Goal: Information Seeking & Learning: Learn about a topic

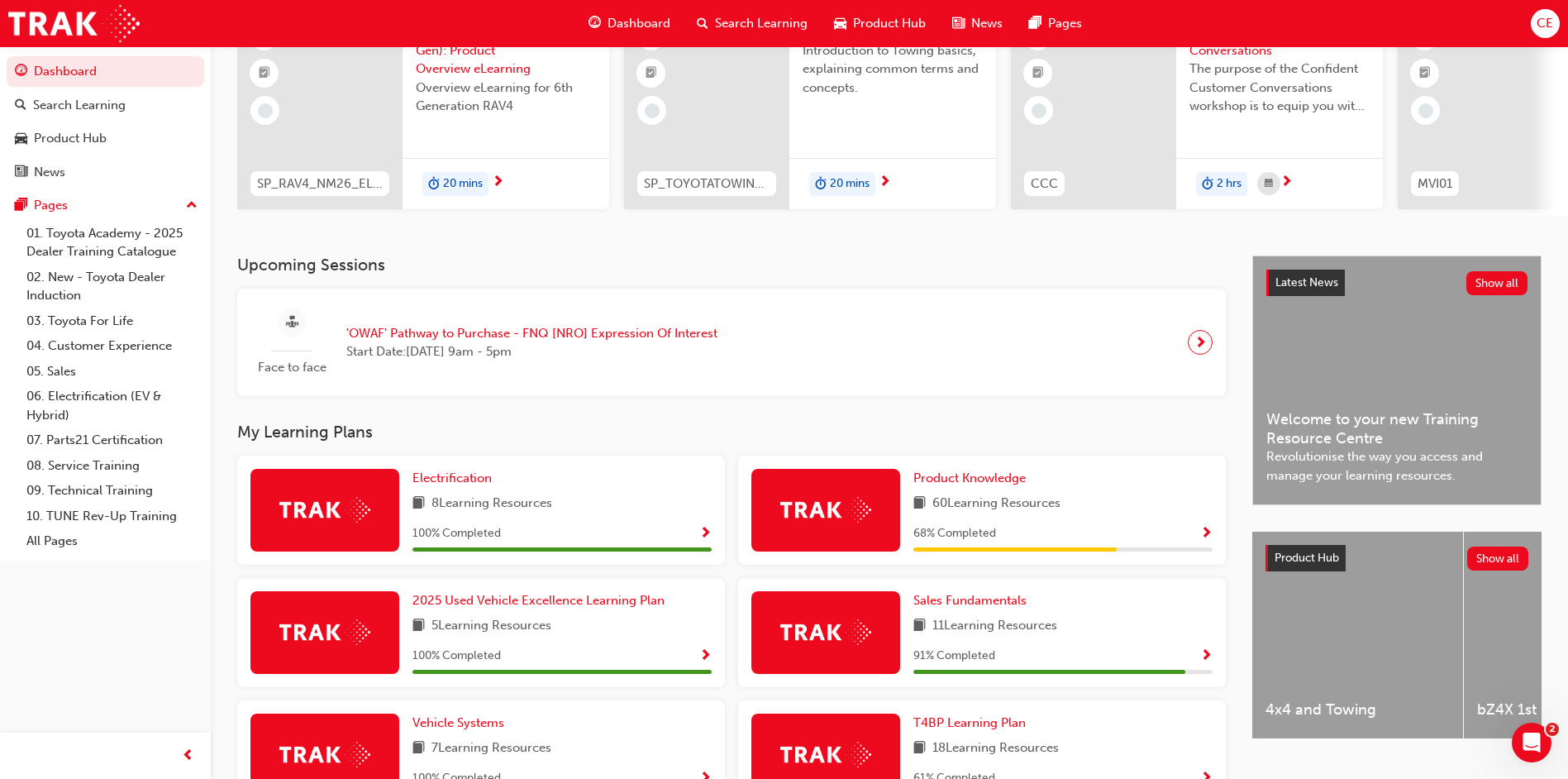
scroll to position [248, 0]
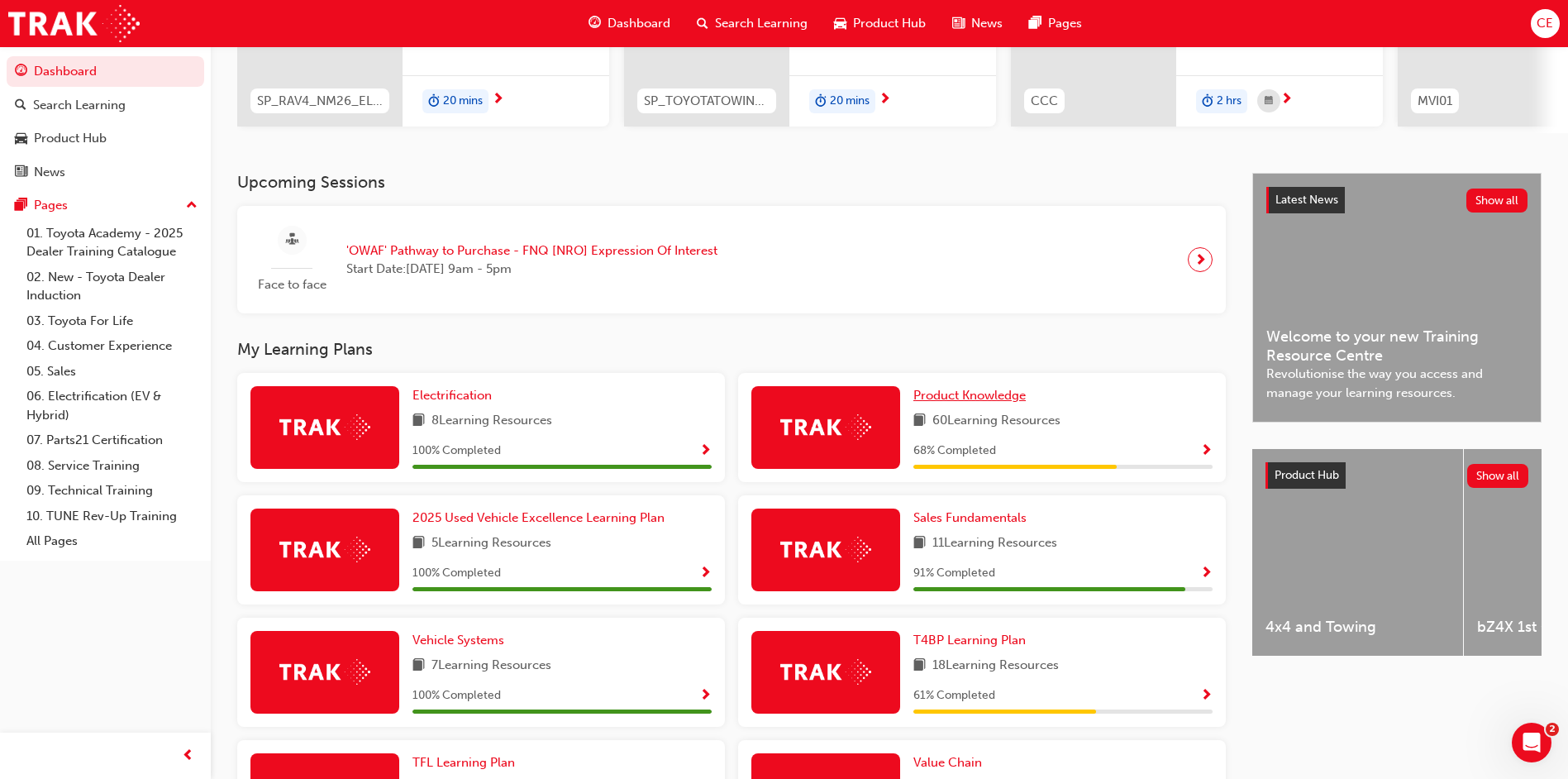
click at [1002, 402] on span "Product Knowledge" at bounding box center [969, 395] width 112 height 15
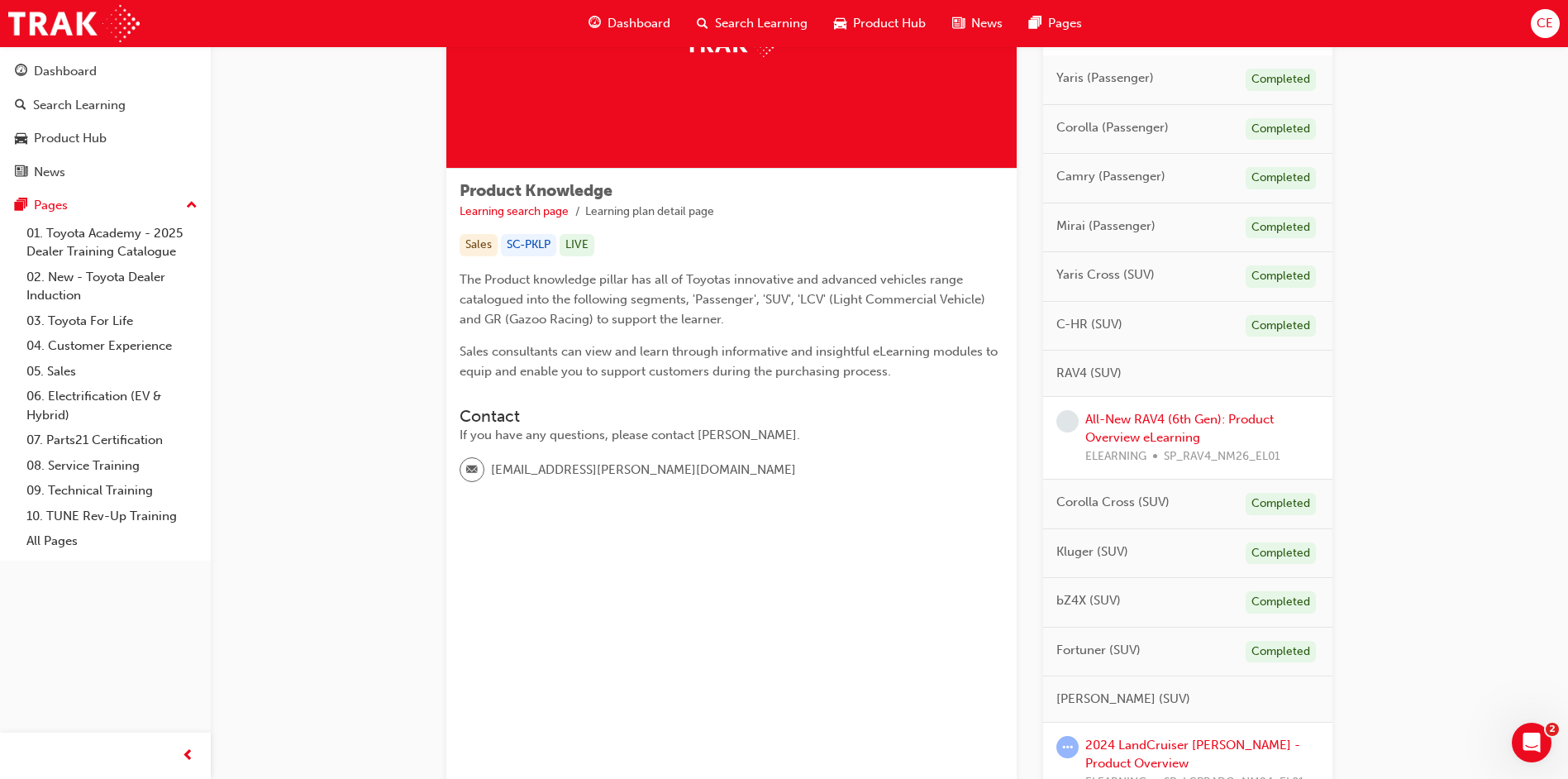
scroll to position [331, 0]
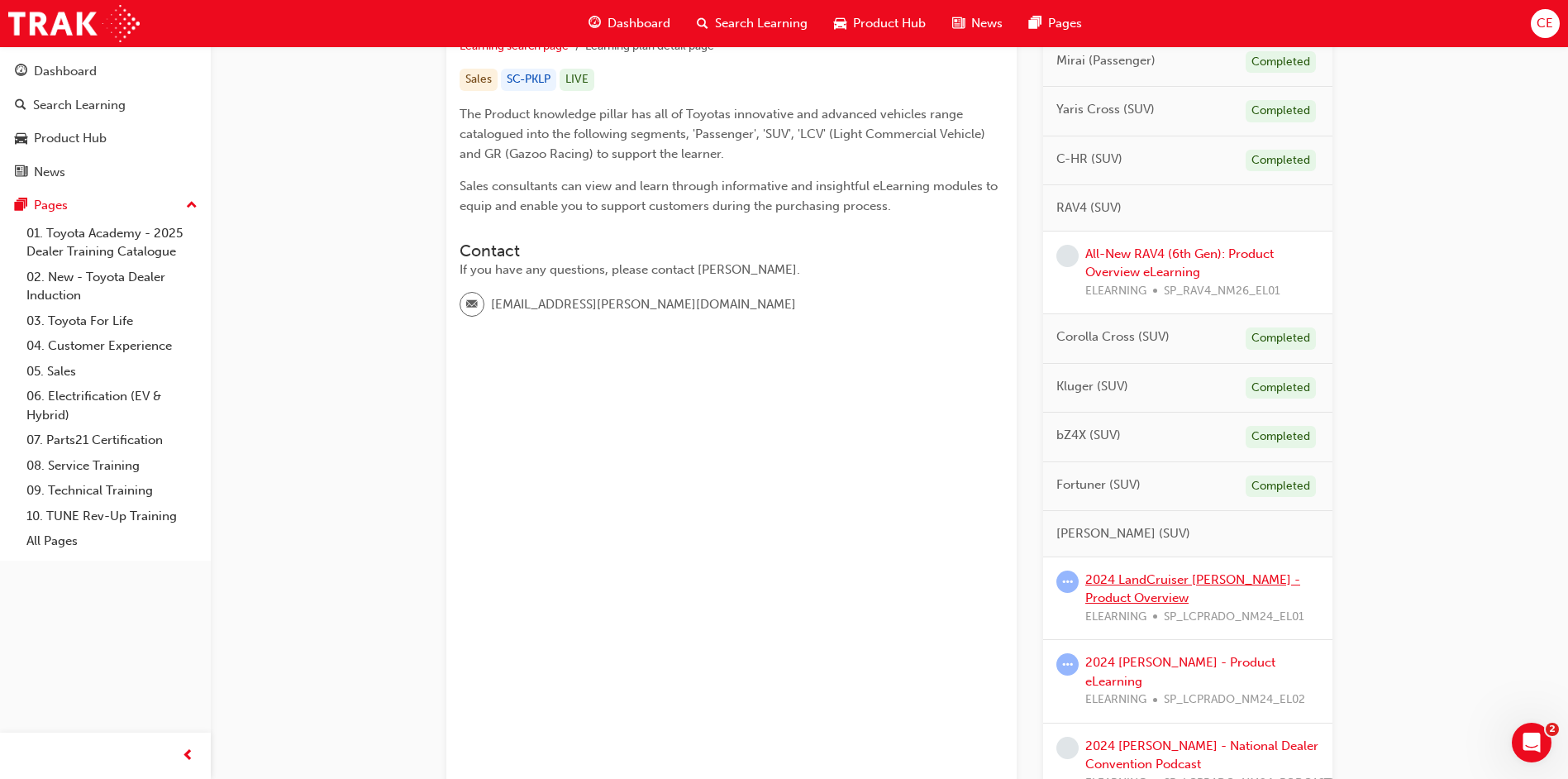
click at [1133, 584] on link "2024 LandCruiser [PERSON_NAME] - Product Overview" at bounding box center [1193, 589] width 215 height 34
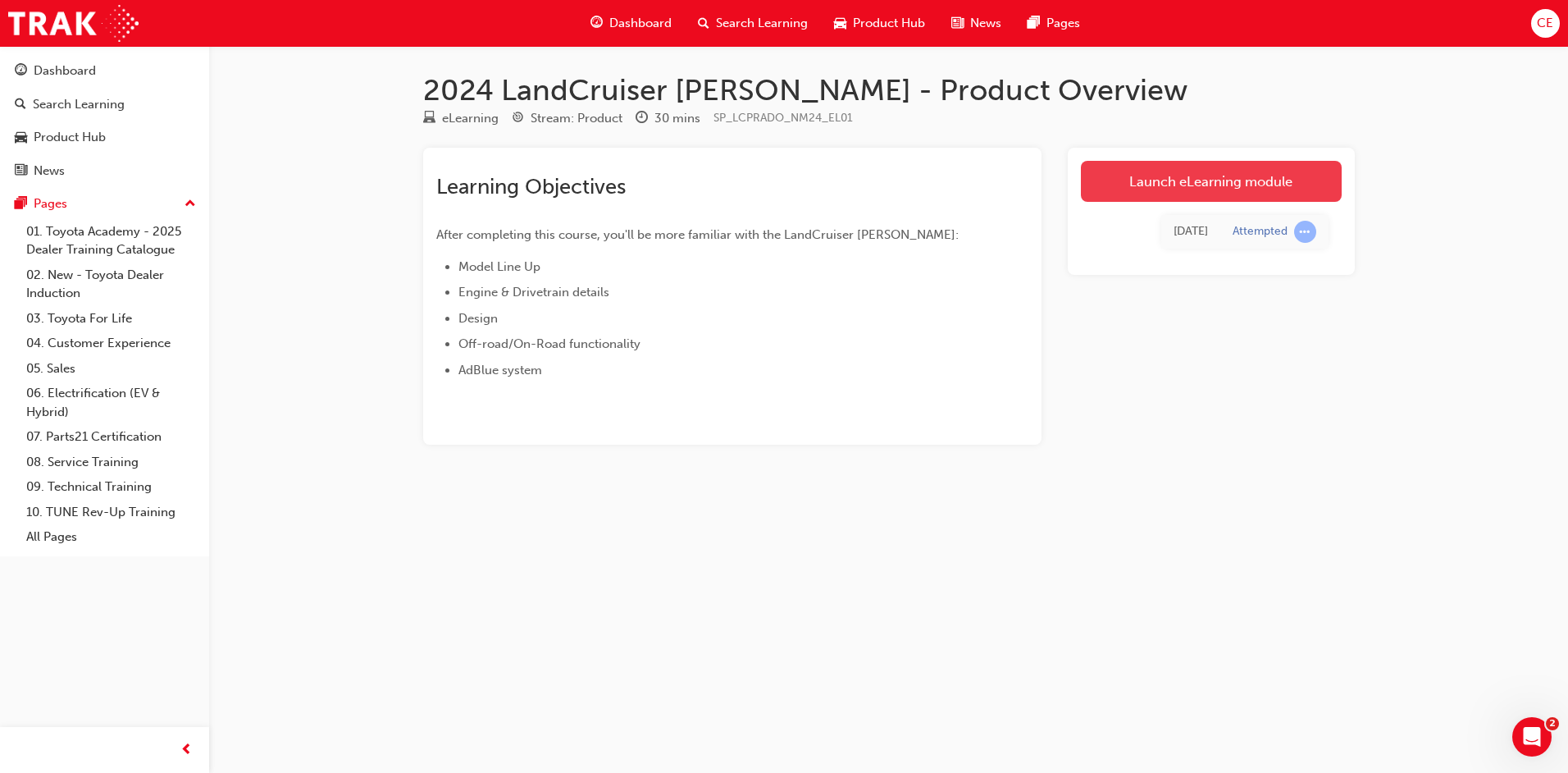
click at [1271, 181] on link "Launch eLearning module" at bounding box center [1211, 181] width 261 height 41
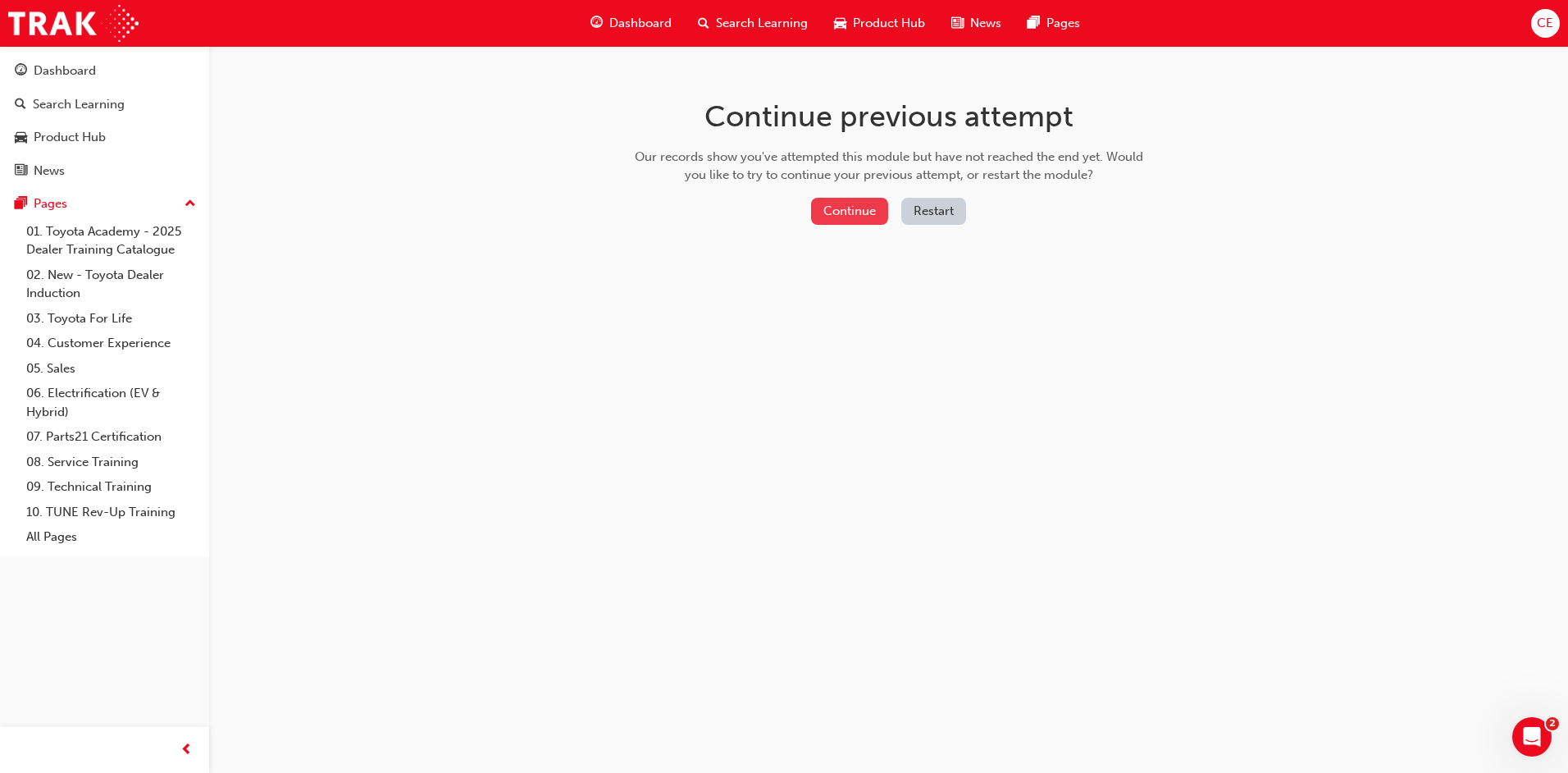
click at [839, 213] on button "Continue" at bounding box center [850, 211] width 77 height 27
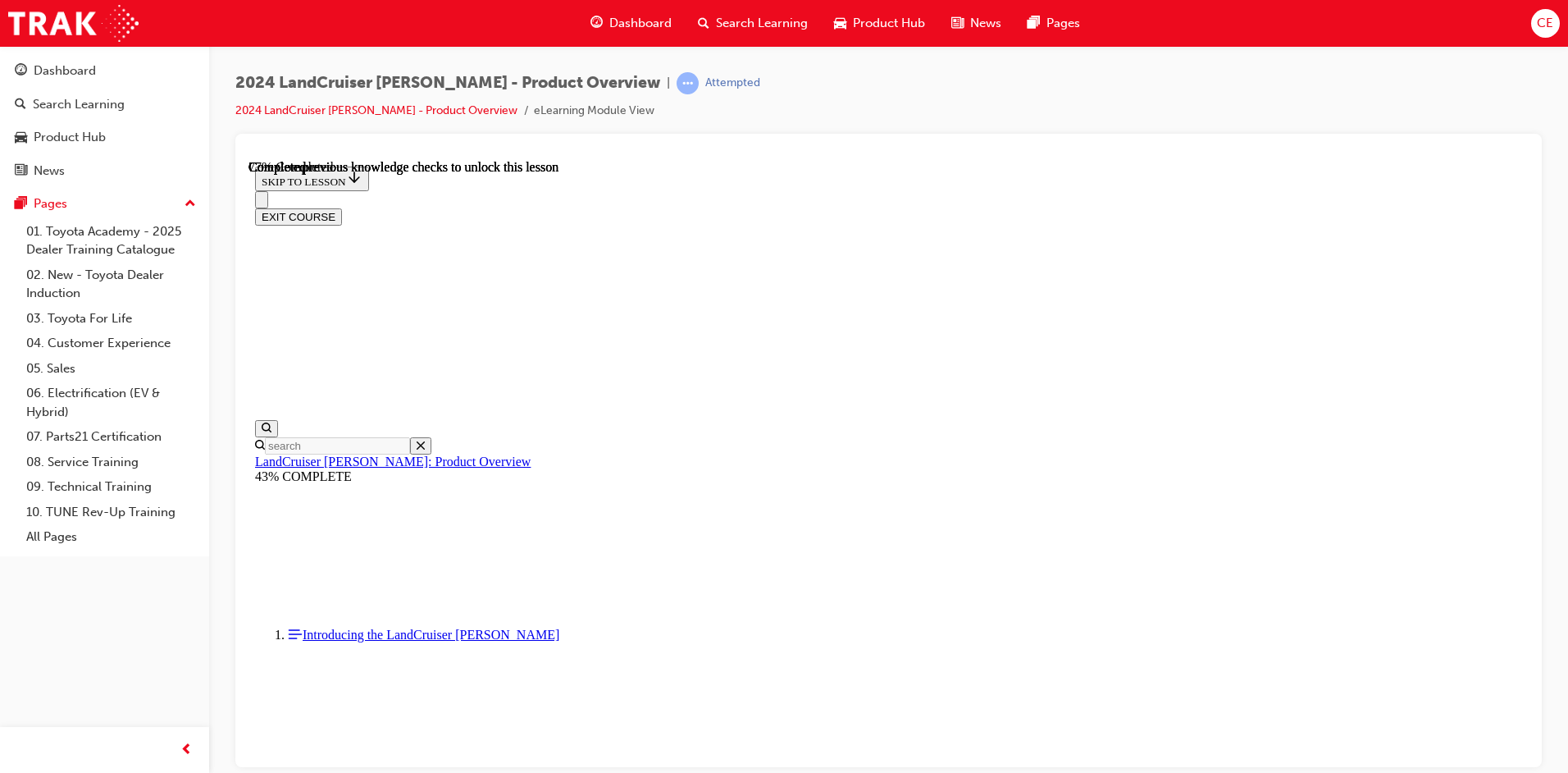
scroll to position [5273, 0]
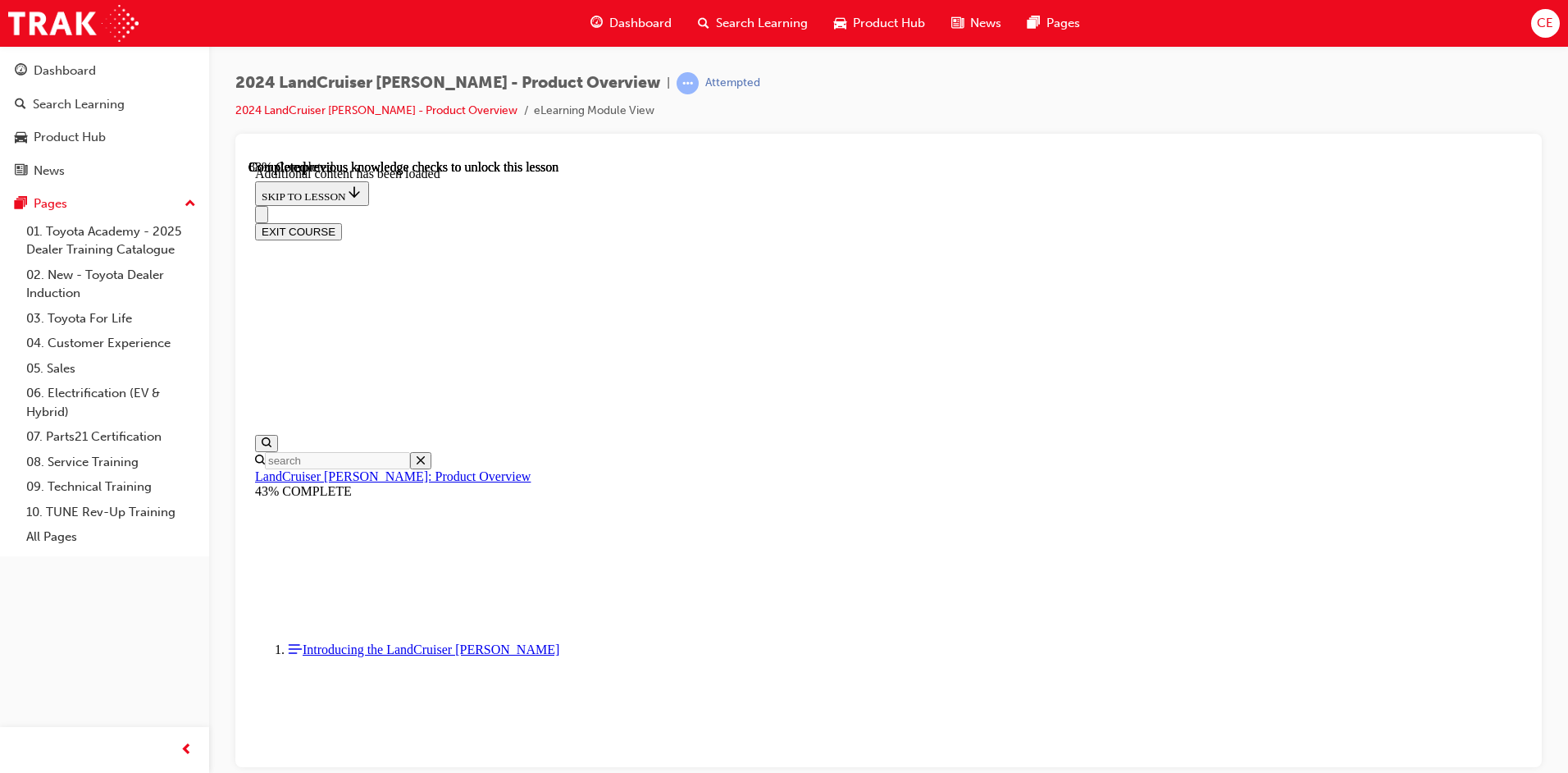
scroll to position [5705, 0]
checkbox input "true"
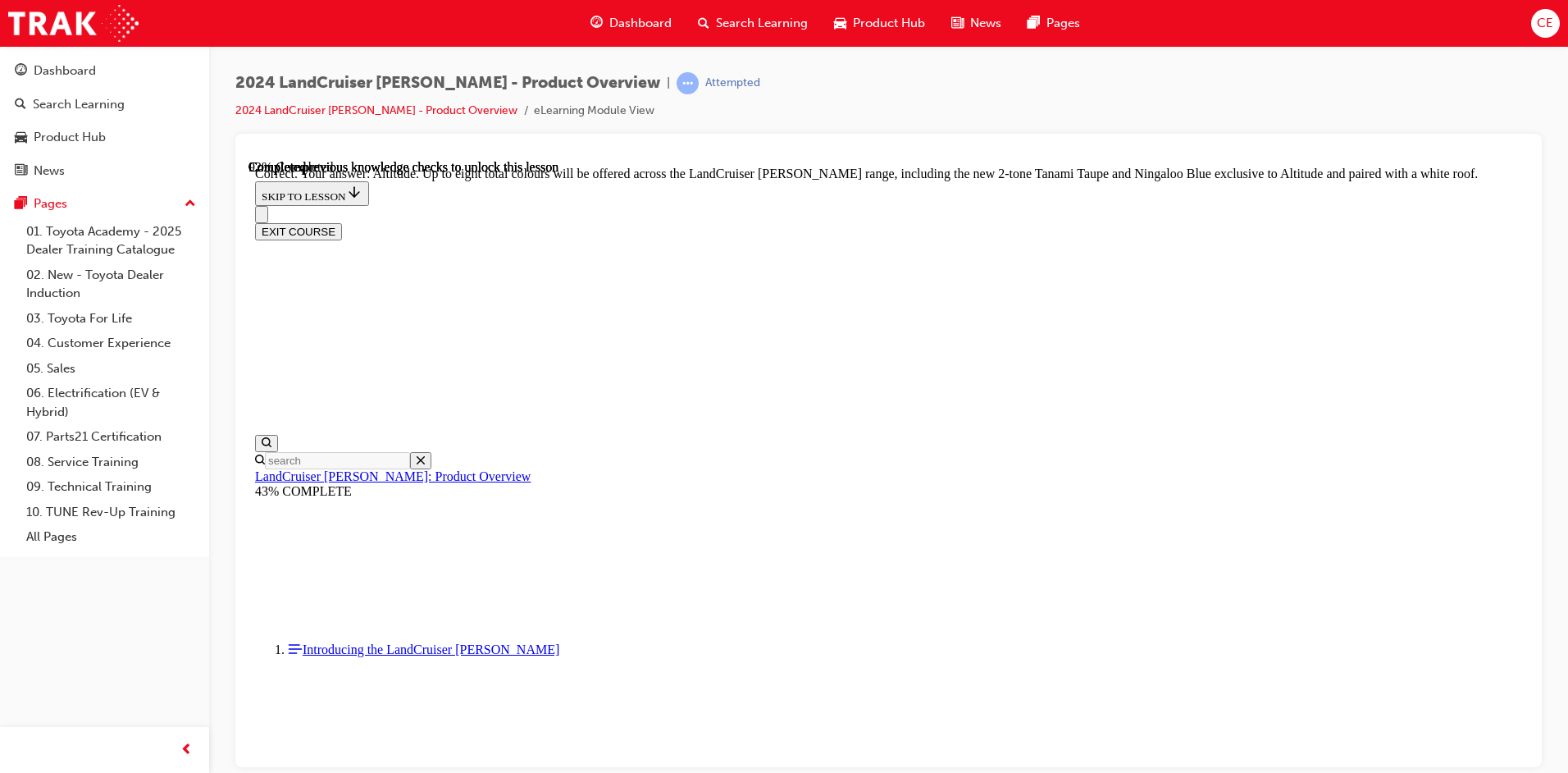
scroll to position [6444, 0]
checkbox input "true"
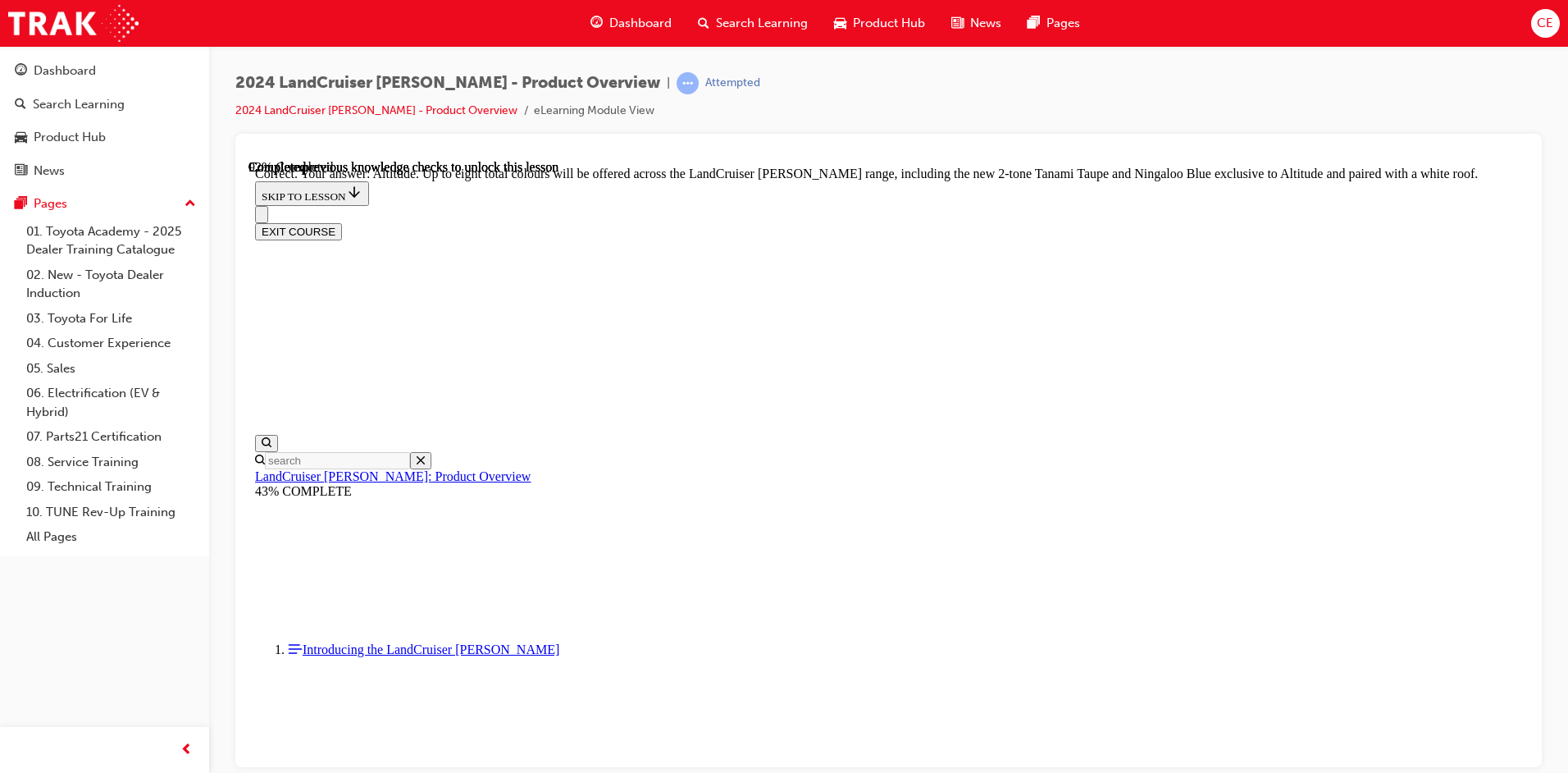
drag, startPoint x: 751, startPoint y: 519, endPoint x: 776, endPoint y: 519, distance: 25.0
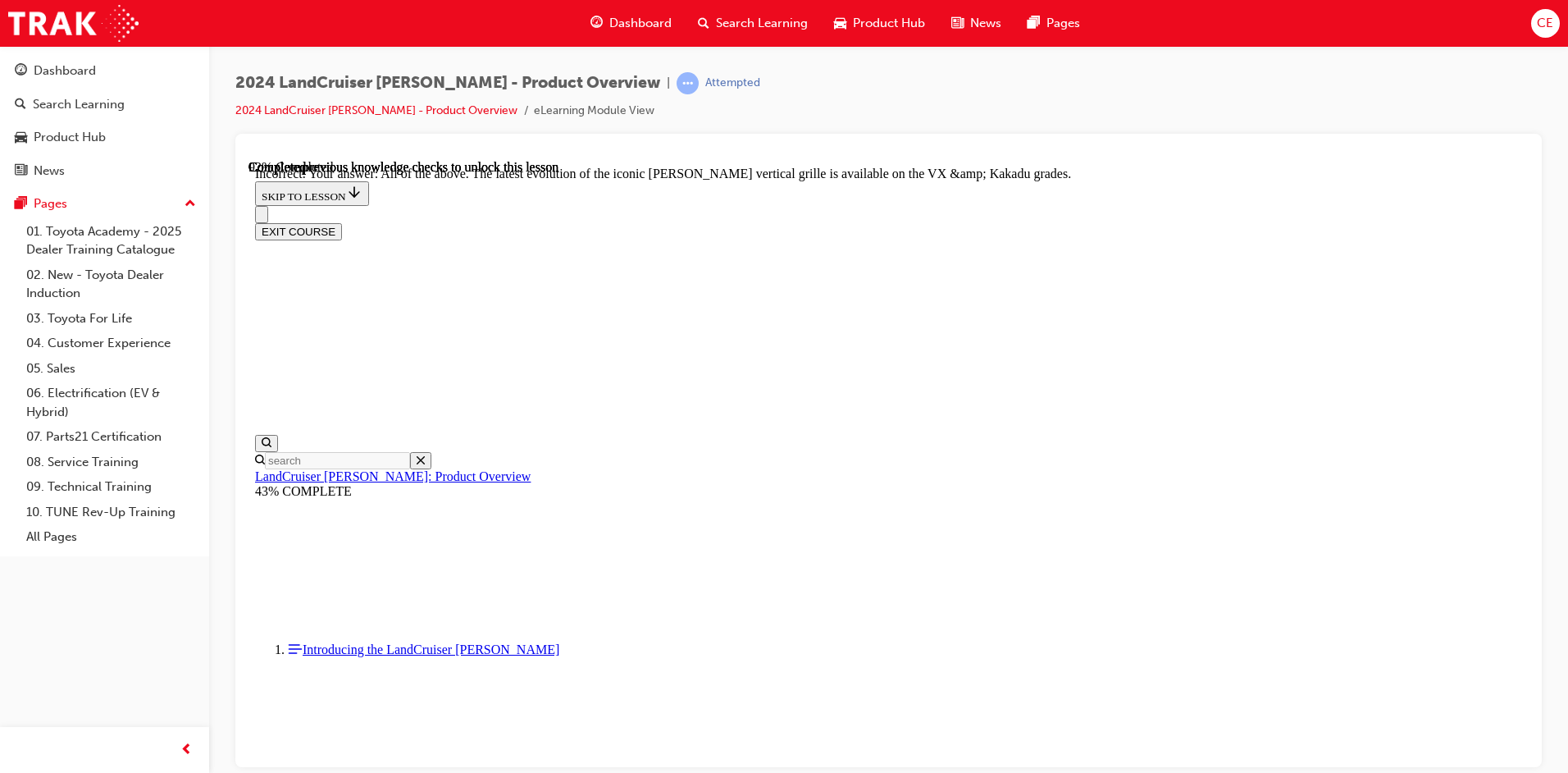
scroll to position [6790, 0]
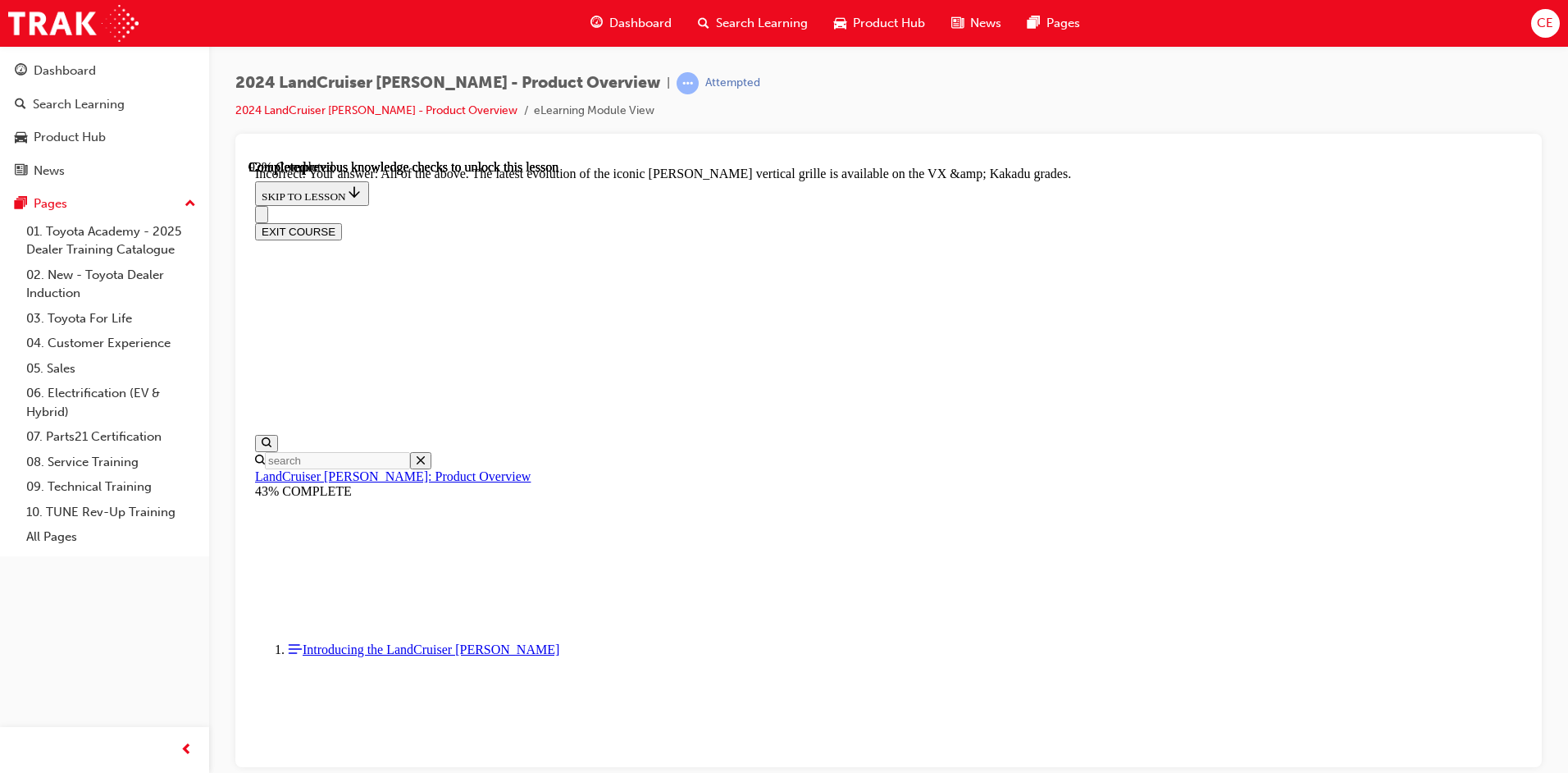
checkbox input "true"
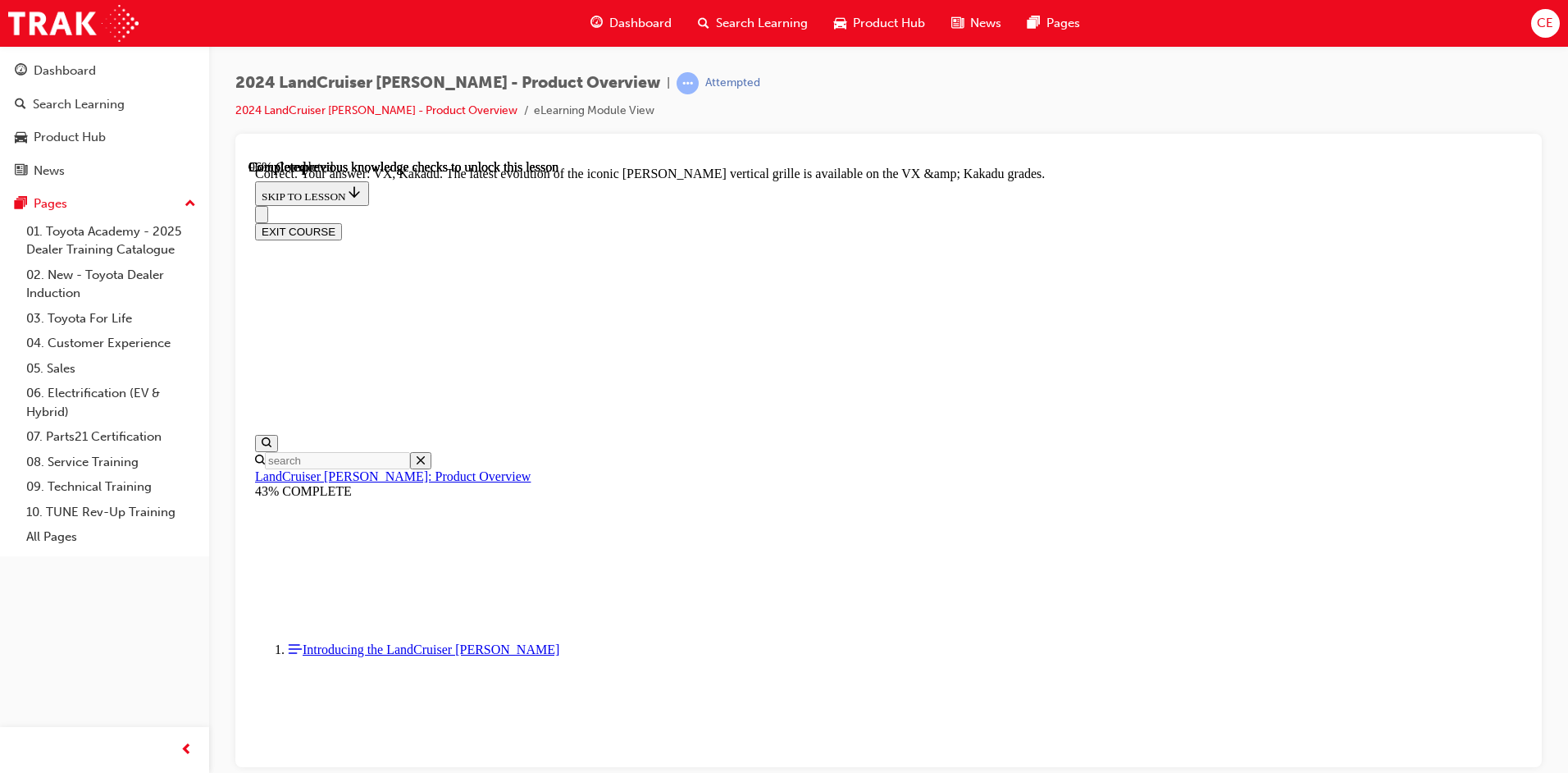
scroll to position [6891, 0]
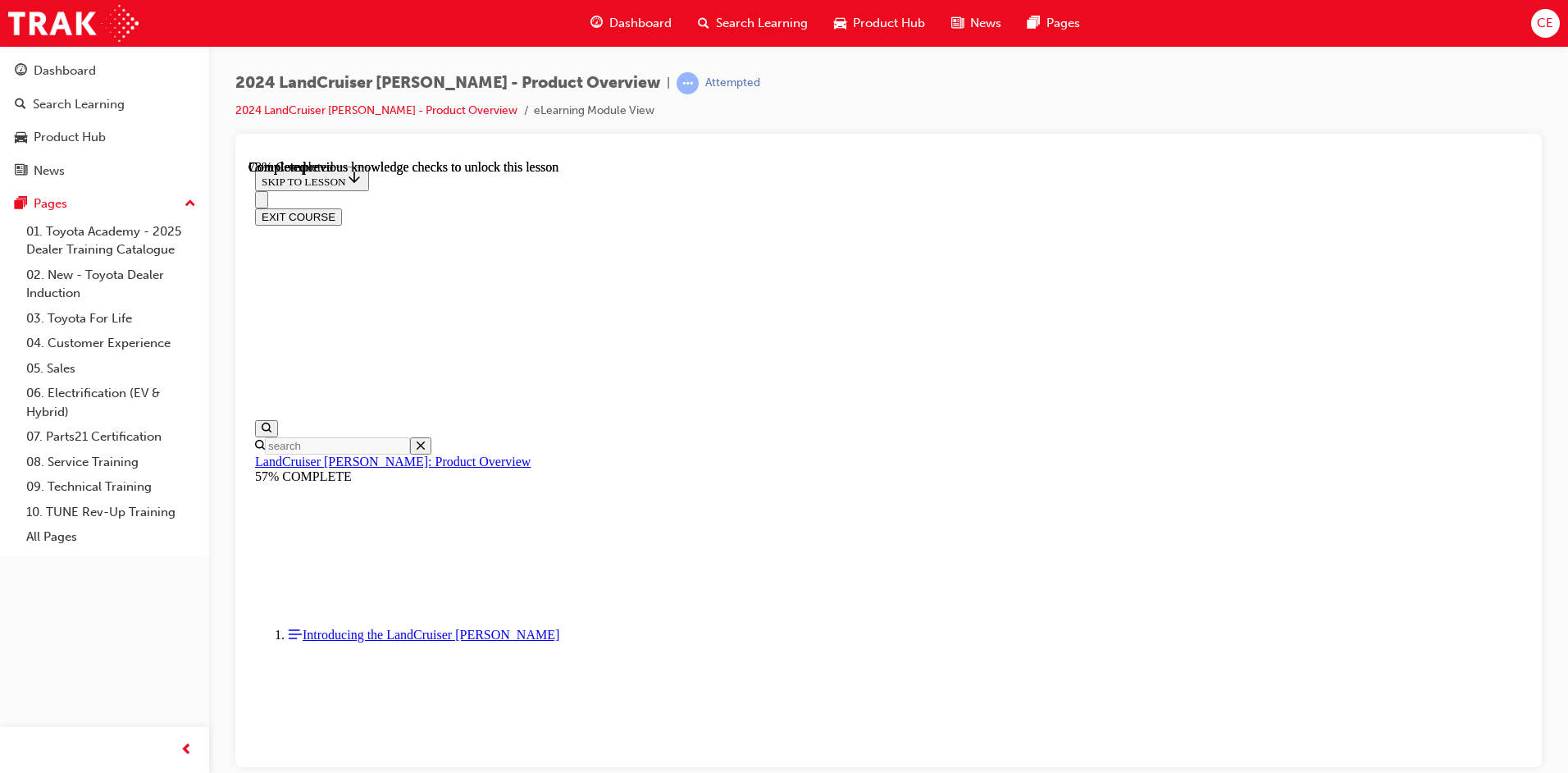
scroll to position [3776, 0]
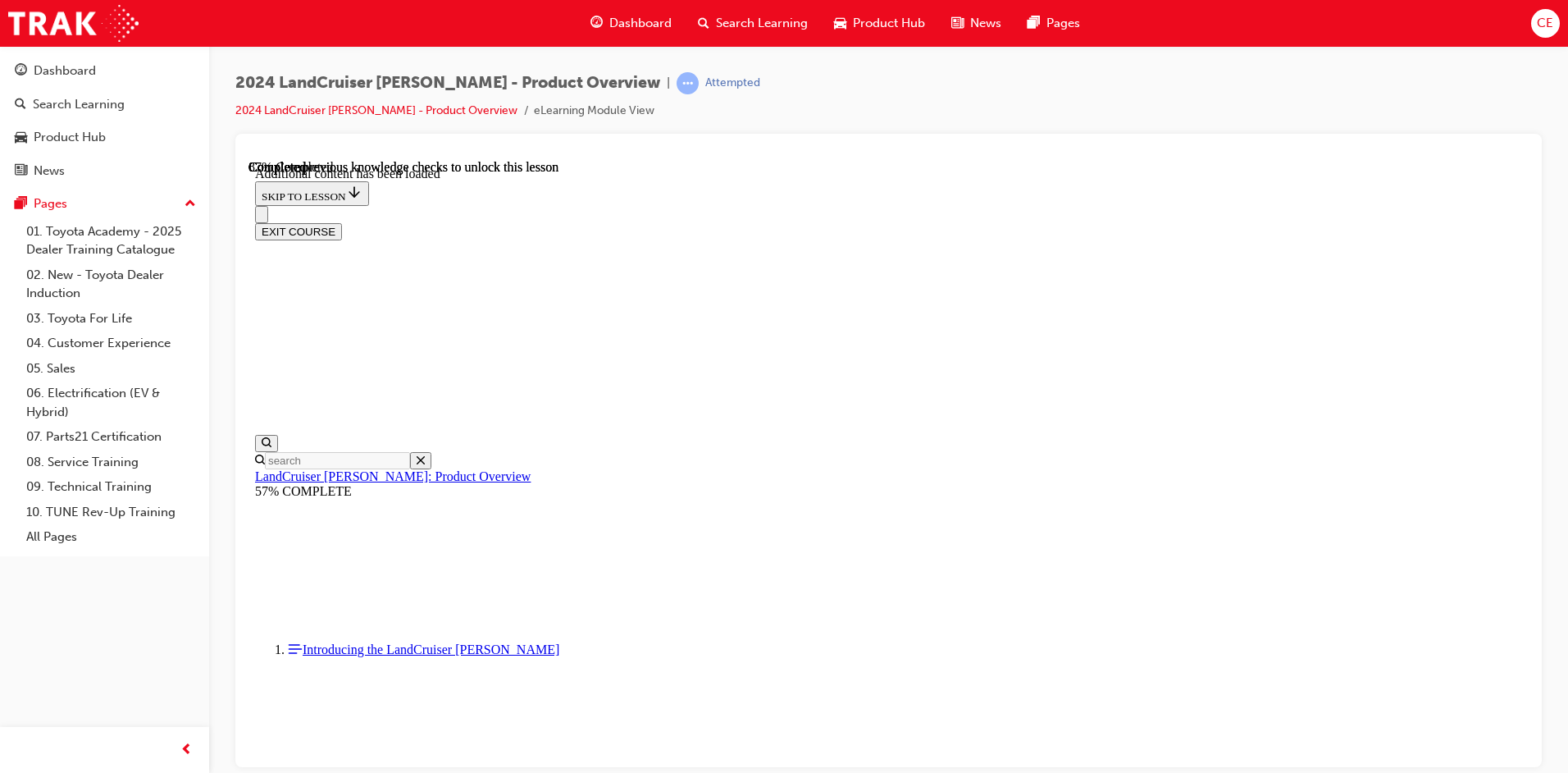
scroll to position [4216, 0]
radio input "true"
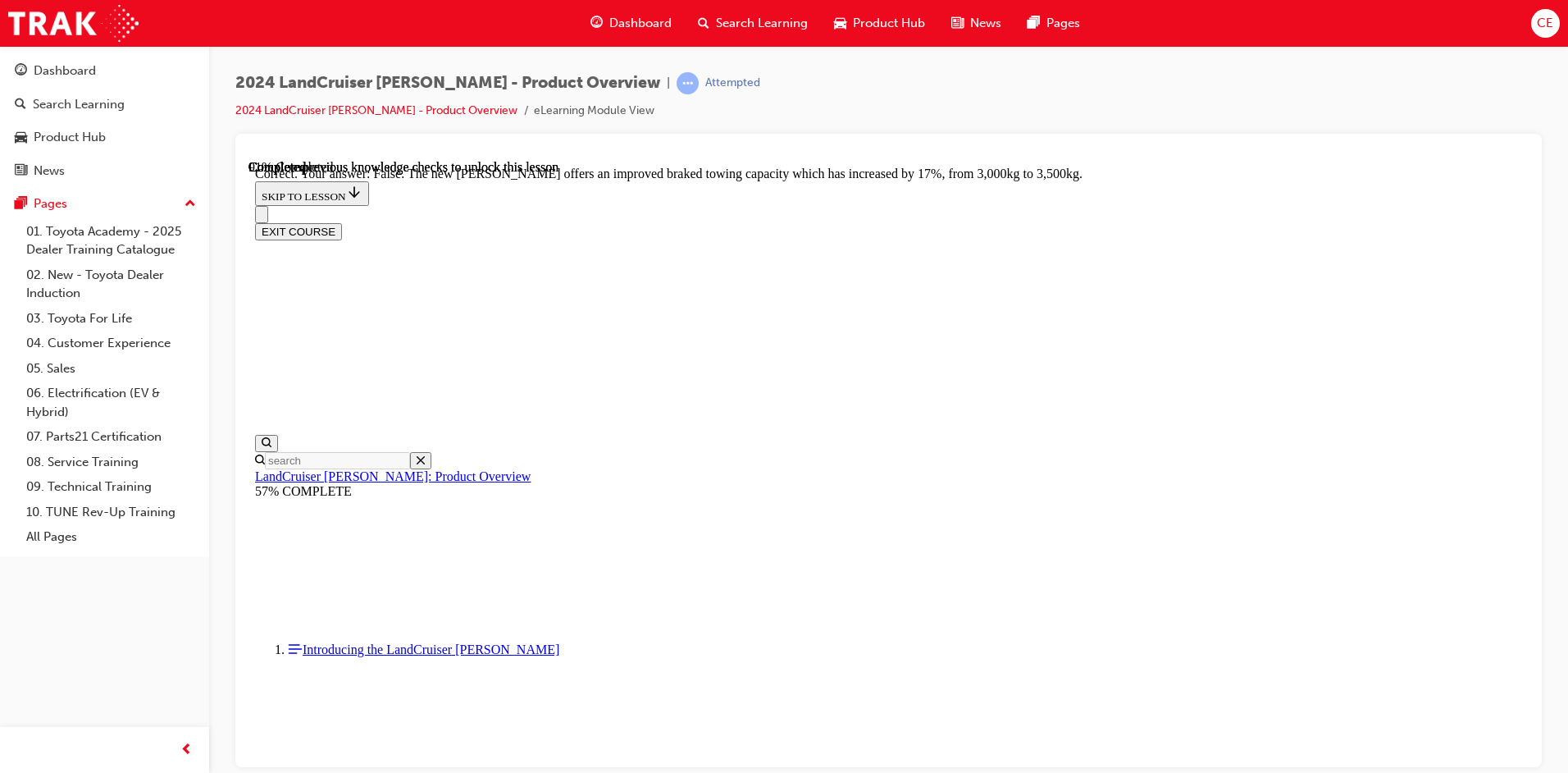
scroll to position [4708, 0]
radio input "true"
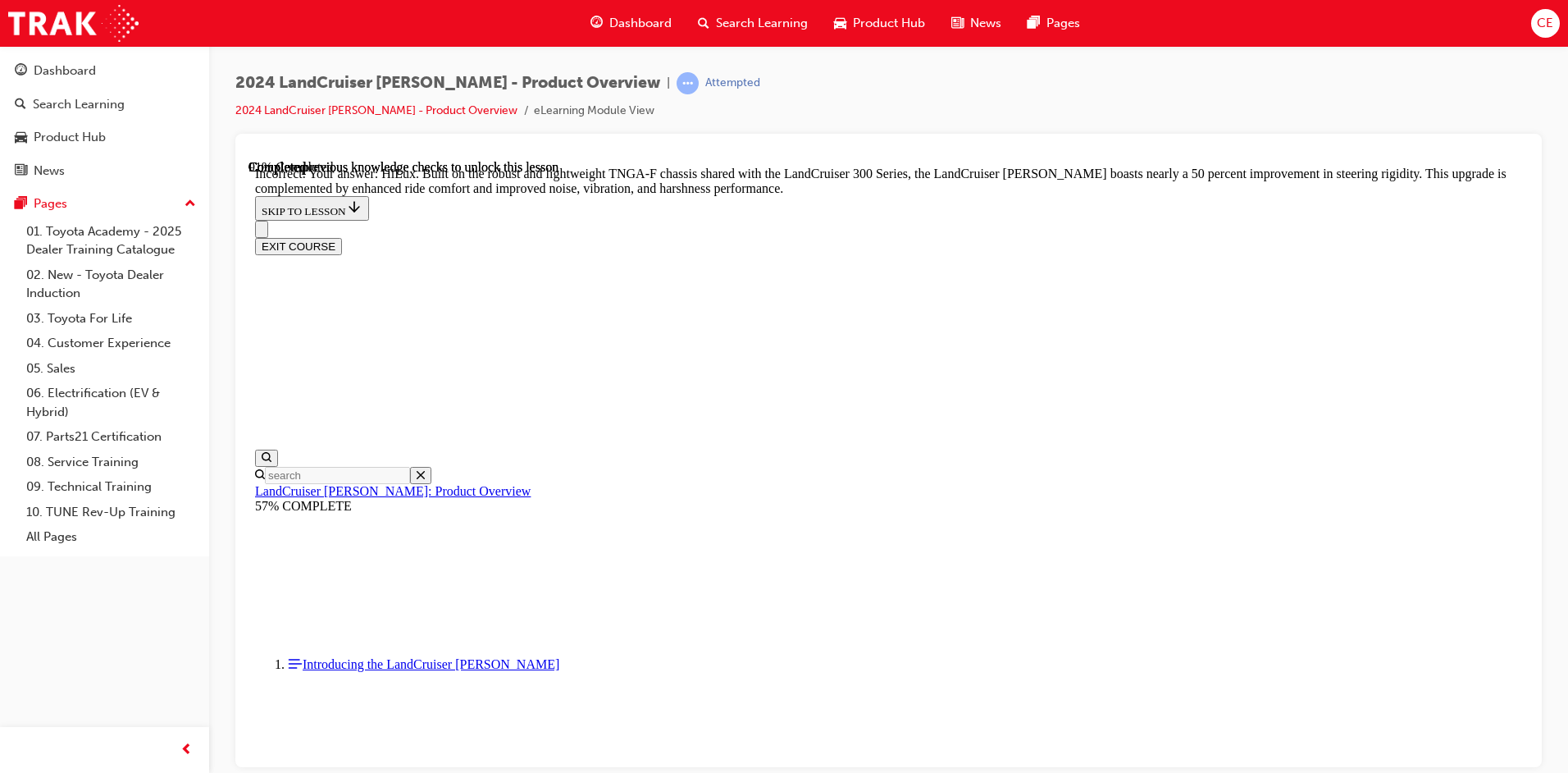
scroll to position [5112, 0]
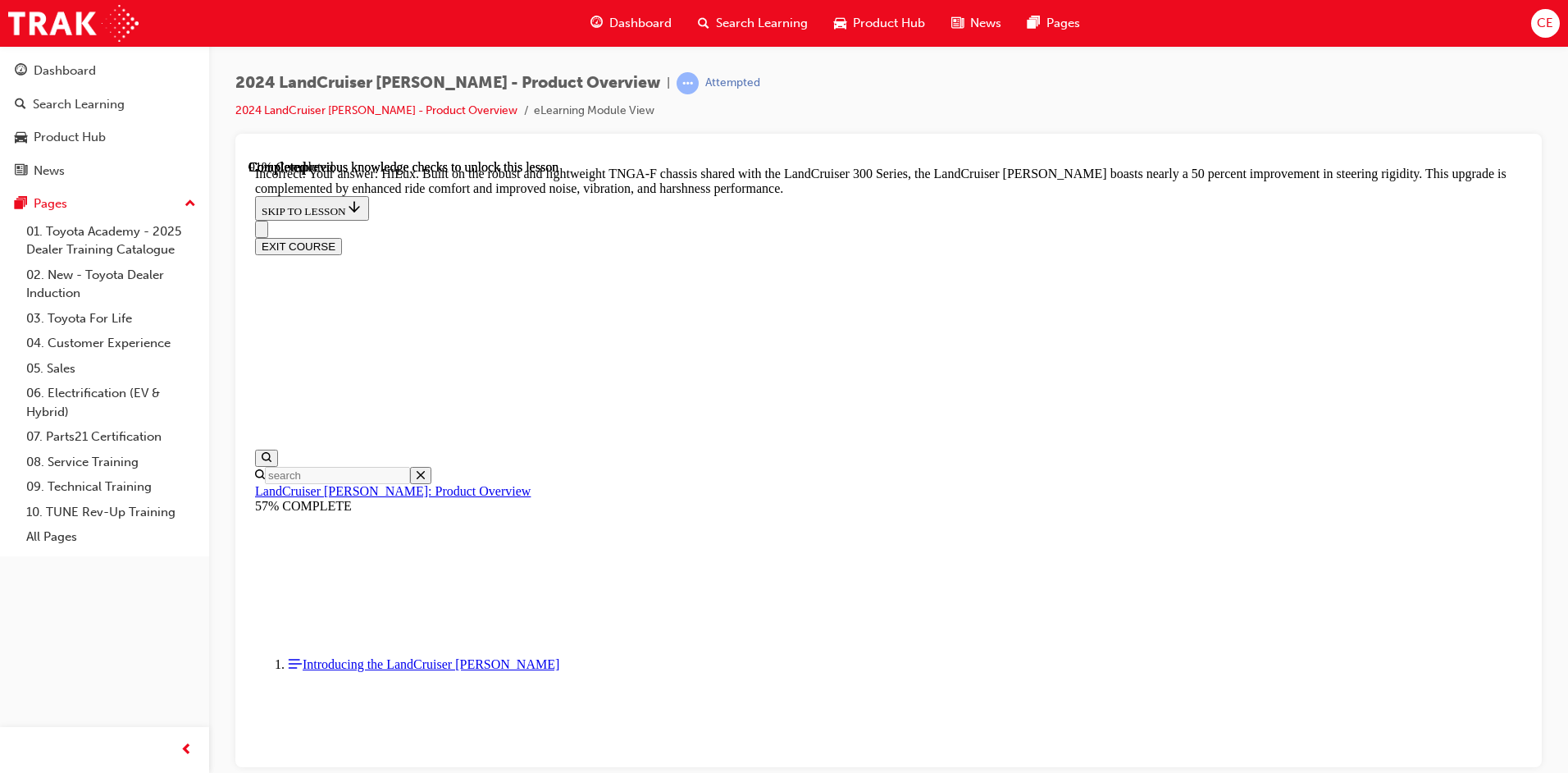
radio input "true"
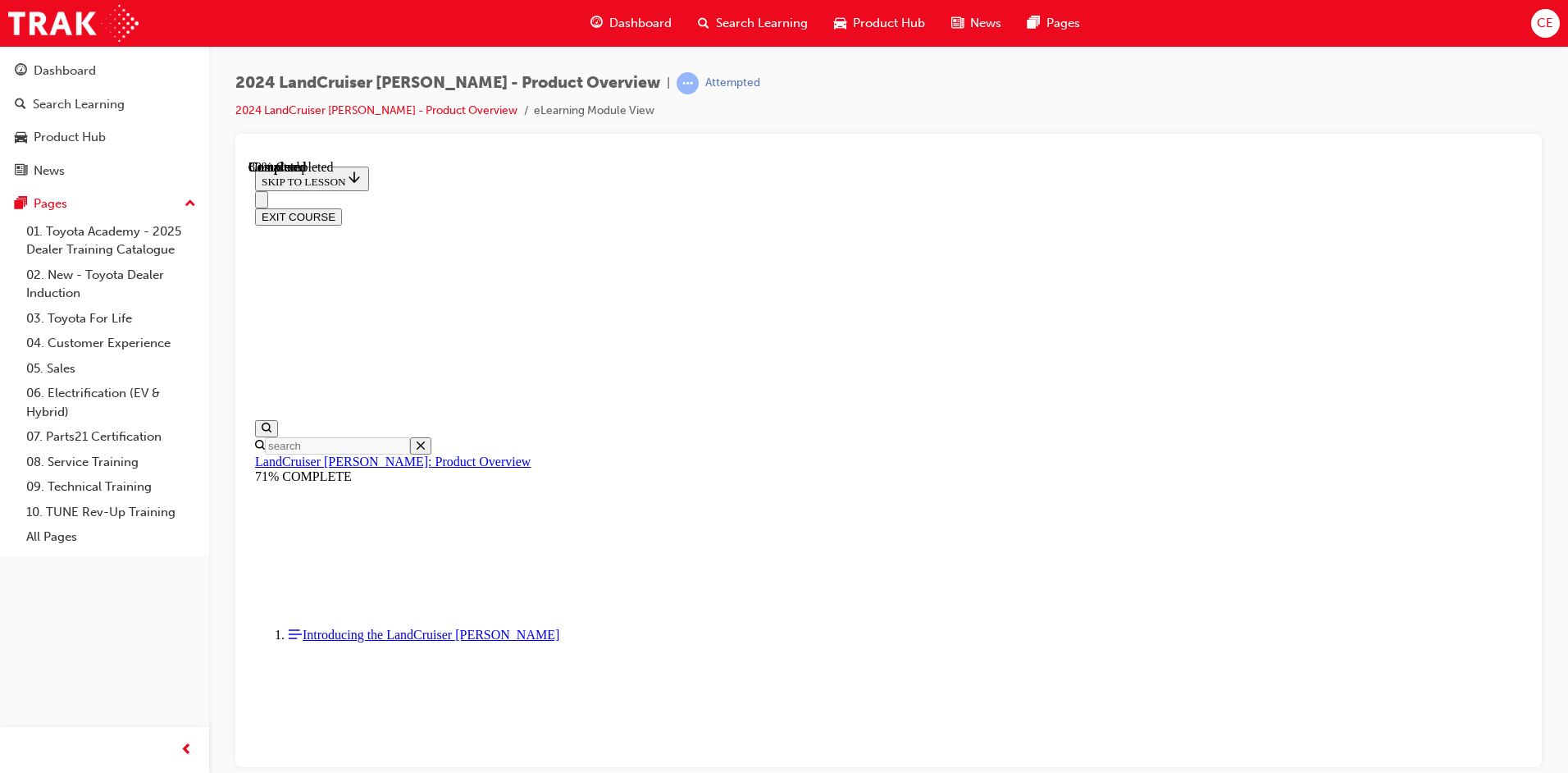
scroll to position [1808, 0]
click at [342, 208] on button "EXIT COURSE" at bounding box center [298, 216] width 87 height 17
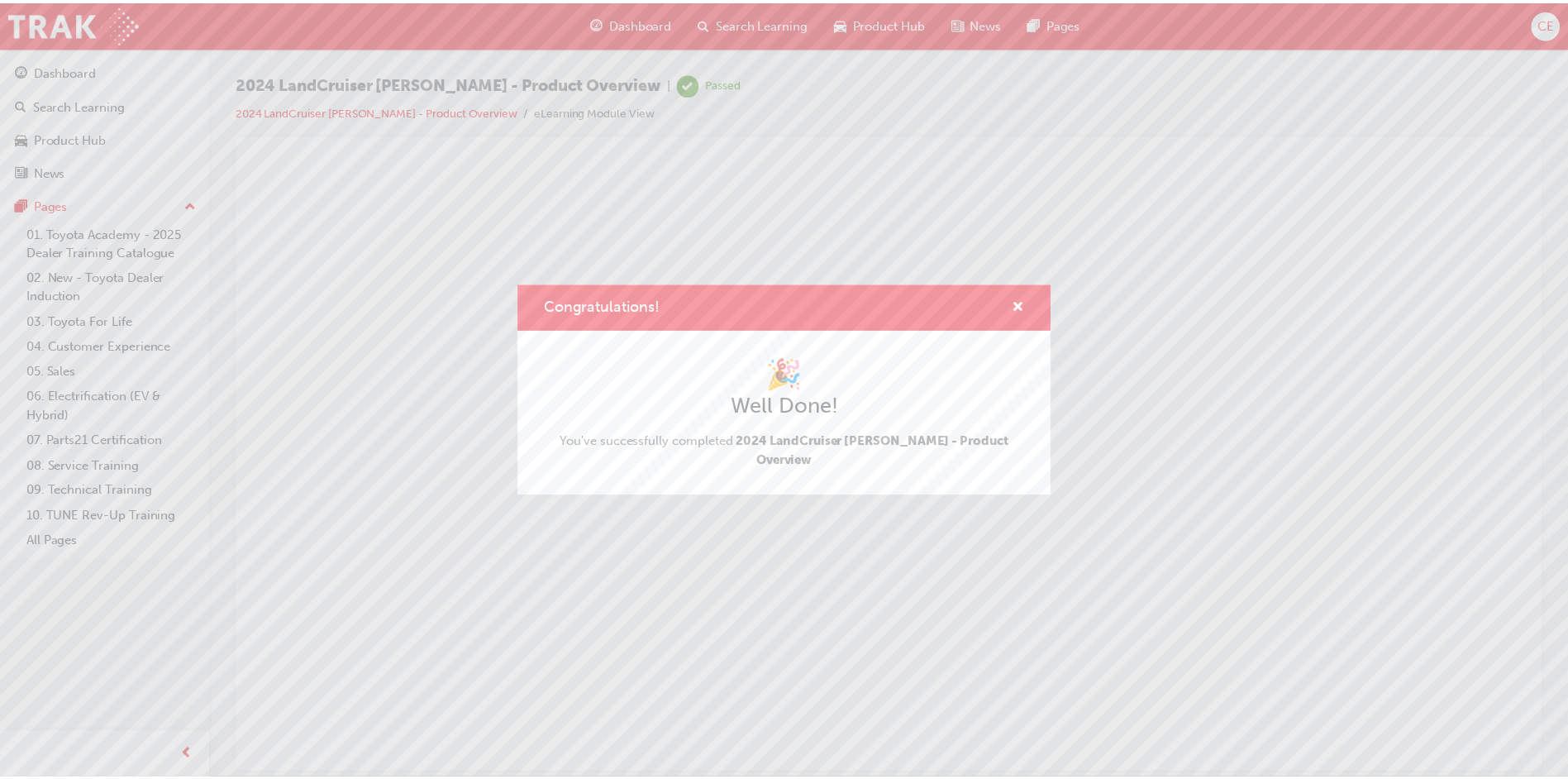
scroll to position [0, 0]
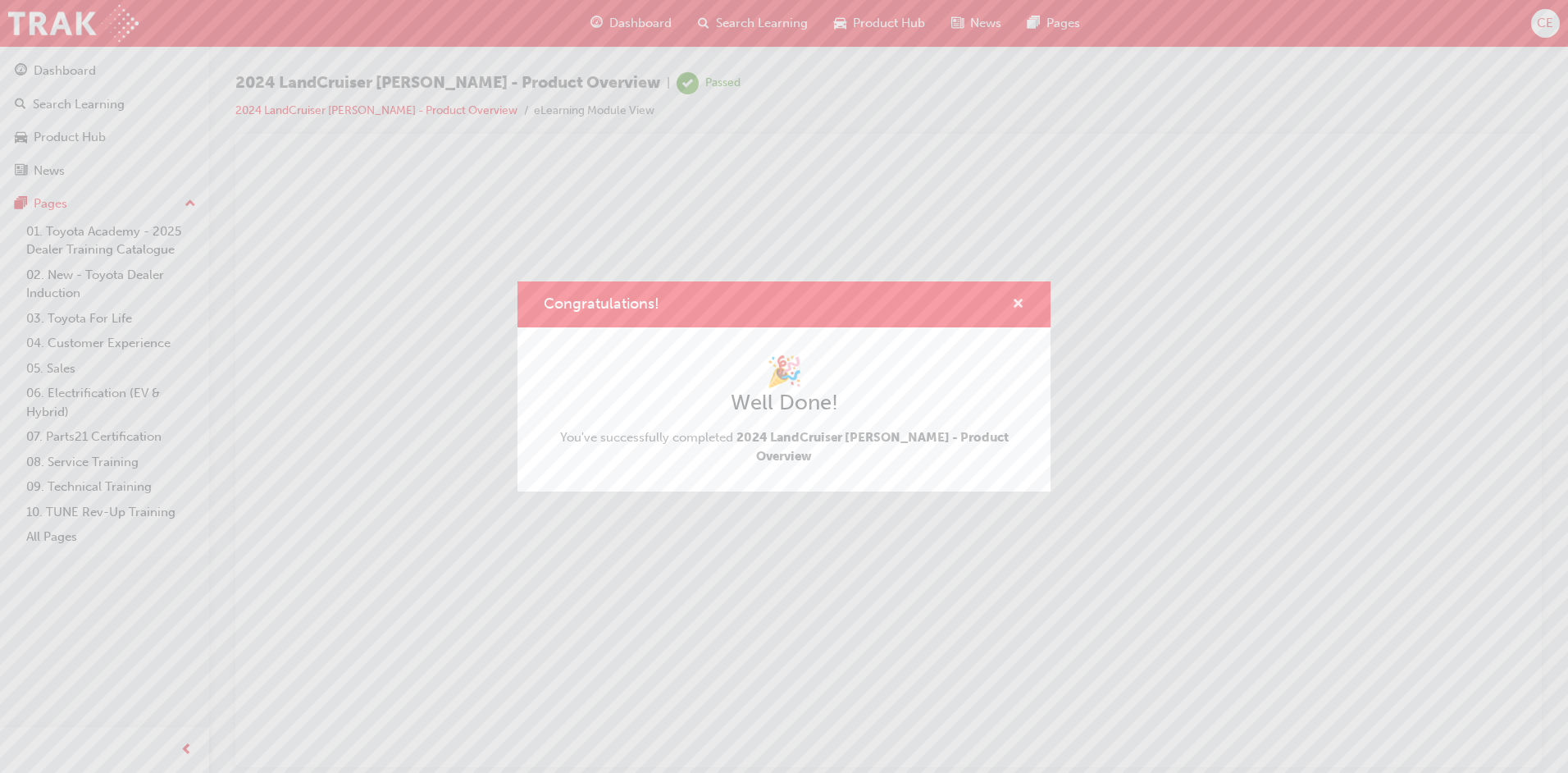
click at [1013, 313] on span "cross-icon" at bounding box center [1017, 306] width 12 height 15
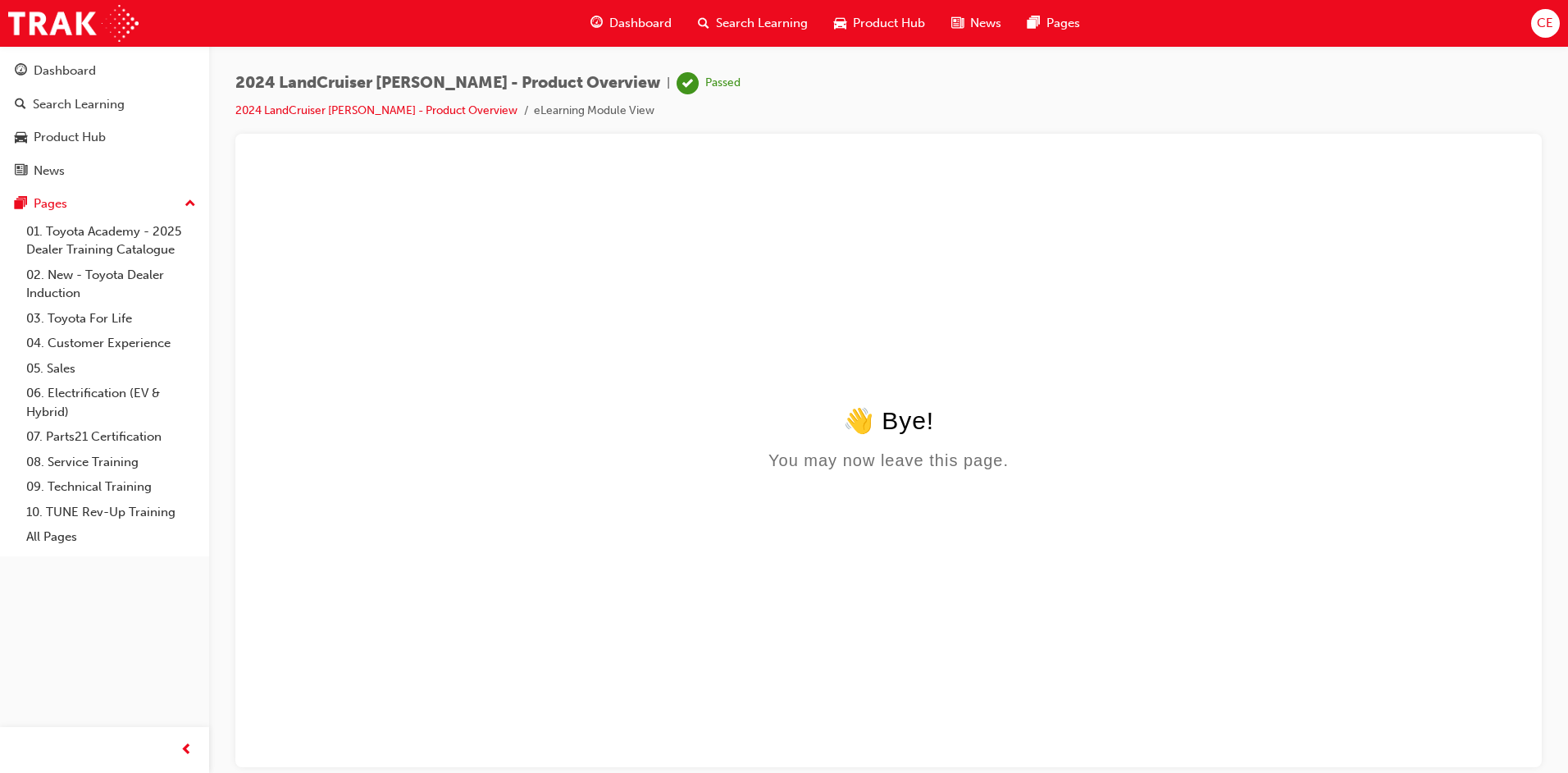
click at [632, 13] on div "Dashboard" at bounding box center [631, 23] width 108 height 34
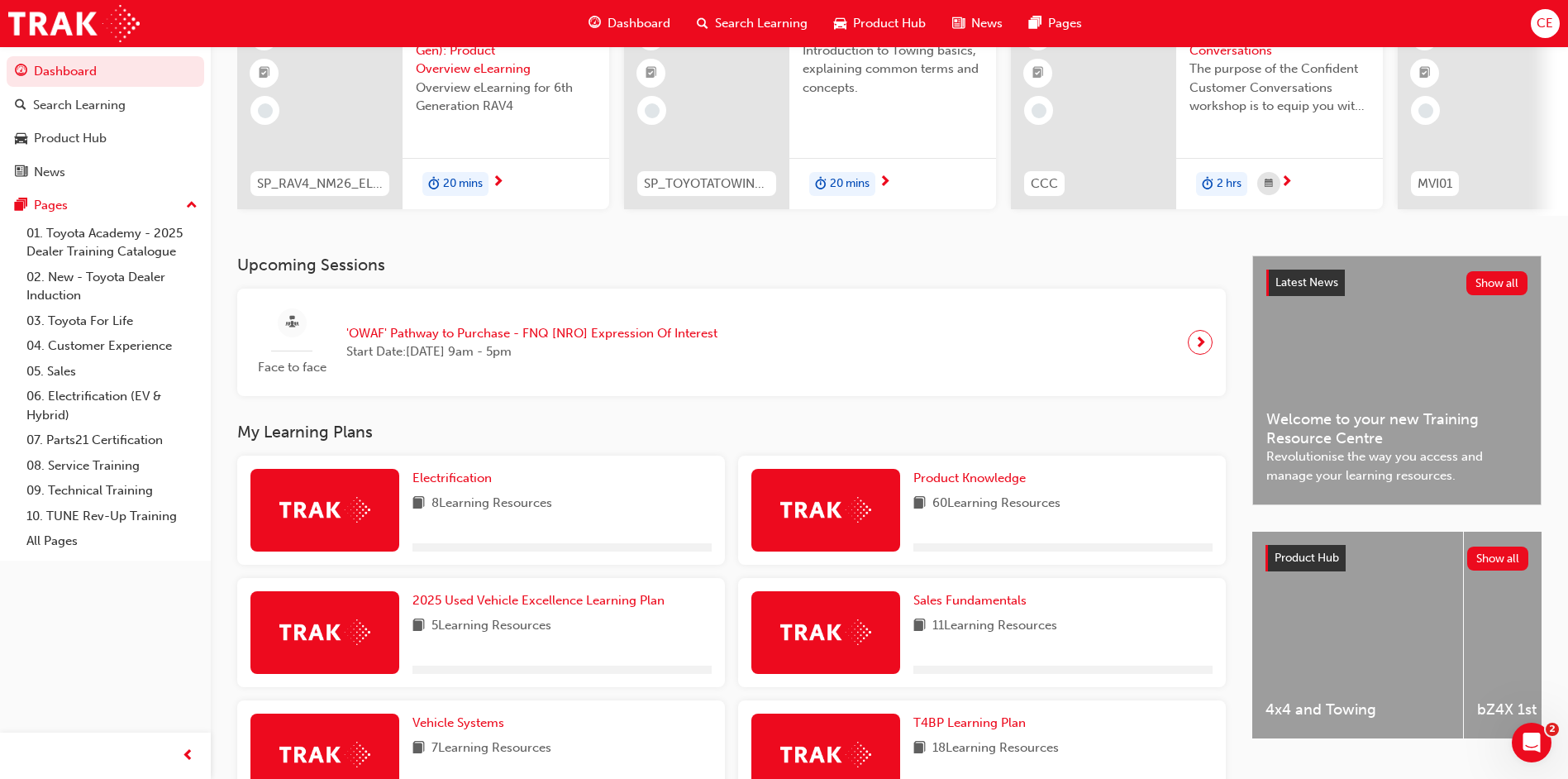
scroll to position [248, 0]
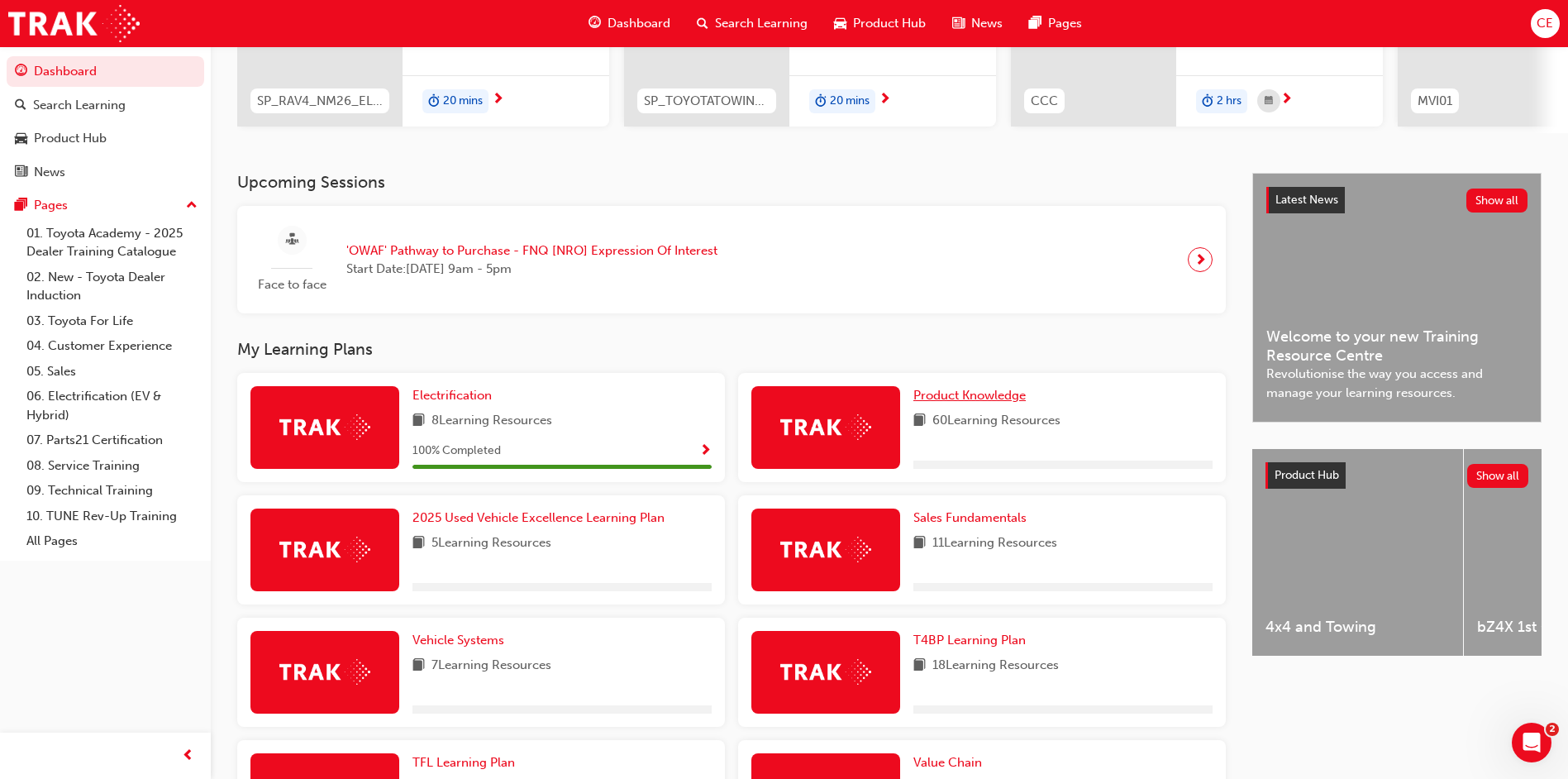
click at [956, 402] on span "Product Knowledge" at bounding box center [969, 395] width 112 height 15
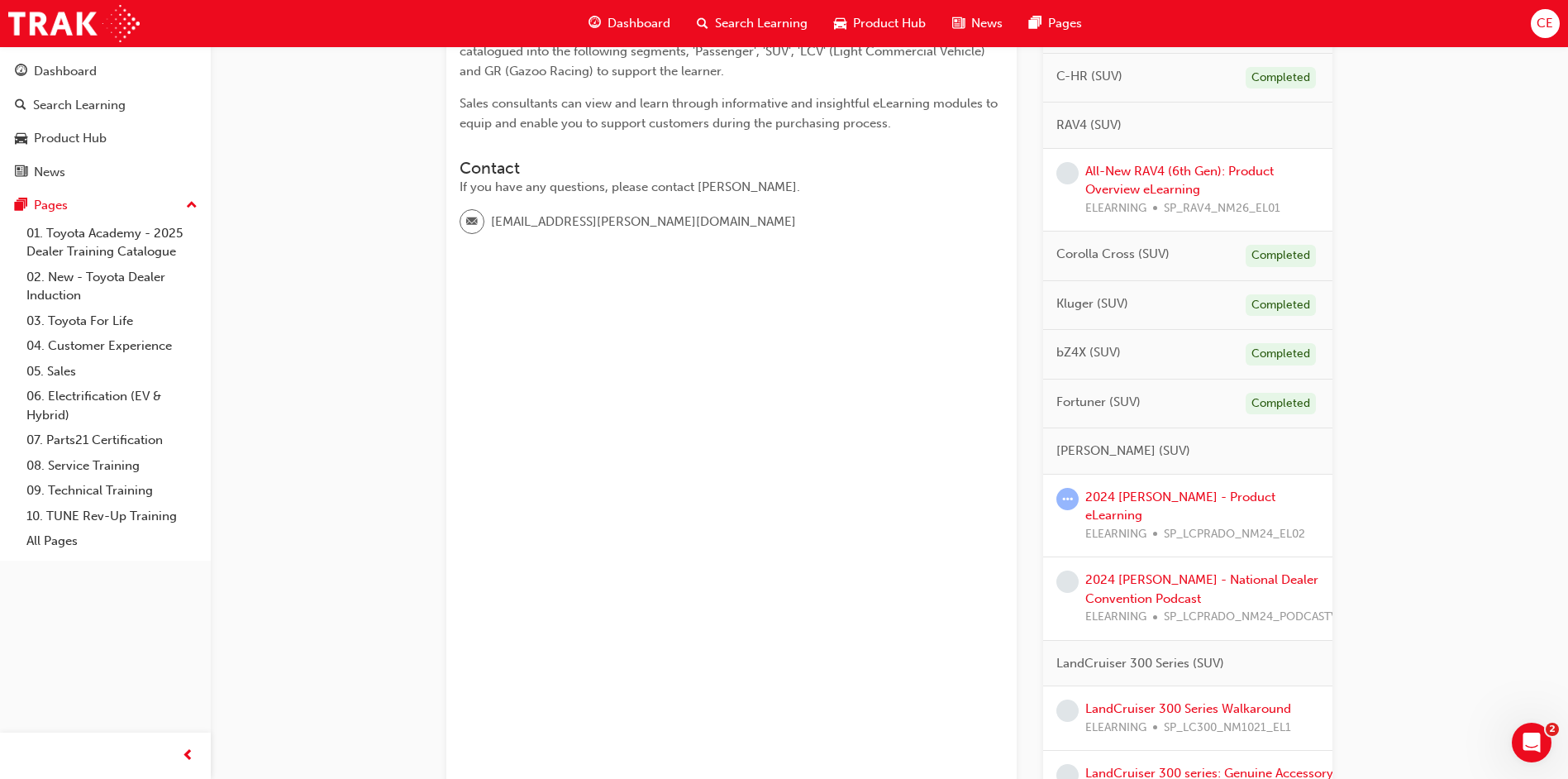
scroll to position [496, 0]
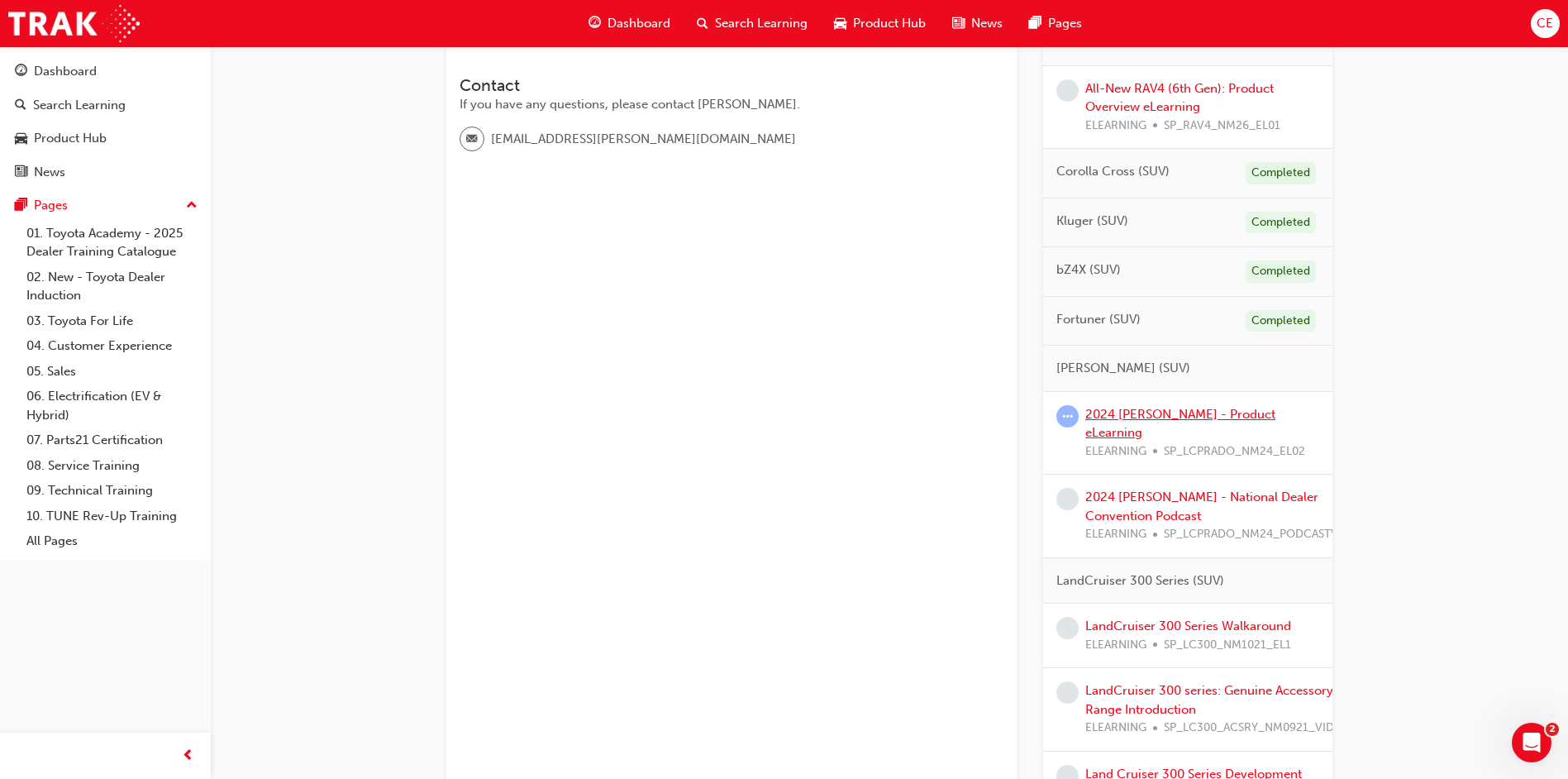
click at [1162, 415] on link "2024 [PERSON_NAME] - Product eLearning" at bounding box center [1180, 424] width 190 height 34
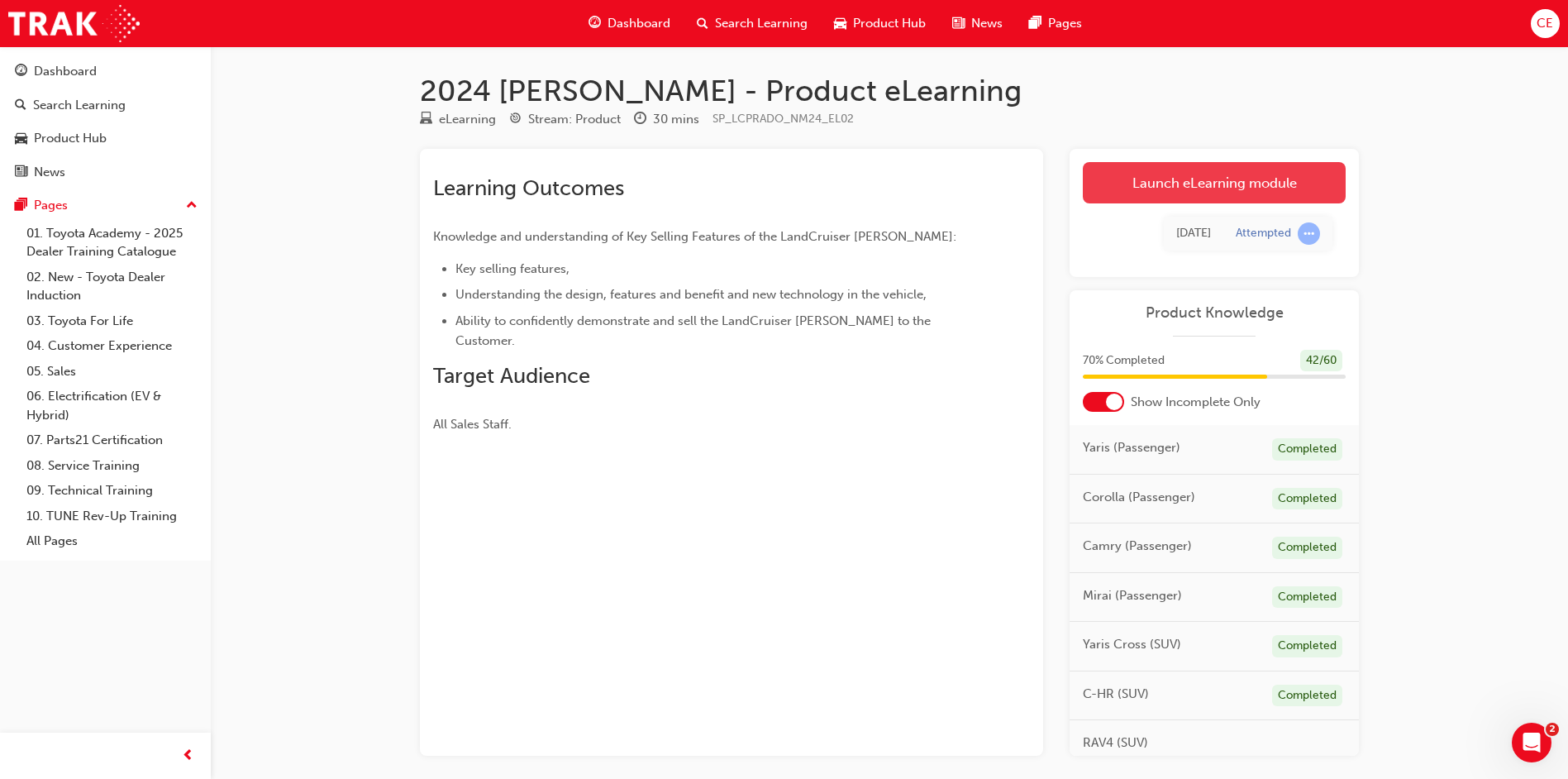
click at [1223, 185] on link "Launch eLearning module" at bounding box center [1215, 183] width 263 height 42
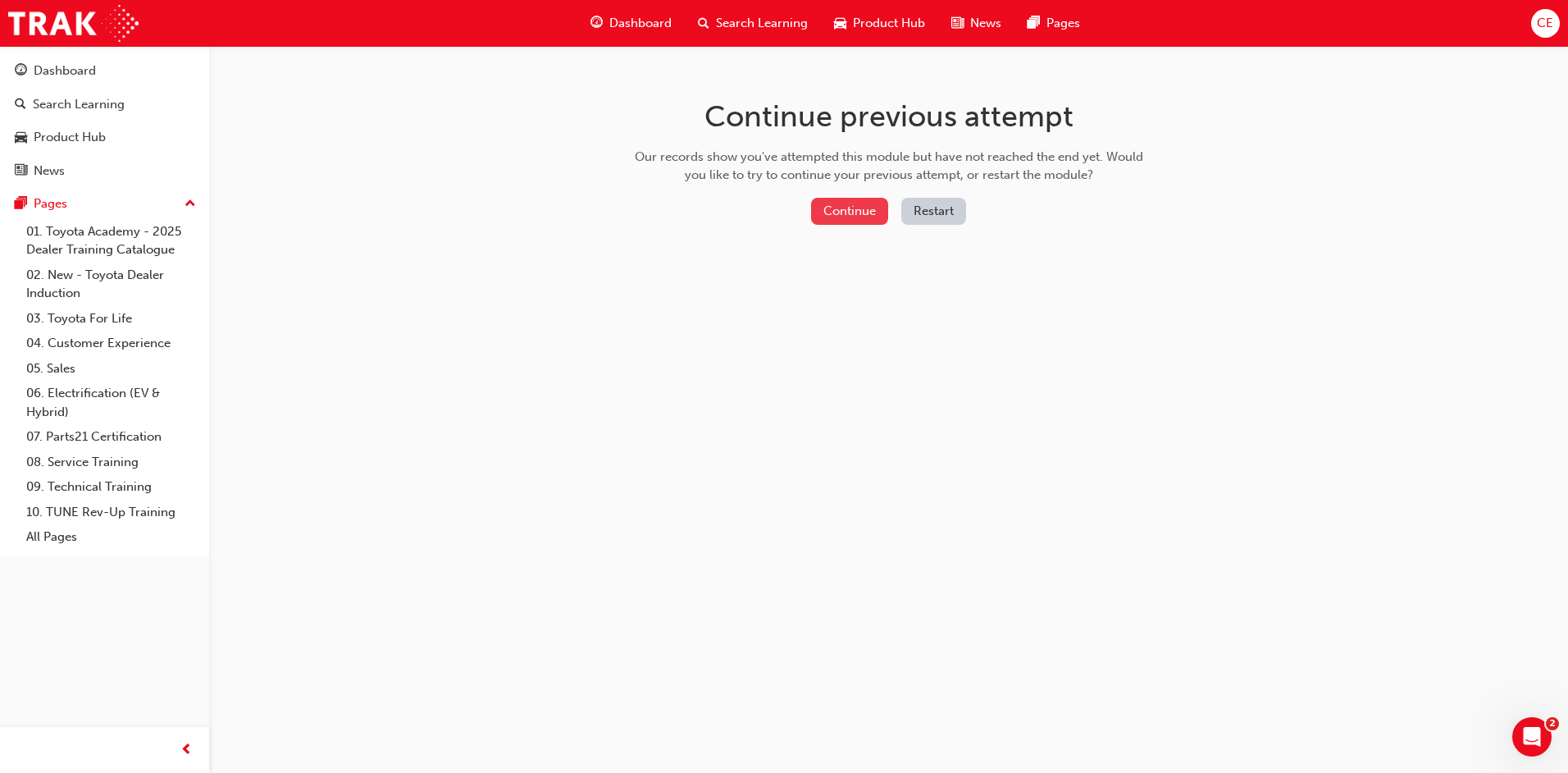
click at [841, 213] on button "Continue" at bounding box center [850, 211] width 77 height 27
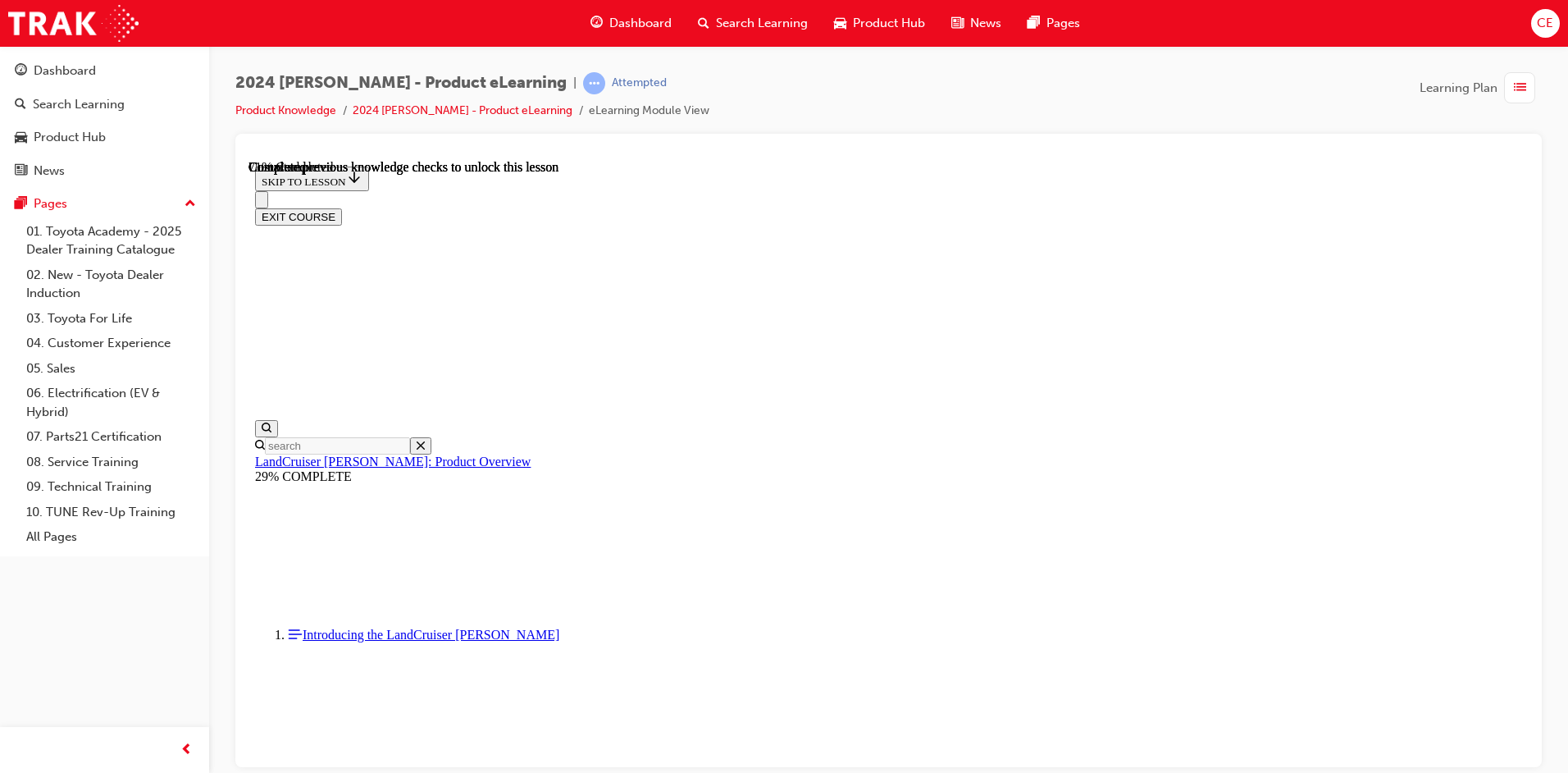
scroll to position [3714, 0]
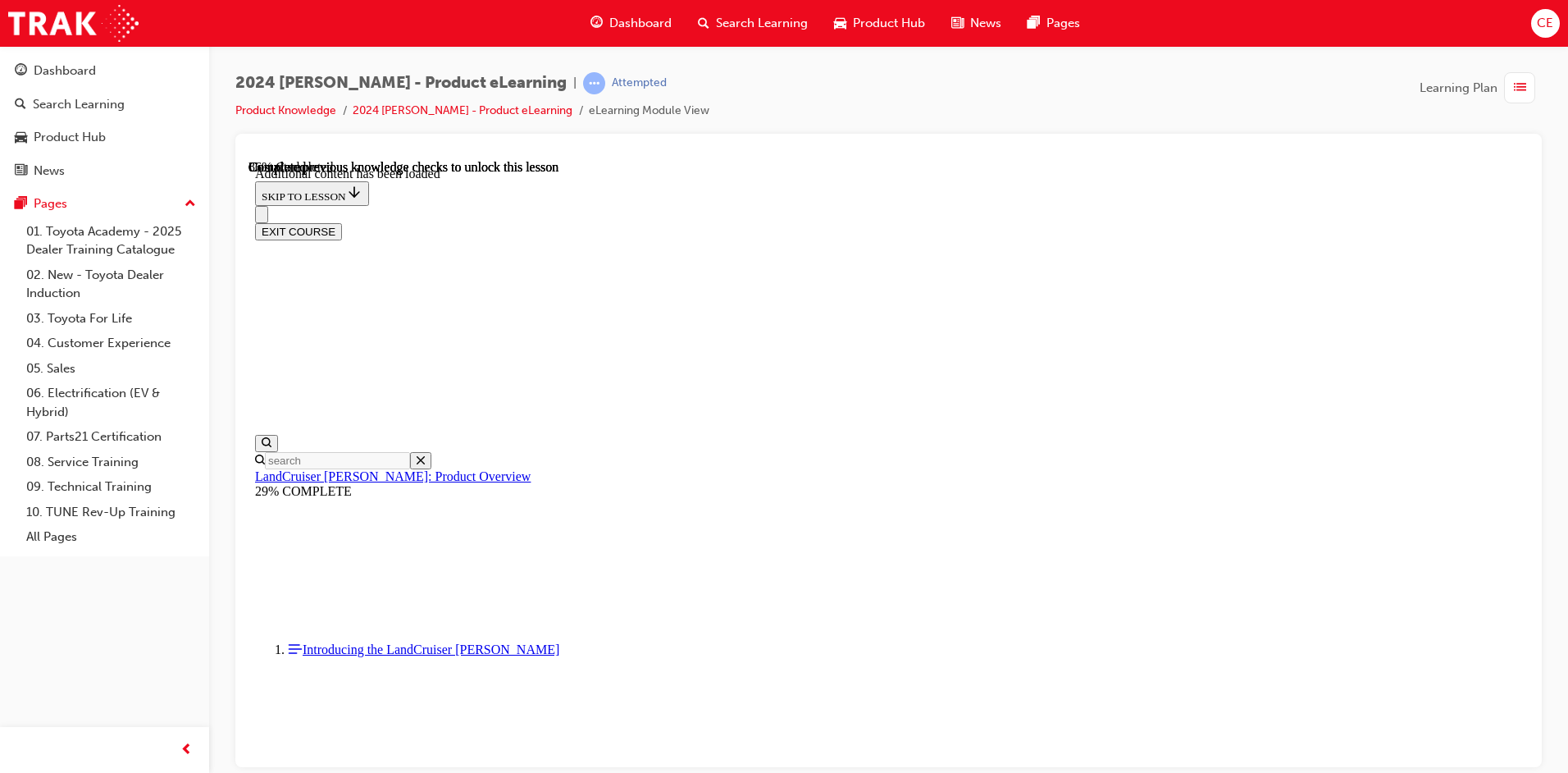
scroll to position [4146, 0]
radio input "true"
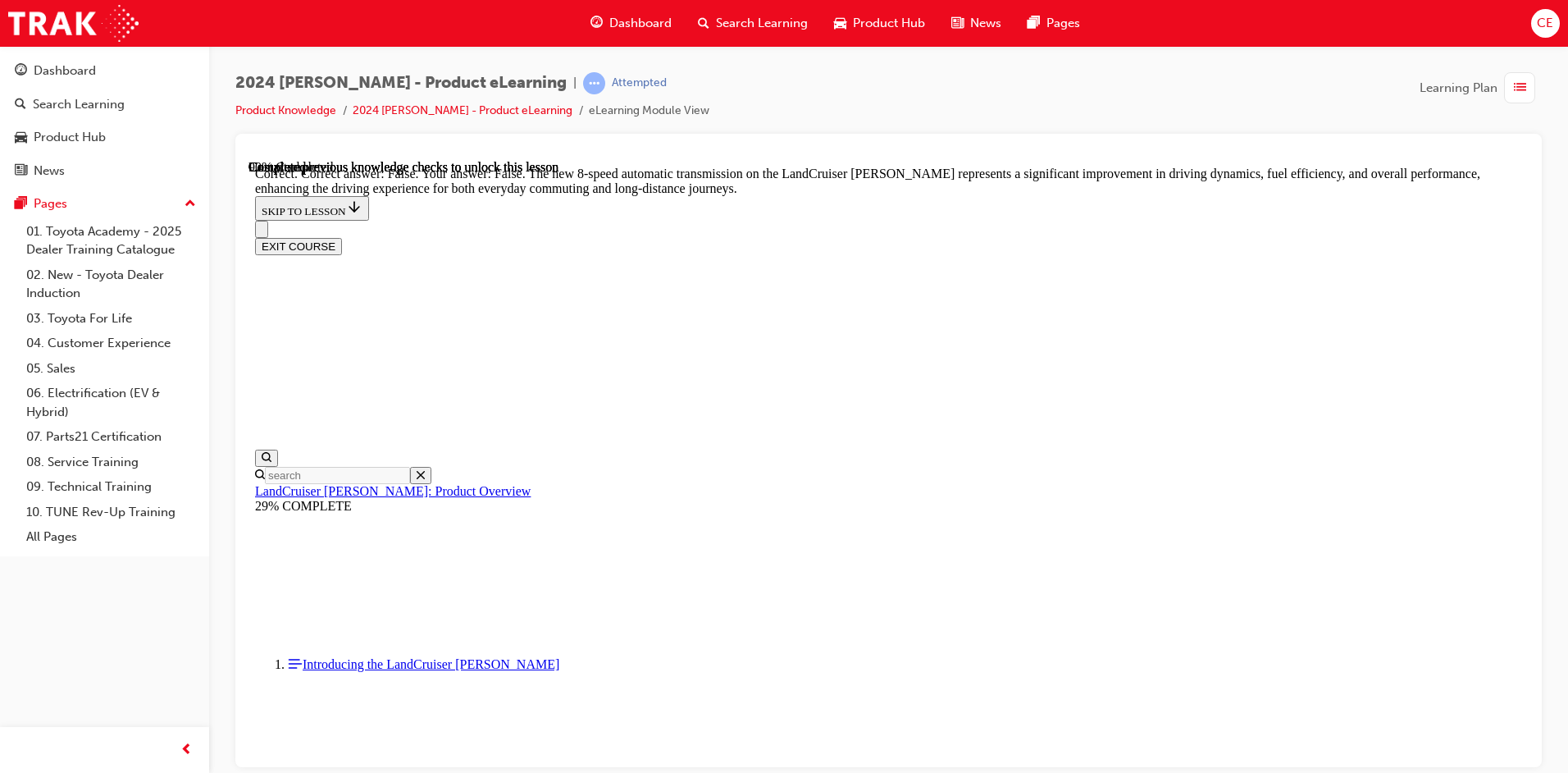
scroll to position [4803, 0]
radio input "true"
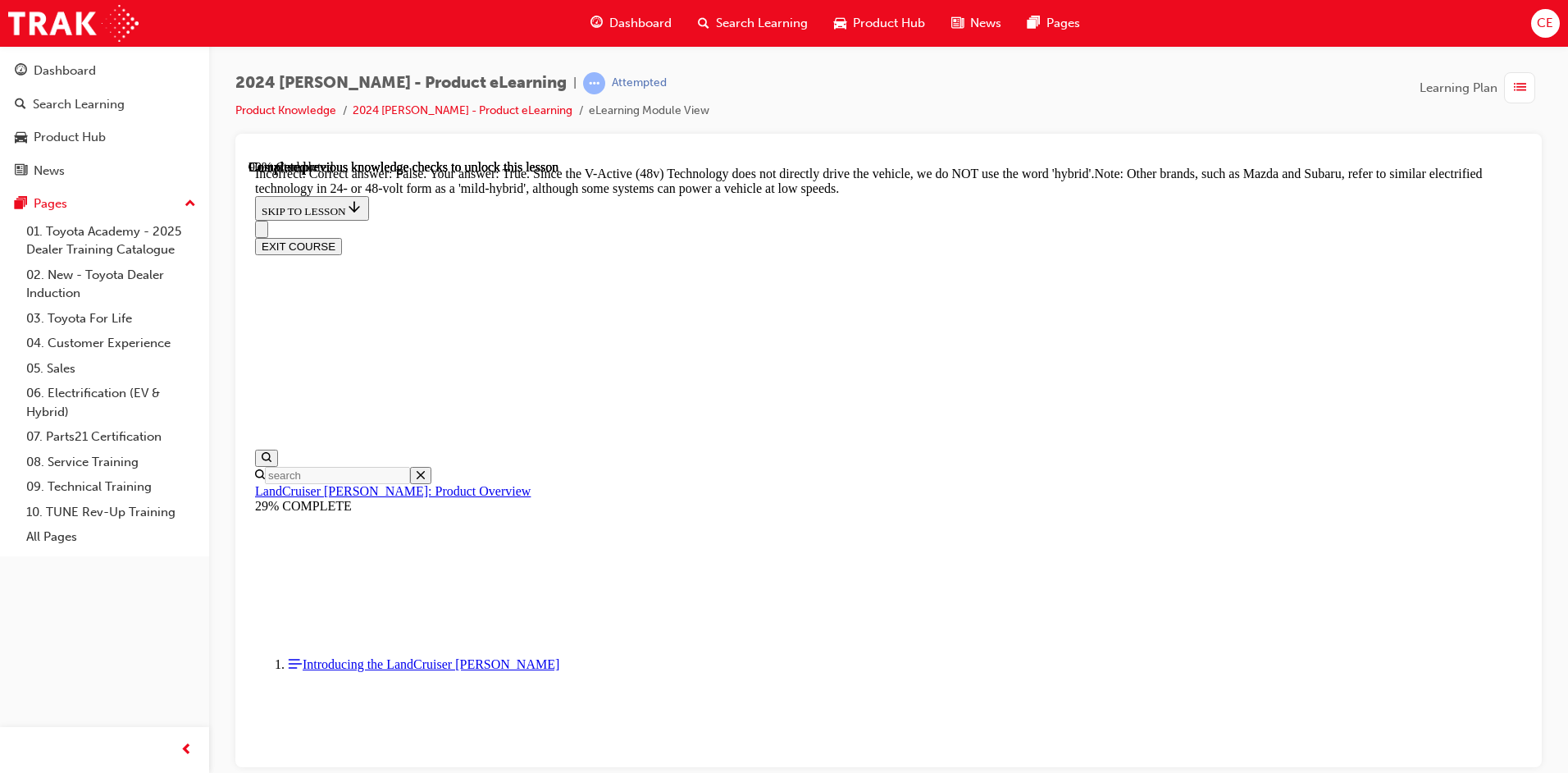
radio input "true"
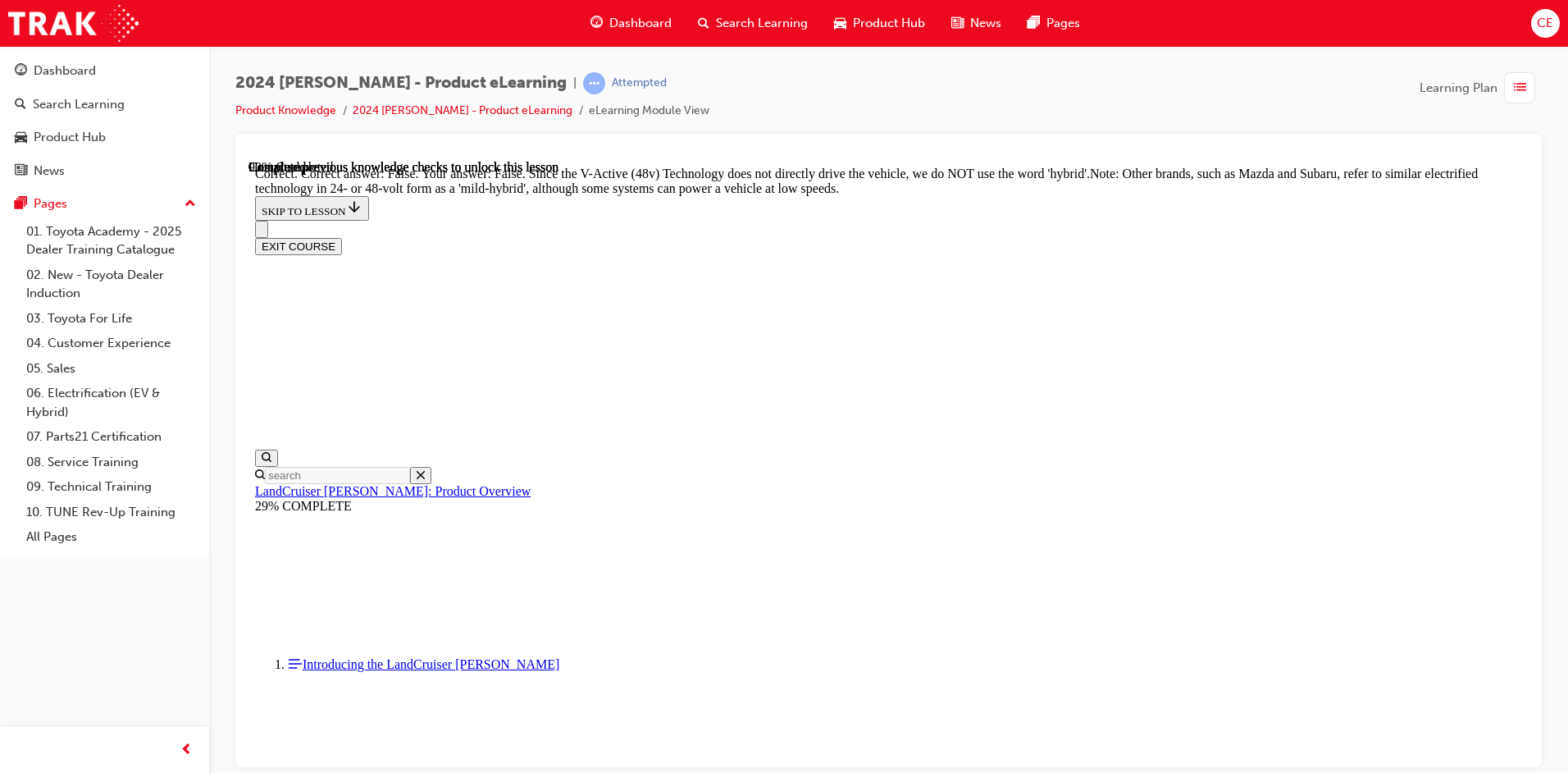
scroll to position [5530, 0]
radio input "true"
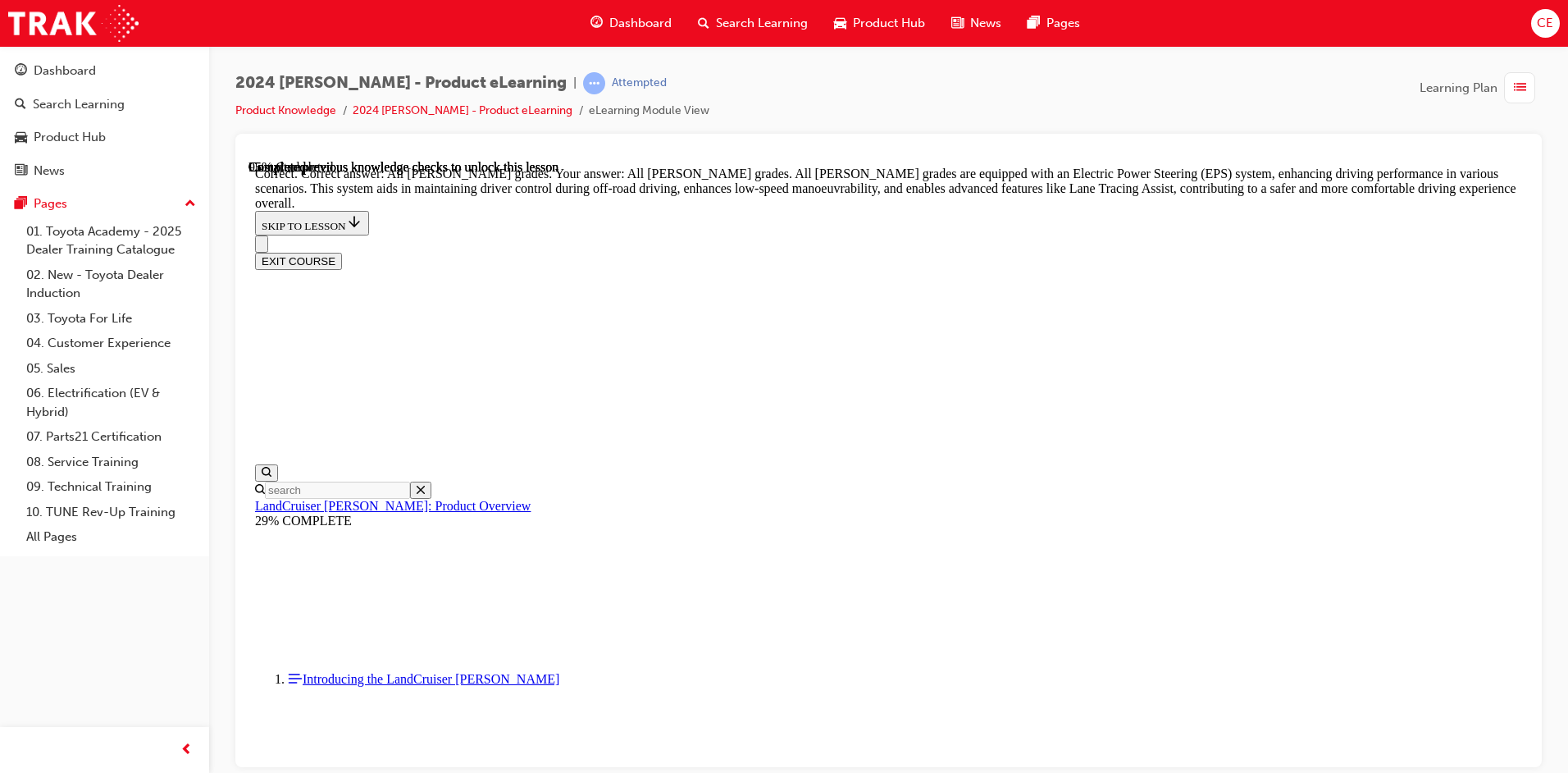
scroll to position [6104, 0]
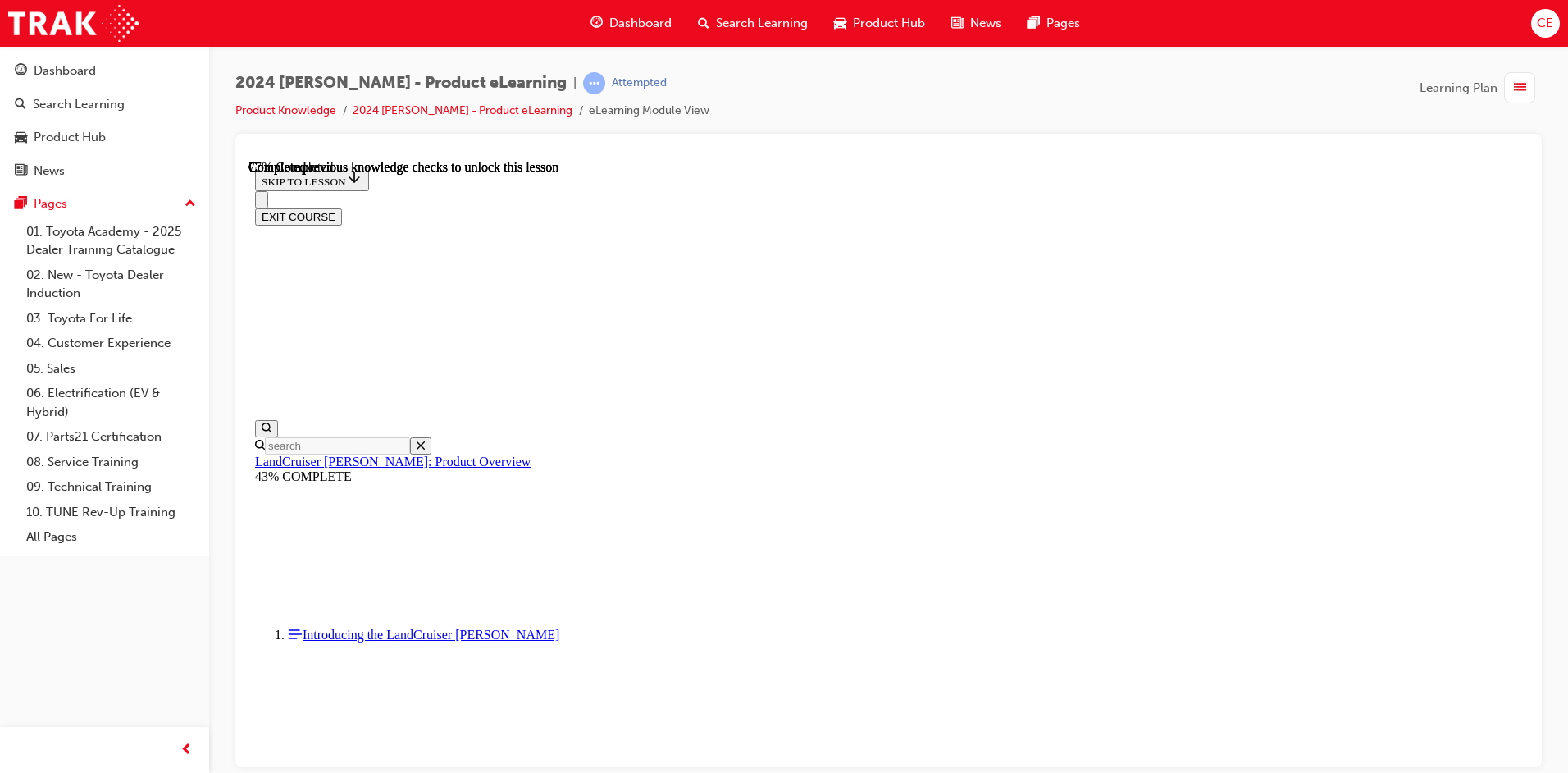
scroll to position [5273, 0]
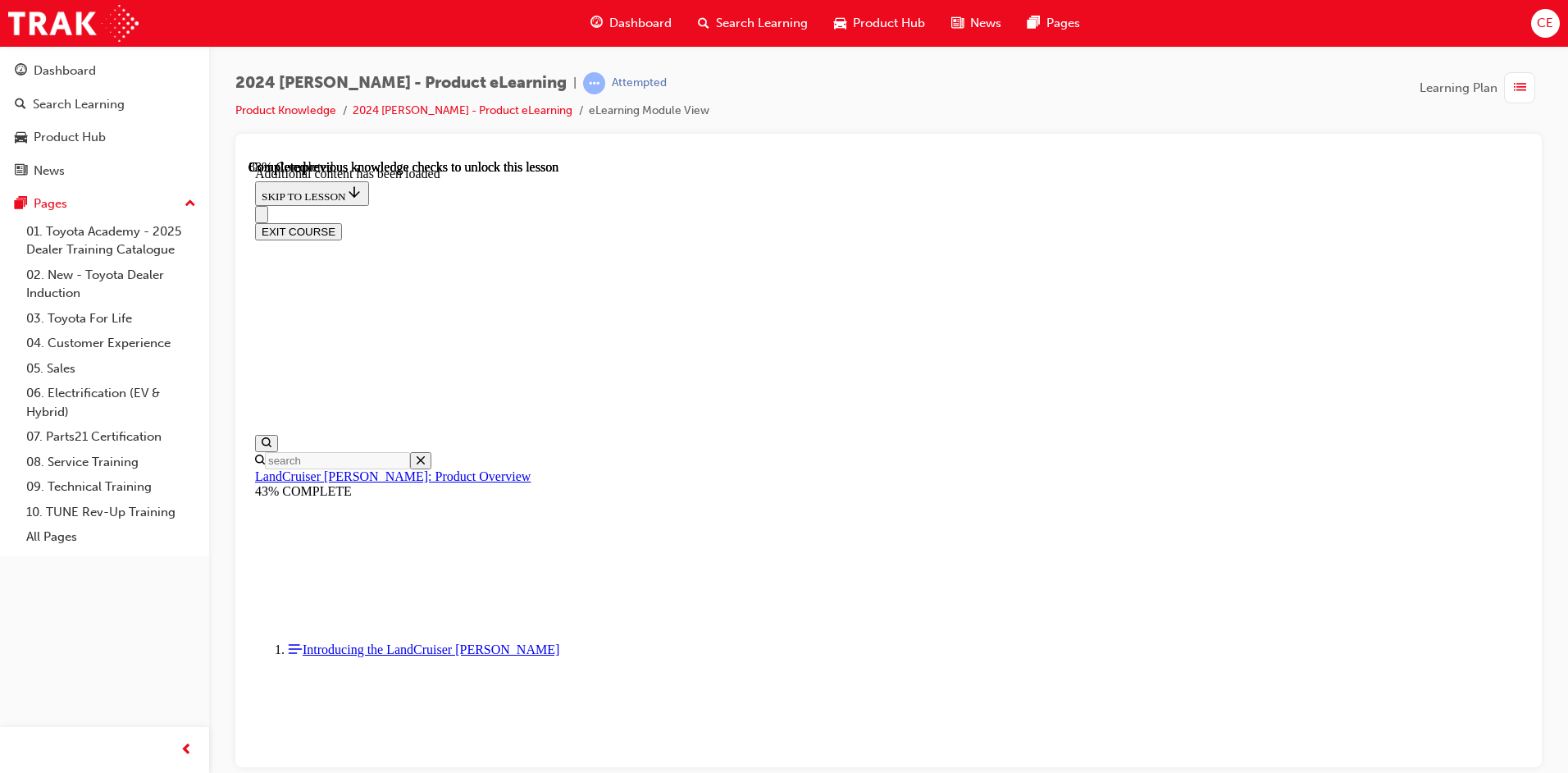
scroll to position [5705, 0]
checkbox input "true"
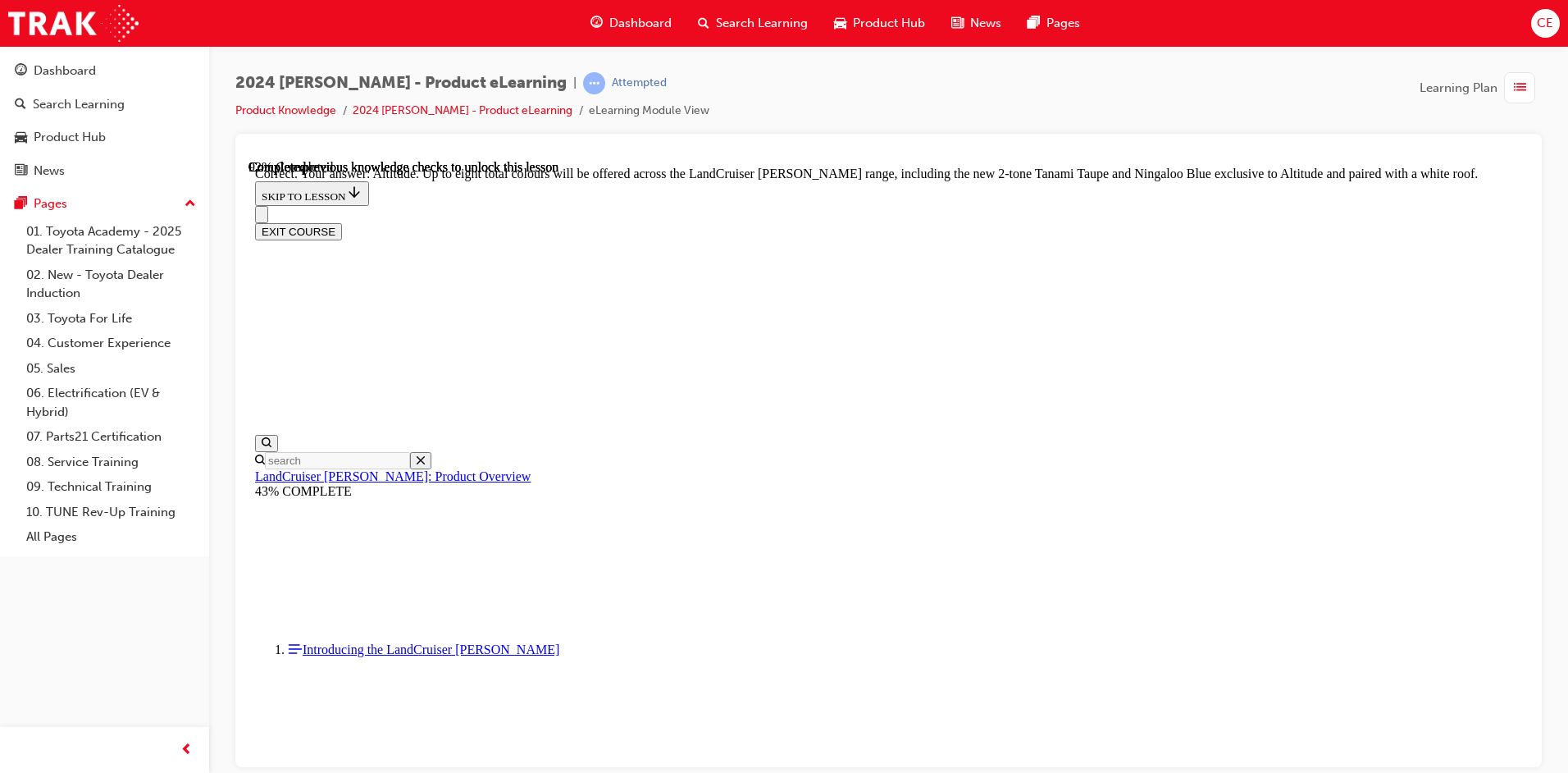
scroll to position [6577, 0]
checkbox input "true"
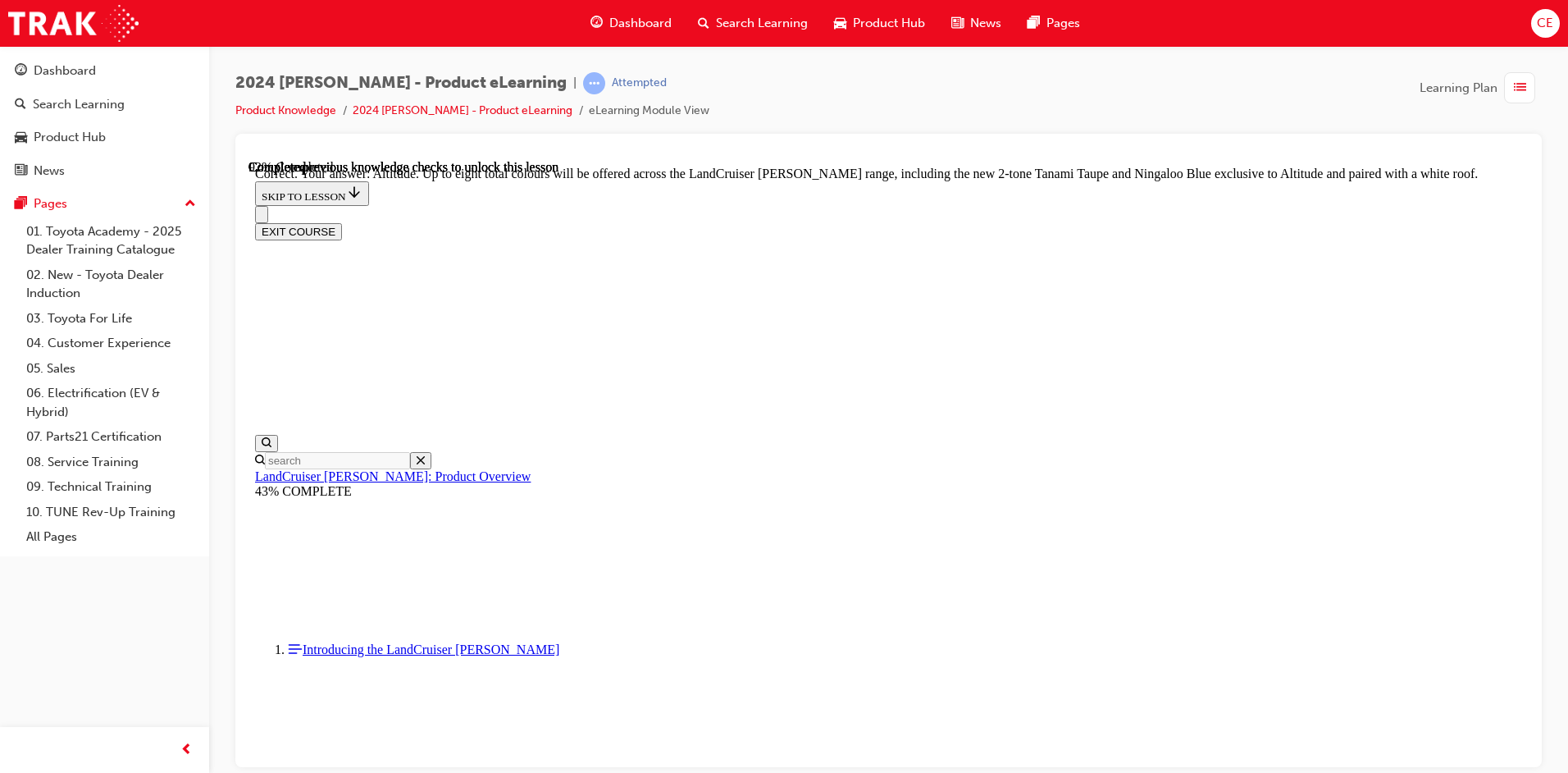
checkbox input "true"
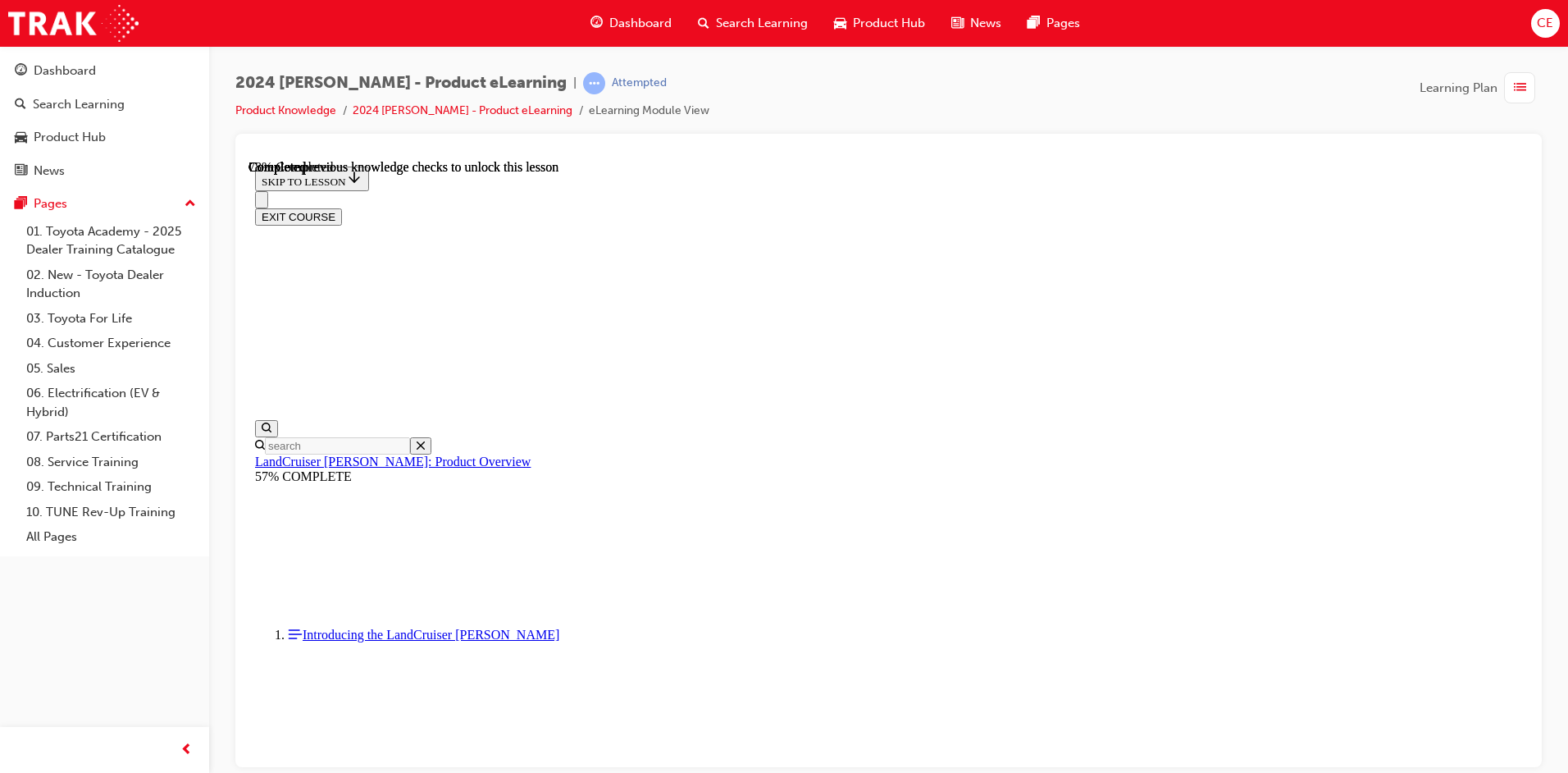
scroll to position [3818, 0]
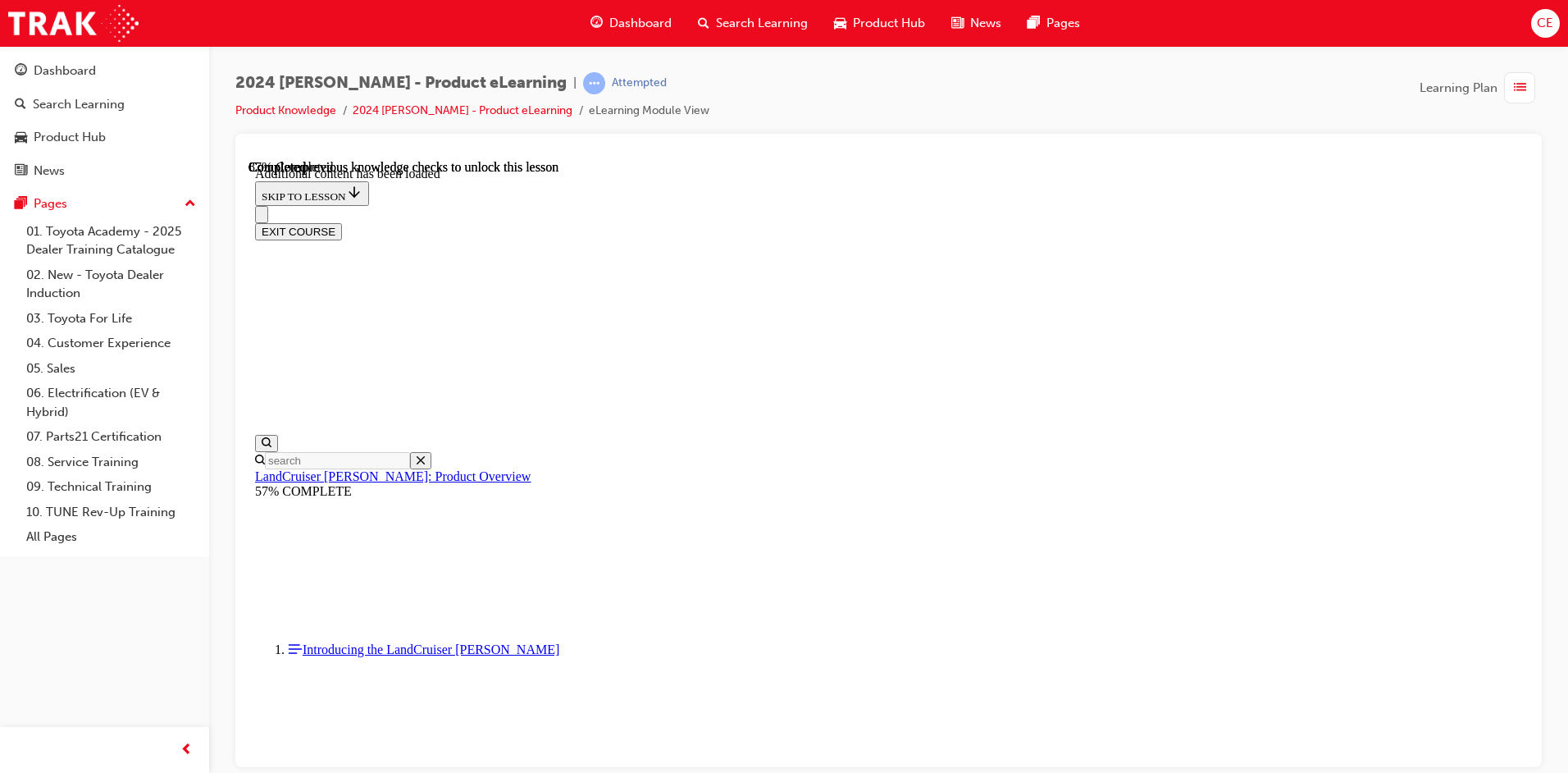
scroll to position [4250, 0]
drag, startPoint x: 751, startPoint y: 500, endPoint x: 770, endPoint y: 503, distance: 19.2
radio input "true"
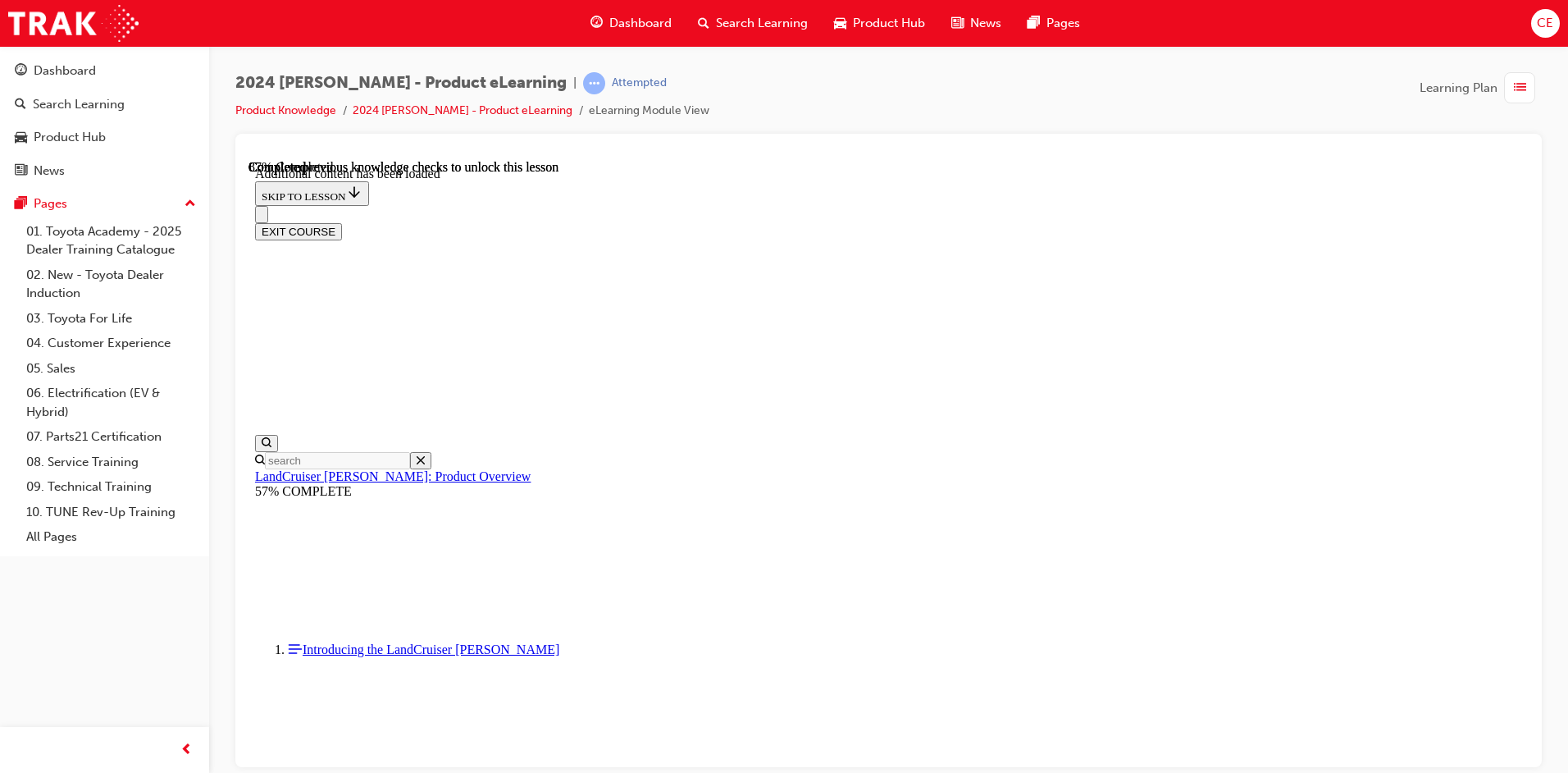
radio input "true"
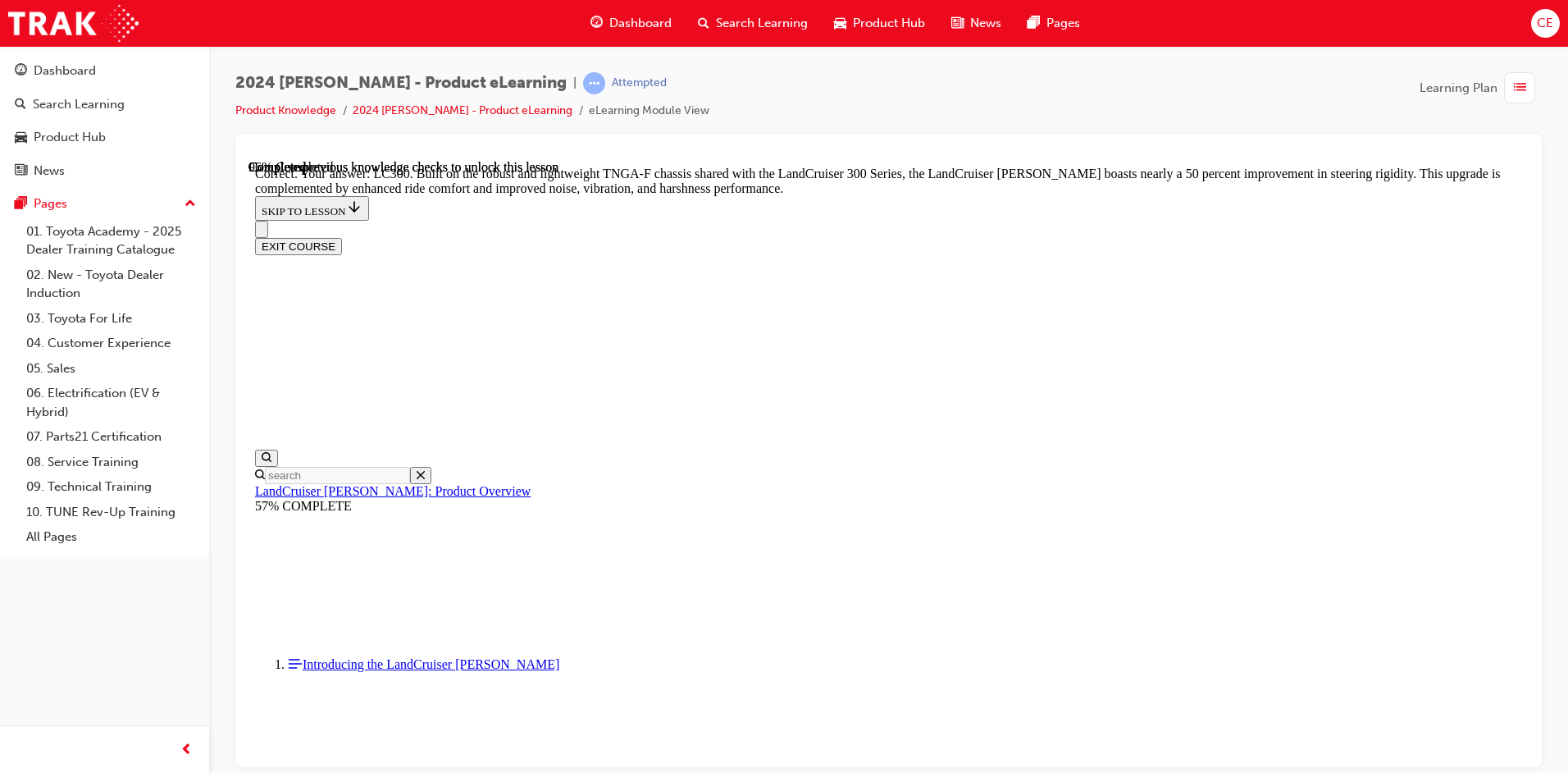
scroll to position [5355, 0]
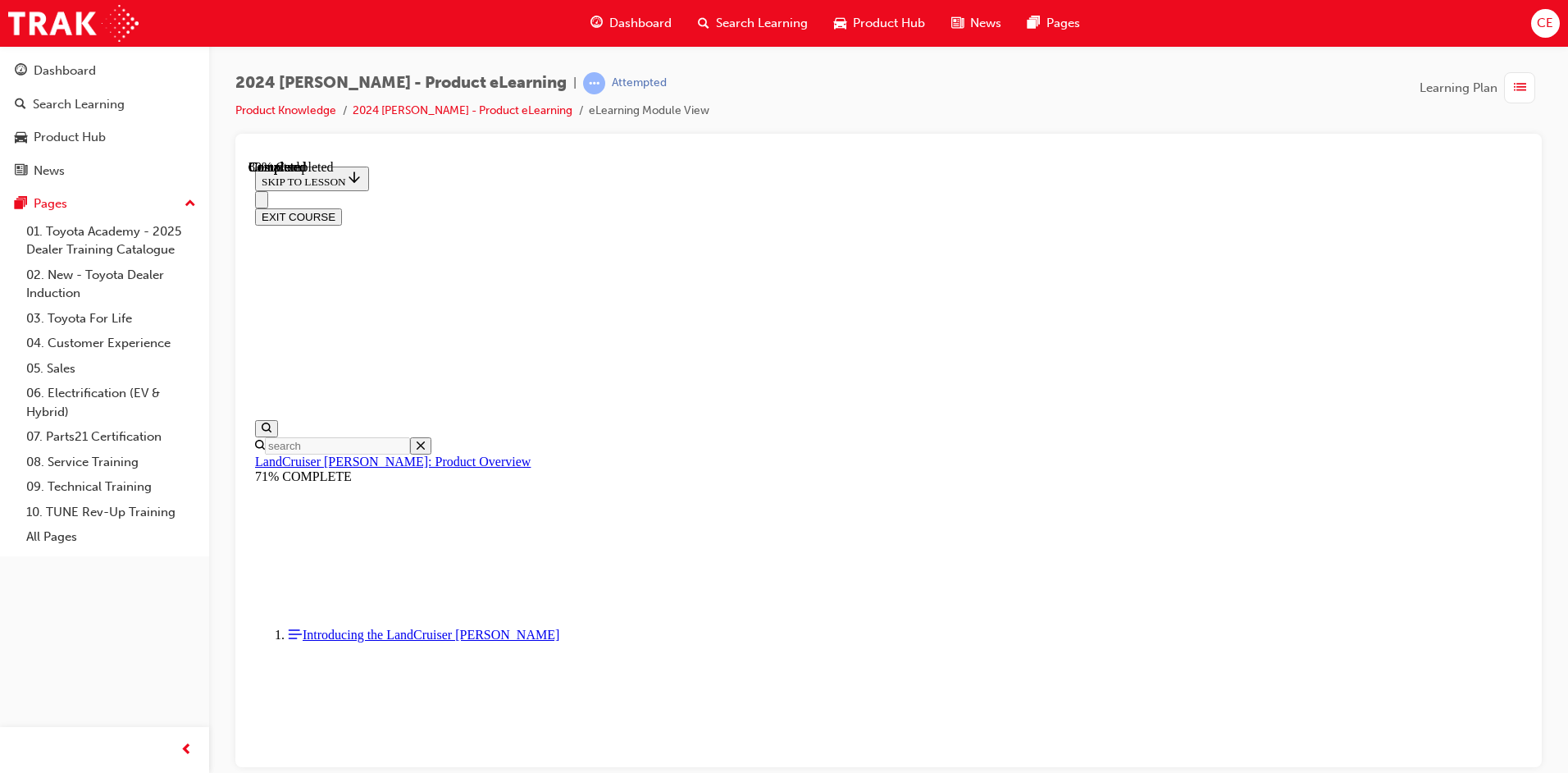
scroll to position [1808, 0]
click at [342, 208] on button "EXIT COURSE" at bounding box center [298, 216] width 87 height 17
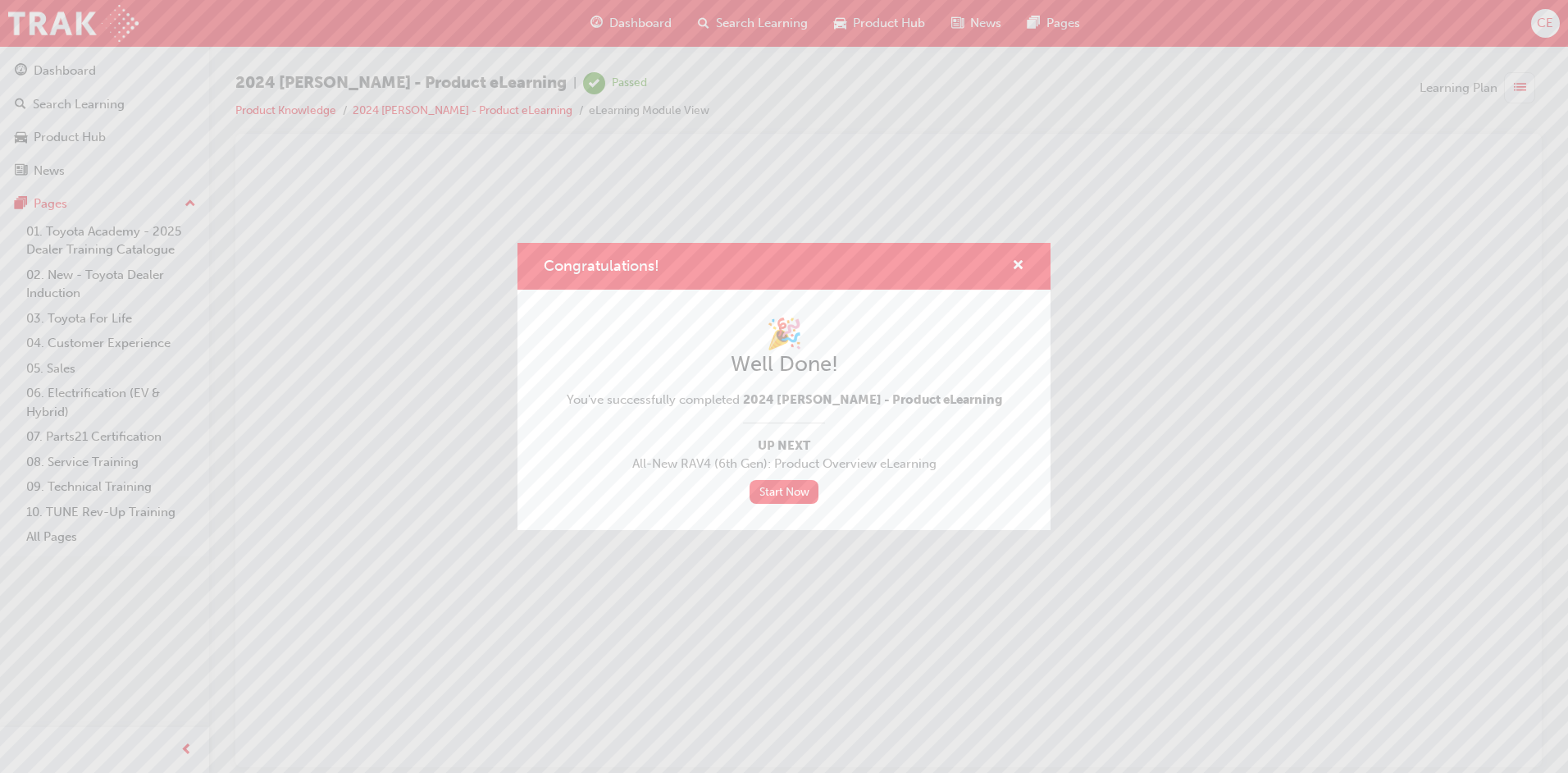
scroll to position [0, 0]
click at [1019, 260] on span "cross-icon" at bounding box center [1017, 267] width 12 height 15
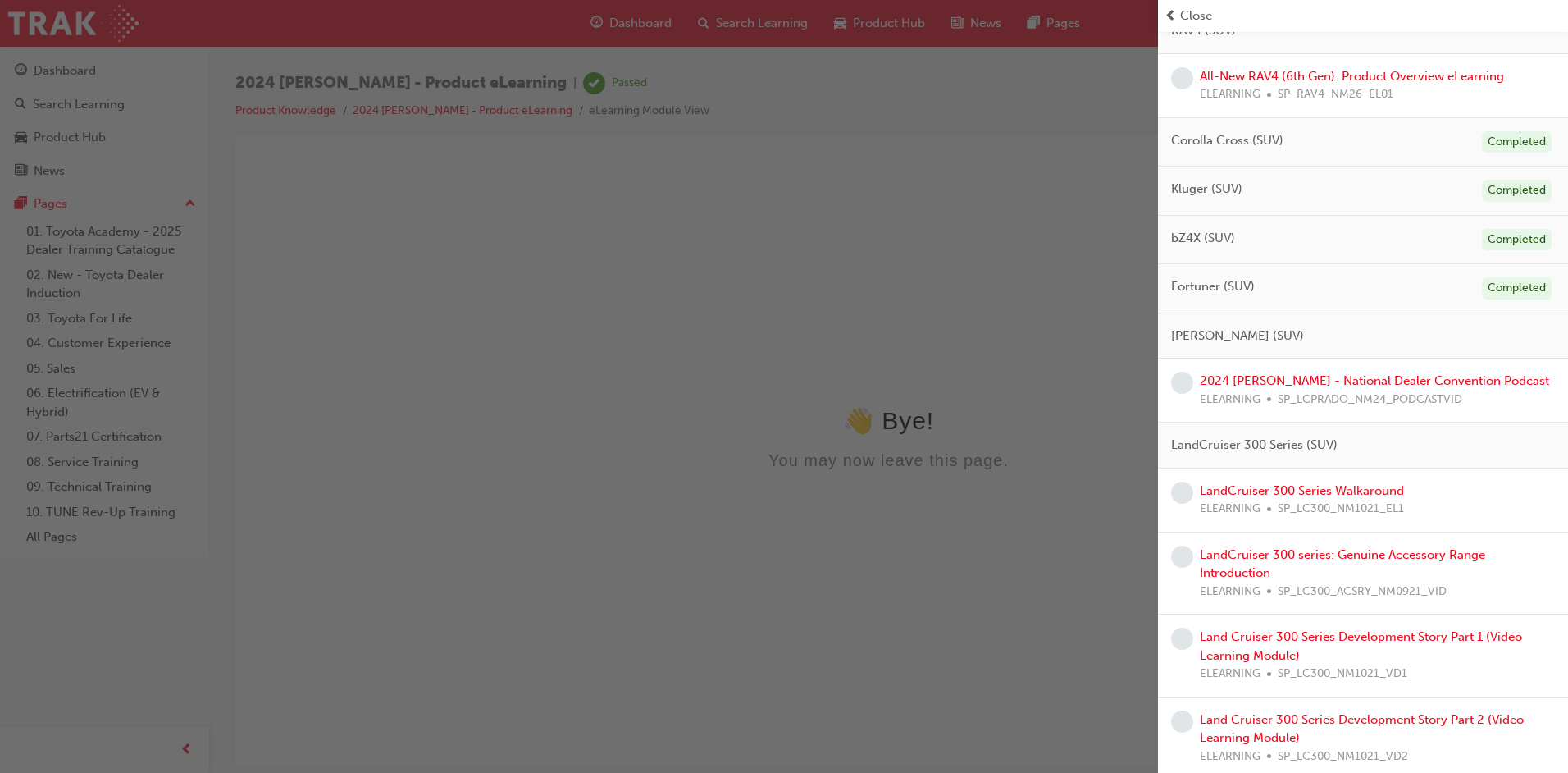
scroll to position [574, 0]
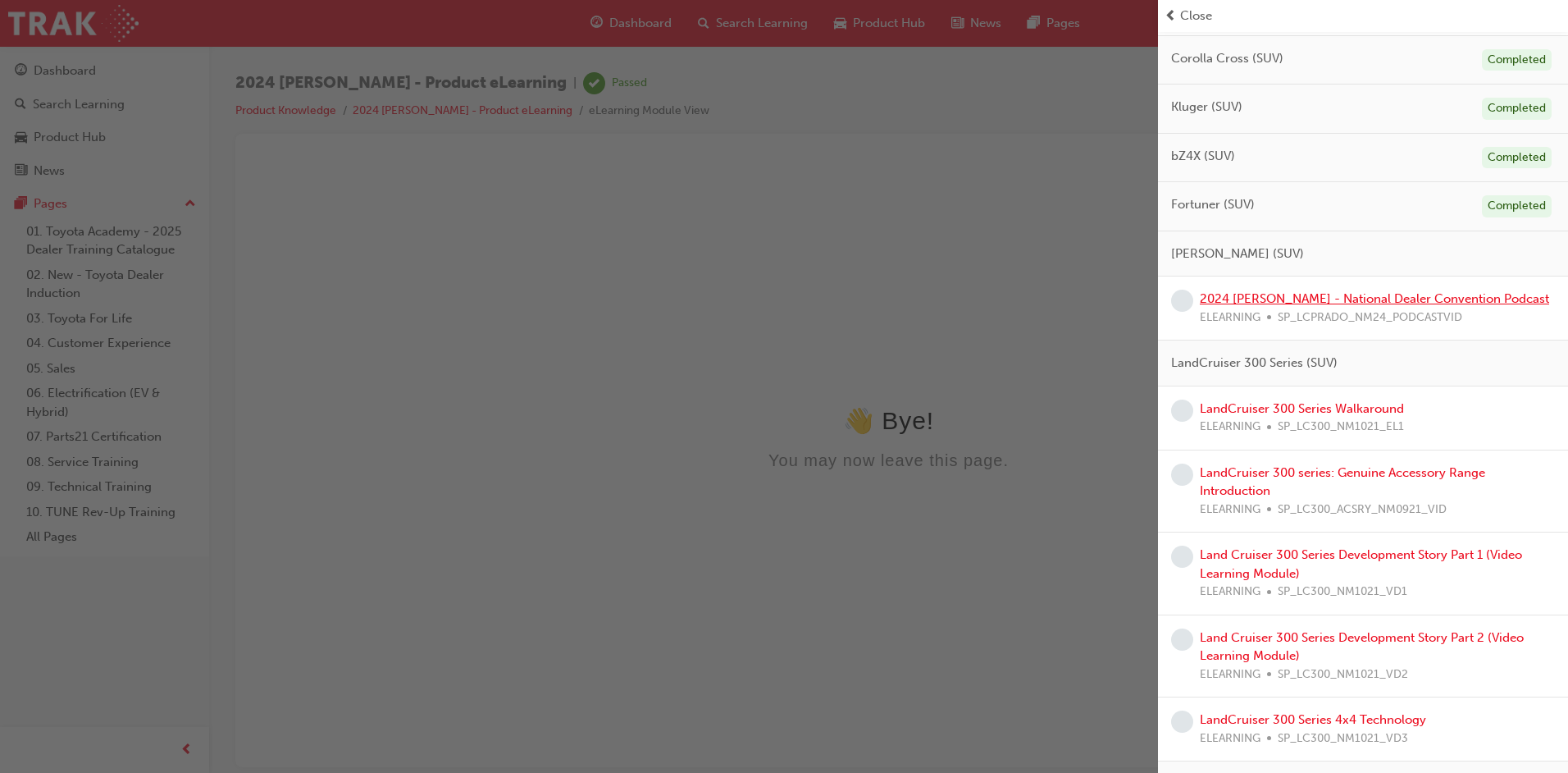
click at [1392, 292] on link "2024 [PERSON_NAME] - National Dealer Convention Podcast" at bounding box center [1374, 299] width 349 height 15
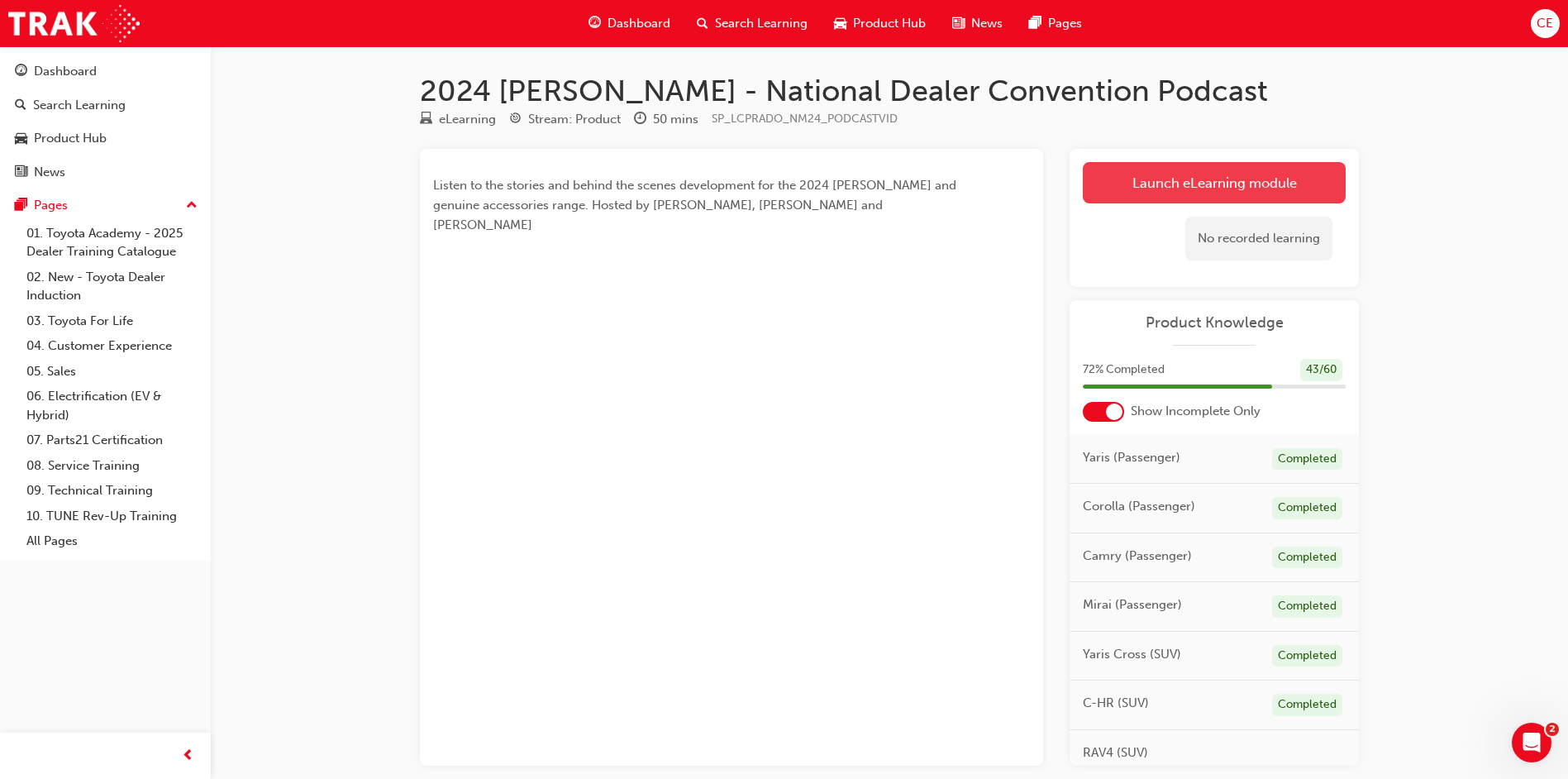
click at [1222, 184] on link "Launch eLearning module" at bounding box center [1215, 183] width 263 height 42
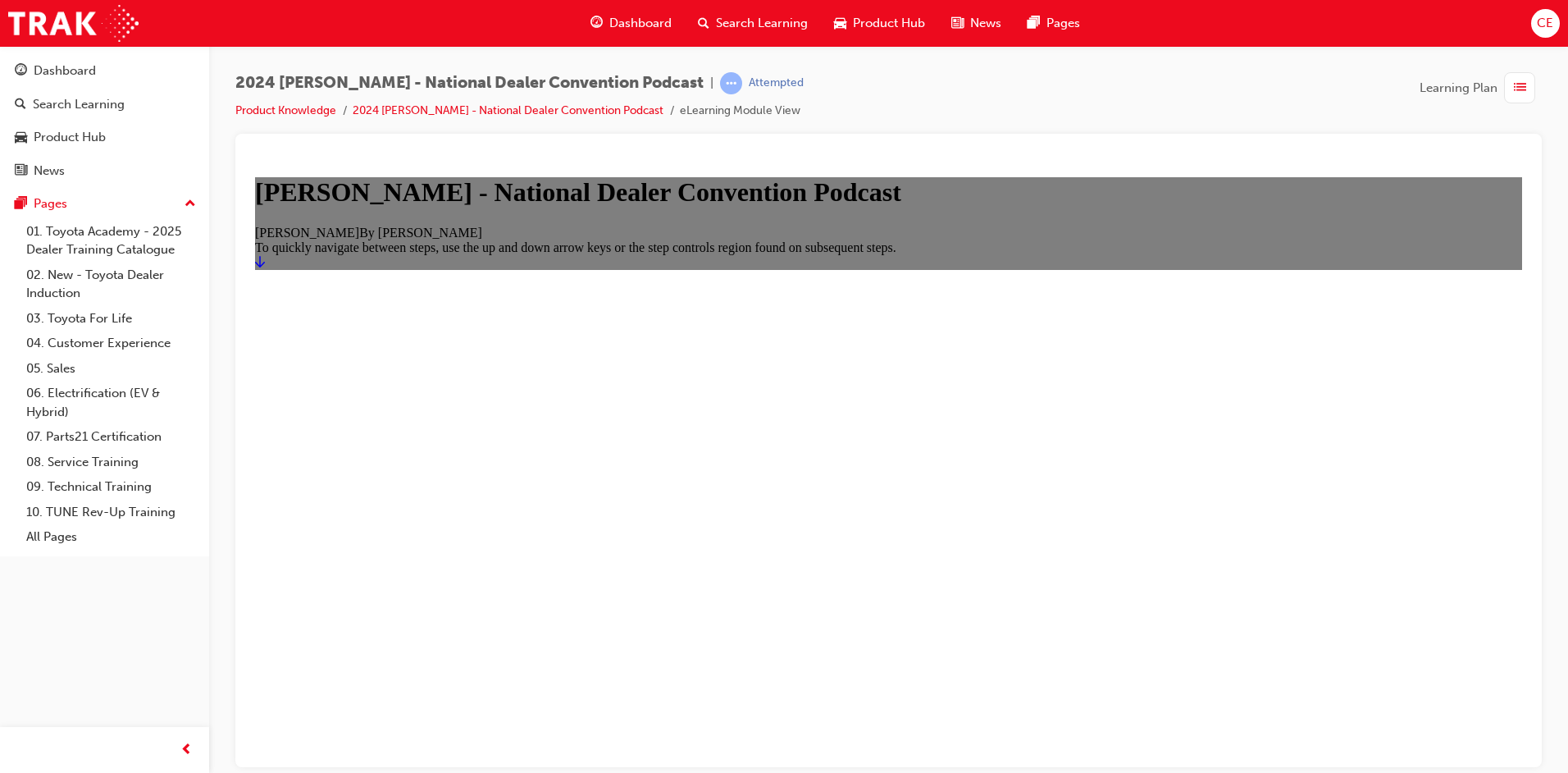
click at [265, 268] on icon "Start" at bounding box center [259, 260] width 10 height 13
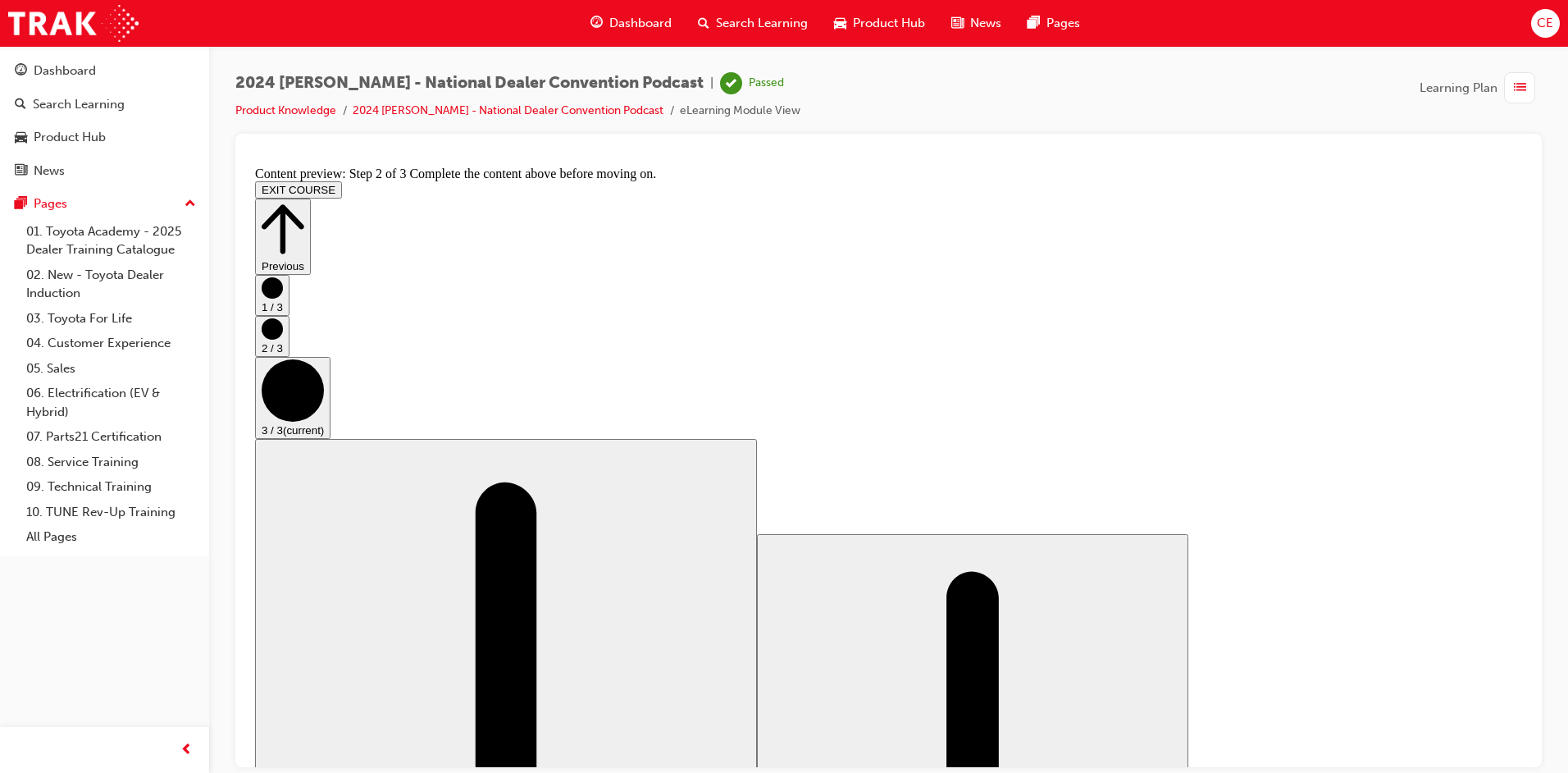
click at [304, 201] on icon "Step controls" at bounding box center [282, 229] width 42 height 57
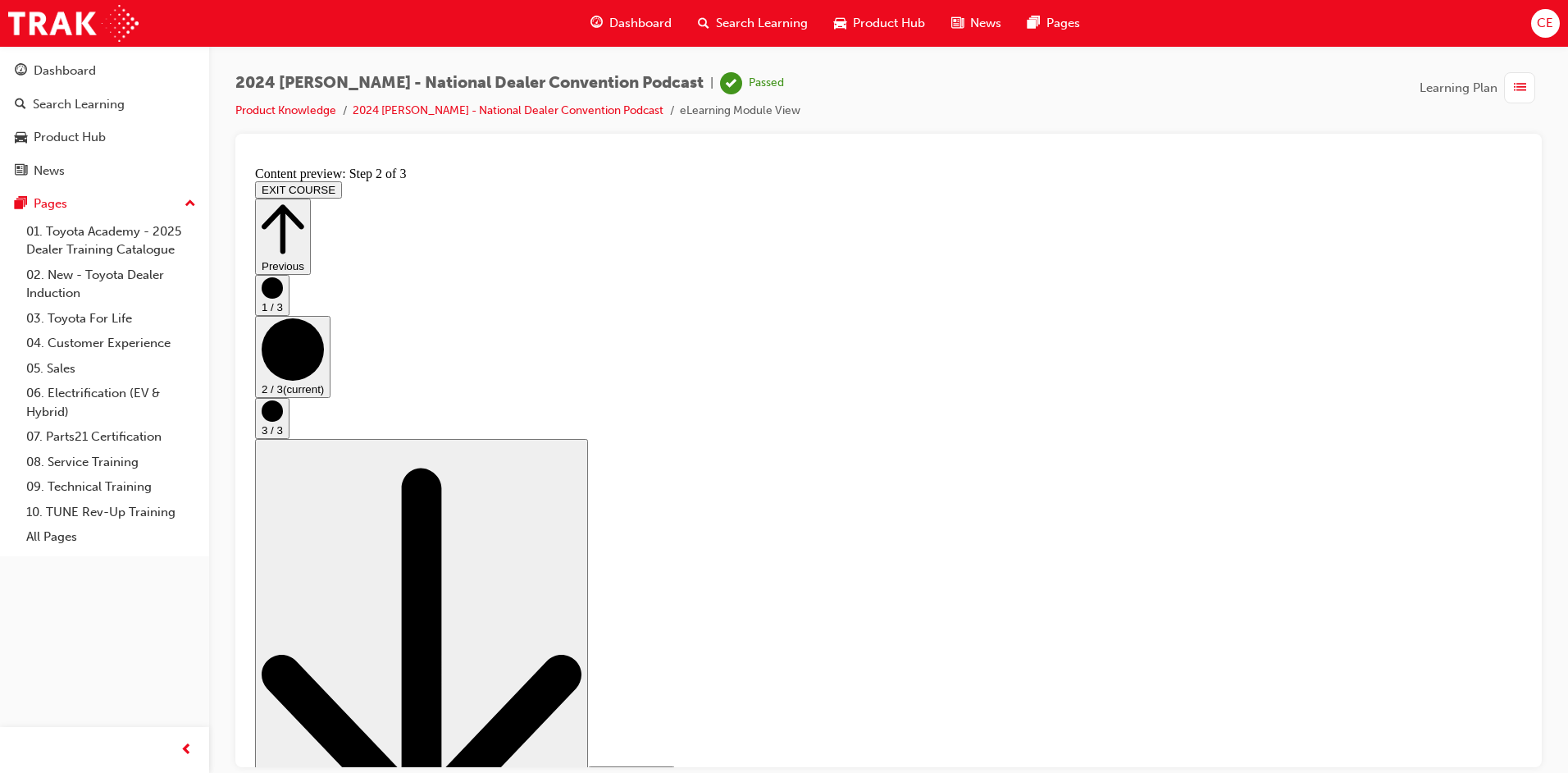
click at [342, 180] on button "EXIT COURSE" at bounding box center [298, 189] width 87 height 17
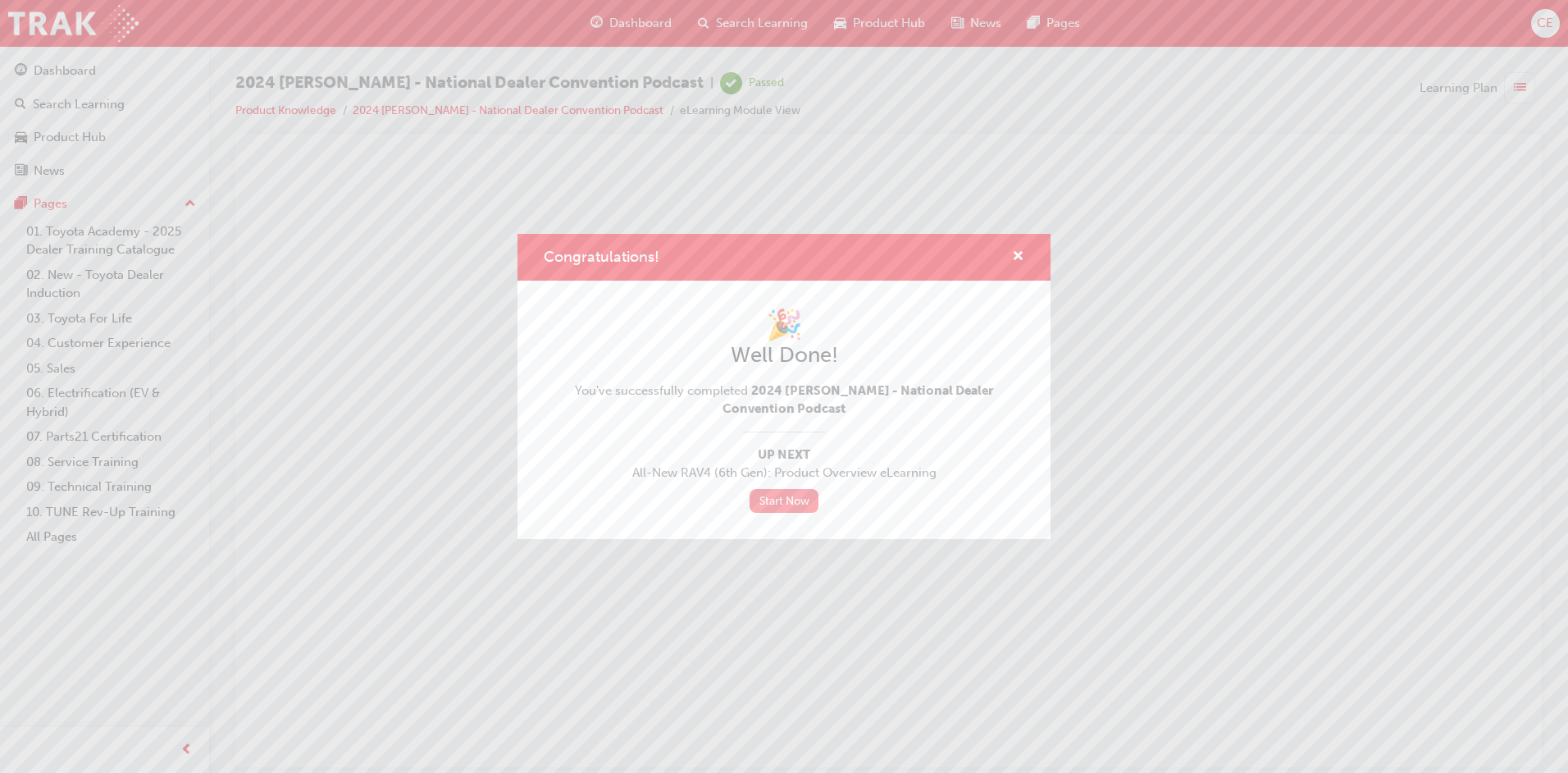
click at [793, 497] on link "Start Now" at bounding box center [784, 501] width 69 height 24
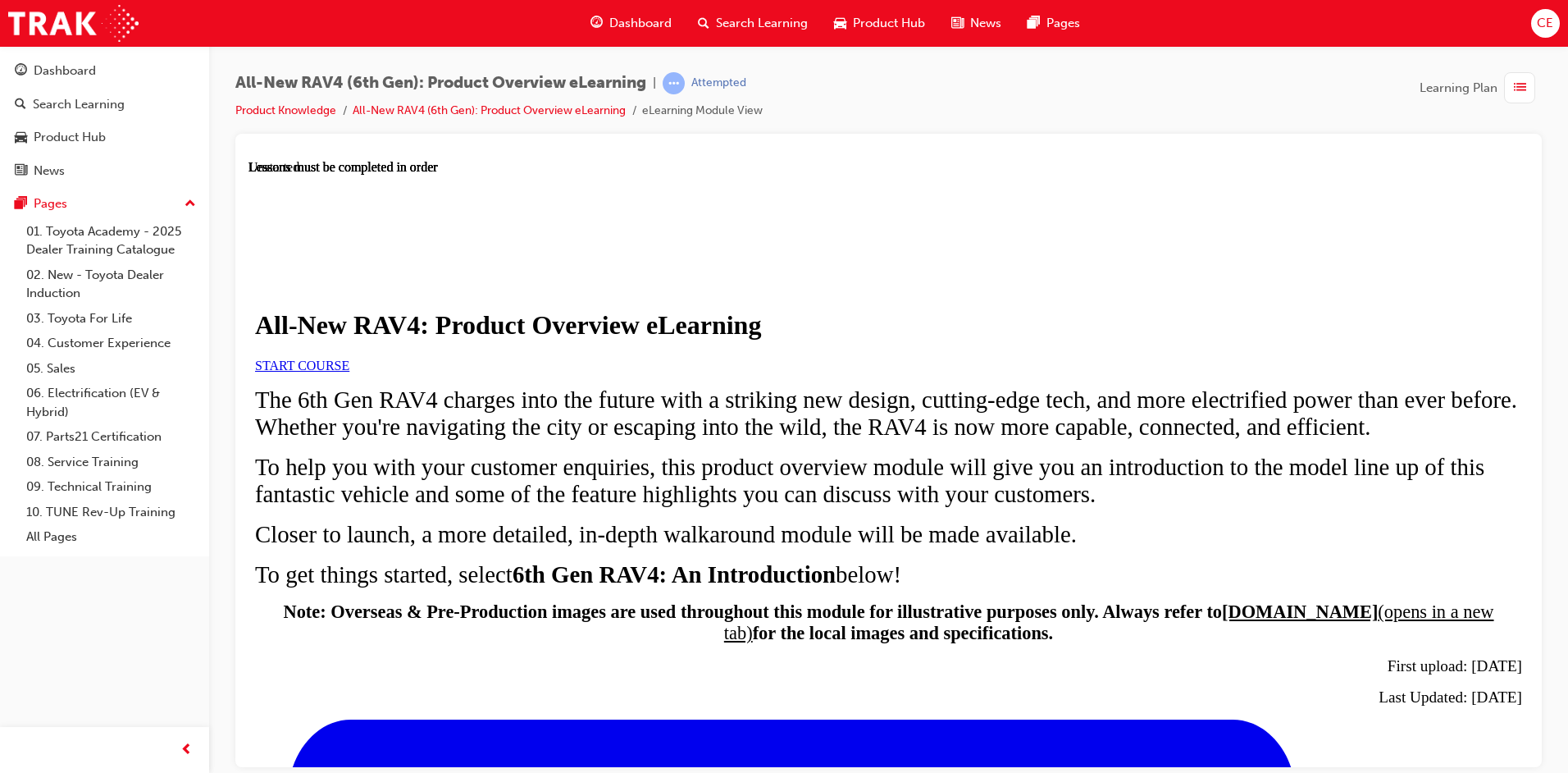
scroll to position [52, 0]
click at [349, 372] on span "START COURSE" at bounding box center [302, 364] width 95 height 14
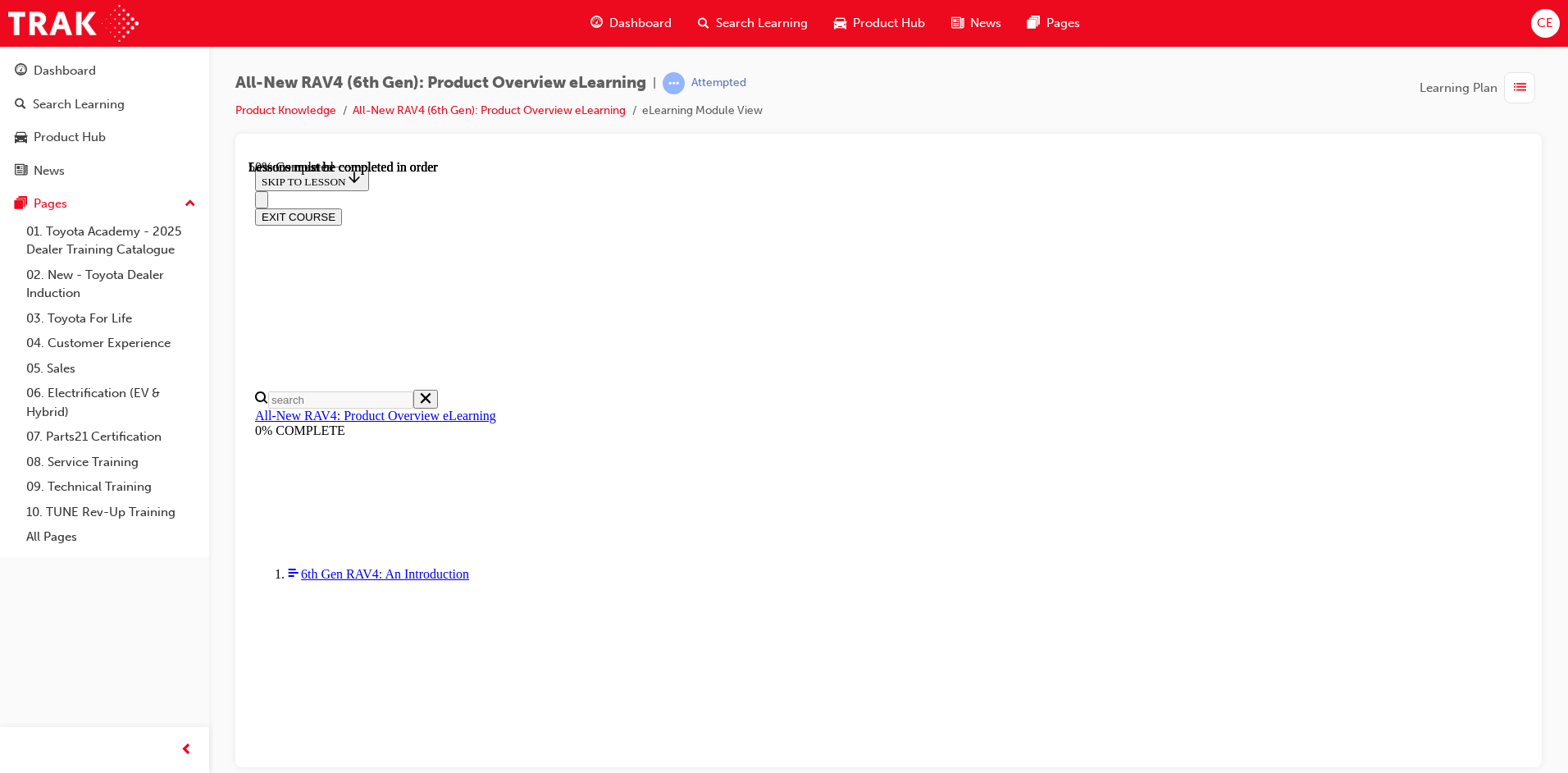
scroll to position [1616, 0]
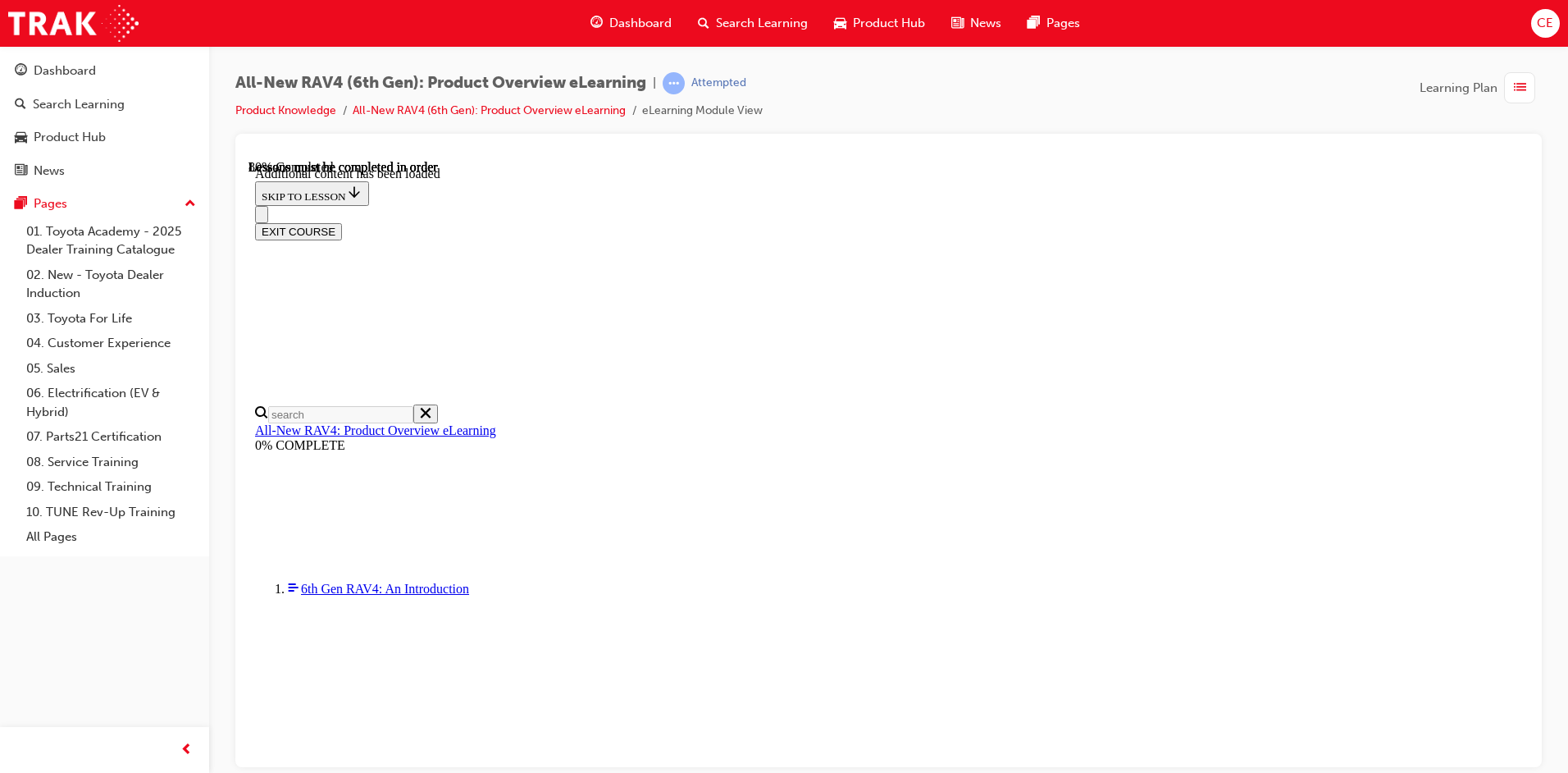
scroll to position [1597, 0]
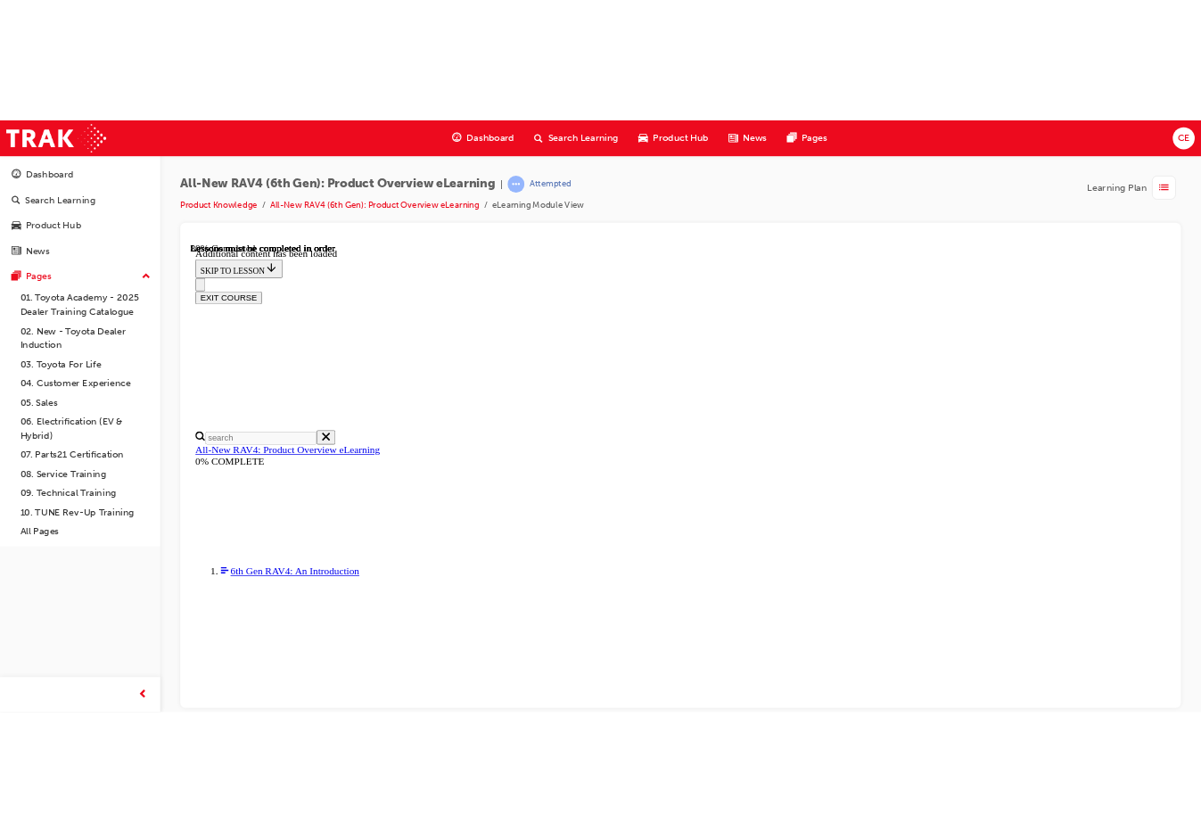
scroll to position [2432, 0]
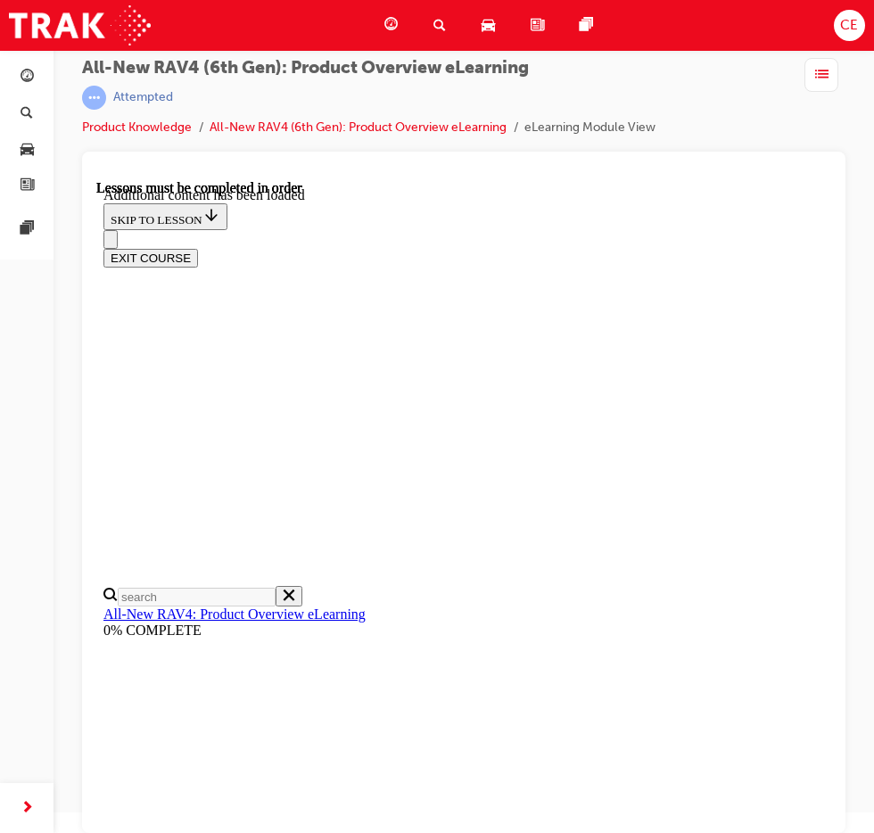
scroll to position [2710, 0]
drag, startPoint x: 561, startPoint y: 757, endPoint x: 555, endPoint y: 746, distance: 12.4
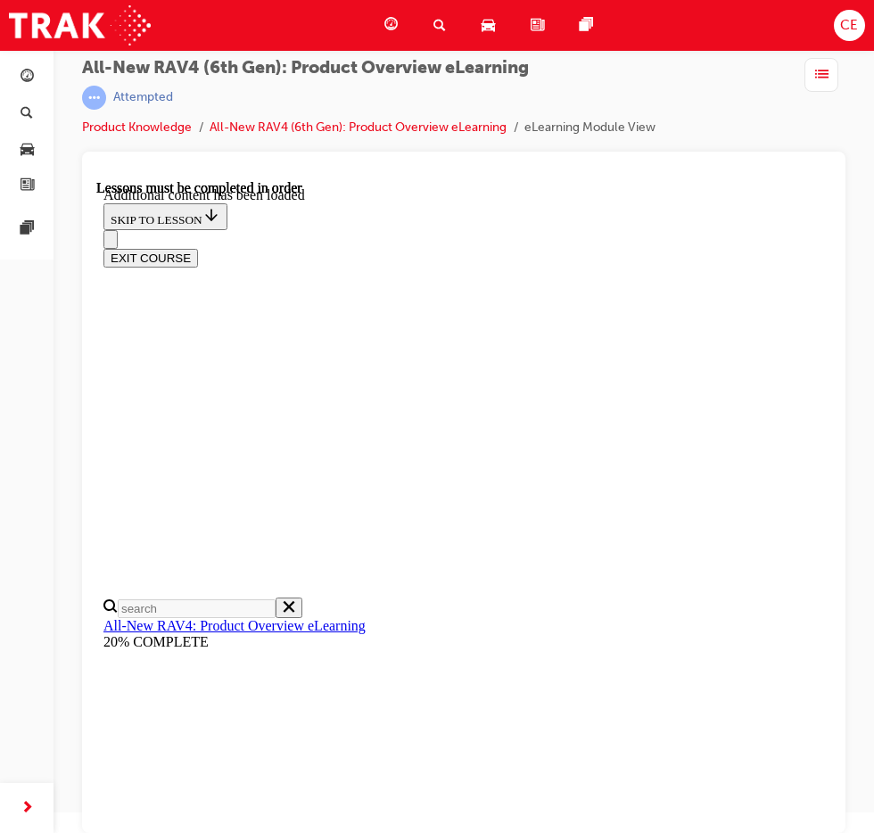
scroll to position [62, 0]
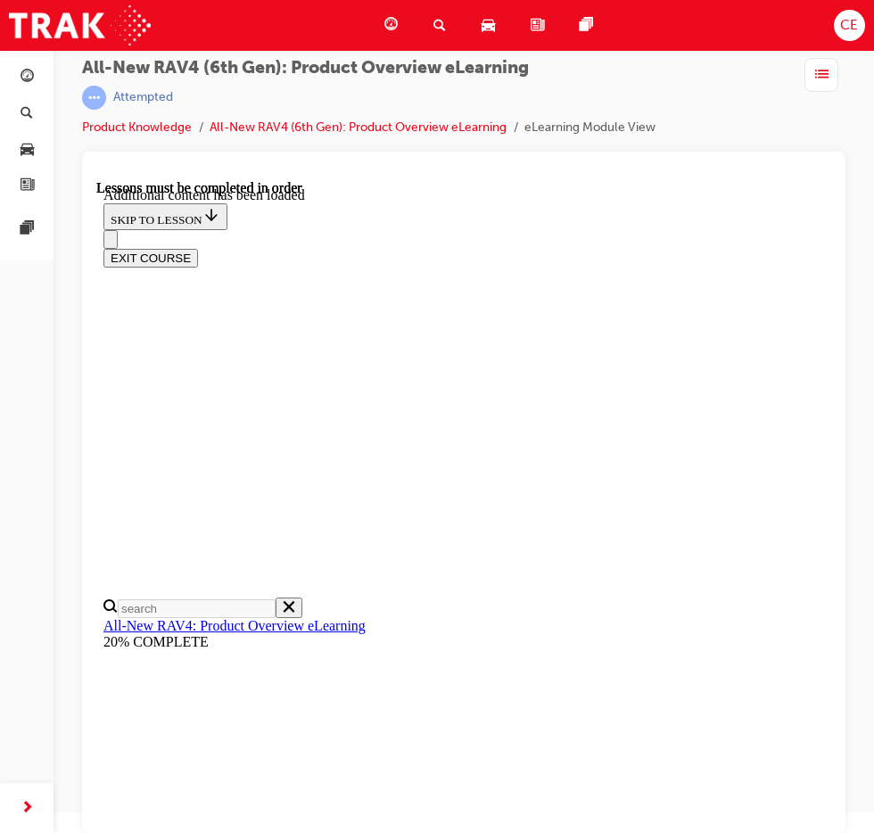
scroll to position [2053, 0]
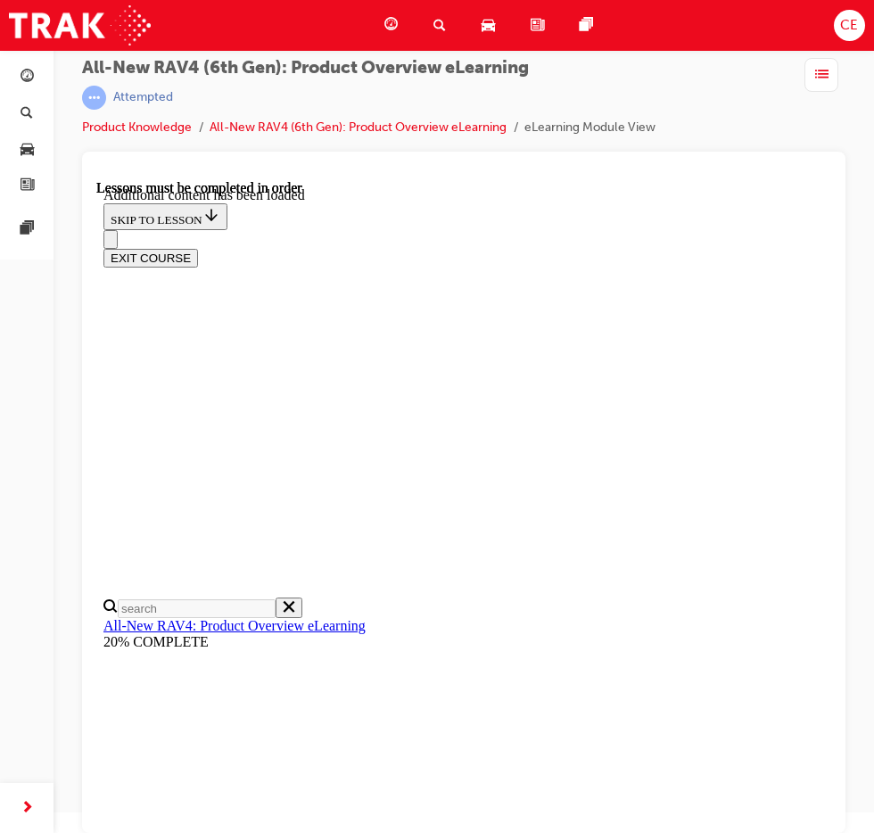
scroll to position [0, 254]
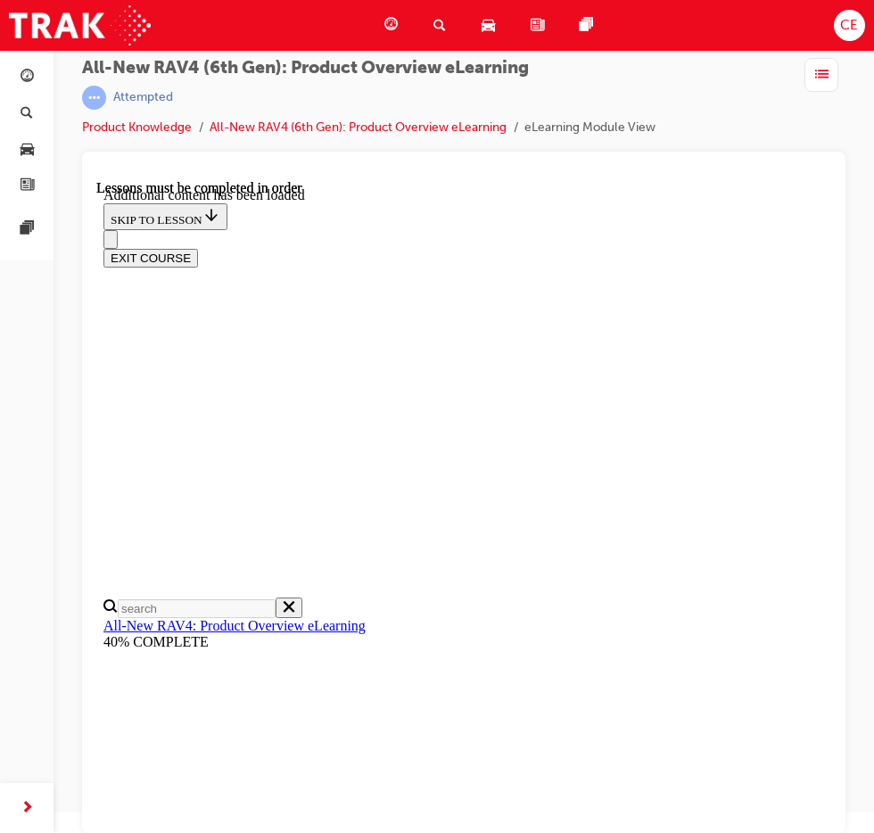
scroll to position [3066, 0]
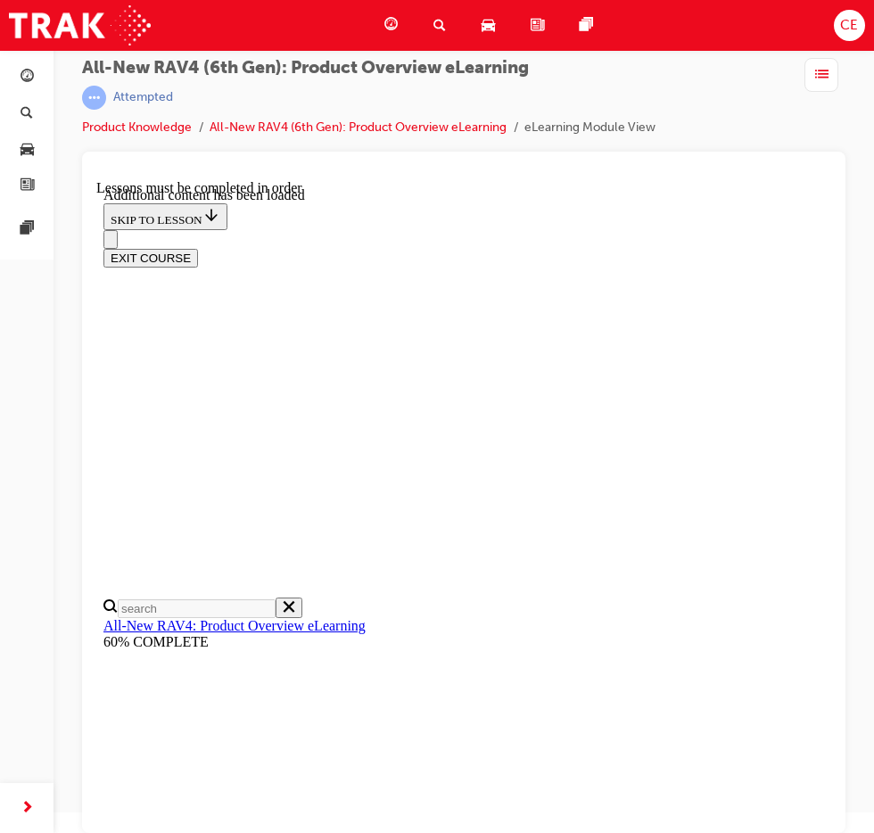
radio input "true"
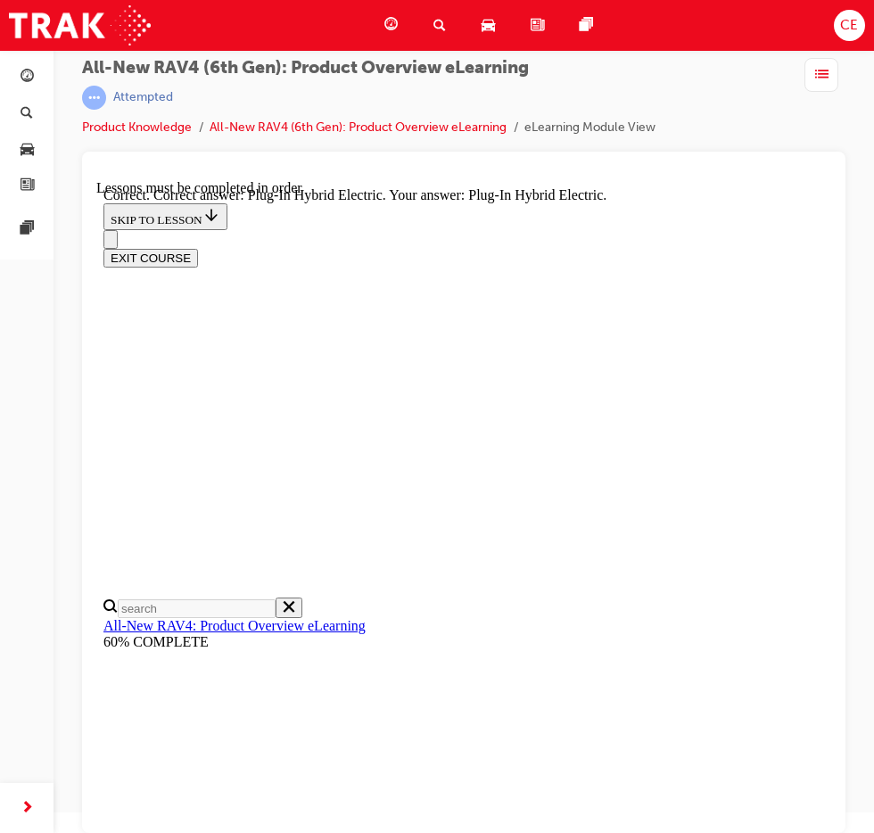
radio input "true"
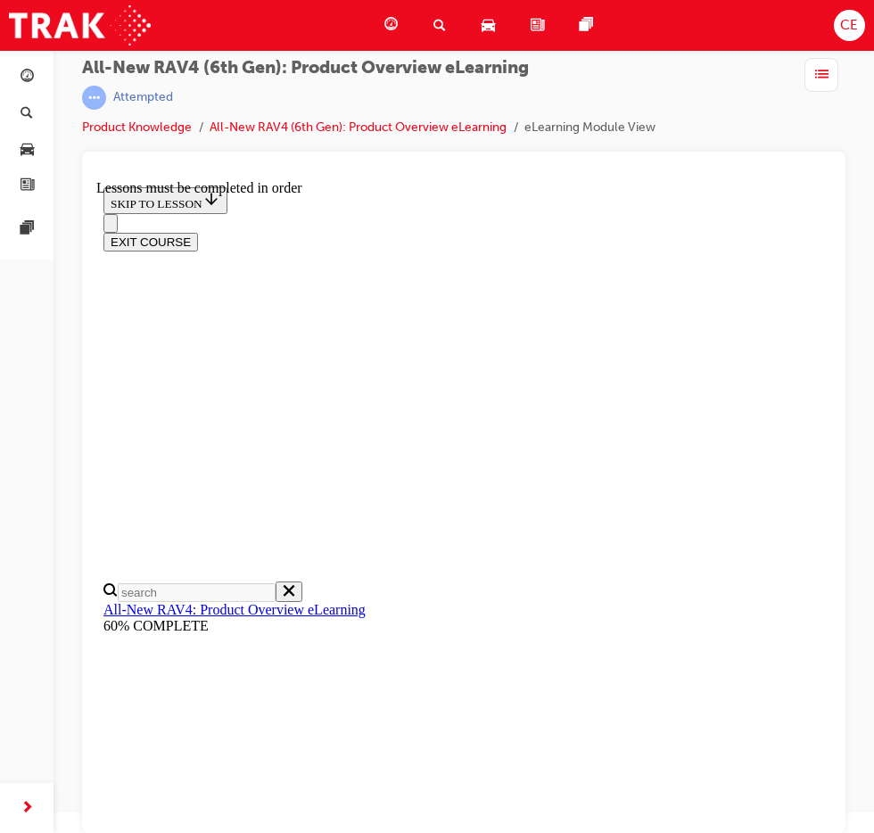
scroll to position [329, 0]
checkbox input "true"
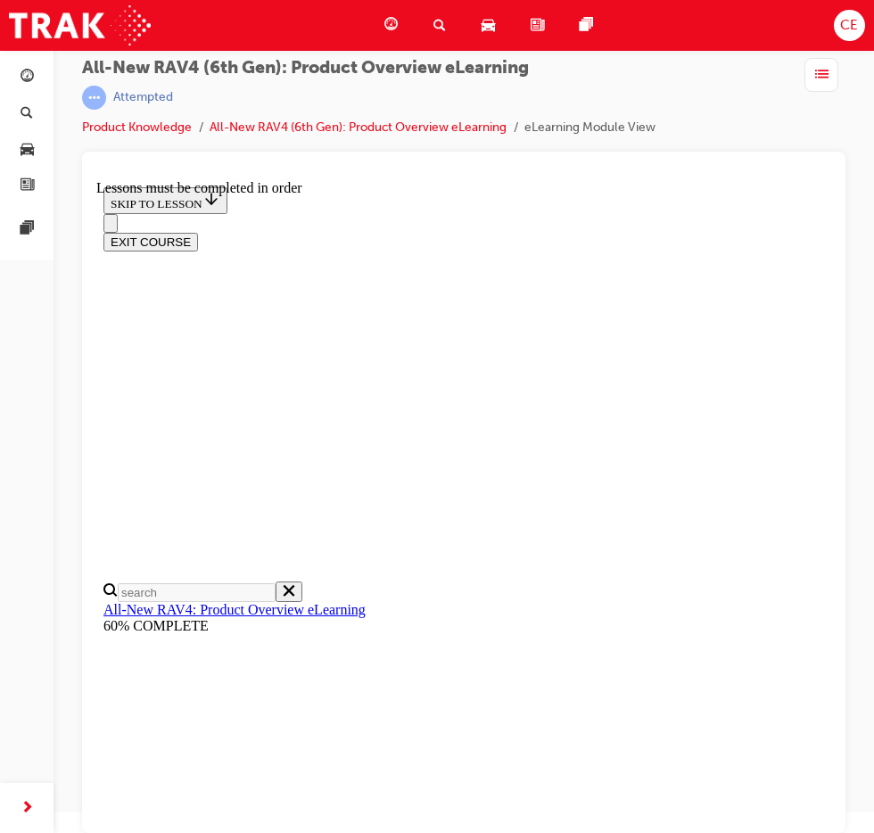
checkbox input "true"
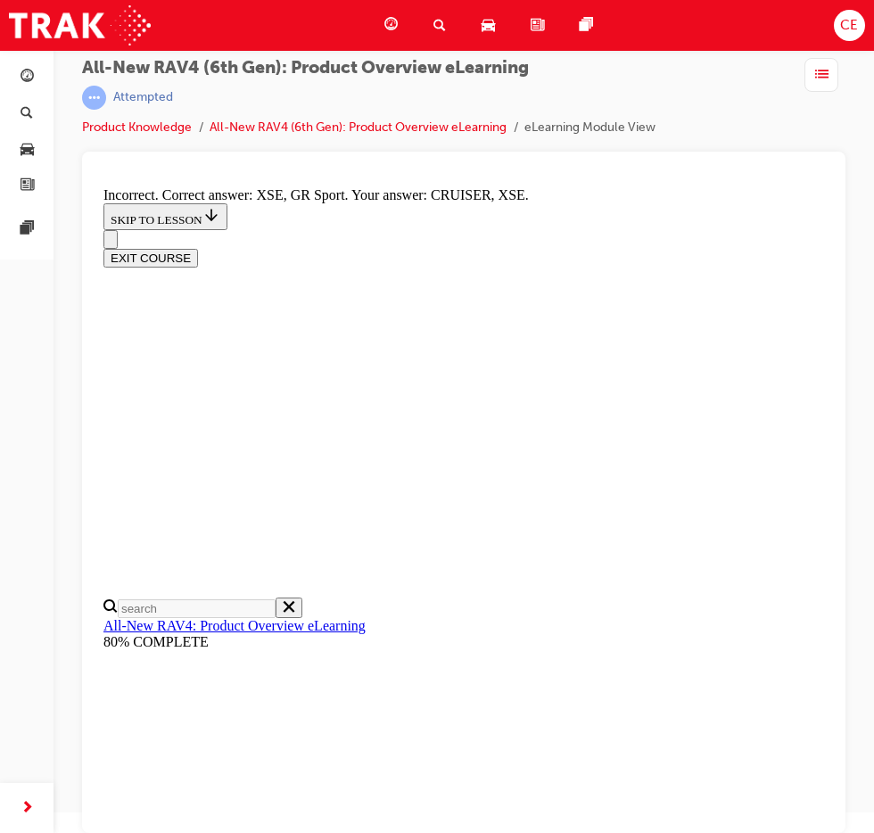
scroll to position [601, 0]
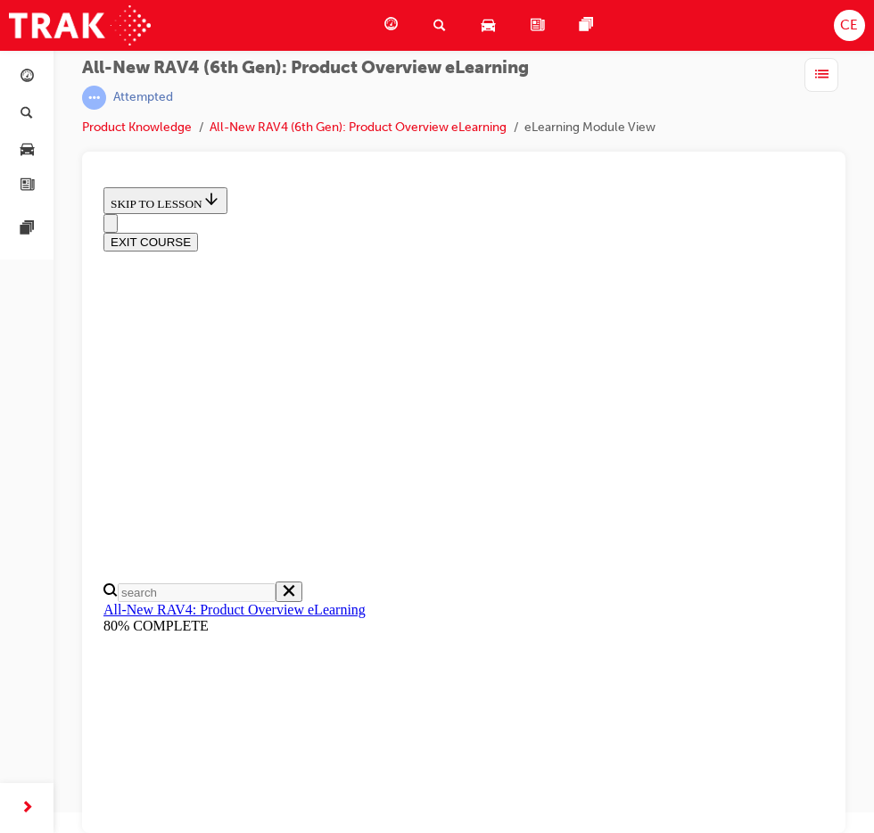
scroll to position [328, 0]
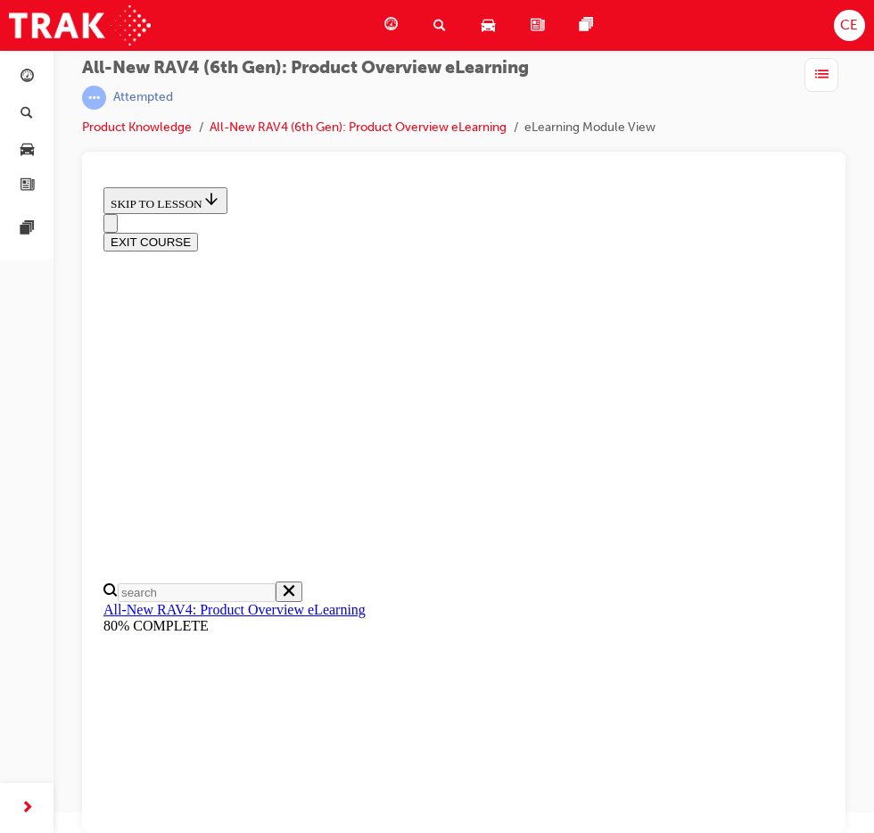
radio input "true"
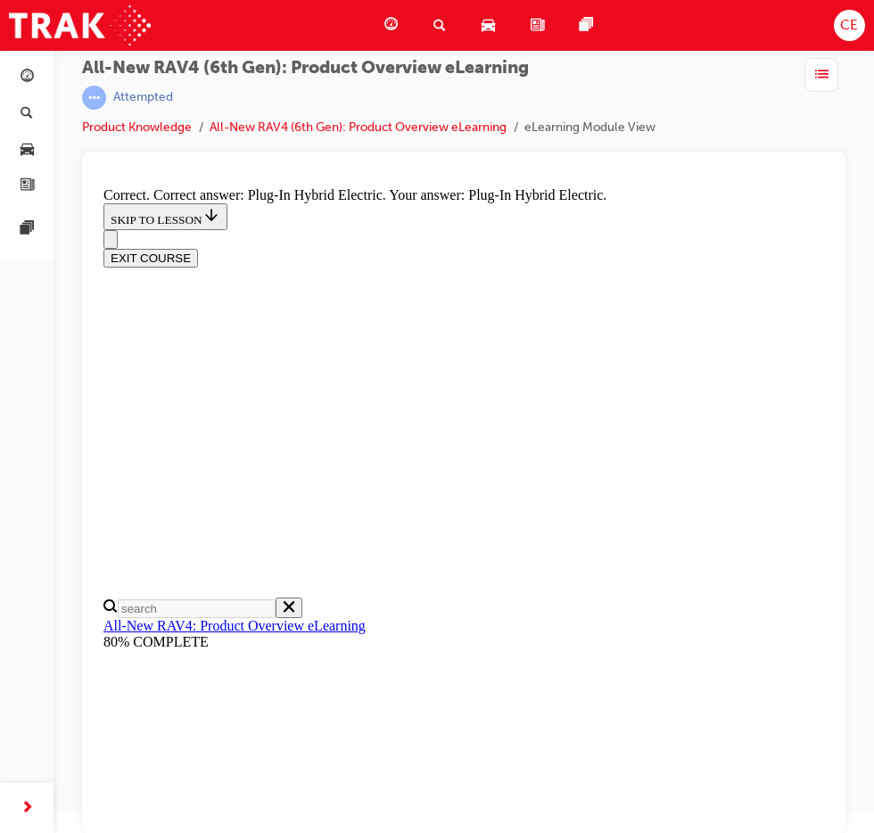
drag, startPoint x: 278, startPoint y: 777, endPoint x: 341, endPoint y: 757, distance: 66.3
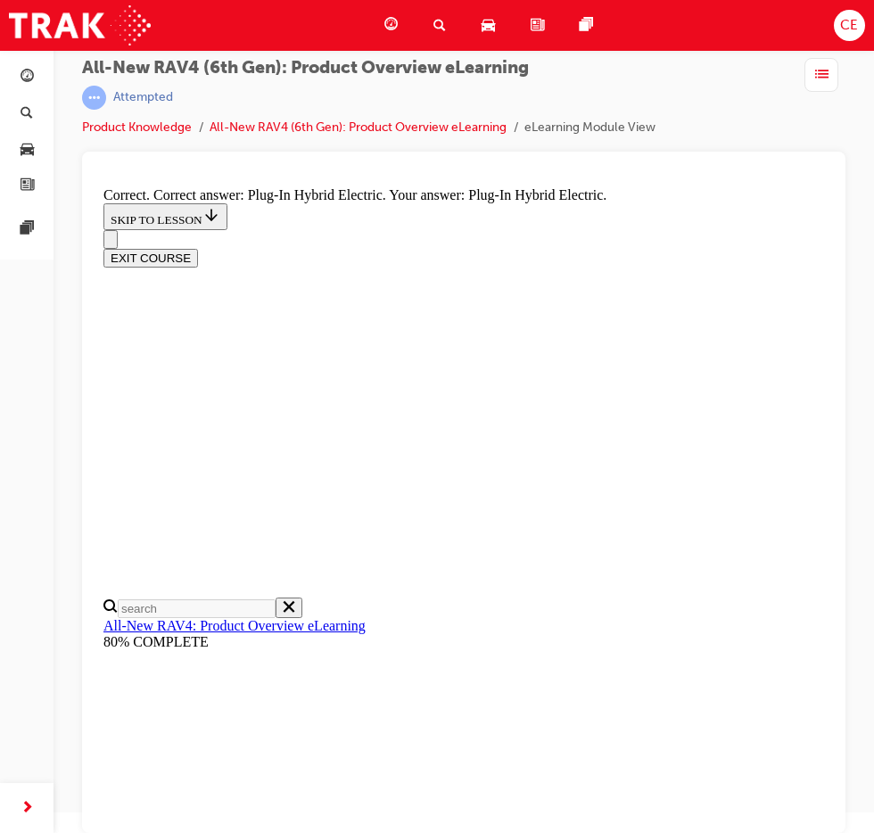
radio input "true"
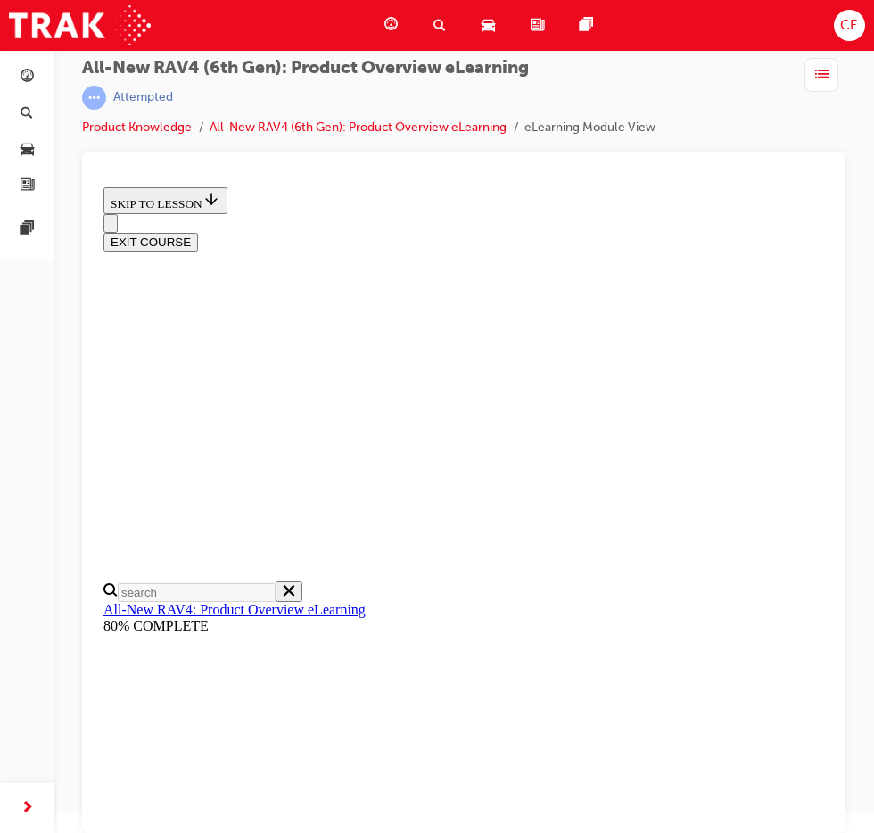
scroll to position [418, 0]
checkbox input "true"
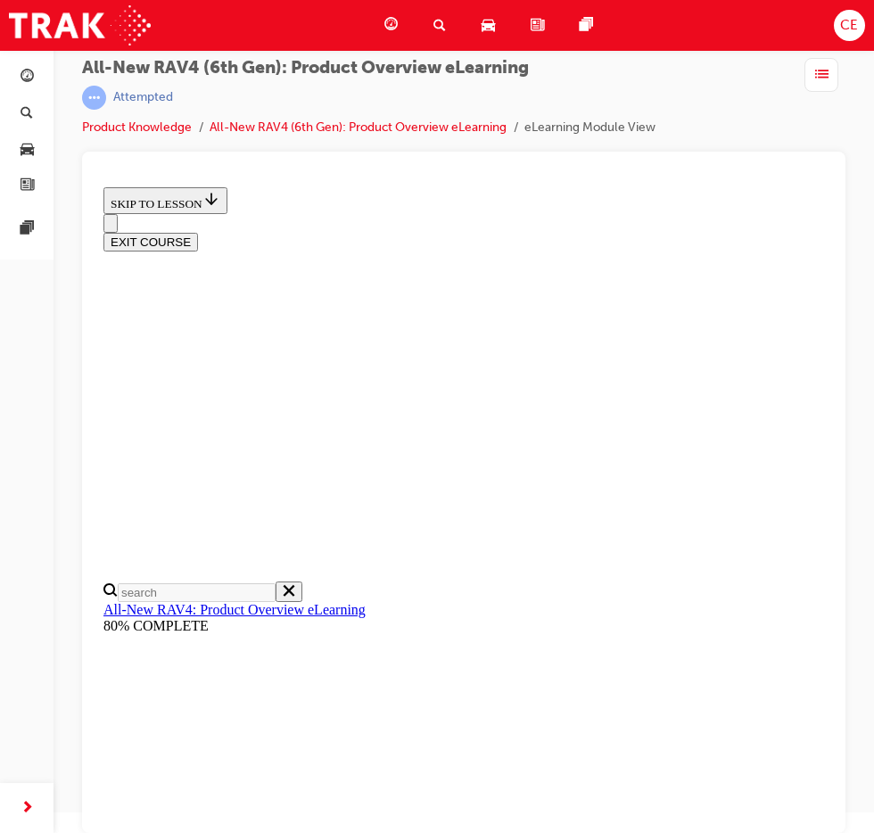
checkbox input "true"
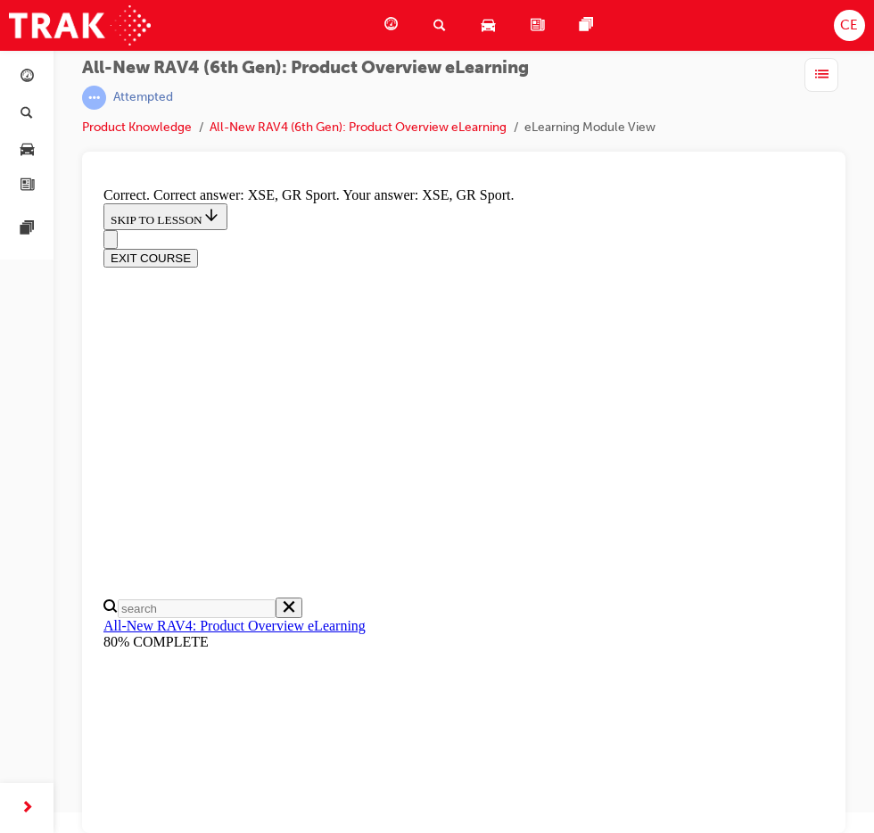
scroll to position [601, 0]
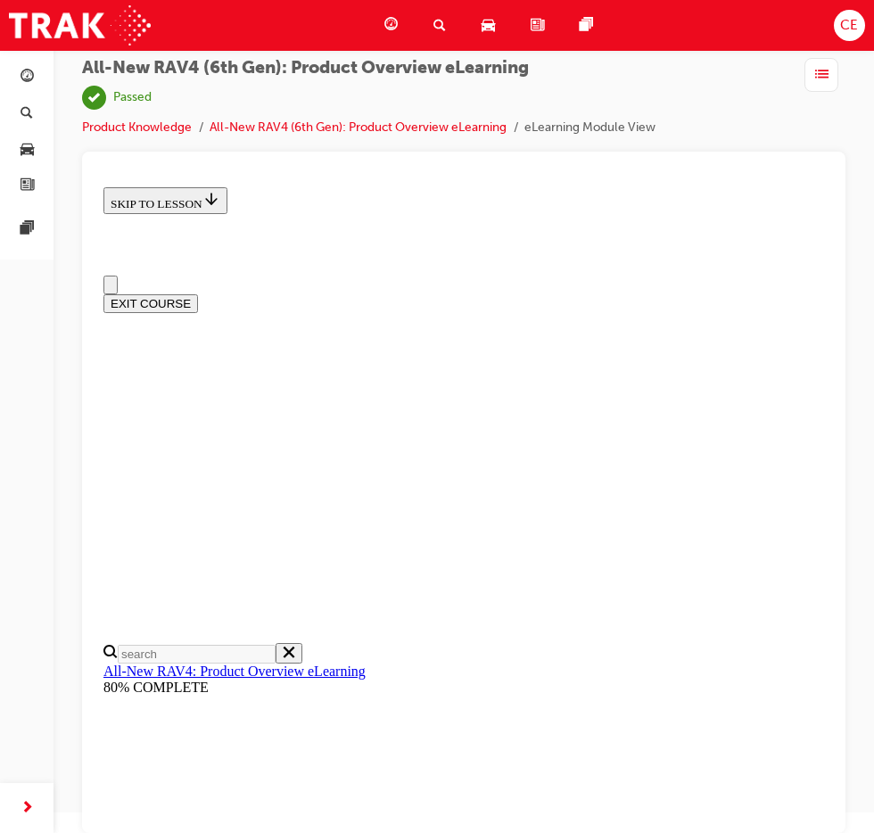
scroll to position [328, 0]
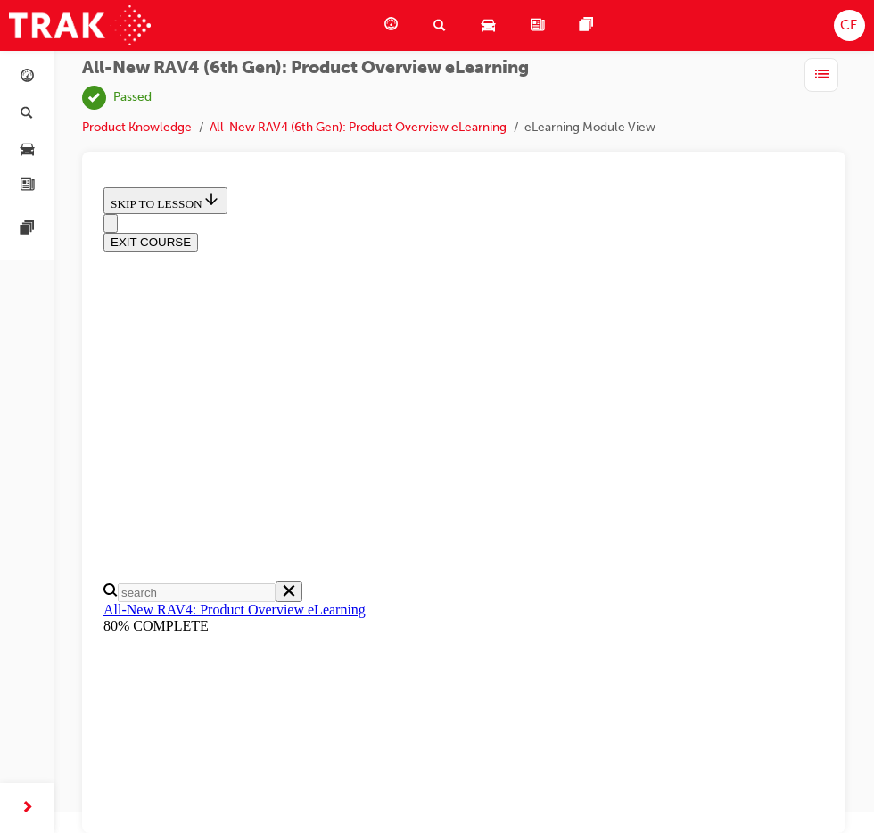
click at [198, 233] on button "EXIT COURSE" at bounding box center [150, 242] width 95 height 19
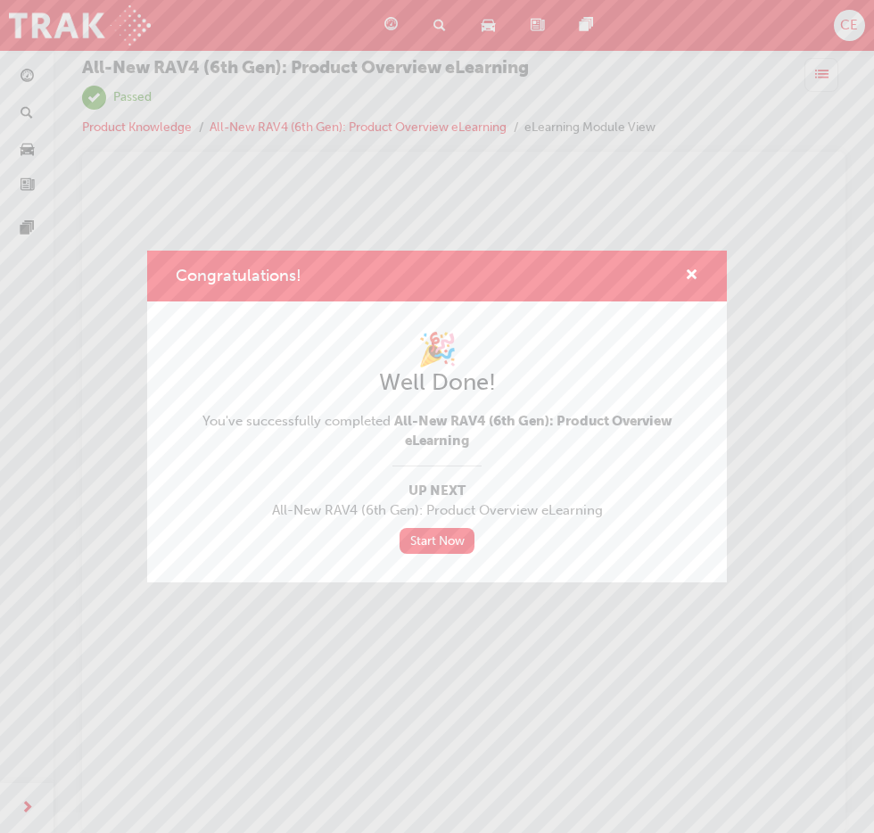
scroll to position [0, 0]
click at [695, 271] on span "cross-icon" at bounding box center [691, 276] width 13 height 16
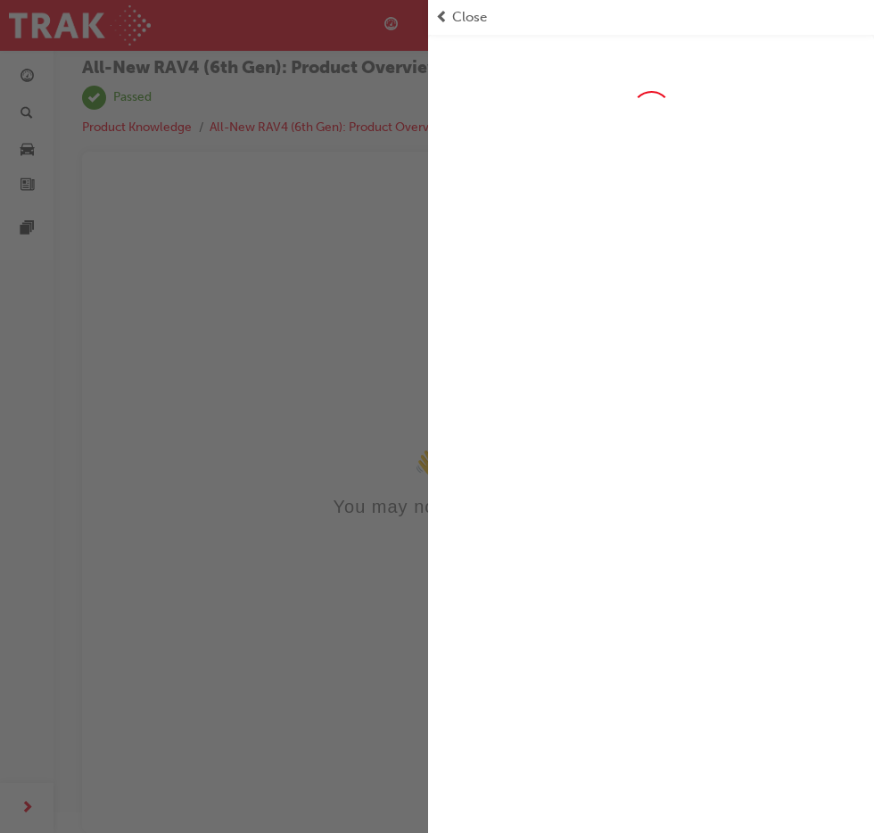
click at [461, 14] on span "Close" at bounding box center [469, 17] width 35 height 21
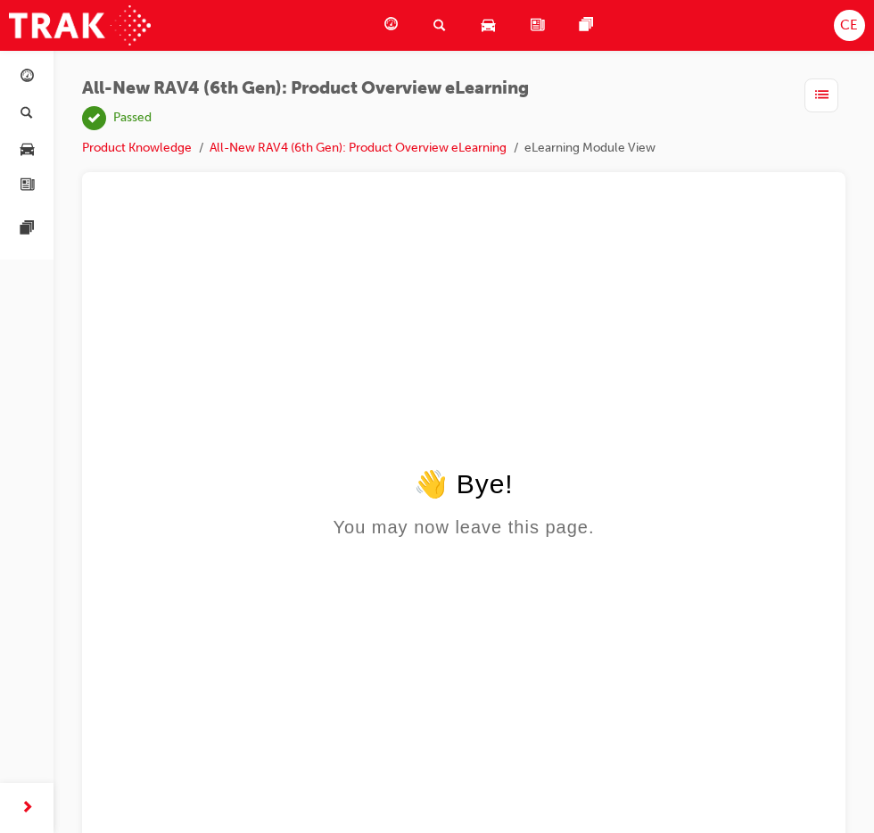
click at [0, 0] on span "Dashboard" at bounding box center [0, 0] width 0 height 0
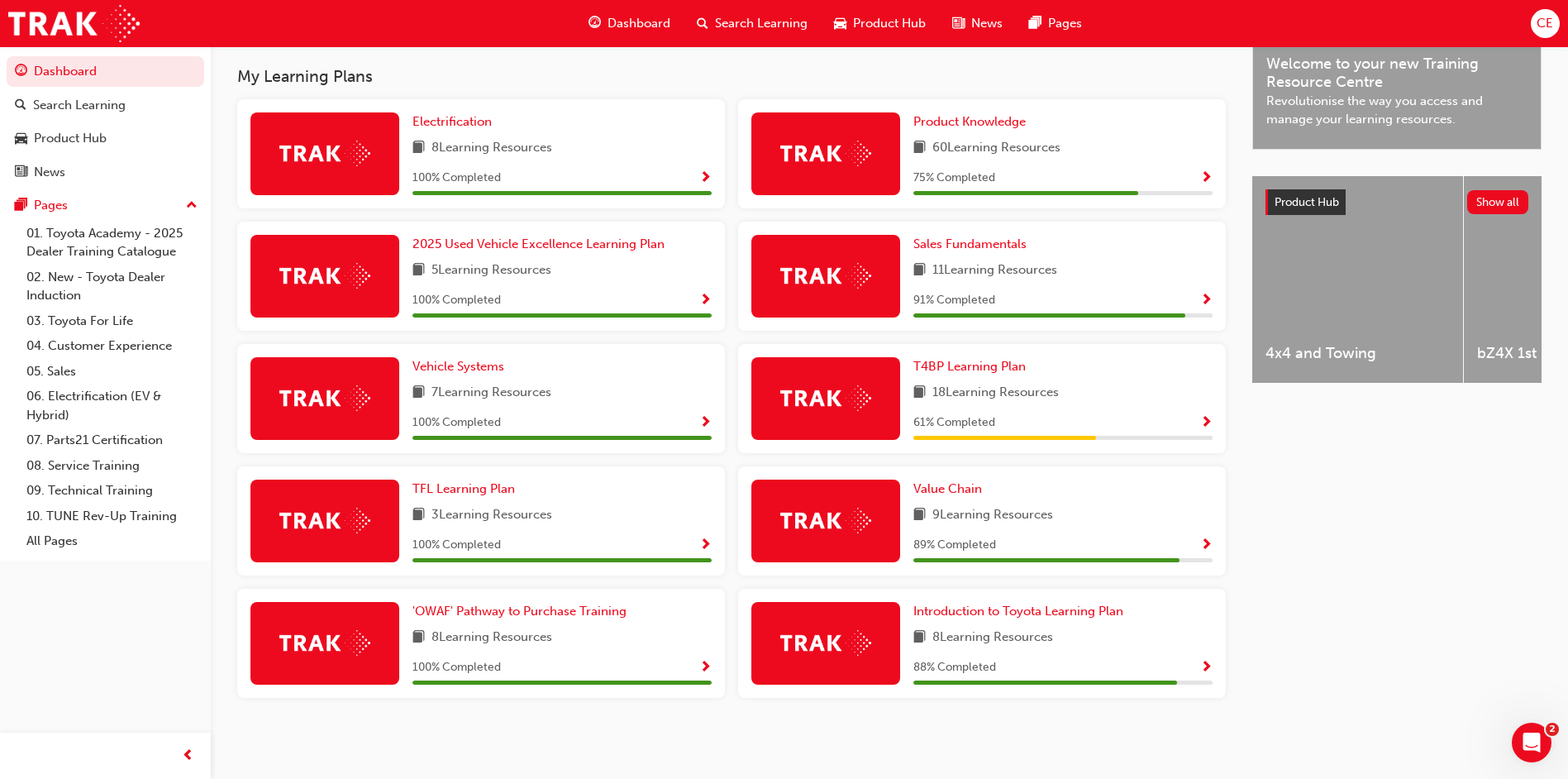
scroll to position [262, 0]
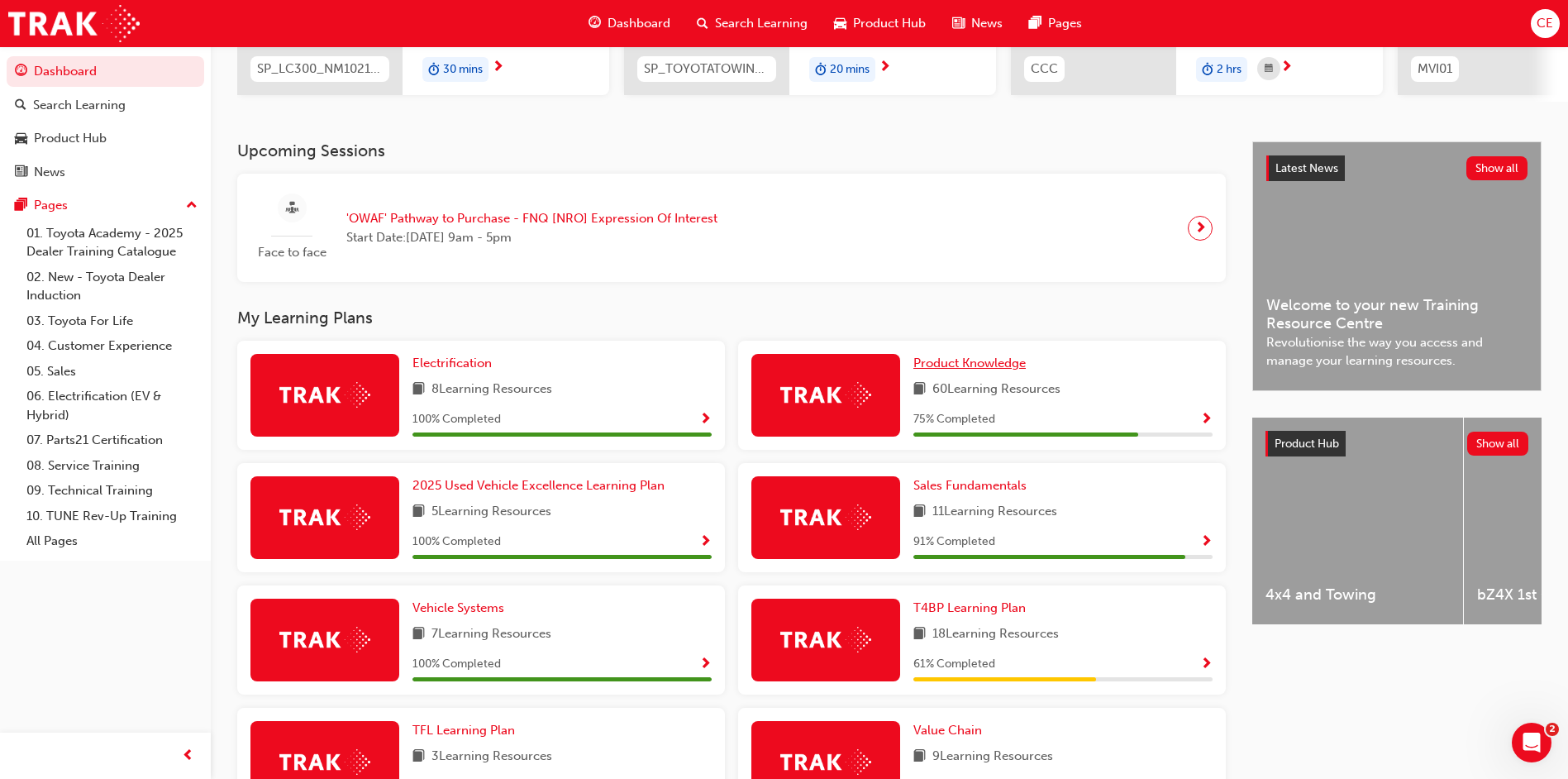
click at [960, 370] on span "Product Knowledge" at bounding box center [969, 363] width 112 height 15
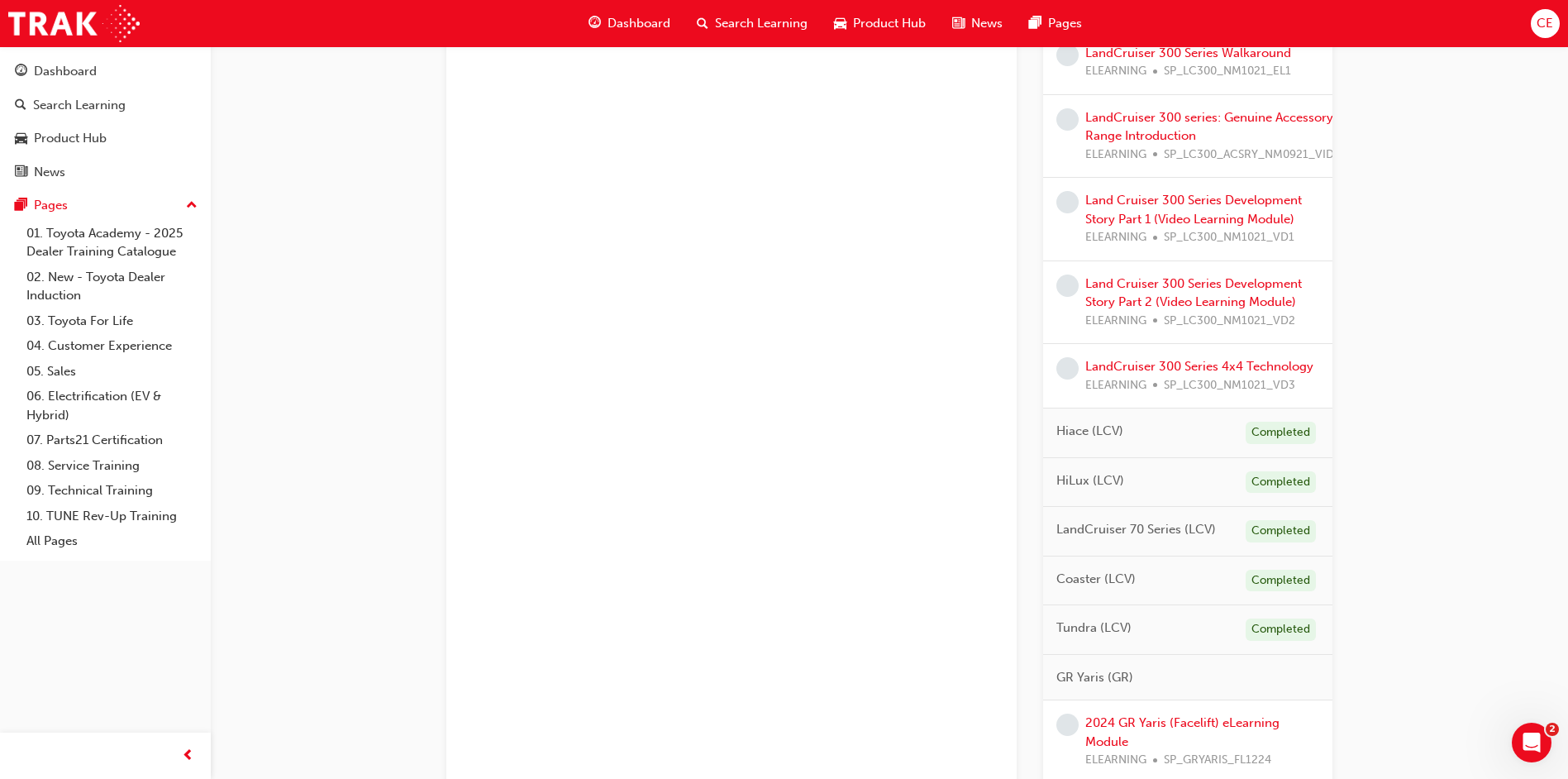
scroll to position [579, 0]
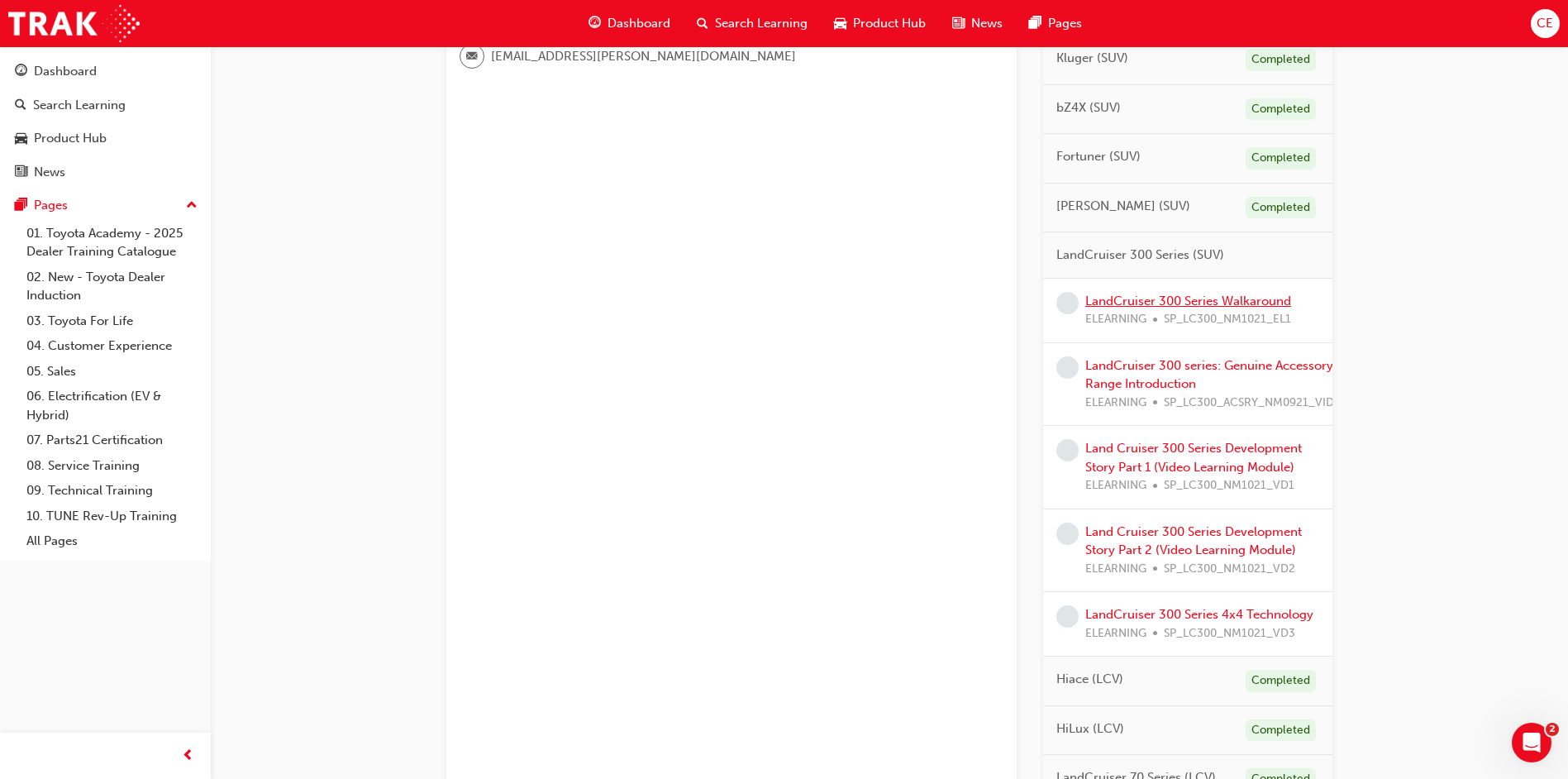
click at [1169, 295] on link "LandCruiser 300 Series Walkaround" at bounding box center [1189, 301] width 206 height 15
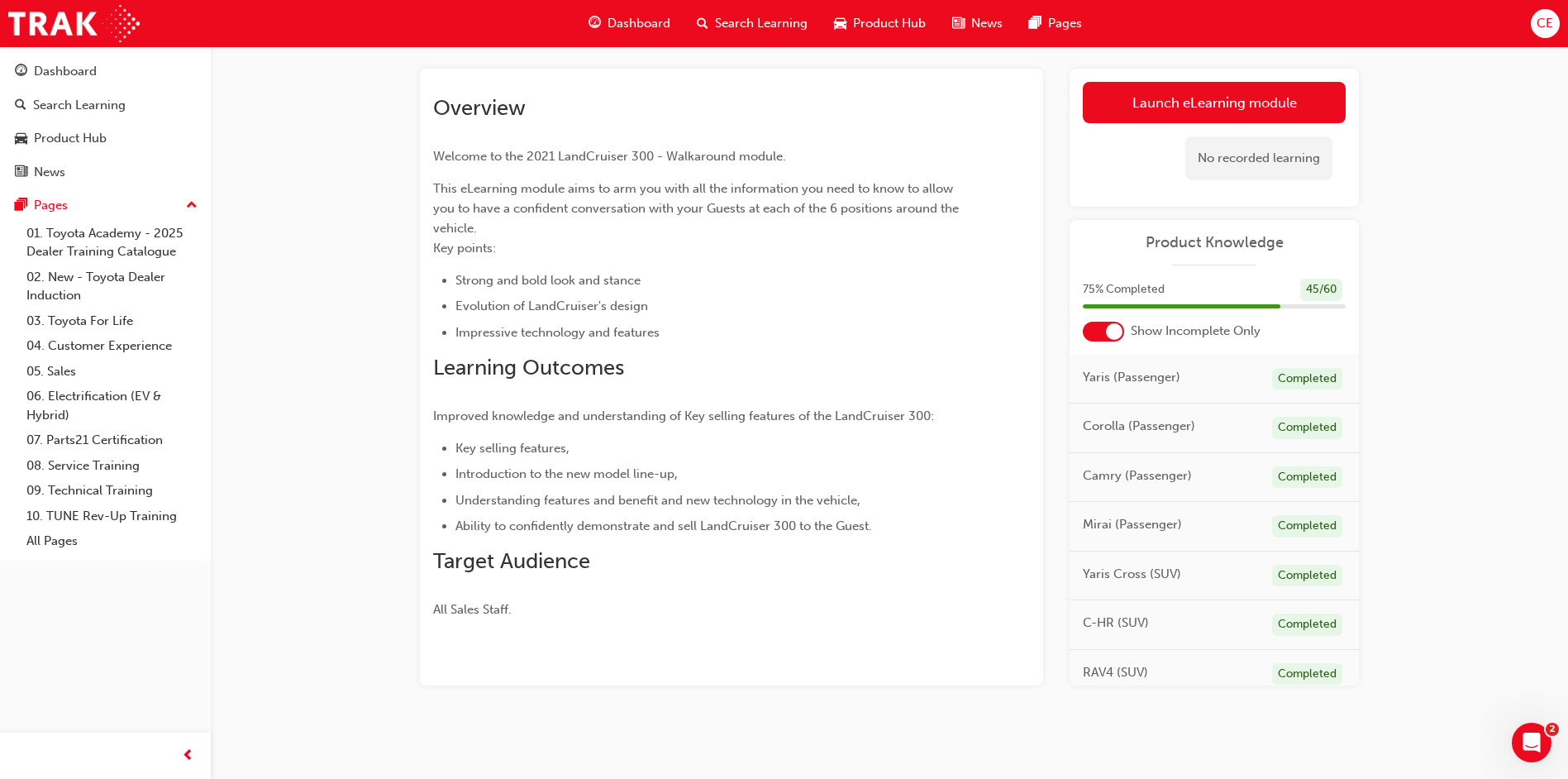
scroll to position [81, 0]
click at [1230, 118] on link "Launch eLearning module" at bounding box center [1215, 101] width 263 height 42
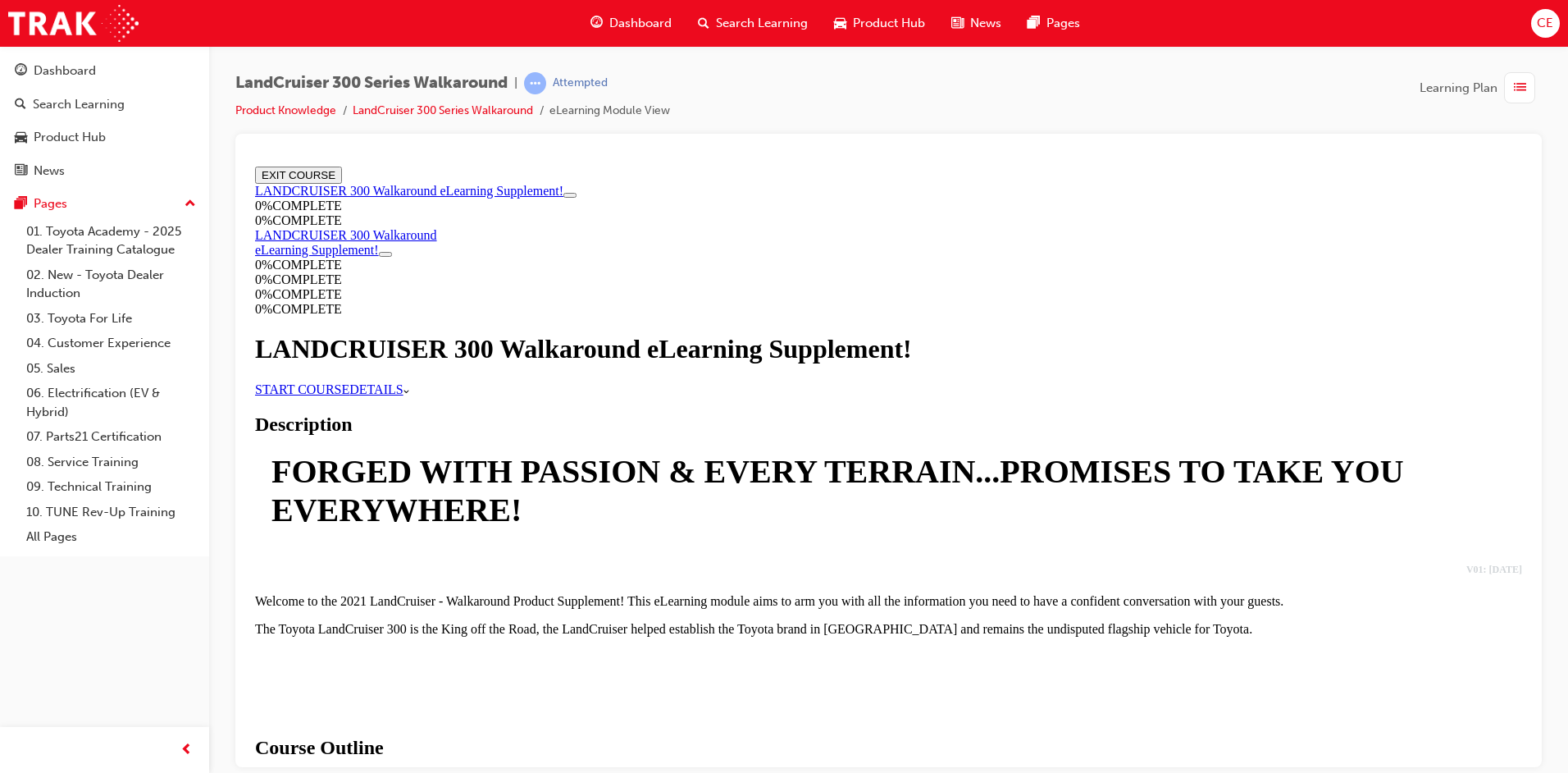
click at [349, 396] on link "START COURSE" at bounding box center [302, 388] width 95 height 14
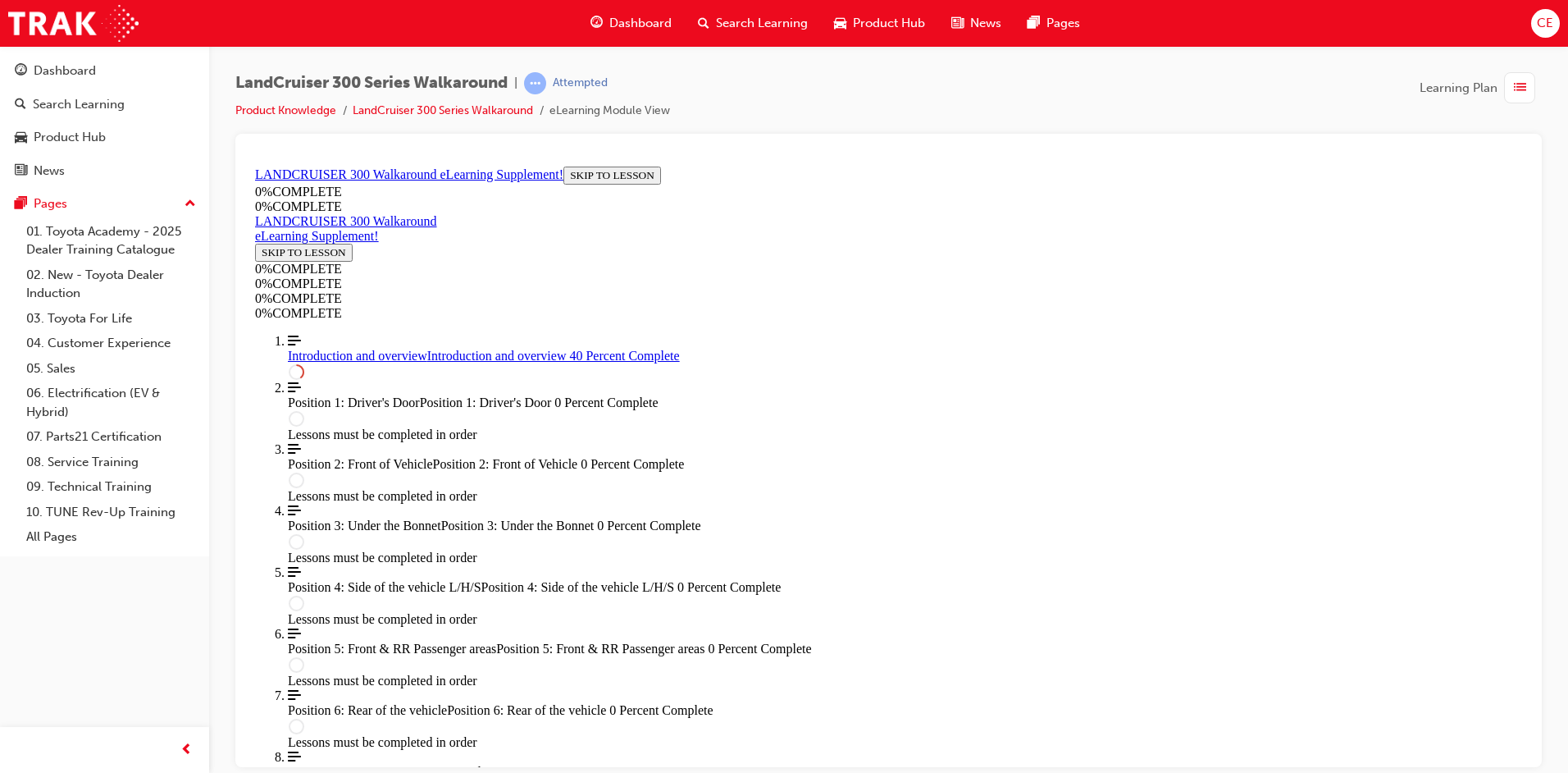
scroll to position [959, 0]
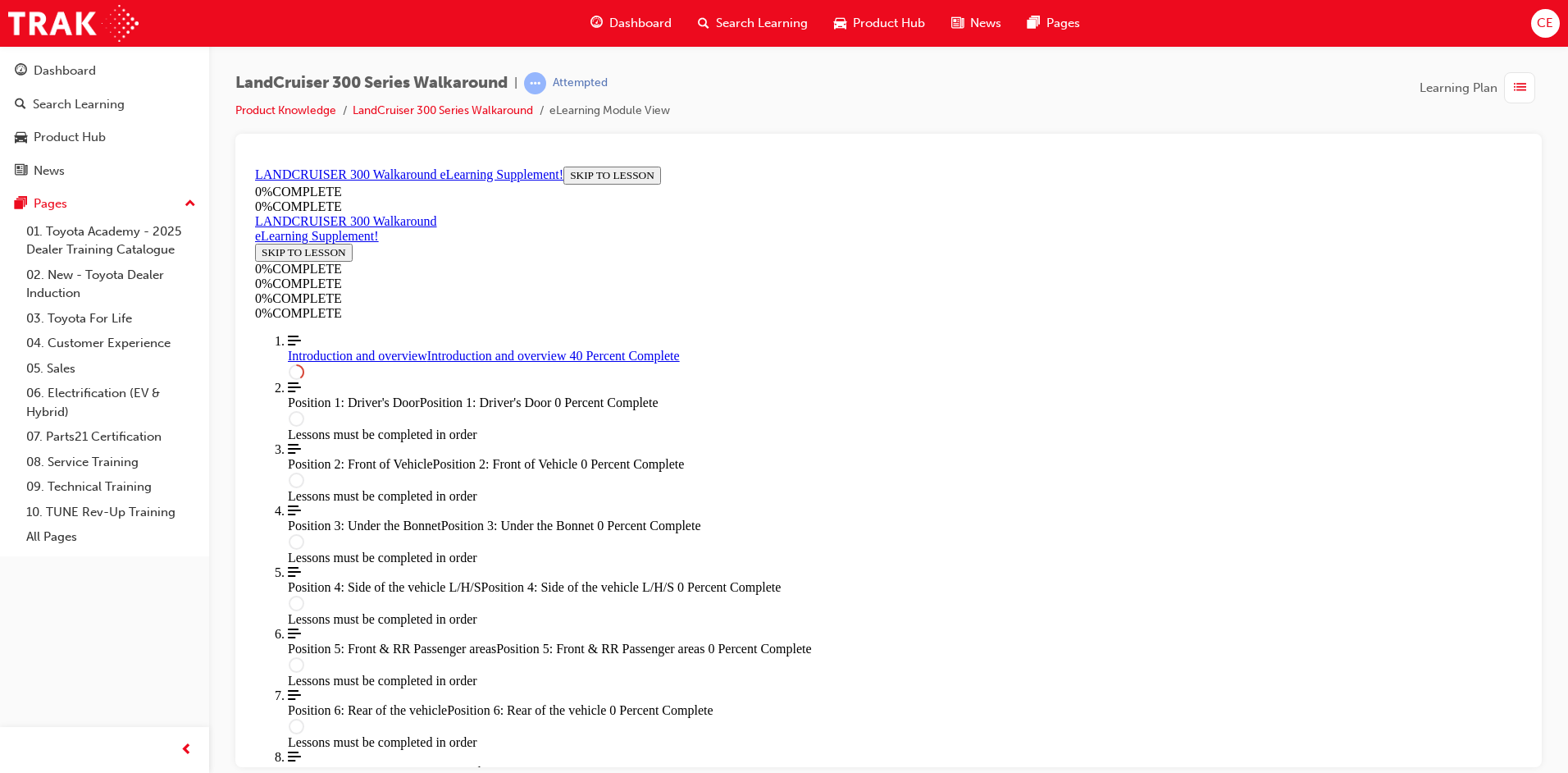
click at [185, 743] on span "prev-icon" at bounding box center [186, 750] width 12 height 20
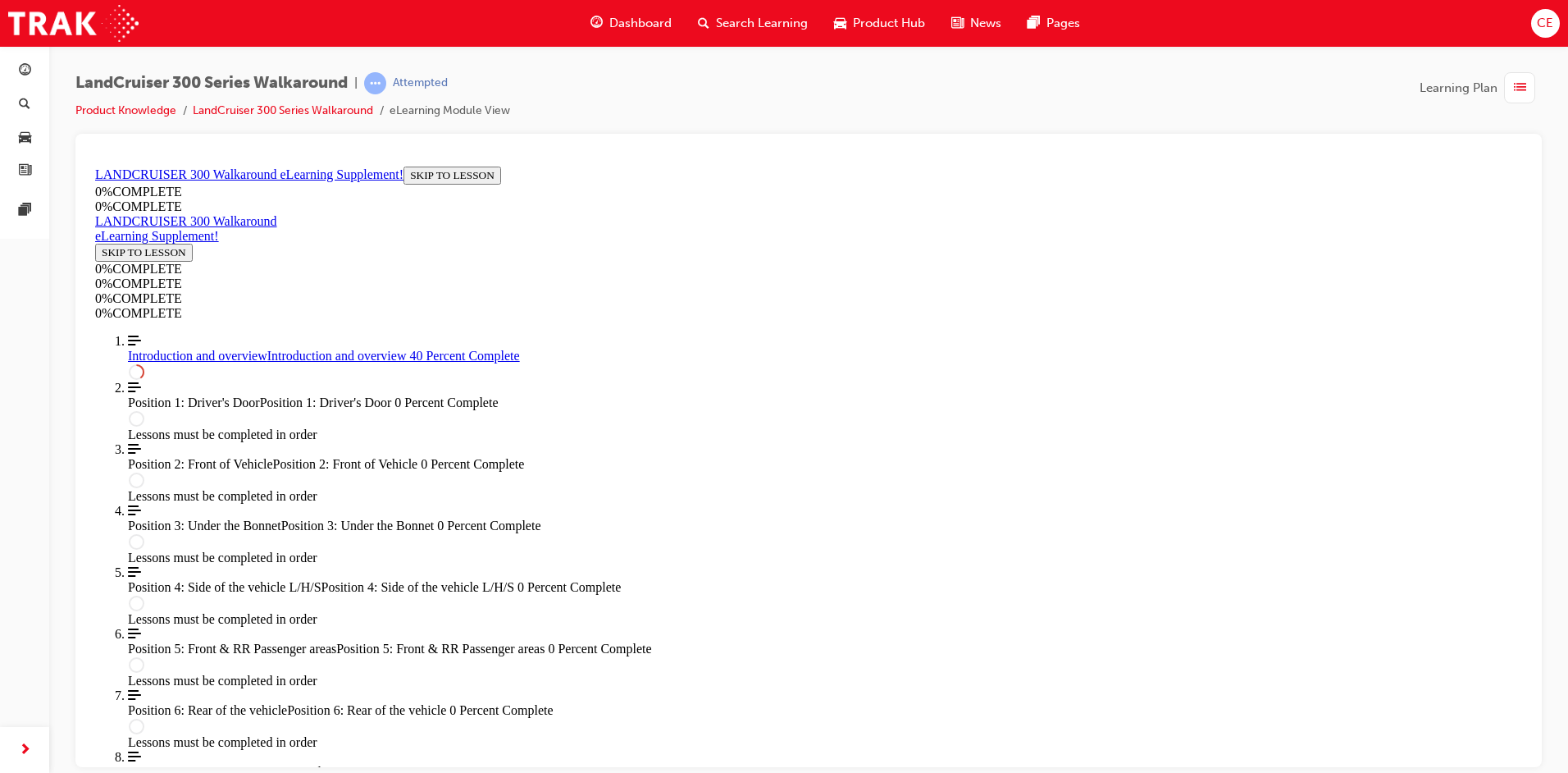
scroll to position [1367, 0]
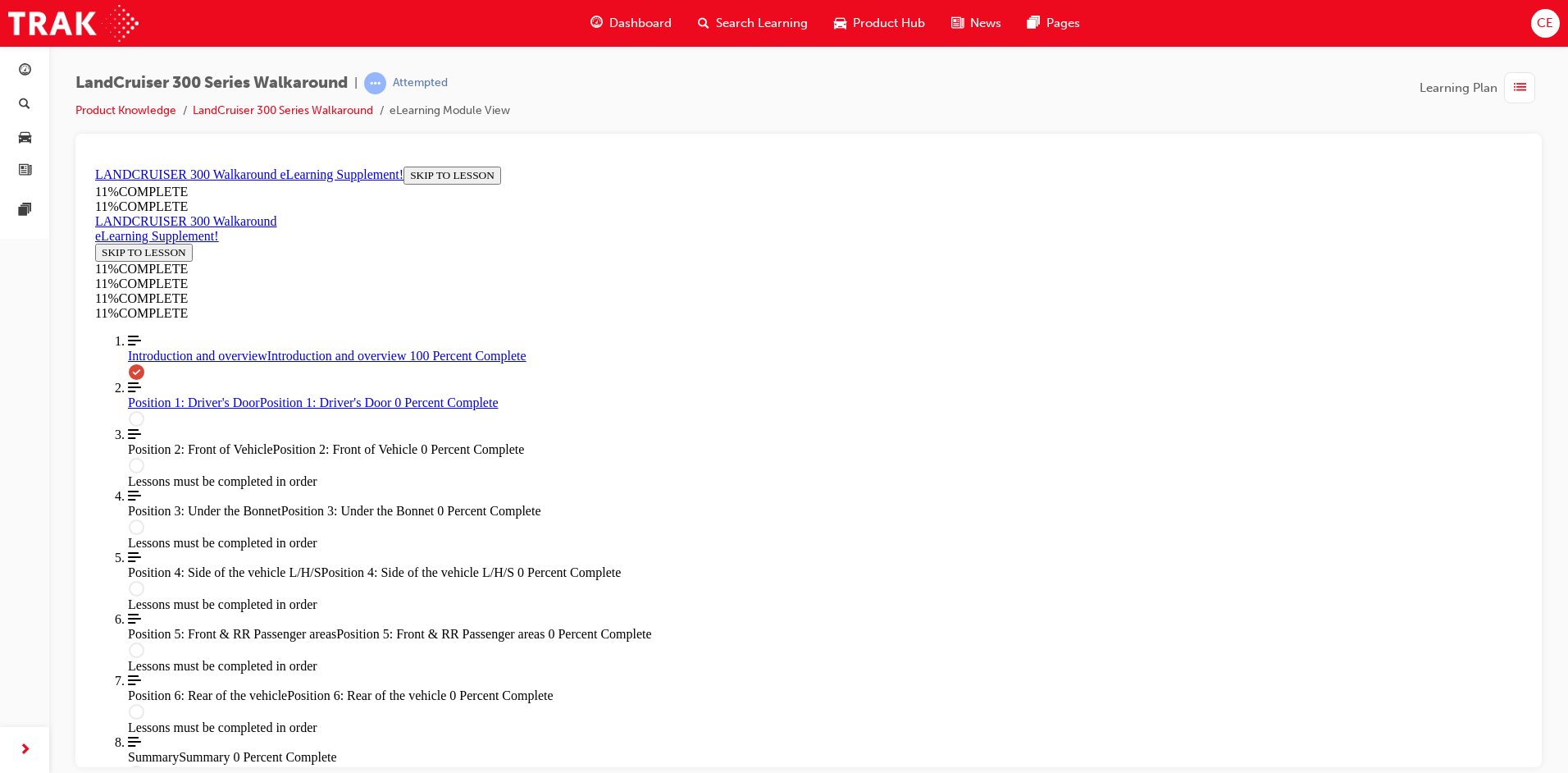
scroll to position [2312, 0]
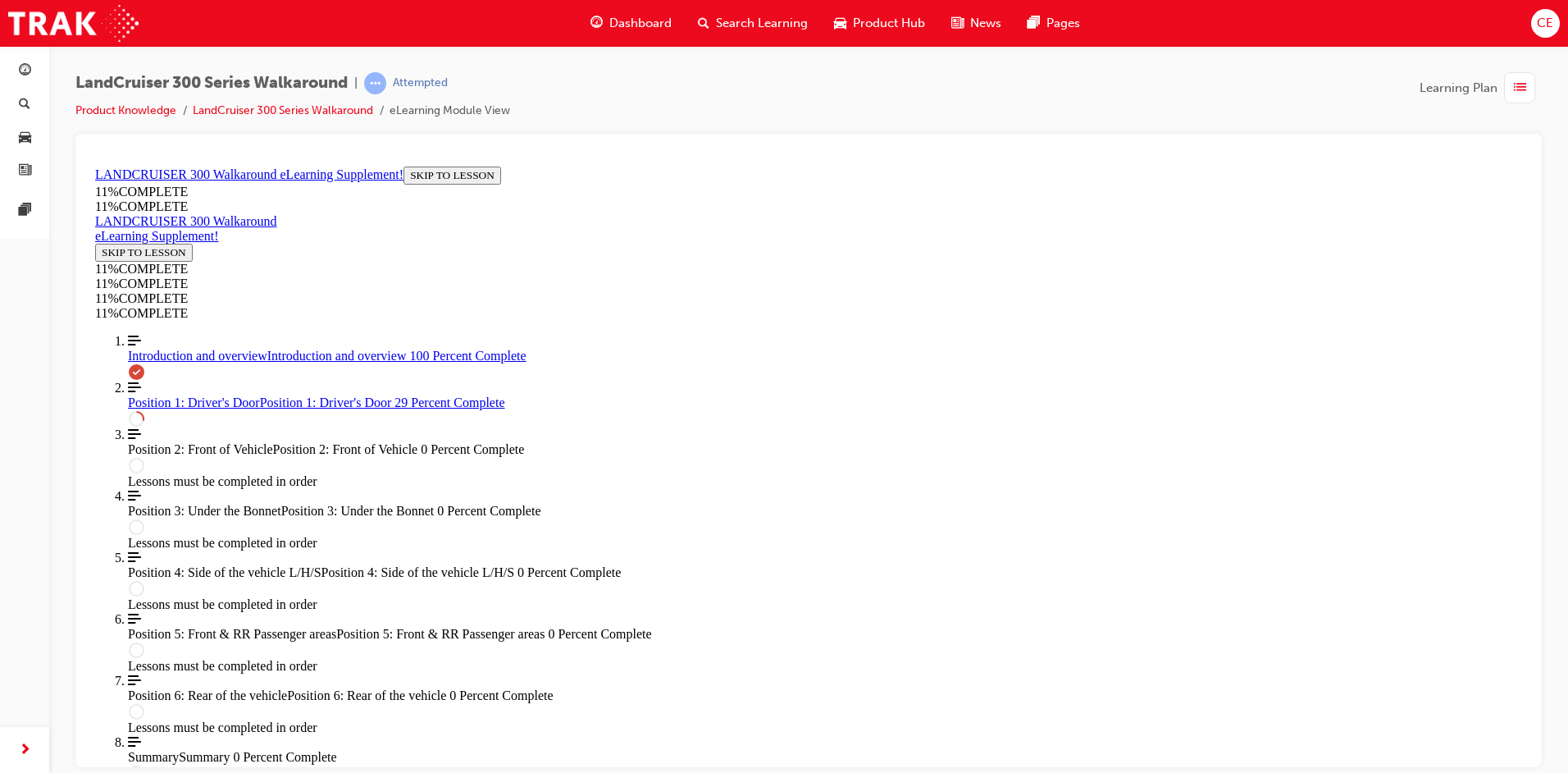
drag, startPoint x: 1033, startPoint y: 296, endPoint x: 1034, endPoint y: 305, distance: 9.1
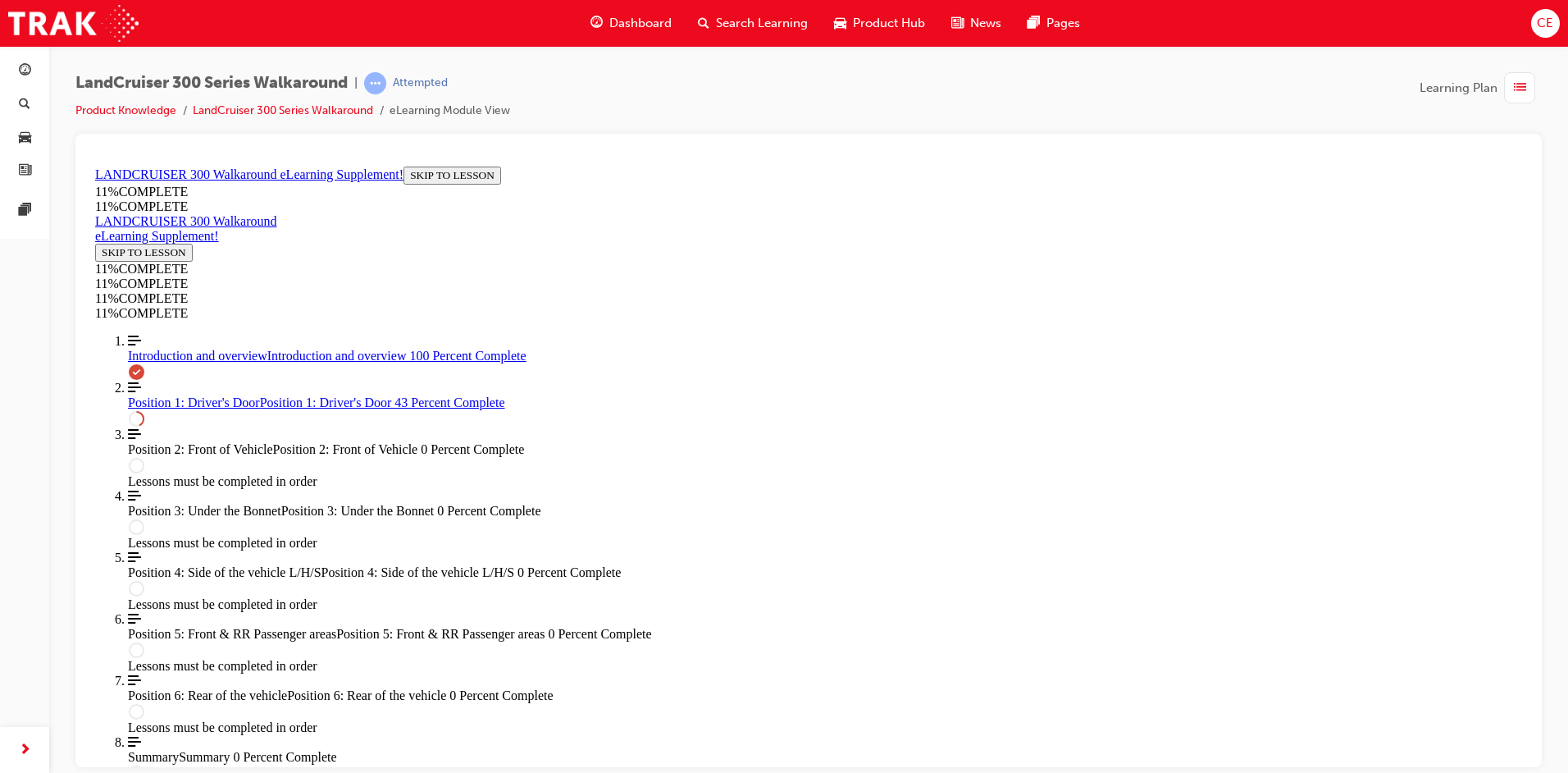
drag, startPoint x: 802, startPoint y: 547, endPoint x: 987, endPoint y: 364, distance: 260.2
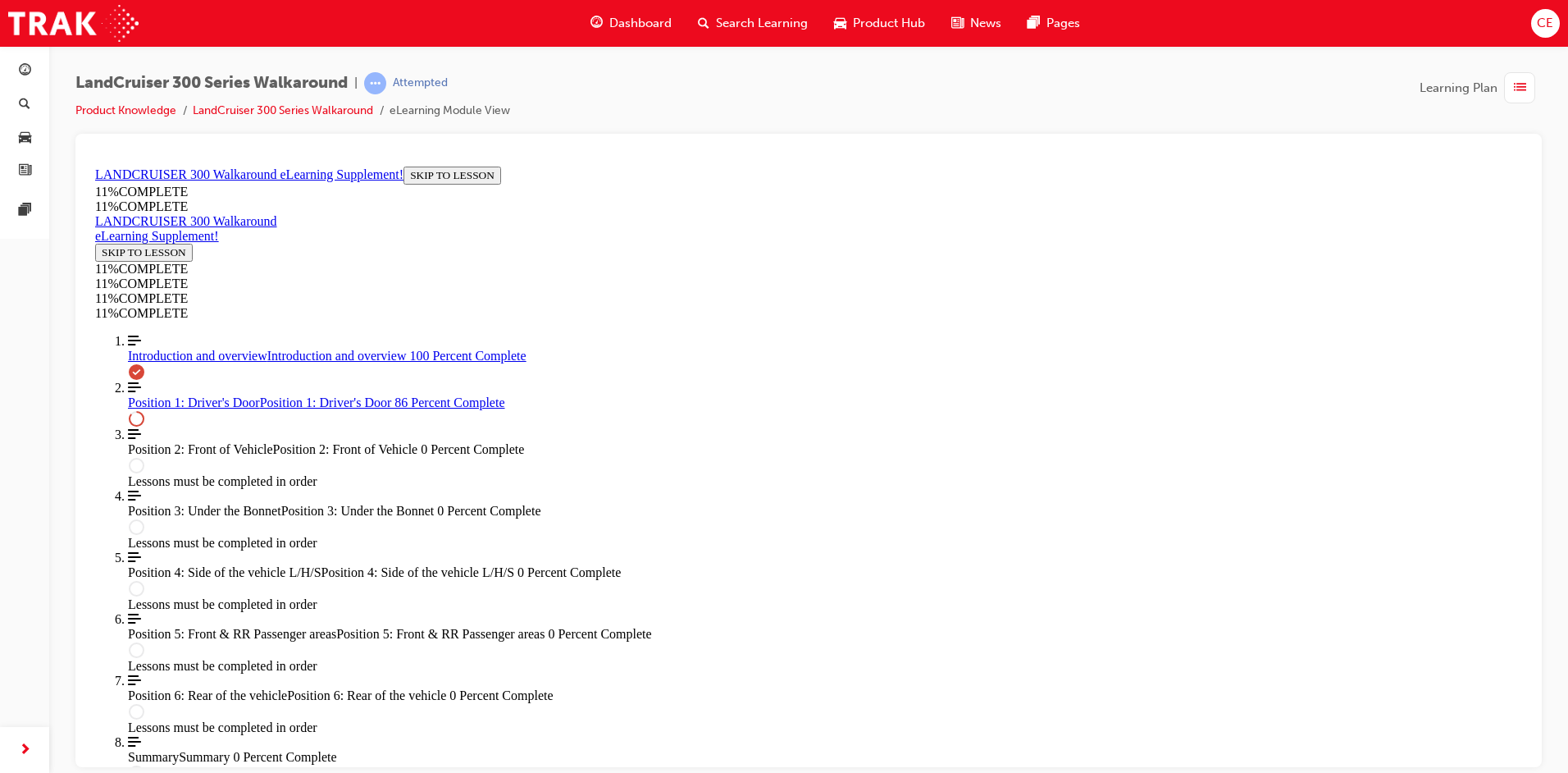
drag, startPoint x: 749, startPoint y: 456, endPoint x: 874, endPoint y: 450, distance: 125.1
drag, startPoint x: 754, startPoint y: 542, endPoint x: 876, endPoint y: 534, distance: 122.3
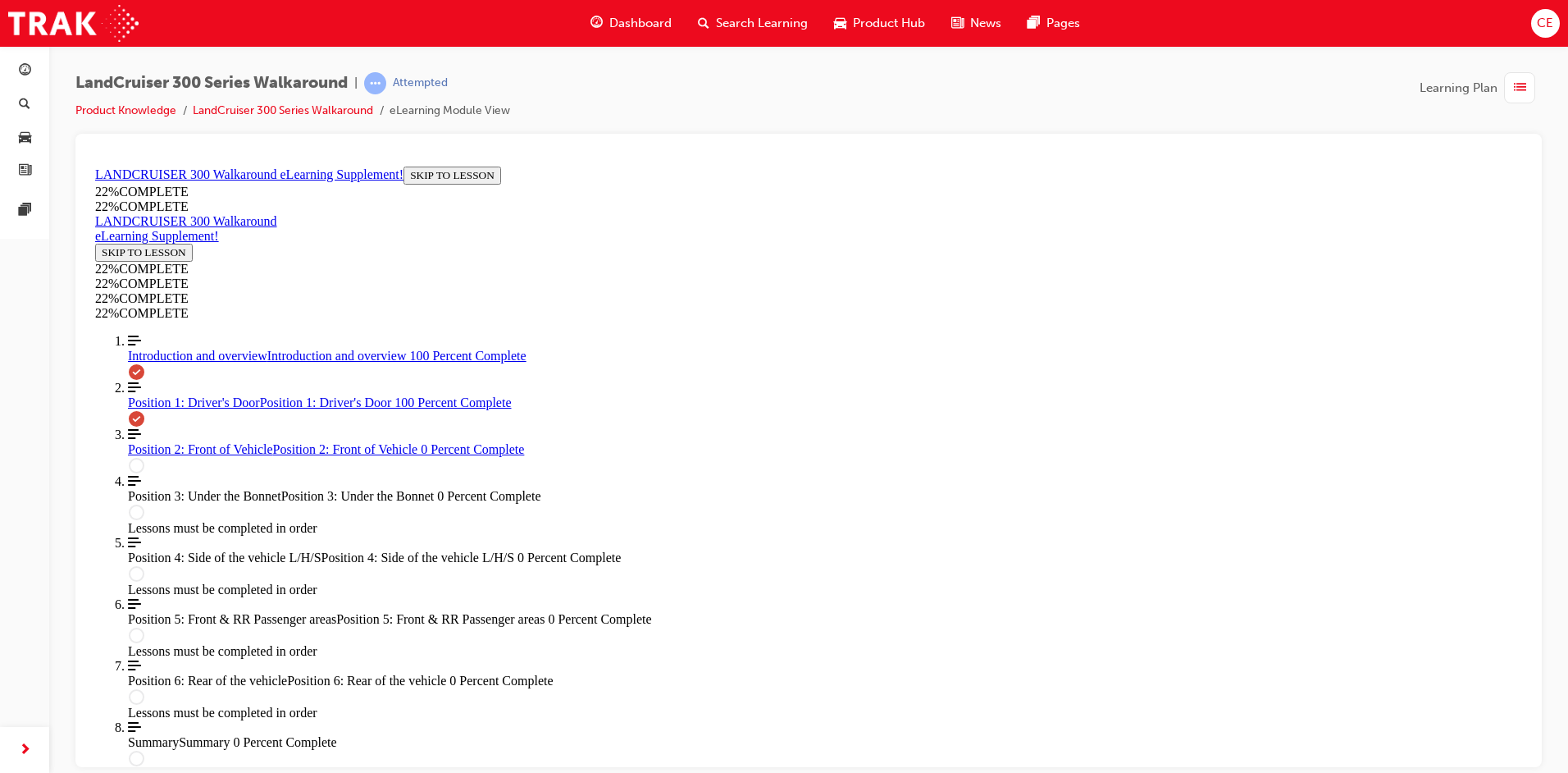
scroll to position [2330, 0]
drag, startPoint x: 688, startPoint y: 534, endPoint x: 694, endPoint y: 548, distance: 15.2
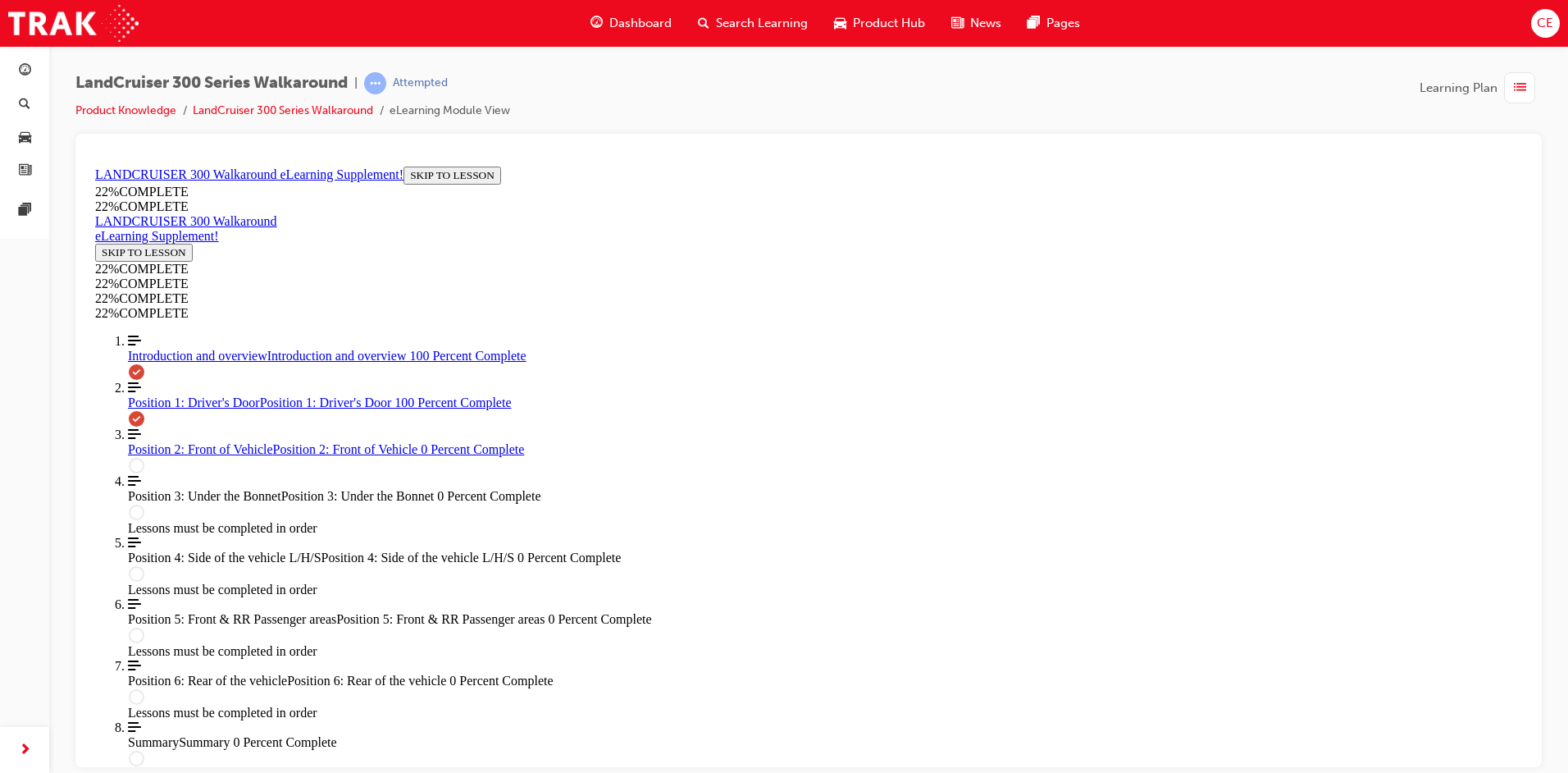
drag, startPoint x: 766, startPoint y: 368, endPoint x: 1138, endPoint y: 351, distance: 372.4
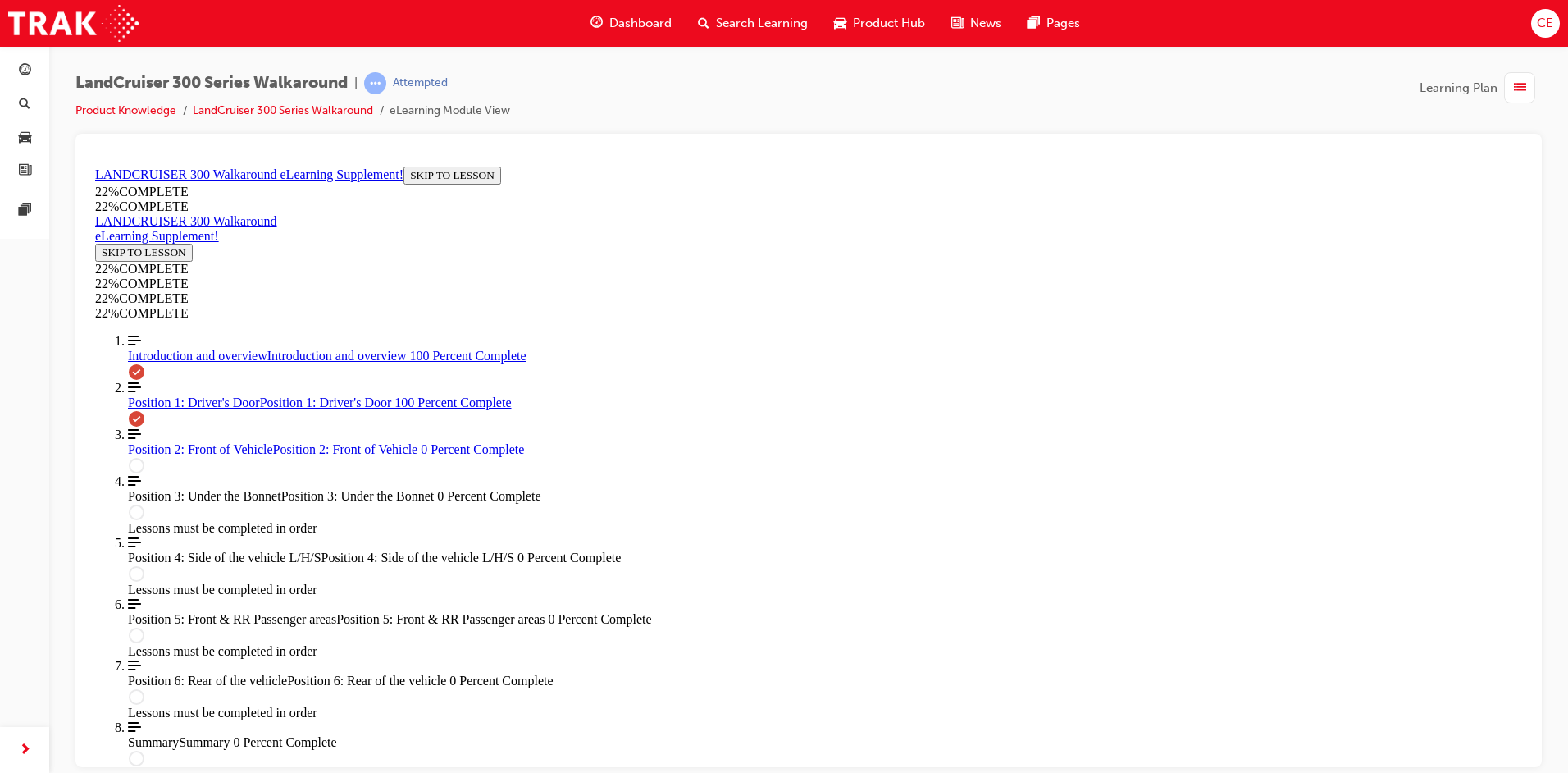
drag, startPoint x: 1138, startPoint y: 351, endPoint x: 954, endPoint y: 395, distance: 189.2
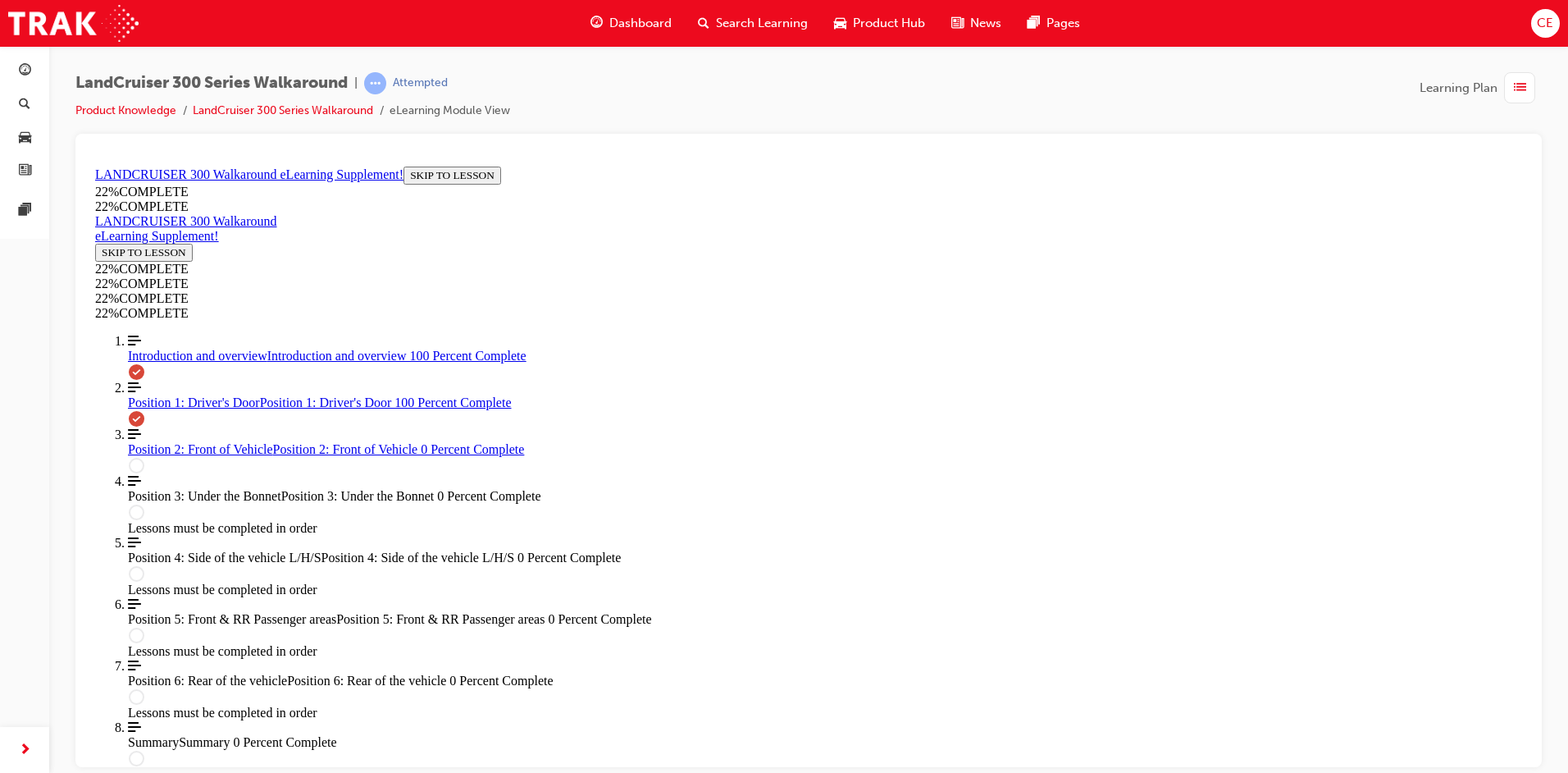
drag, startPoint x: 676, startPoint y: 227, endPoint x: 676, endPoint y: 276, distance: 49.0
drag, startPoint x: 678, startPoint y: 291, endPoint x: 681, endPoint y: 318, distance: 27.2
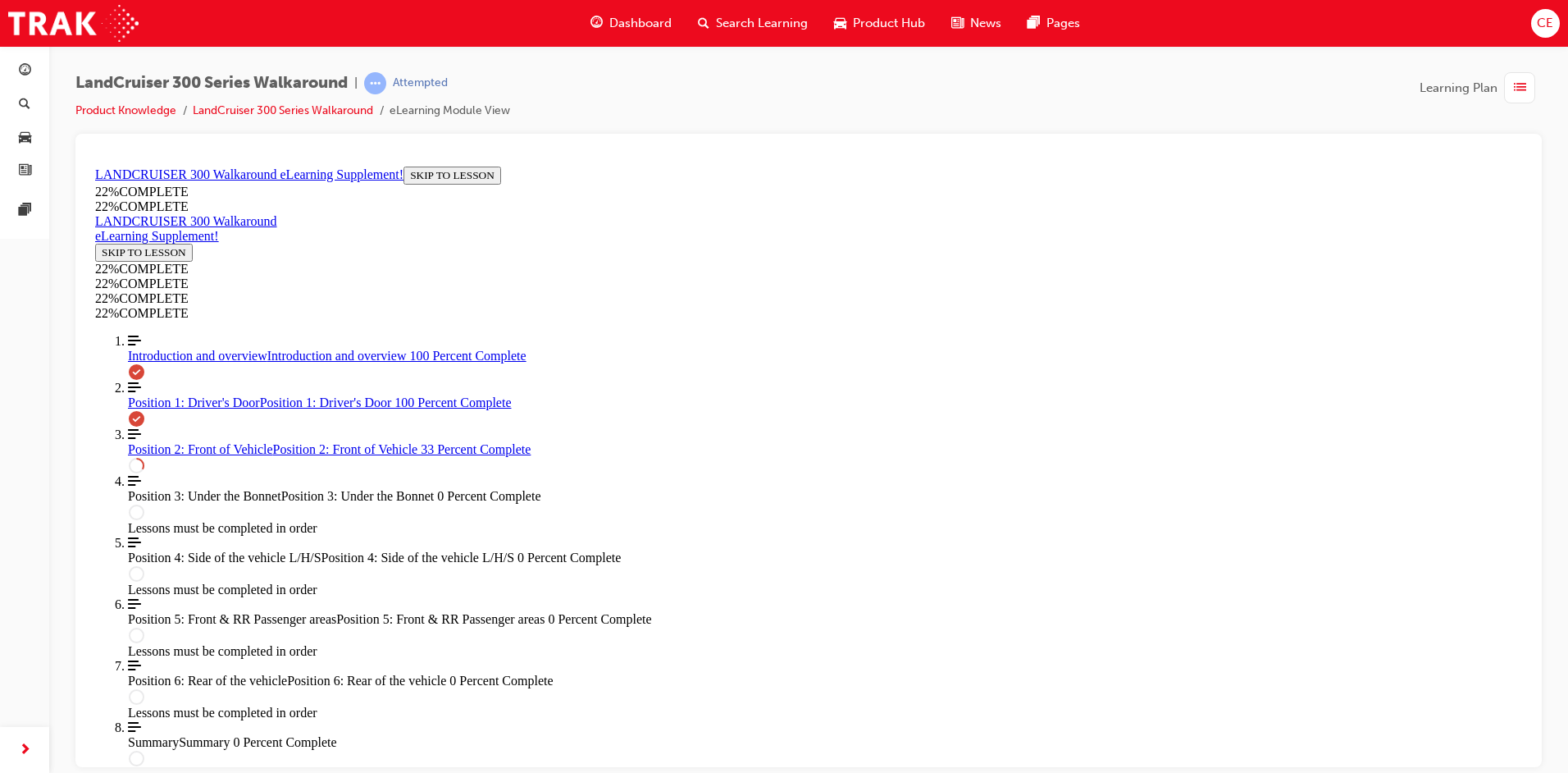
scroll to position [937, 0]
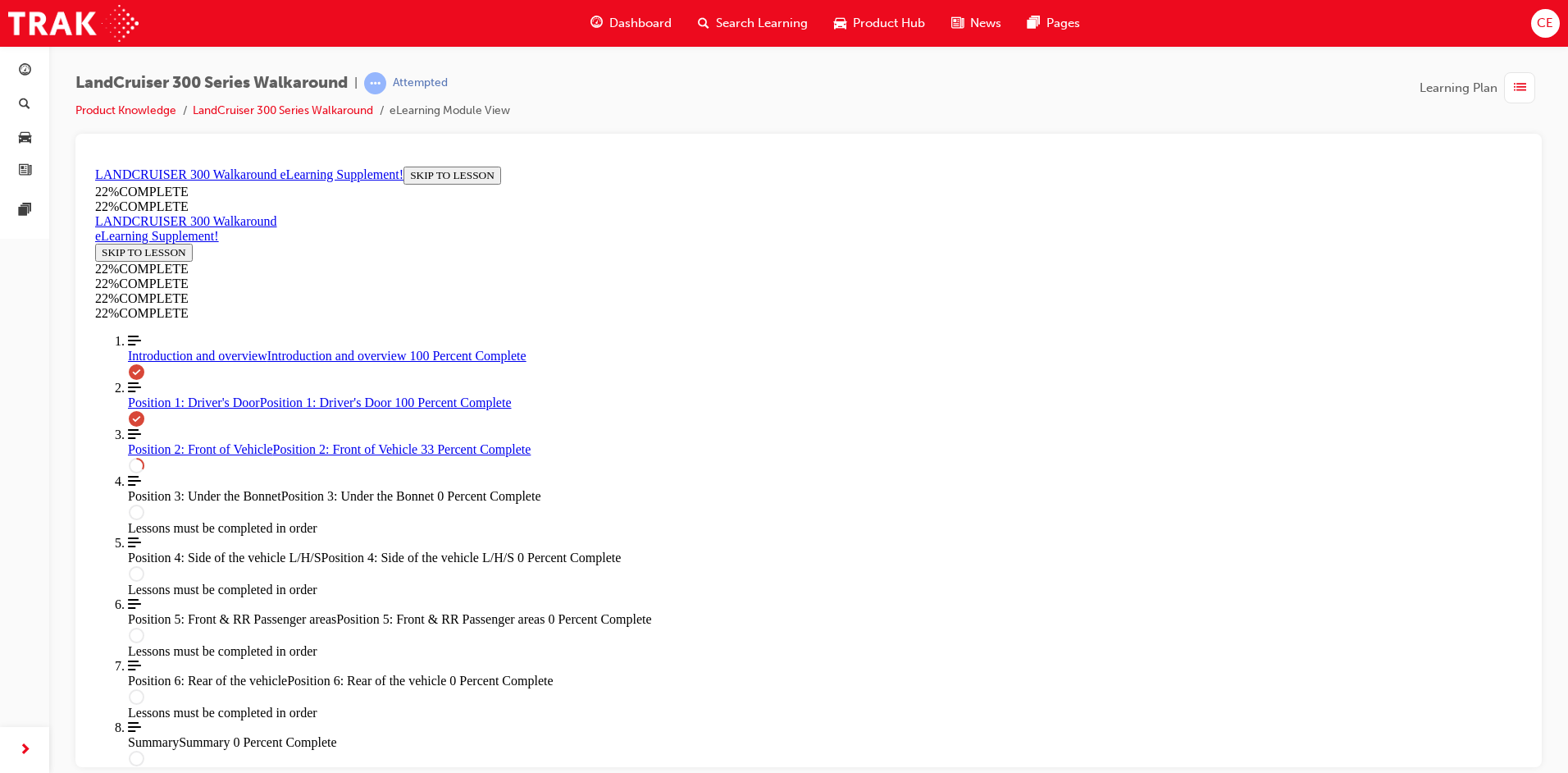
scroll to position [184, 0]
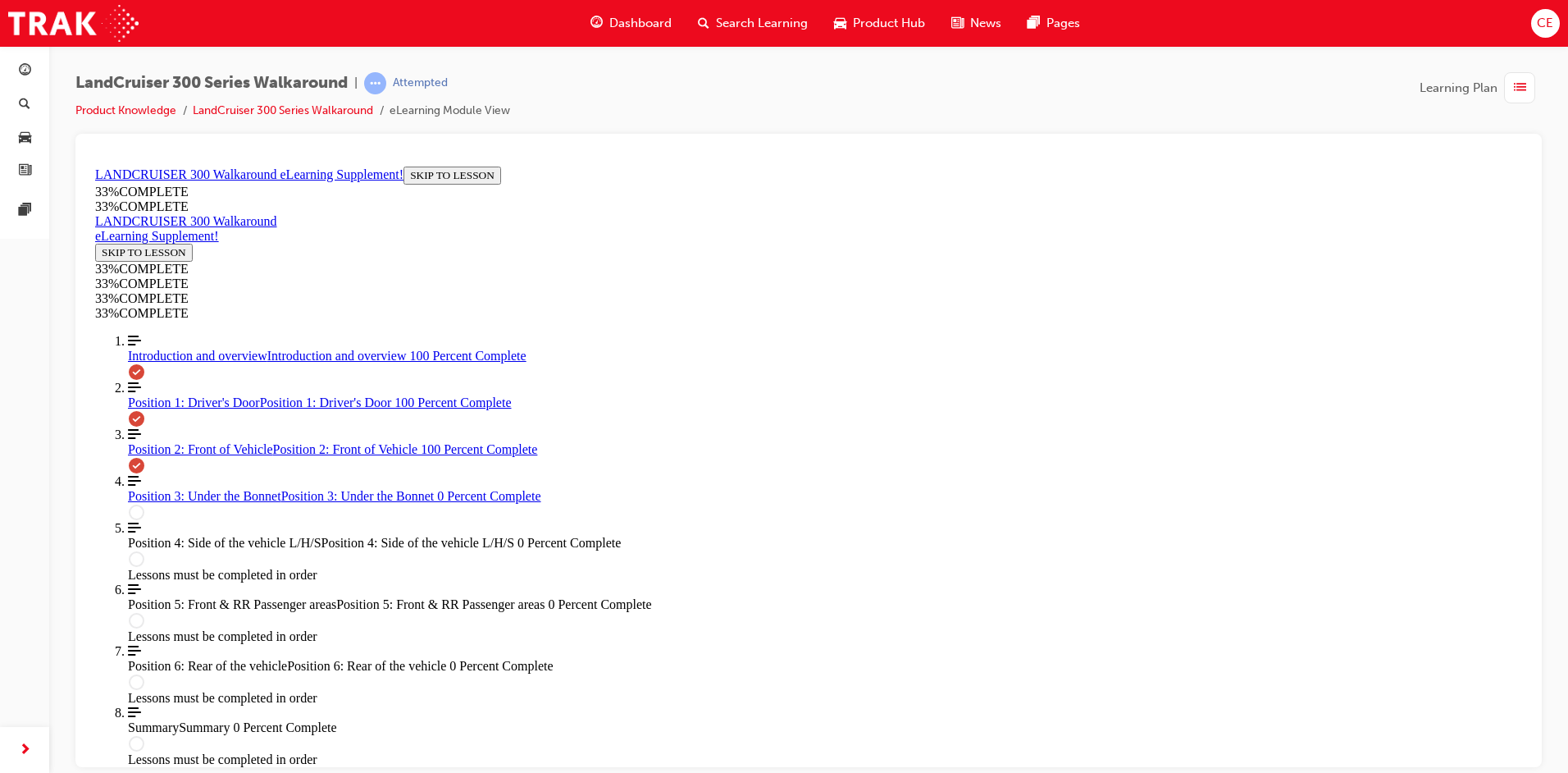
drag, startPoint x: 677, startPoint y: 477, endPoint x: 684, endPoint y: 479, distance: 7.3
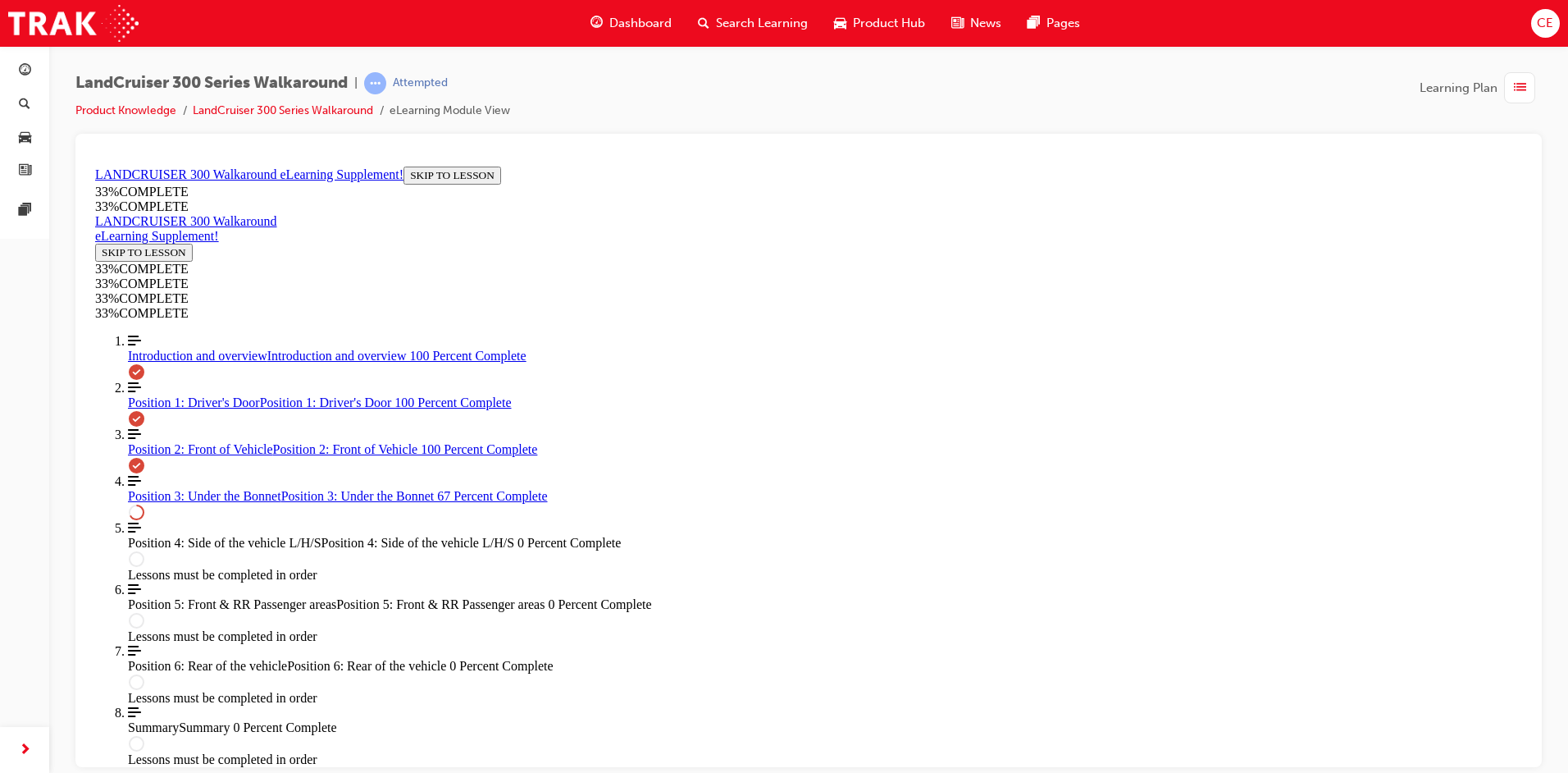
scroll to position [1471, 0]
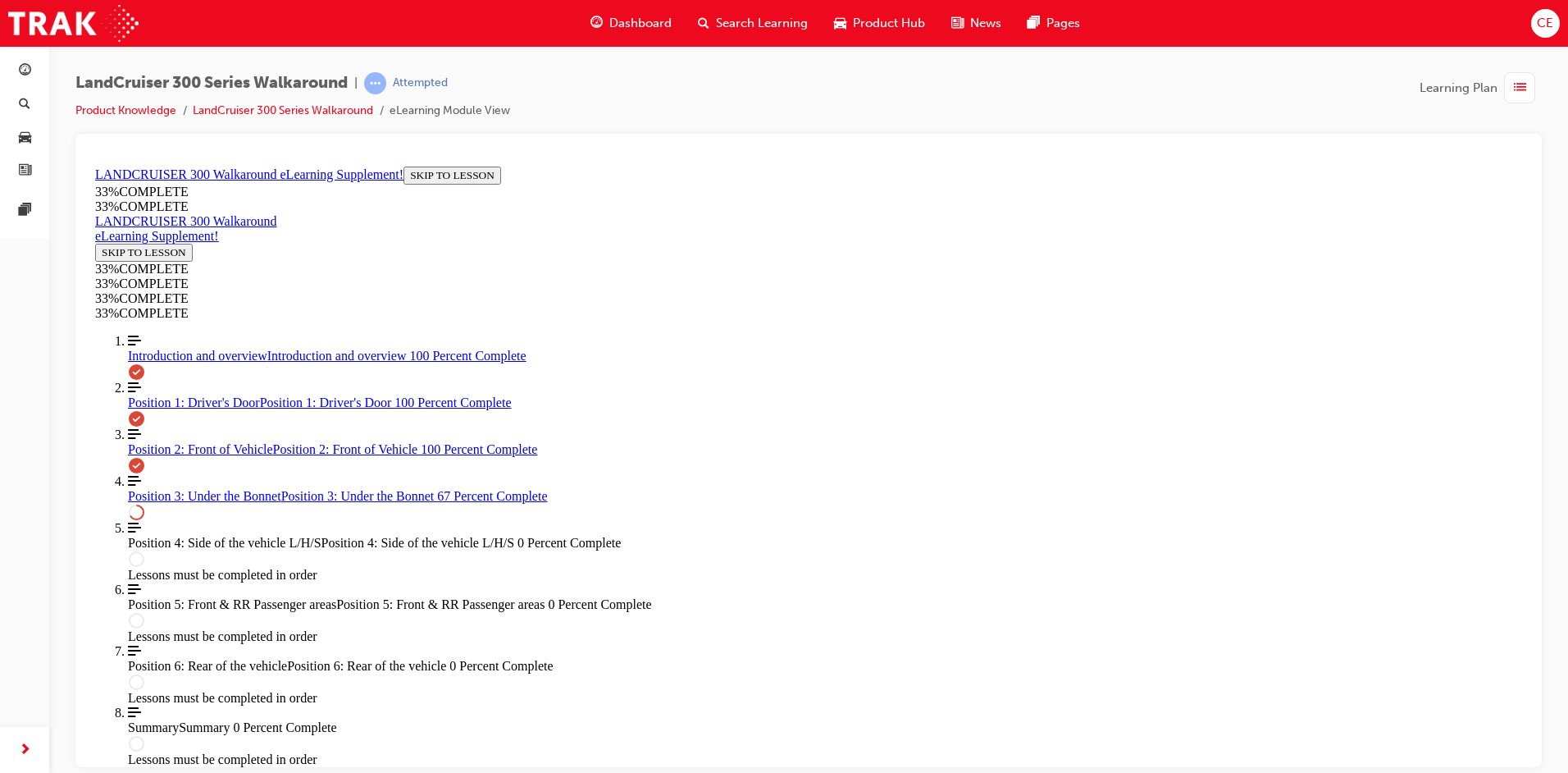
scroll to position [2290, 0]
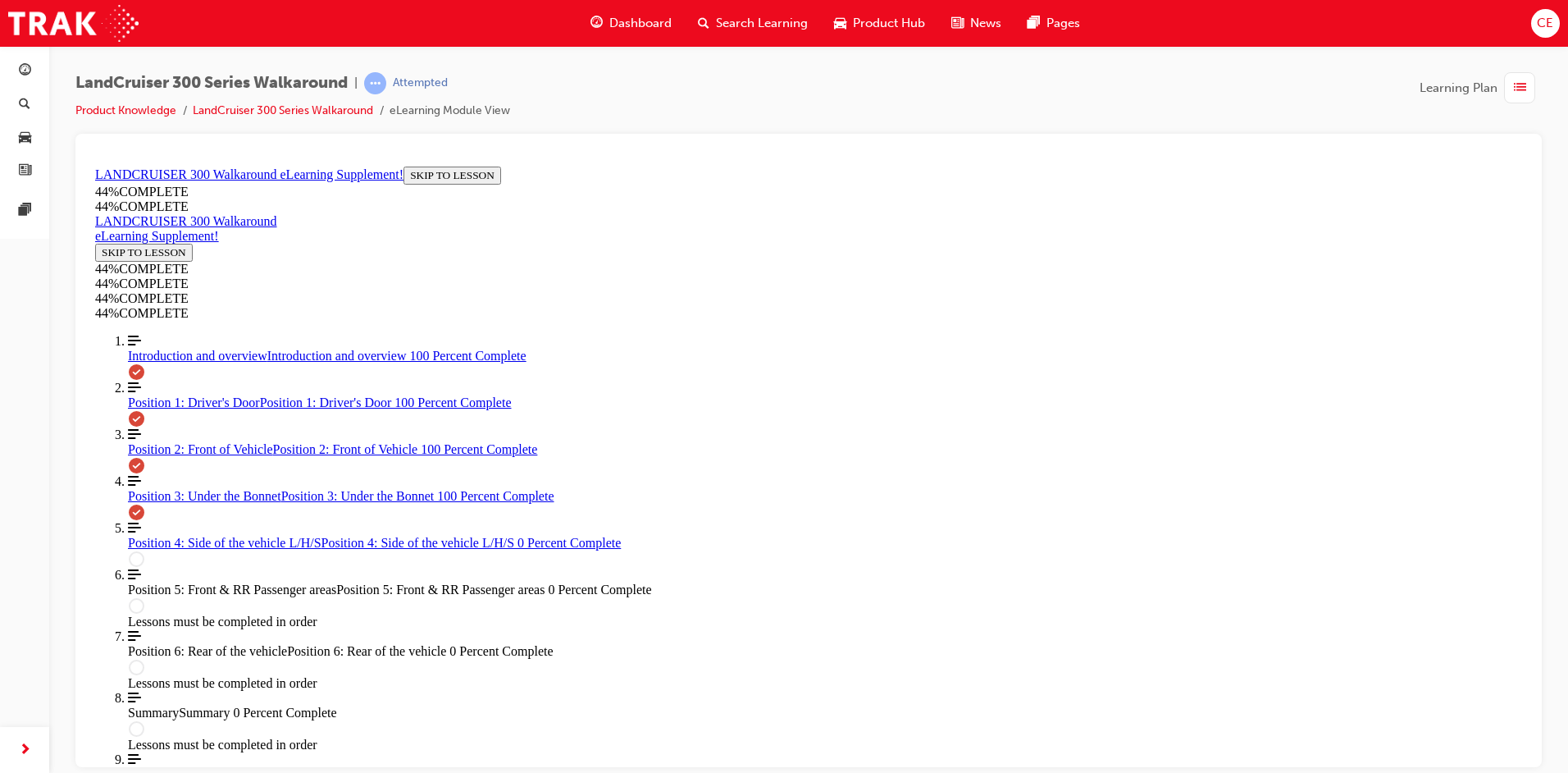
scroll to position [2866, 0]
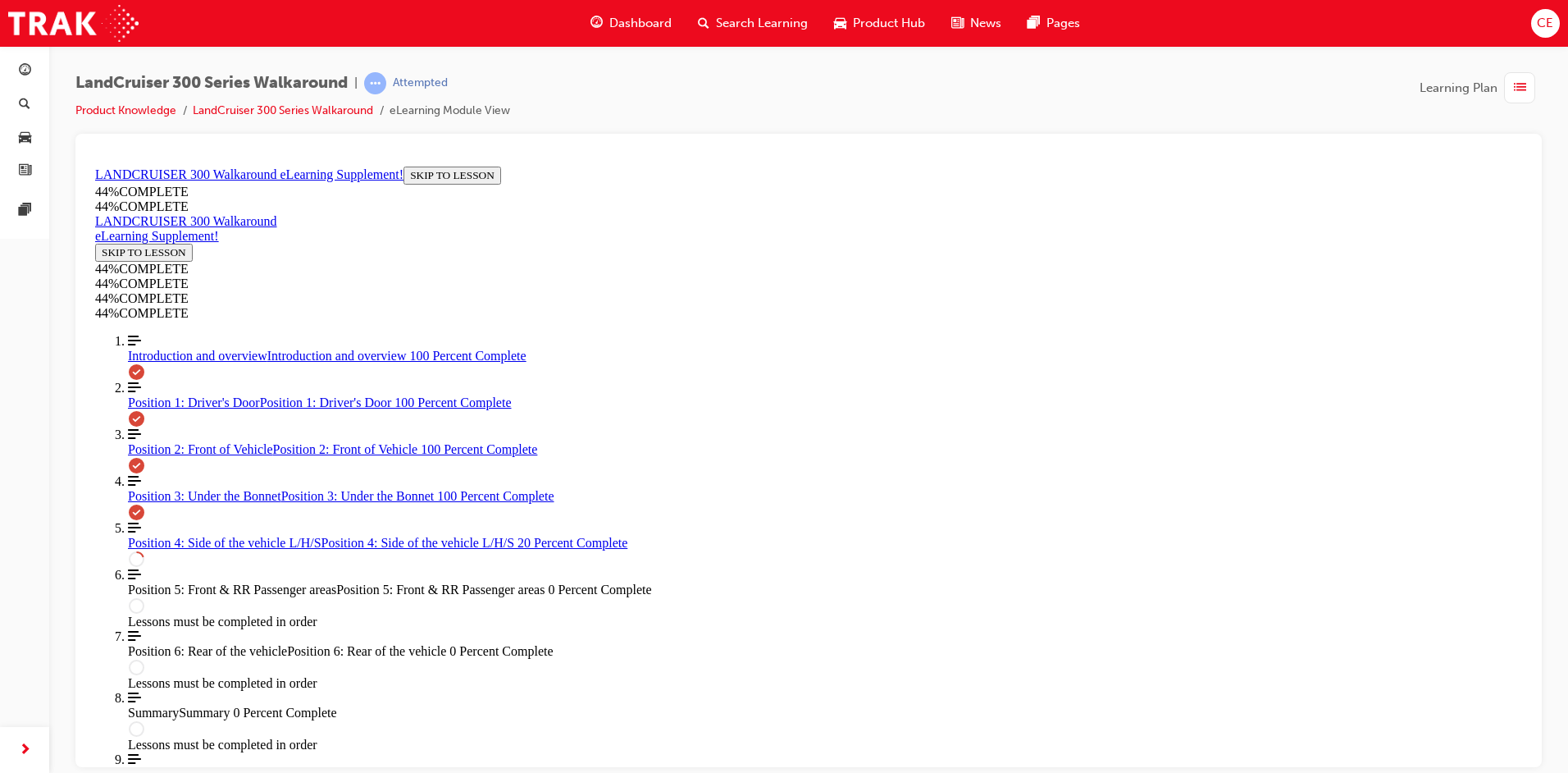
scroll to position [645, 0]
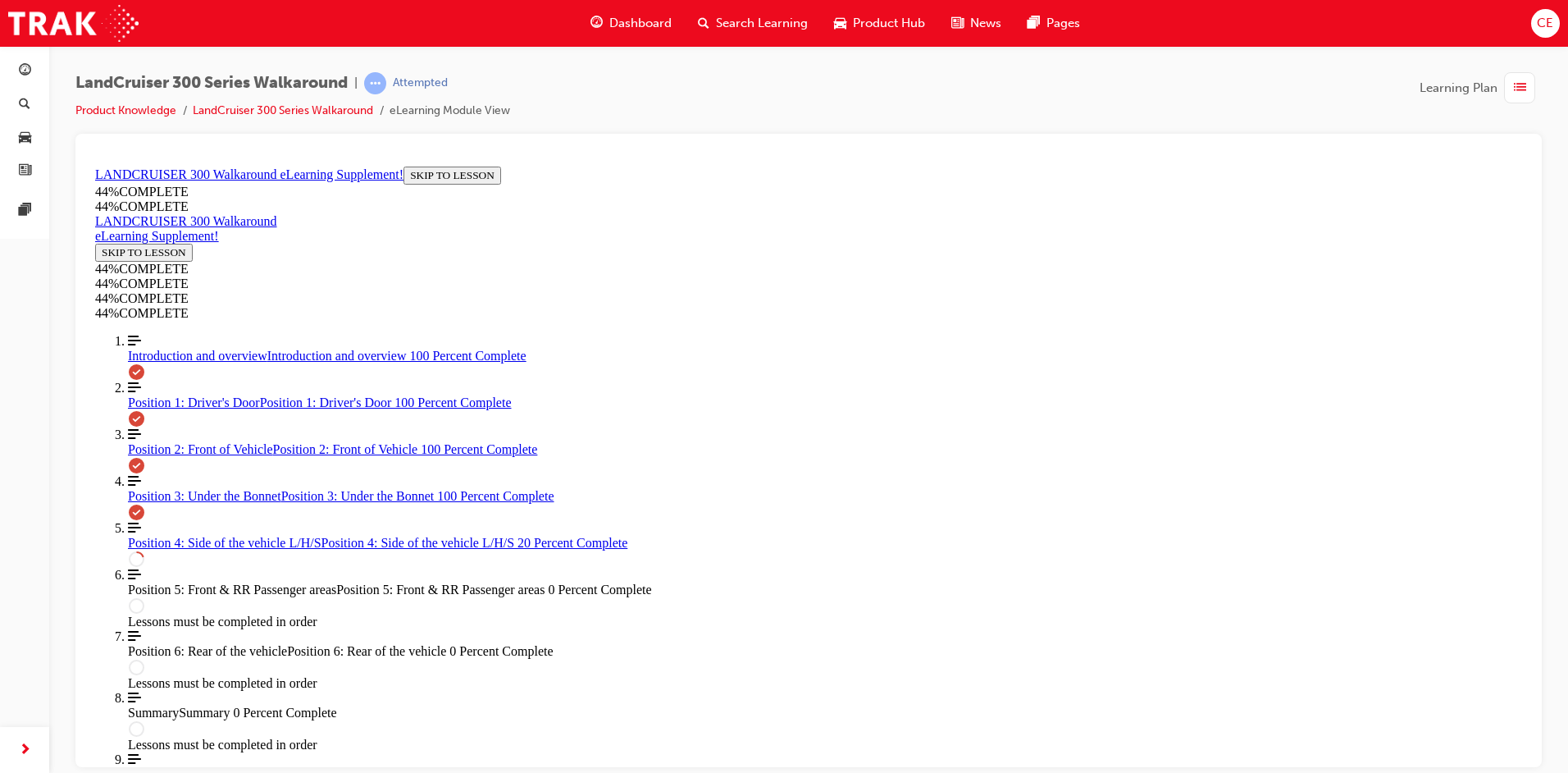
scroll to position [82, 0]
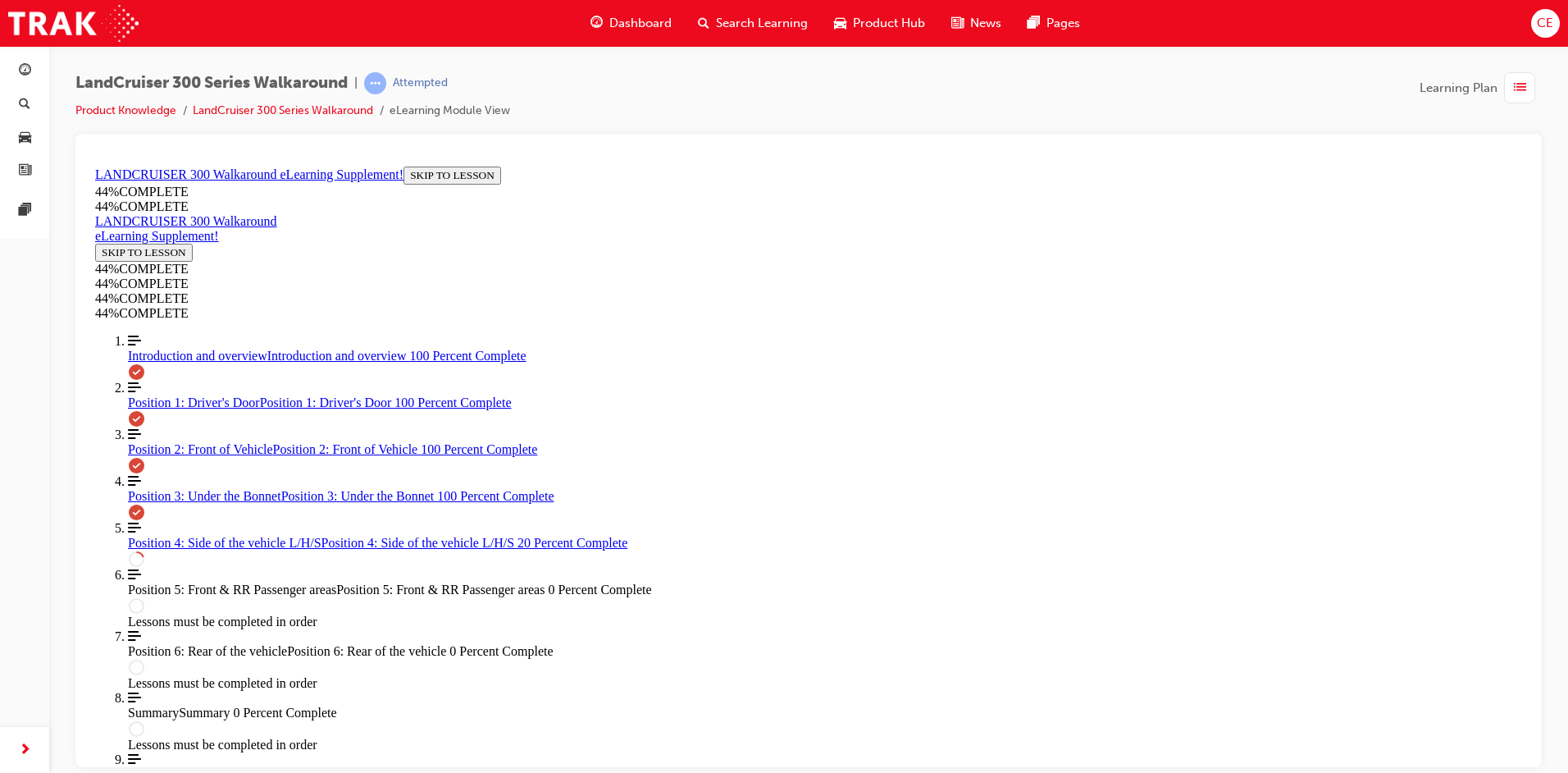
scroll to position [0, 0]
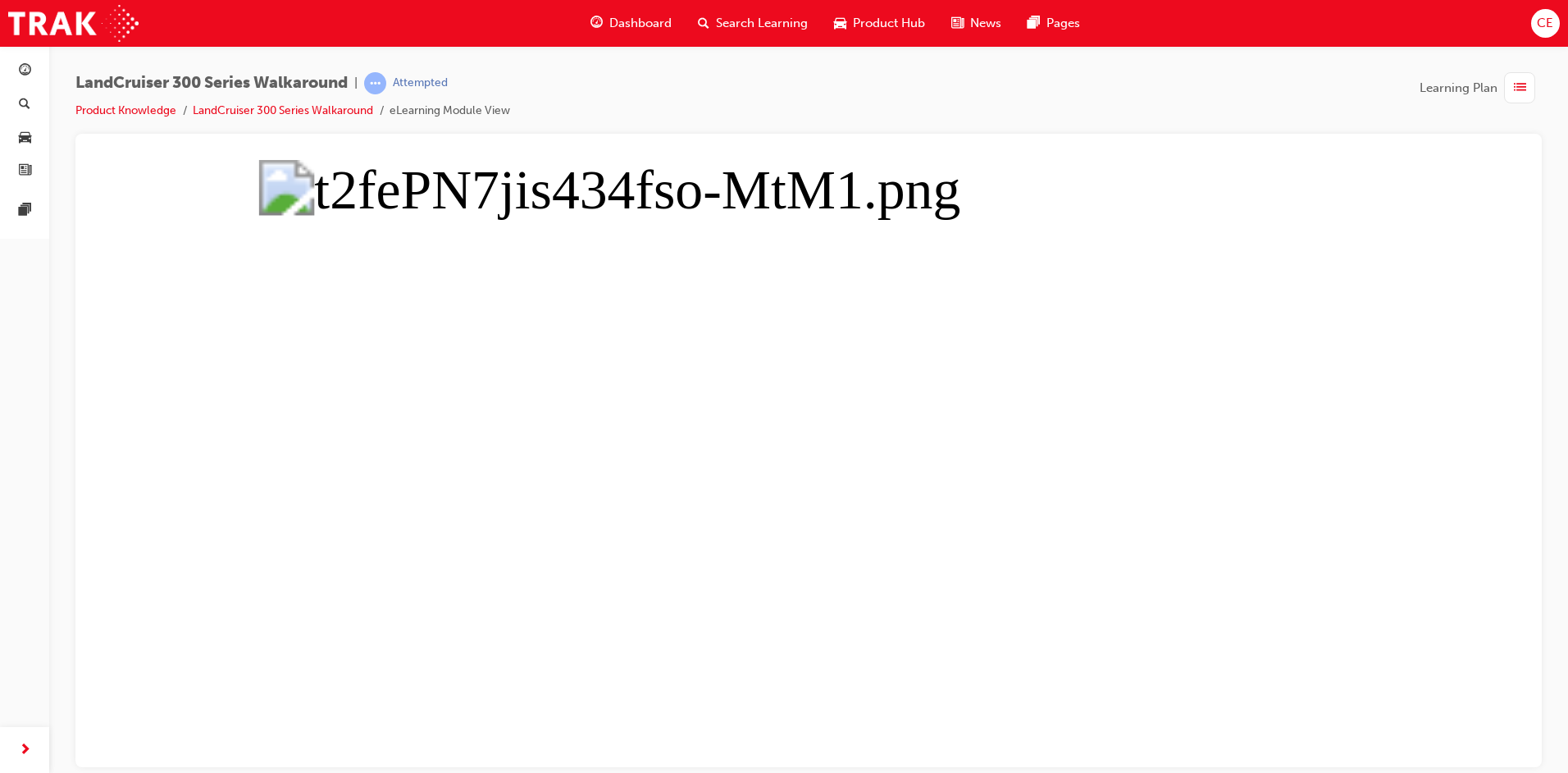
click at [585, 343] on button "Unzoom image" at bounding box center [808, 463] width 1440 height 607
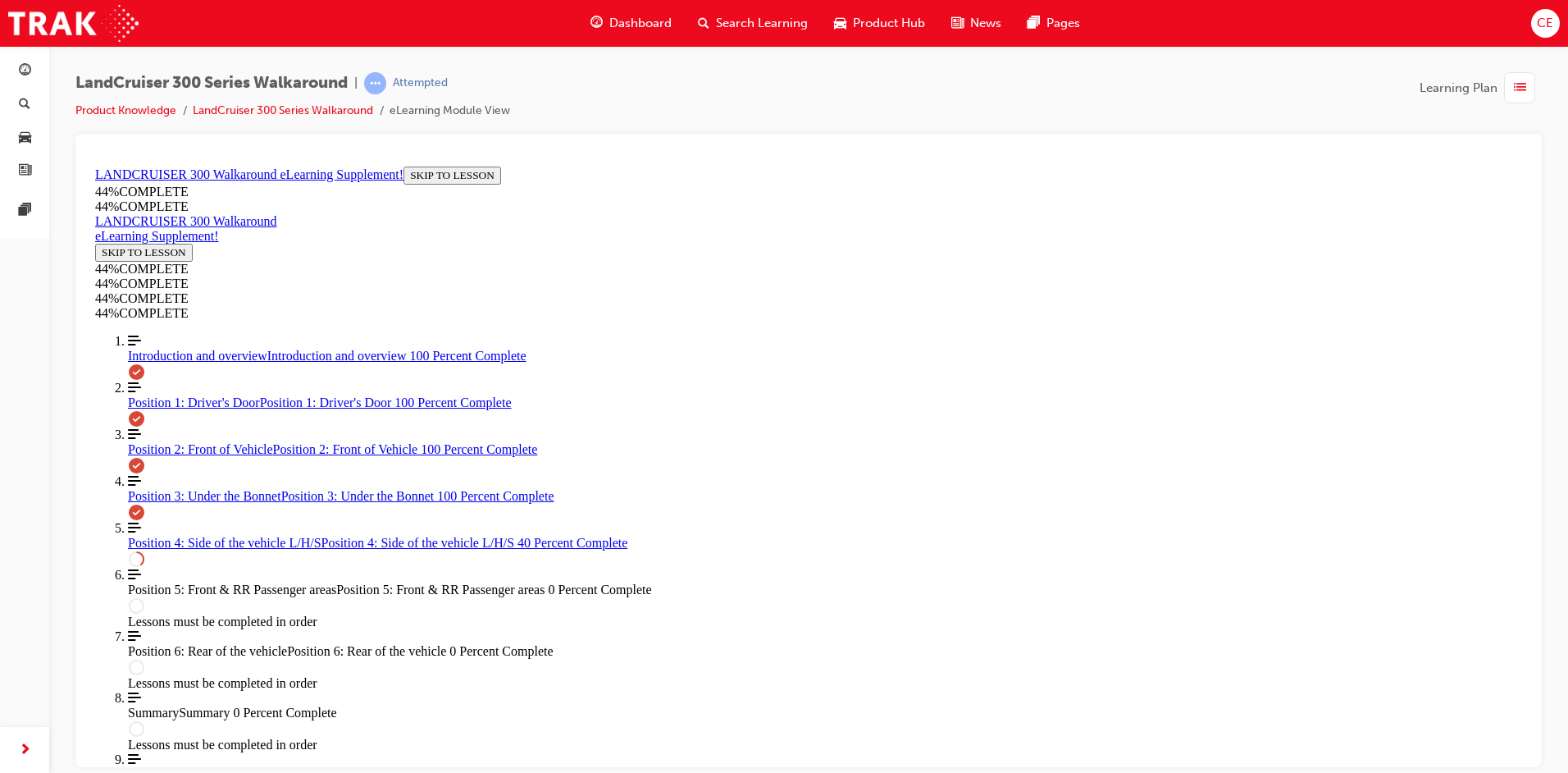
scroll to position [217, 0]
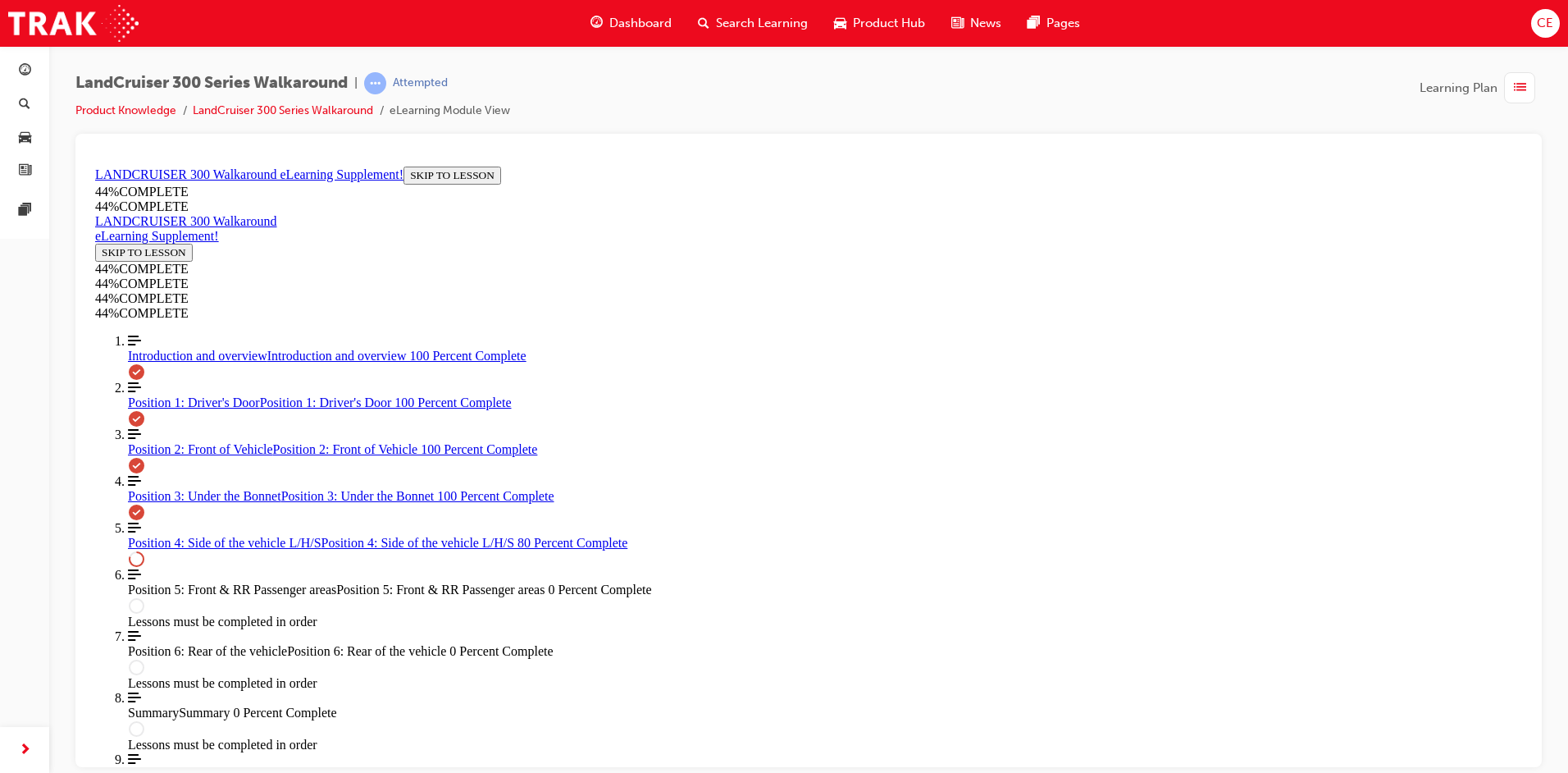
scroll to position [1813, 0]
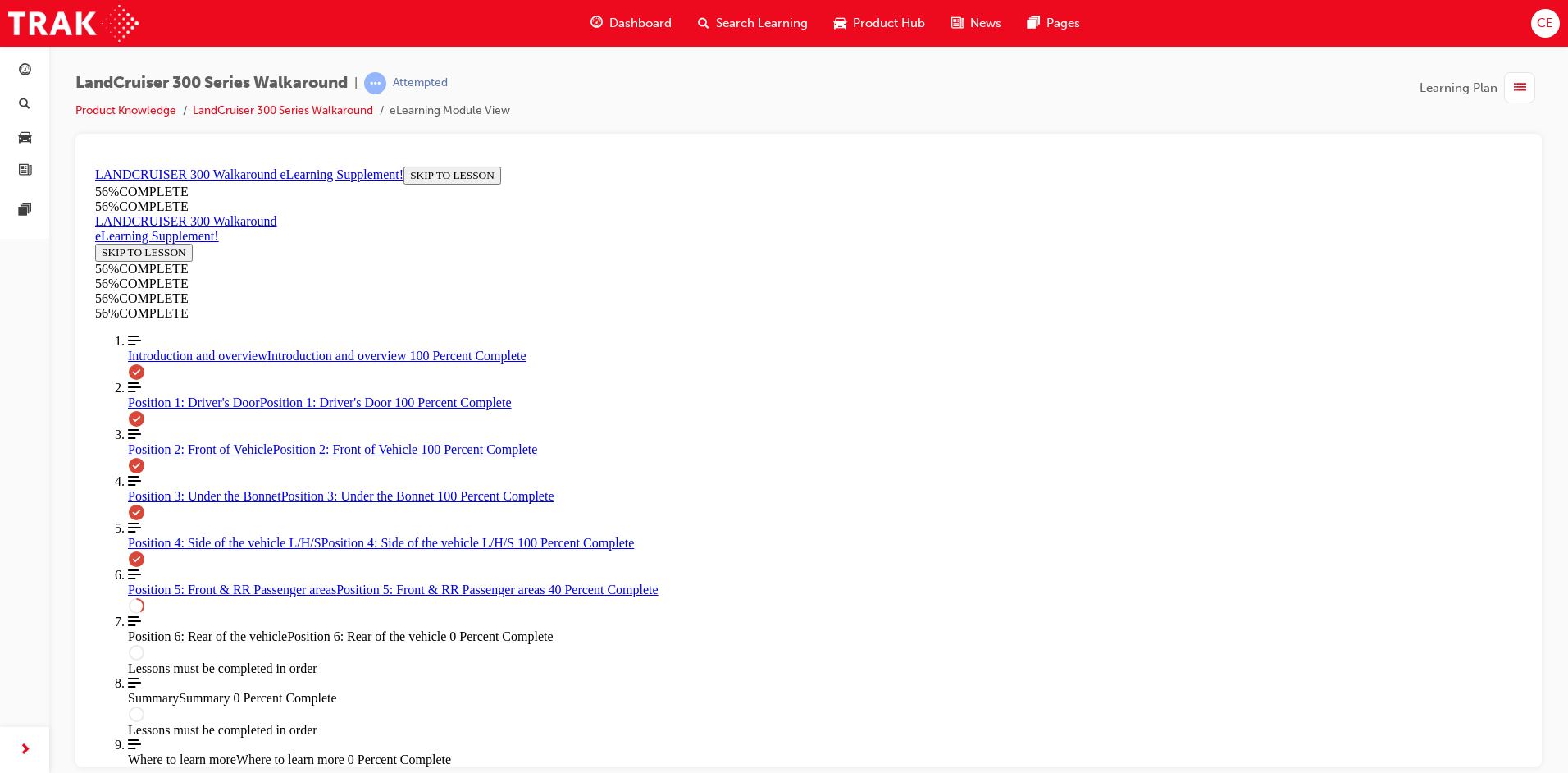
scroll to position [150, 0]
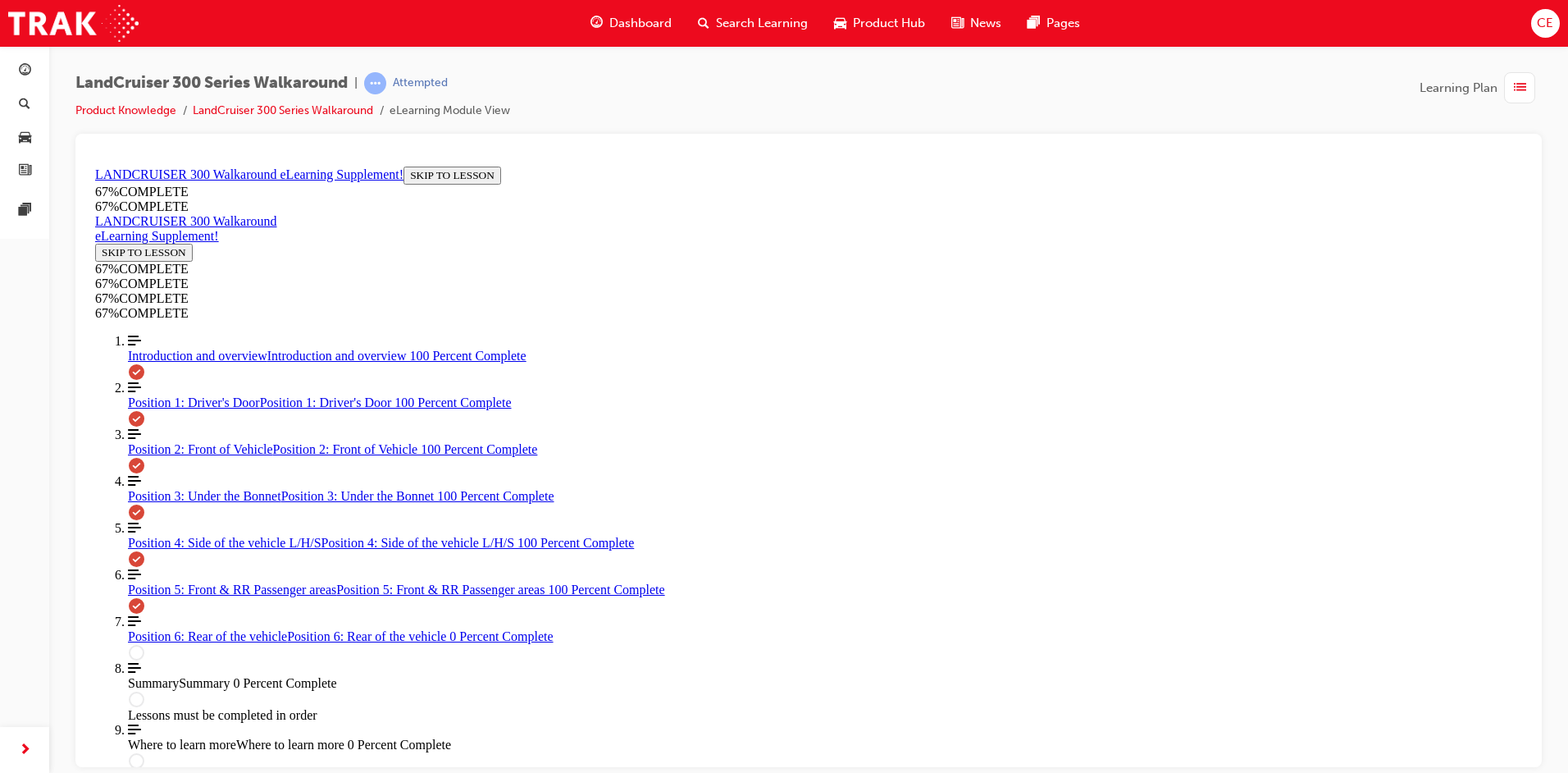
scroll to position [1585, 0]
drag, startPoint x: 753, startPoint y: 495, endPoint x: 874, endPoint y: 491, distance: 121.1
drag, startPoint x: 836, startPoint y: 358, endPoint x: 972, endPoint y: 578, distance: 258.6
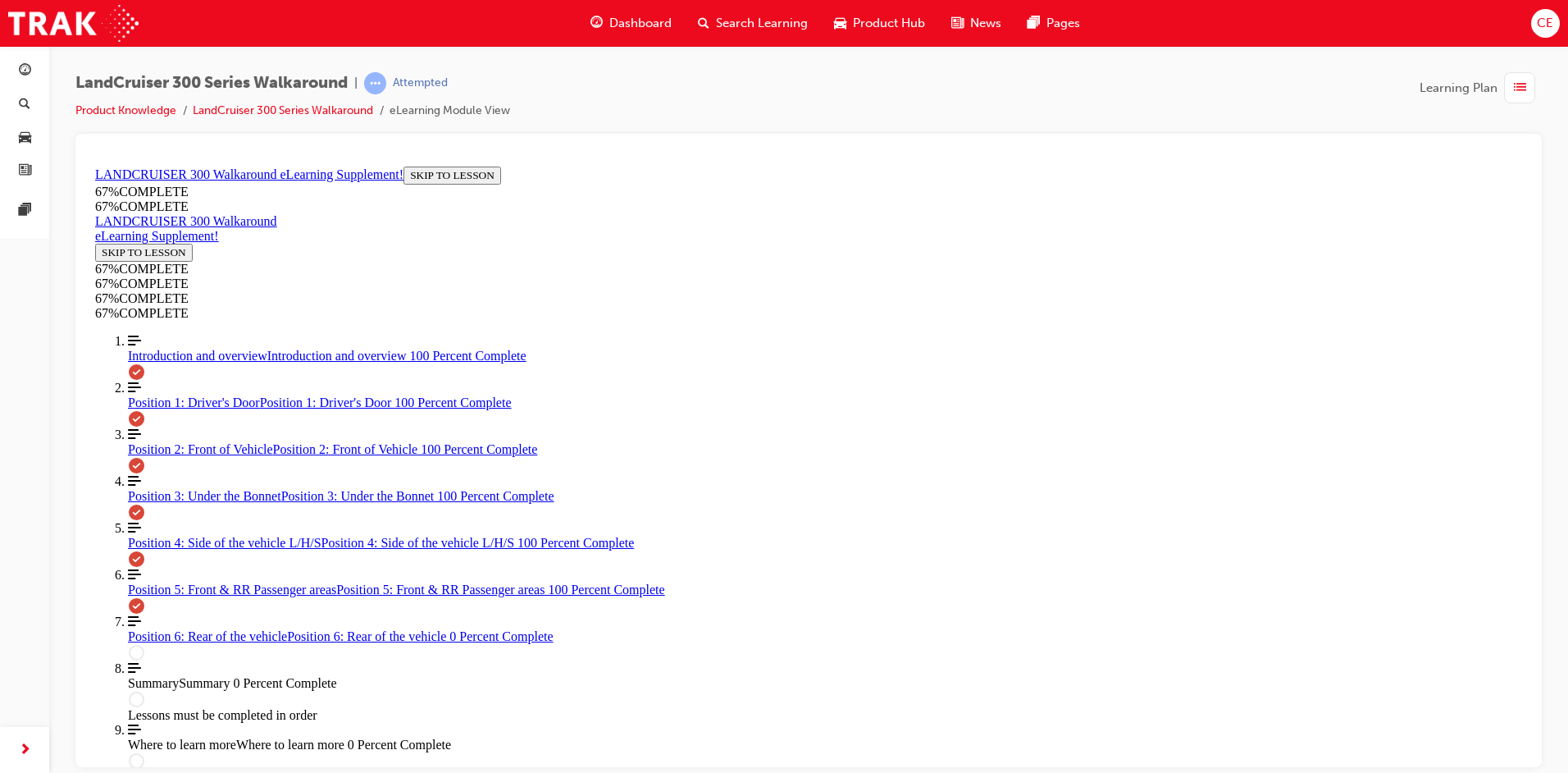
drag, startPoint x: 795, startPoint y: 424, endPoint x: 938, endPoint y: 352, distance: 160.1
drag, startPoint x: 775, startPoint y: 427, endPoint x: 971, endPoint y: 433, distance: 196.1
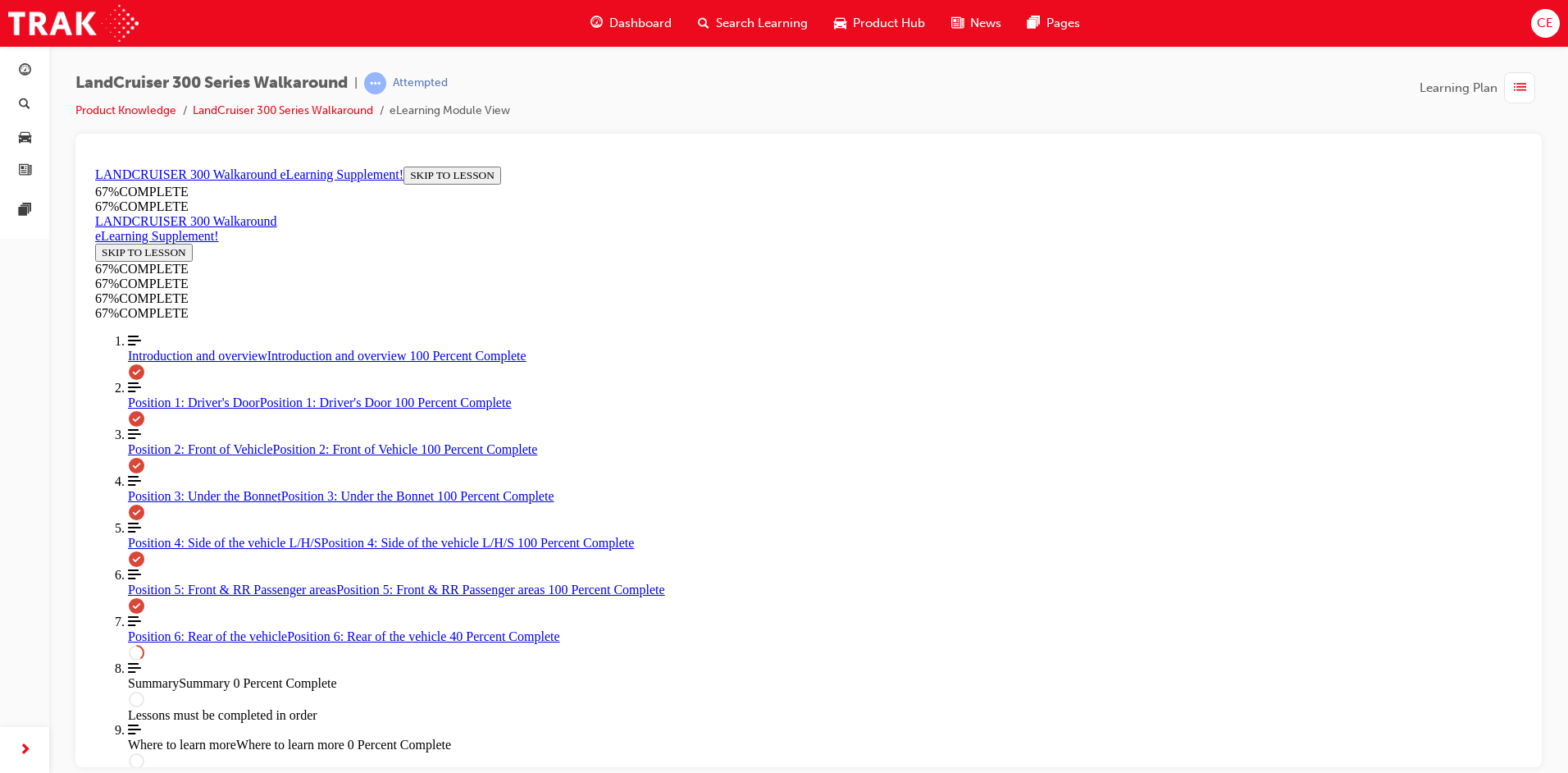
scroll to position [91, 0]
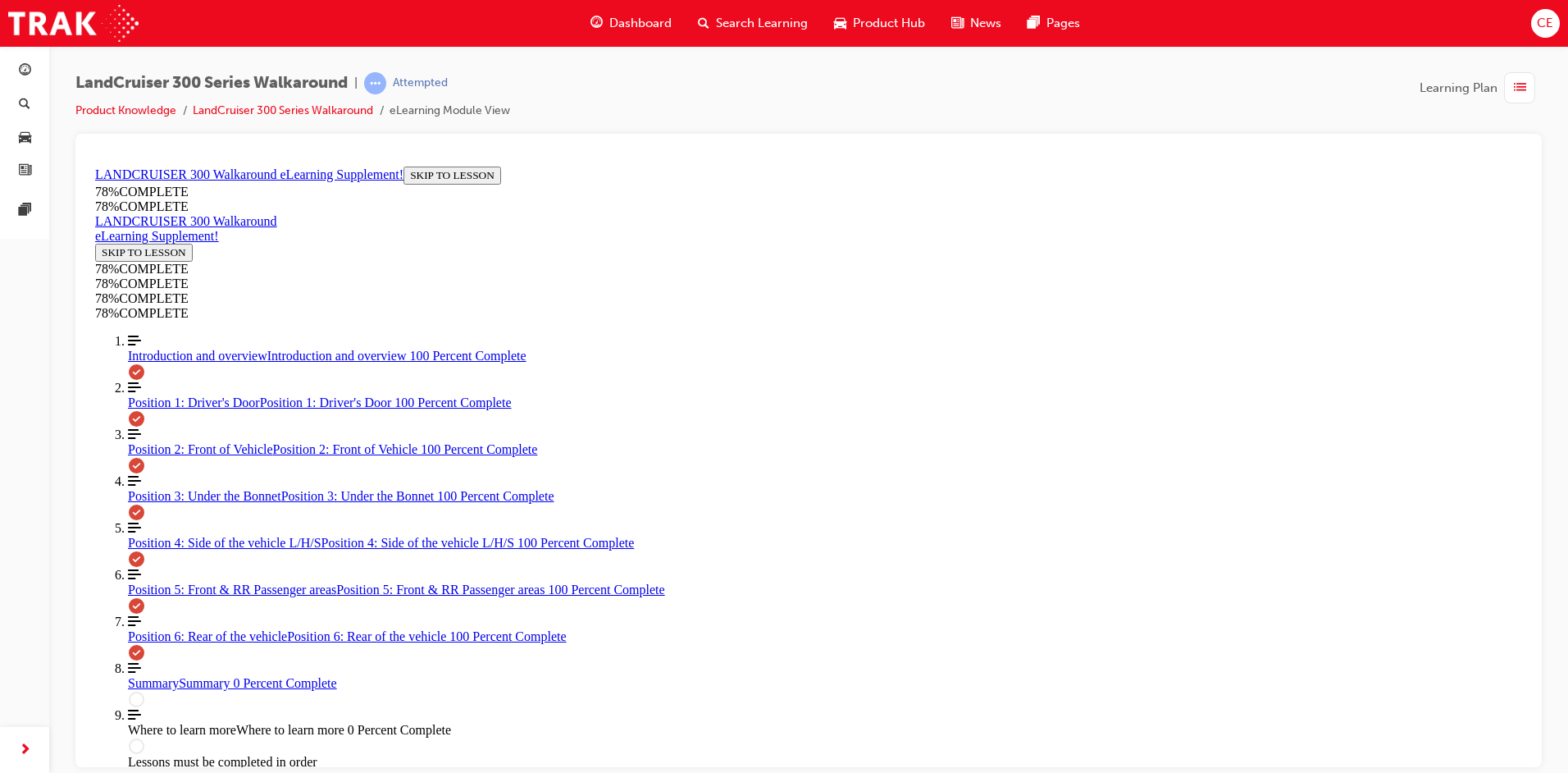
scroll to position [1704, 0]
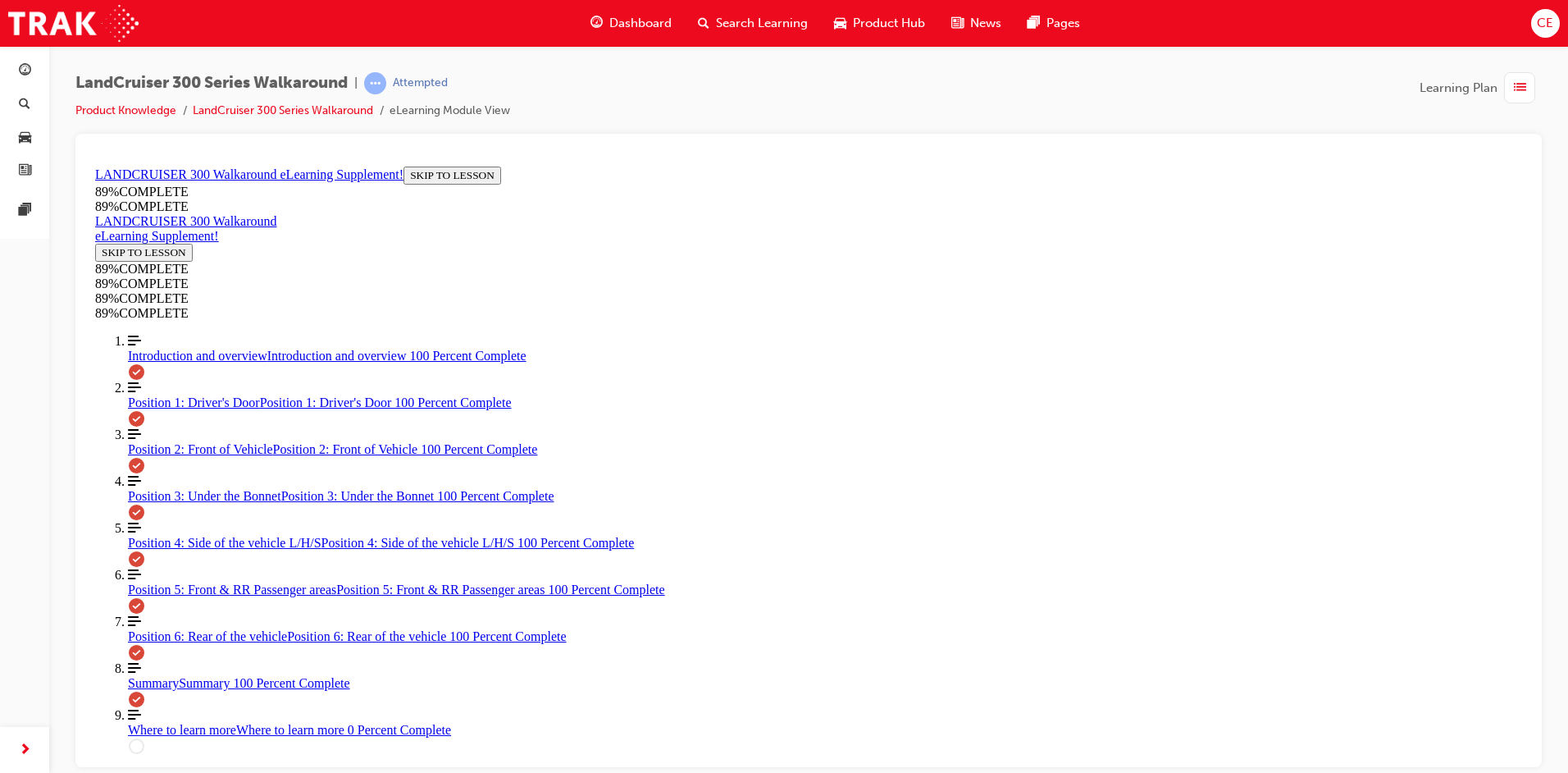
scroll to position [1270, 0]
click at [182, 767] on button "EXIT COURSE" at bounding box center [138, 776] width 87 height 17
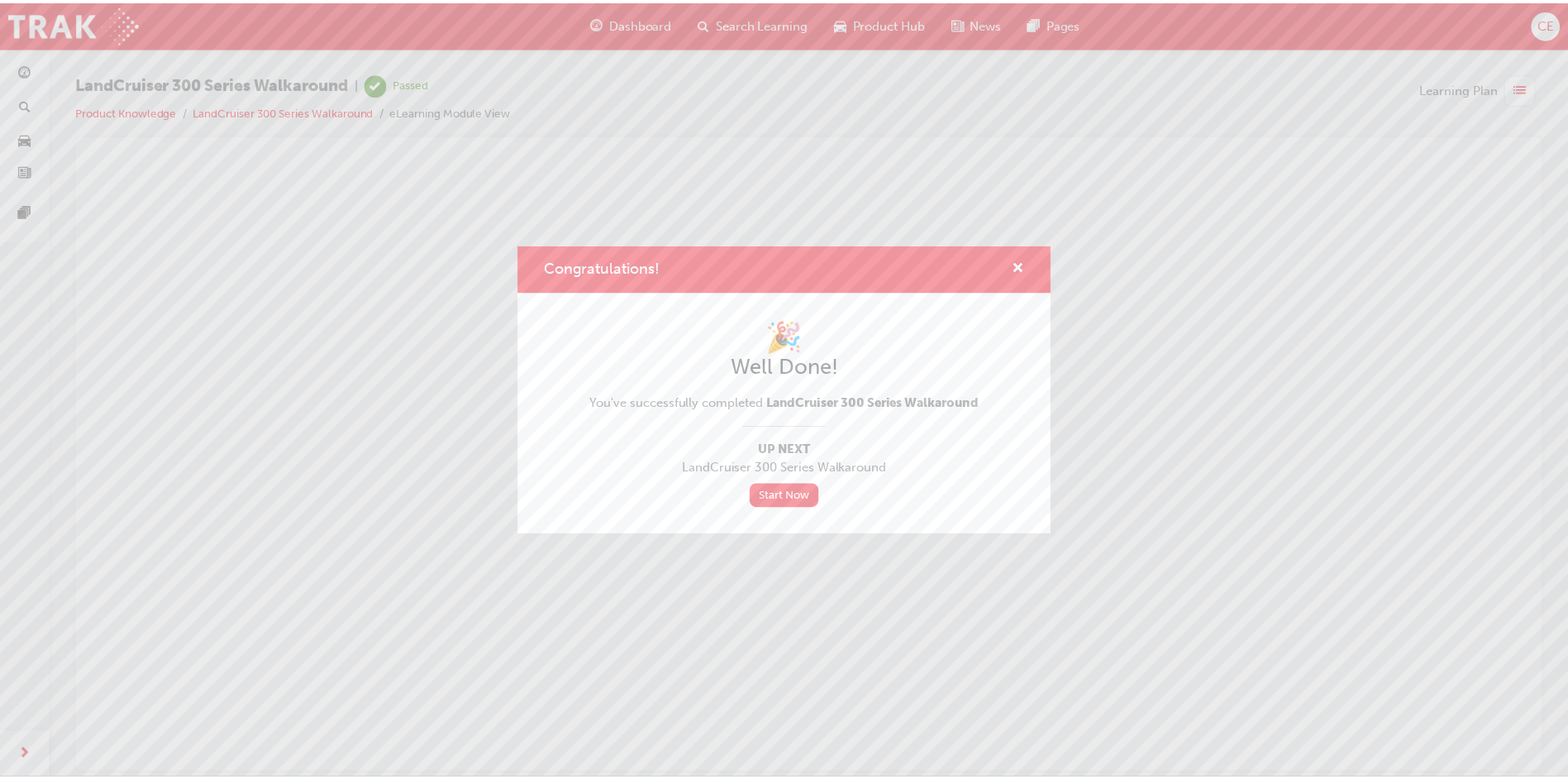
scroll to position [0, 0]
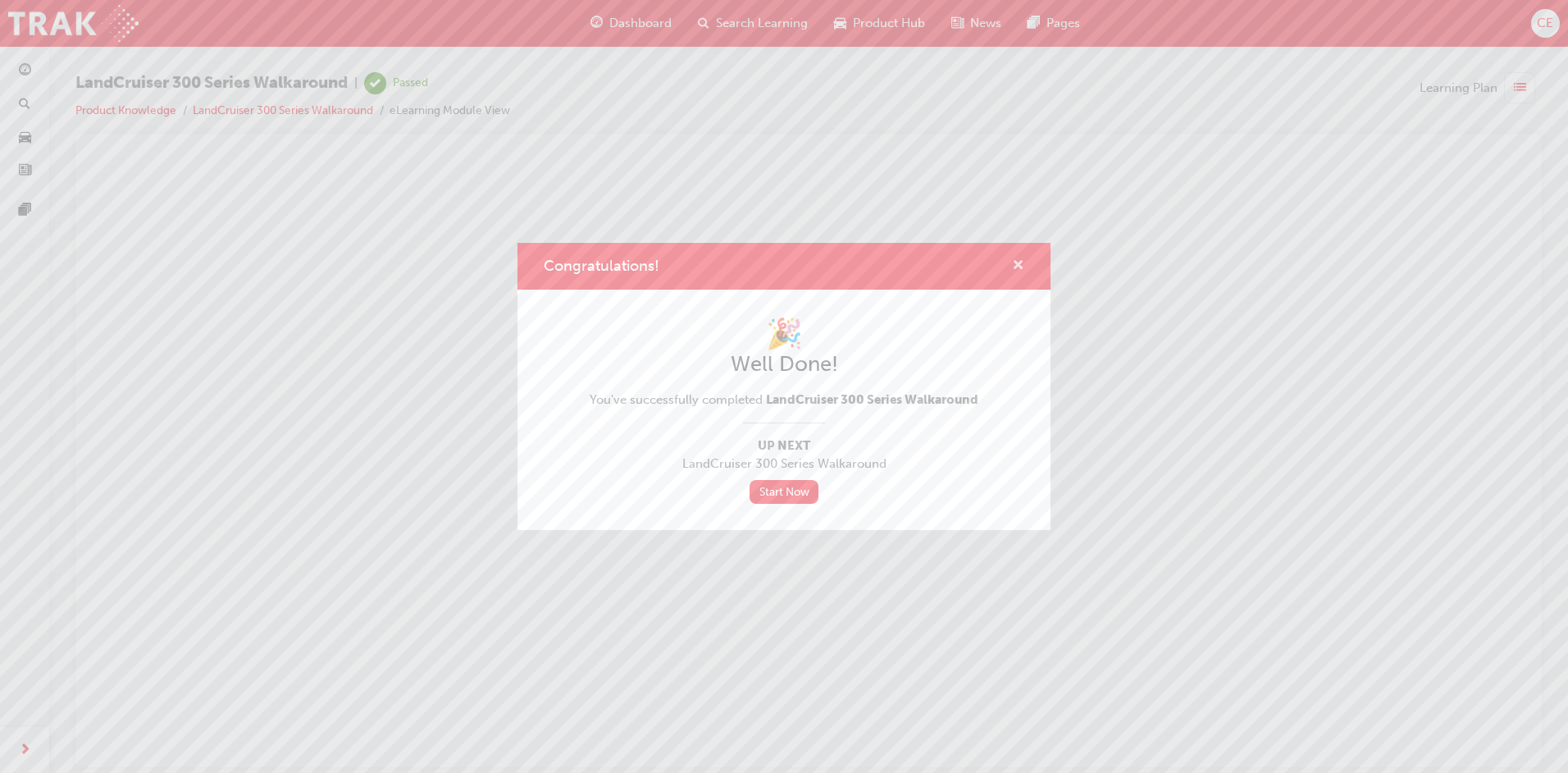
click at [1021, 263] on span "cross-icon" at bounding box center [1017, 267] width 12 height 15
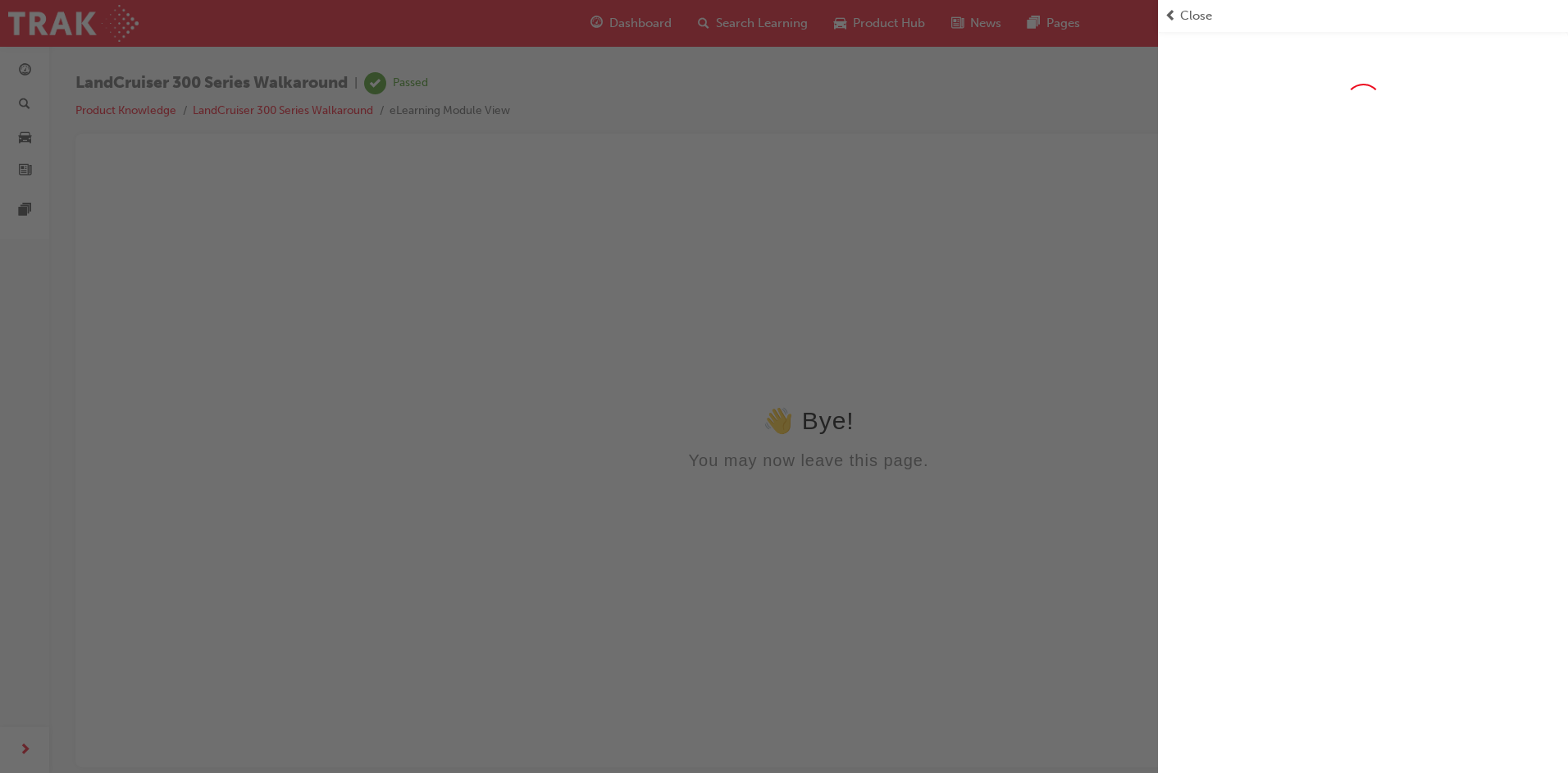
click at [1187, 12] on span "Close" at bounding box center [1196, 16] width 32 height 19
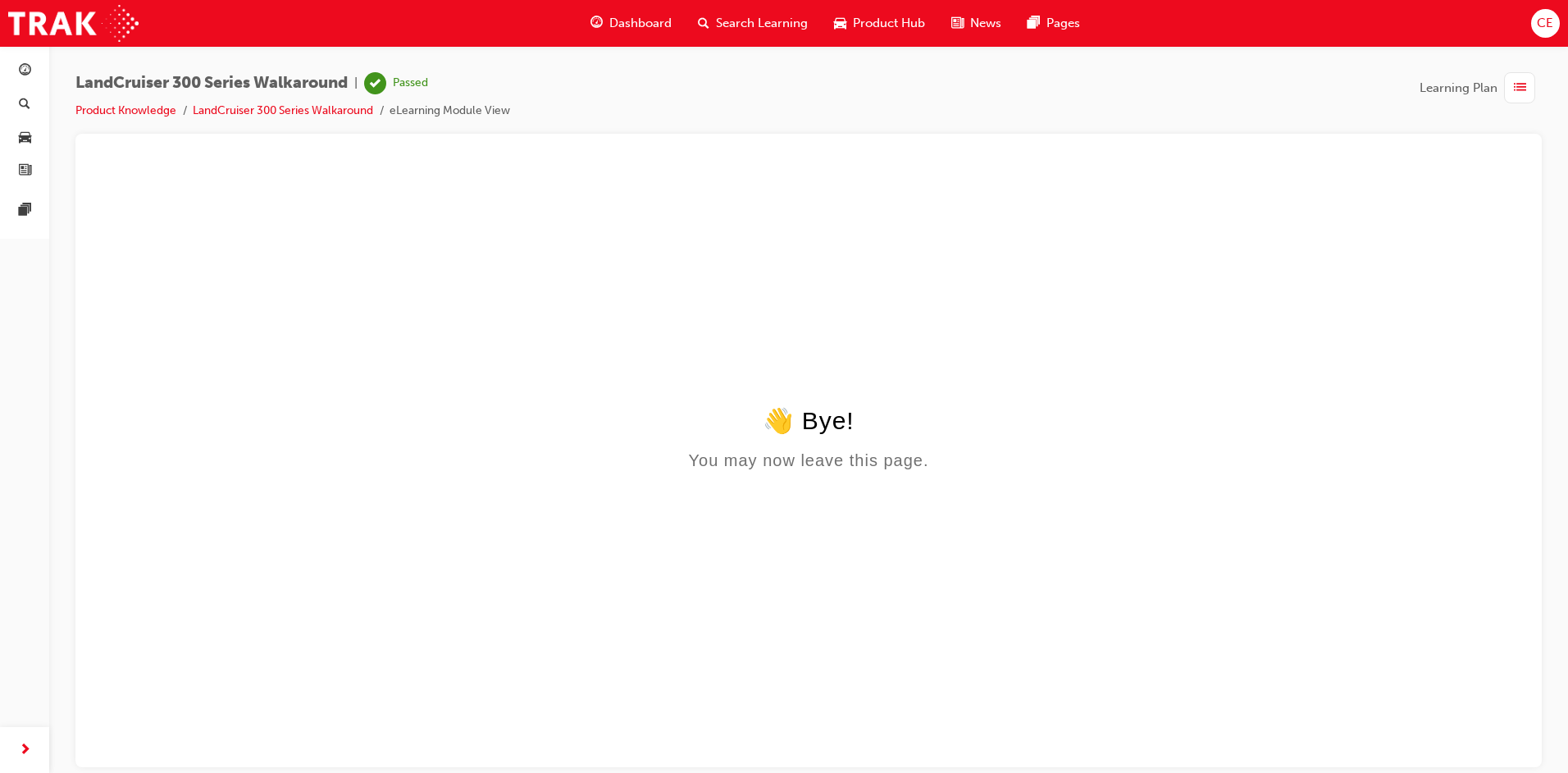
click at [639, 20] on span "Dashboard" at bounding box center [640, 23] width 63 height 19
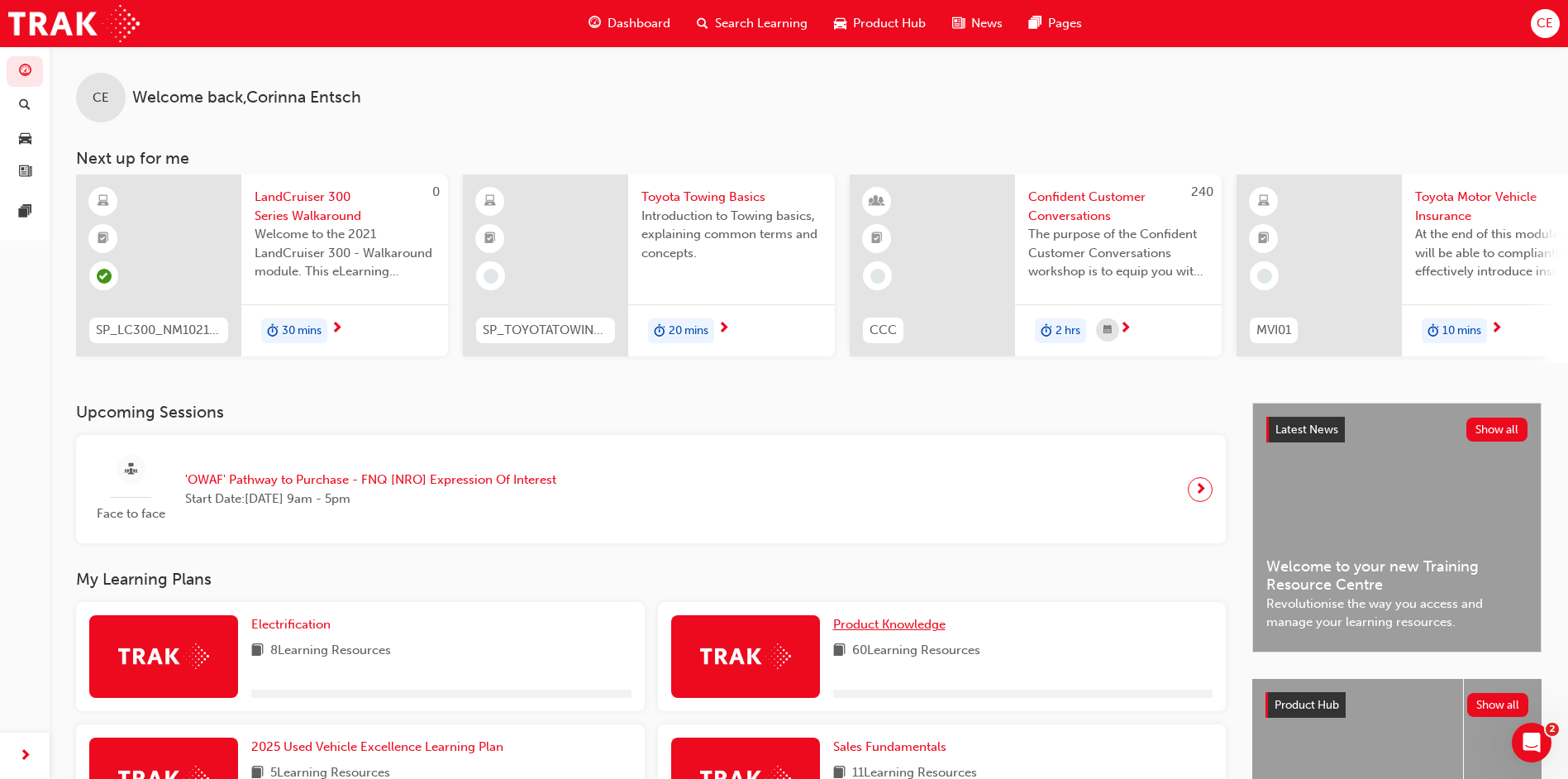
click at [897, 630] on span "Product Knowledge" at bounding box center [889, 624] width 112 height 15
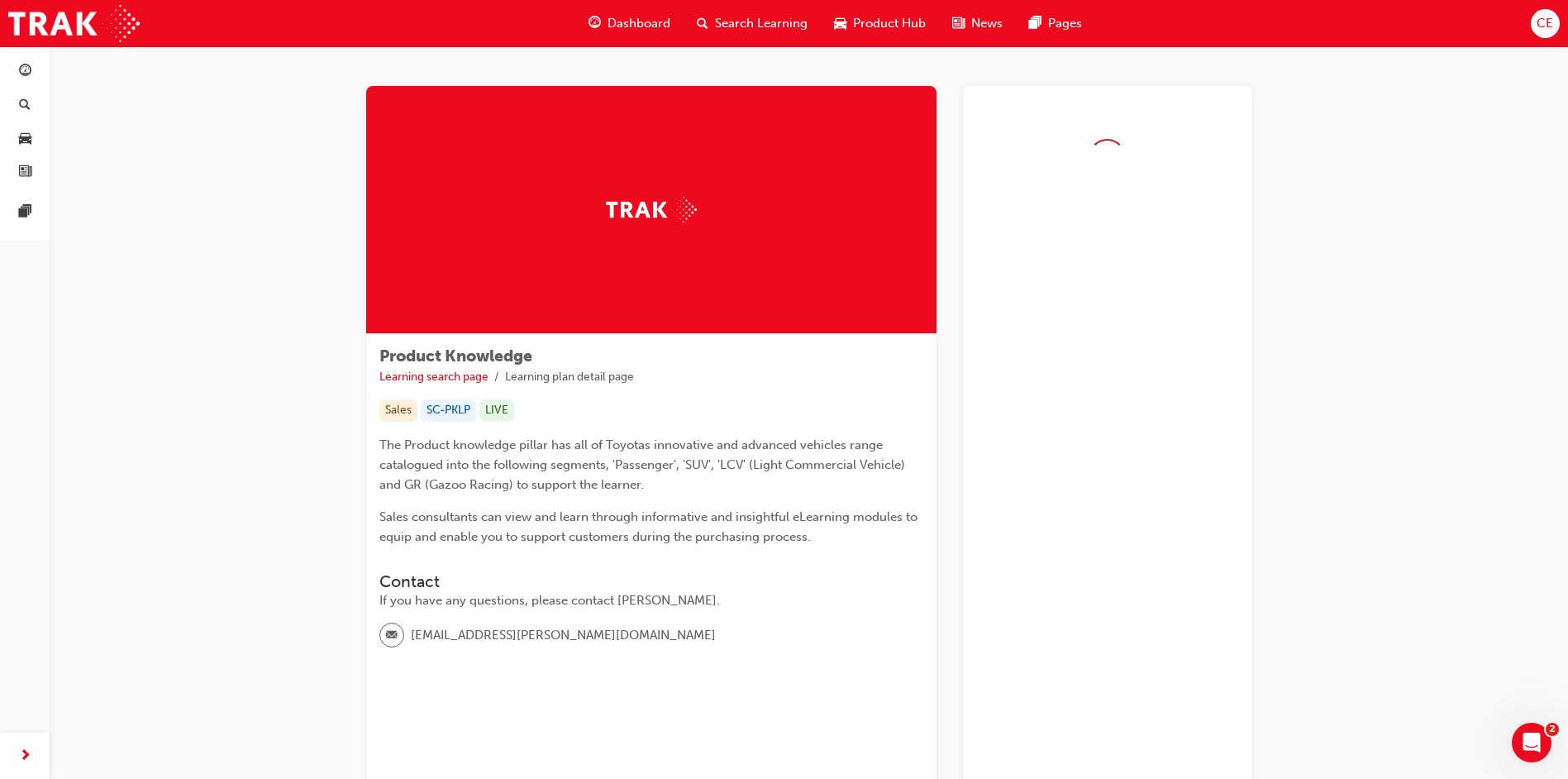
click at [618, 32] on span "Dashboard" at bounding box center [639, 23] width 63 height 19
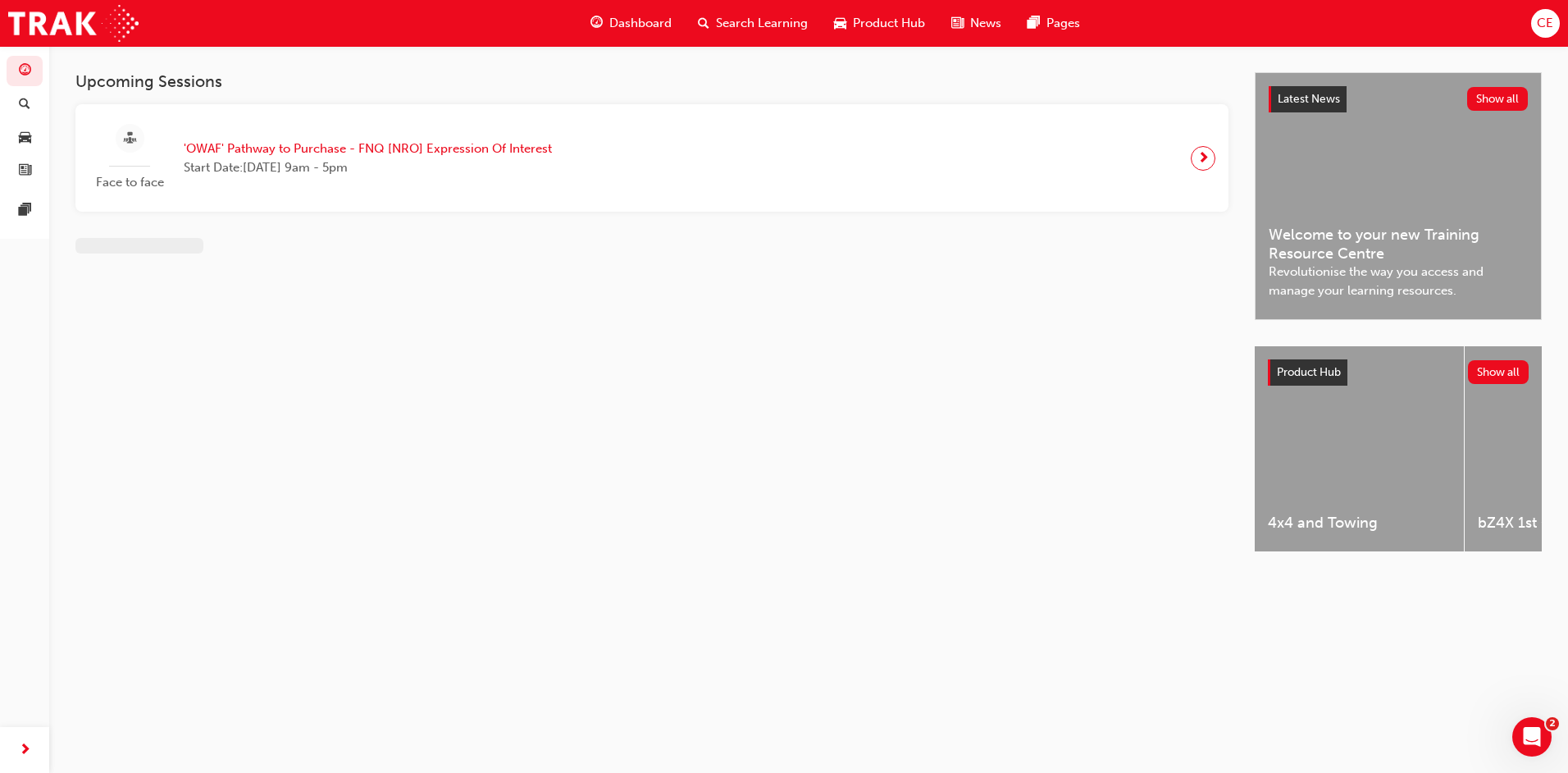
click at [294, 166] on span "Start Date: [DATE] 9am - 5pm" at bounding box center [368, 167] width 368 height 19
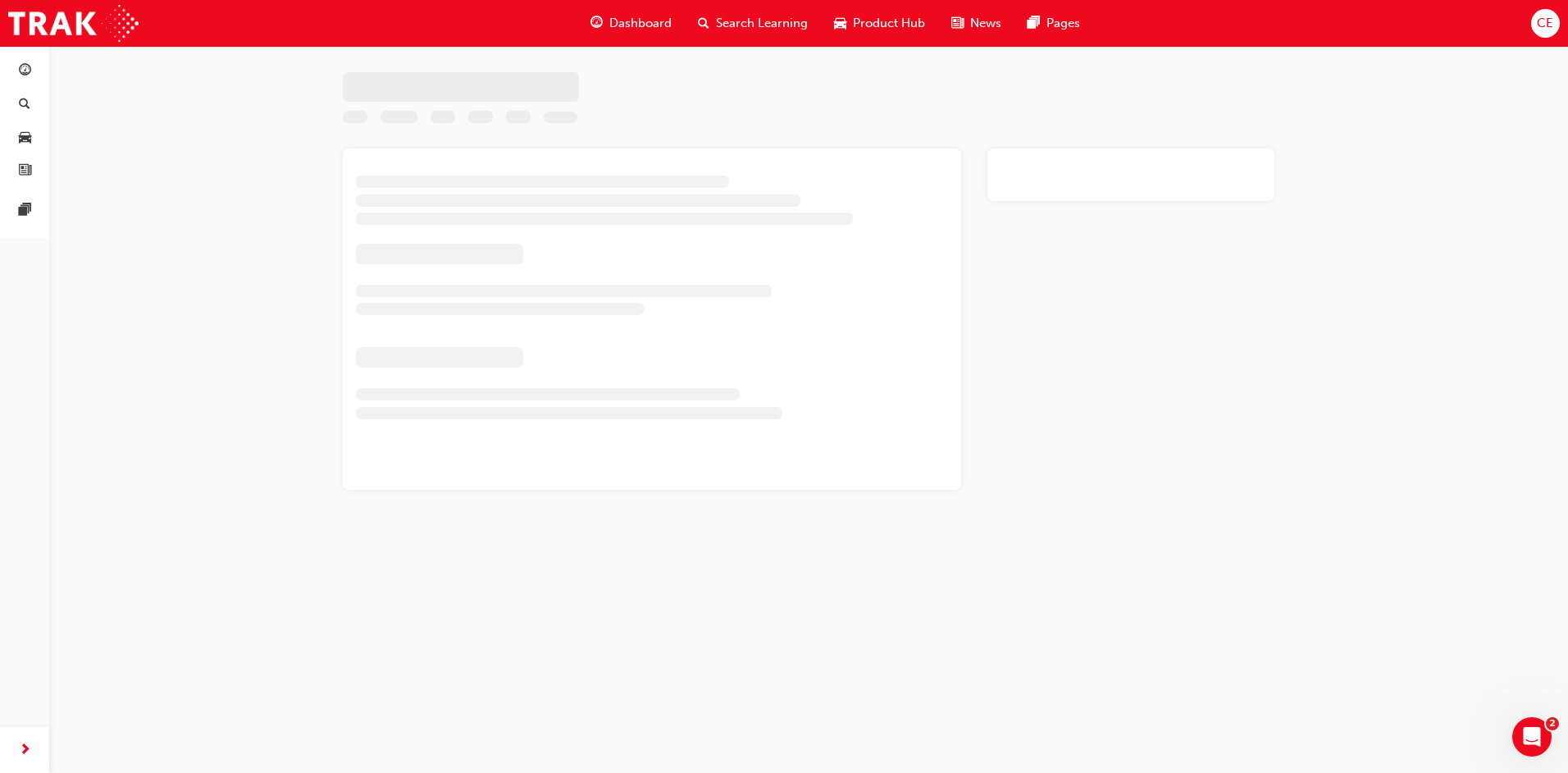
click at [651, 15] on span "Dashboard" at bounding box center [640, 23] width 63 height 19
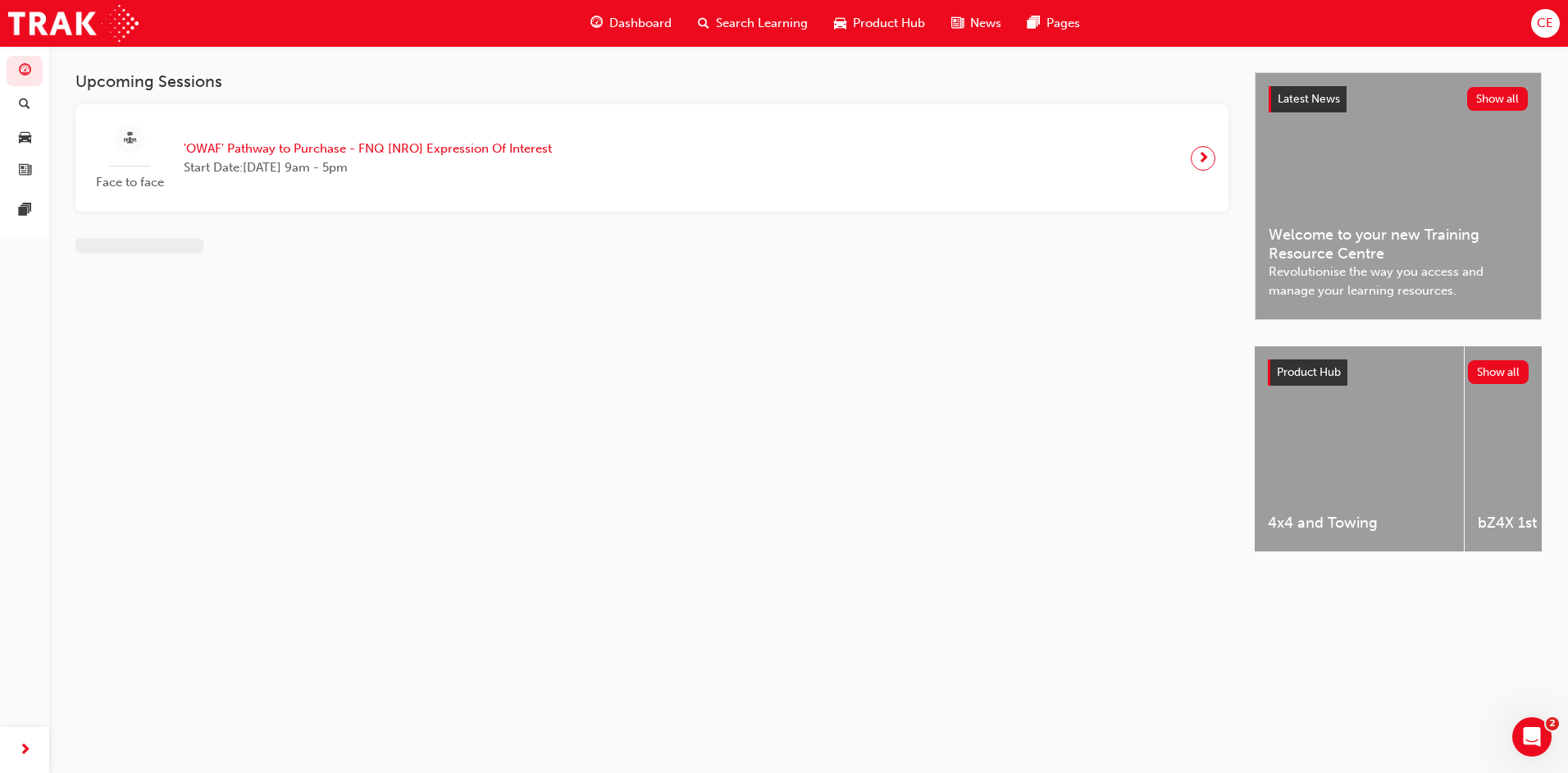
click at [641, 17] on span "Dashboard" at bounding box center [640, 23] width 63 height 19
click at [791, 485] on div "Upcoming Sessions Face to face 'OWAF' Pathway to Purchase - FNQ [NRO] Expressio…" at bounding box center [665, 326] width 1179 height 509
click at [818, 454] on div "Upcoming Sessions Face to face 'OWAF' Pathway to Purchase - FNQ [NRO] Expressio…" at bounding box center [665, 326] width 1179 height 509
click at [630, 16] on span "Dashboard" at bounding box center [640, 23] width 63 height 19
click at [19, 744] on span "next-icon" at bounding box center [25, 750] width 12 height 20
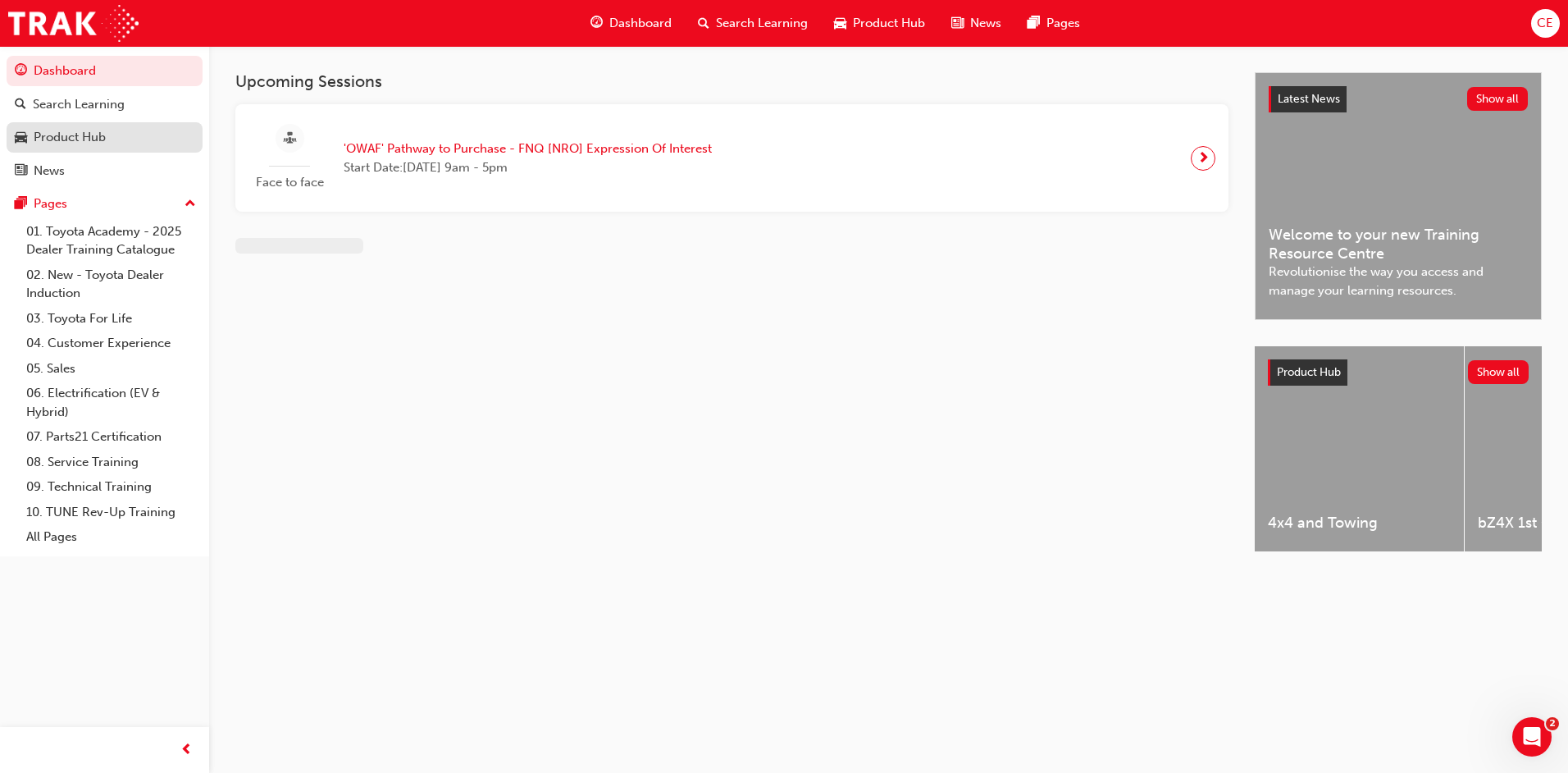
click at [74, 123] on link "Product Hub" at bounding box center [104, 137] width 196 height 30
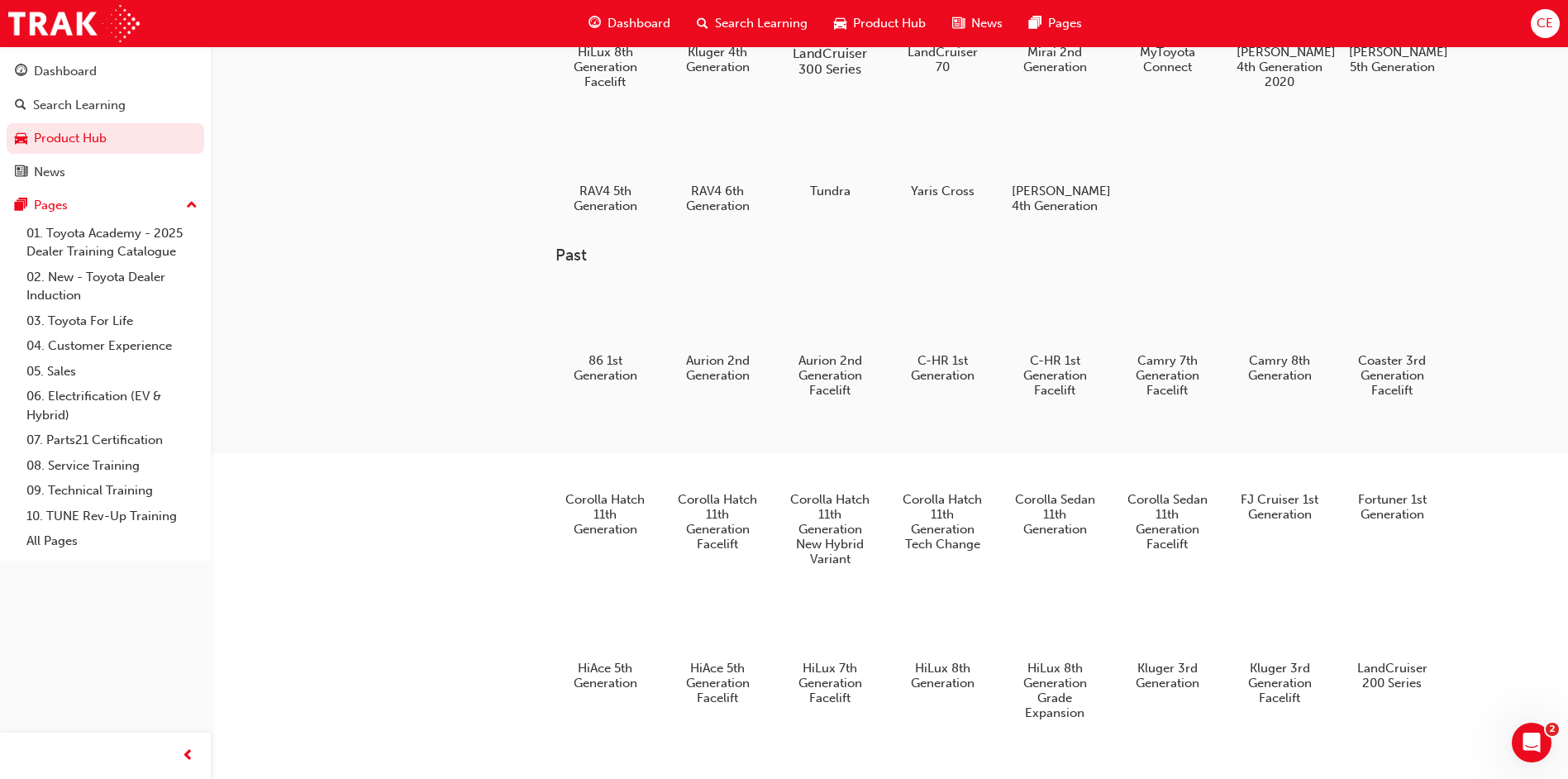
scroll to position [165, 0]
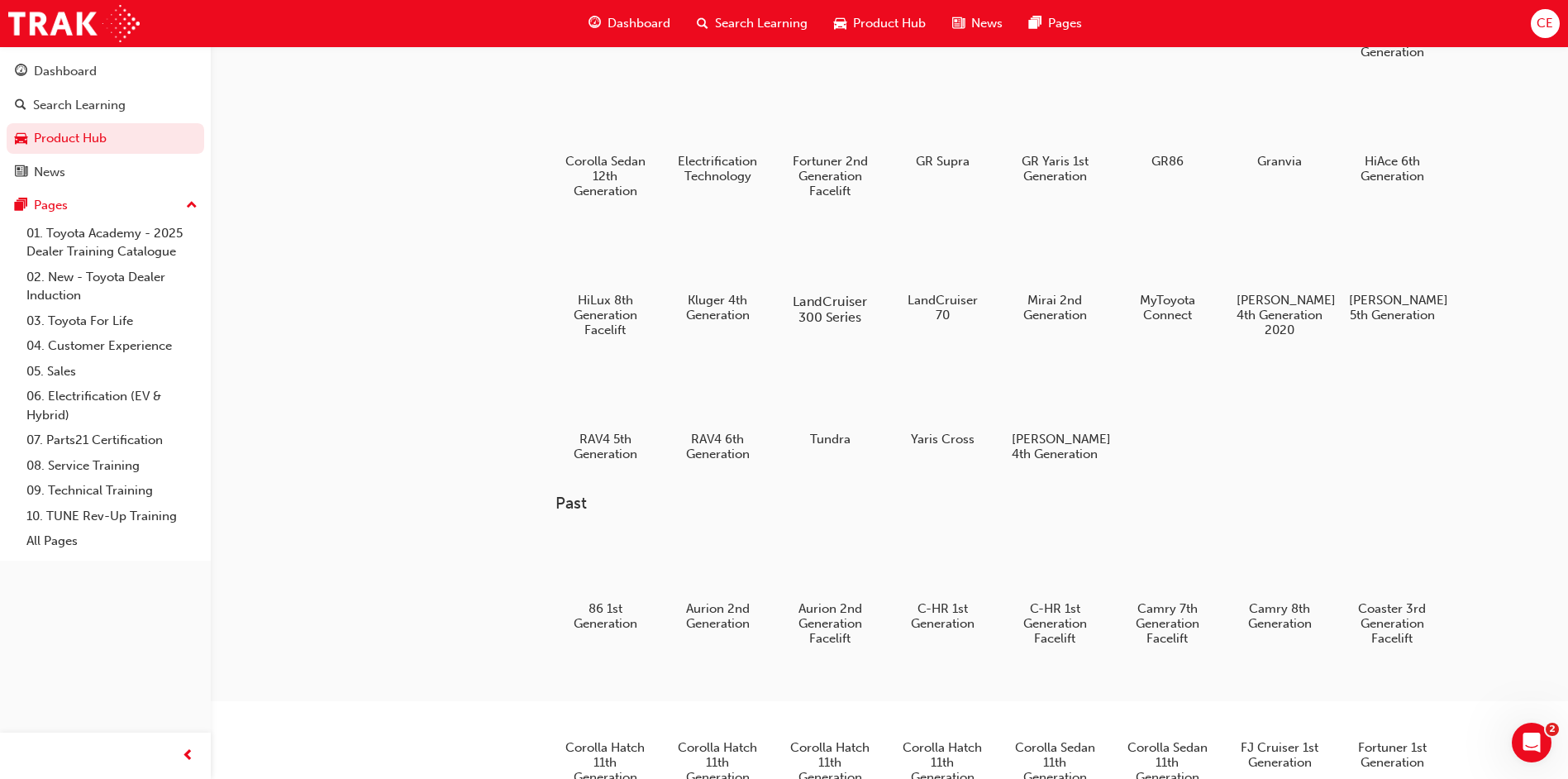
click at [850, 251] on div at bounding box center [830, 253] width 92 height 66
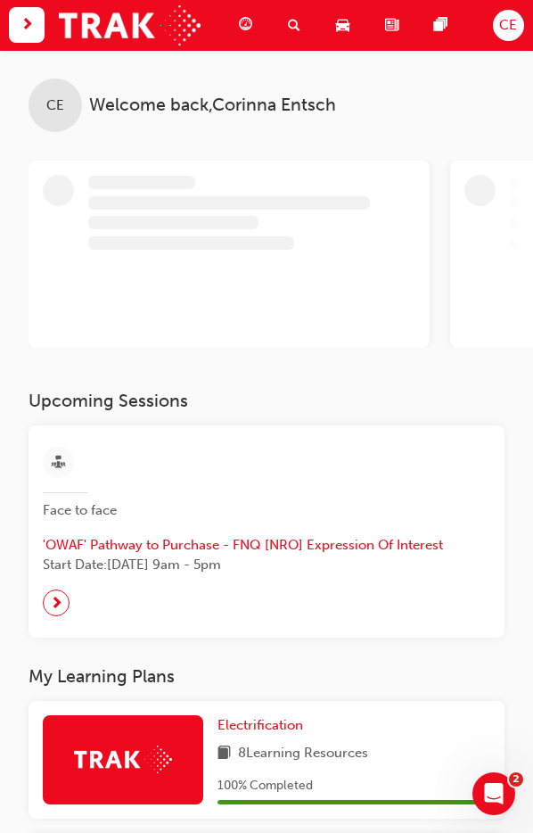
drag, startPoint x: -3, startPoint y: 214, endPoint x: -46, endPoint y: 217, distance: 43.8
click at [0, 217] on html "Your version of Internet Explorer is outdated and not supported. Please upgrade…" at bounding box center [266, 416] width 533 height 833
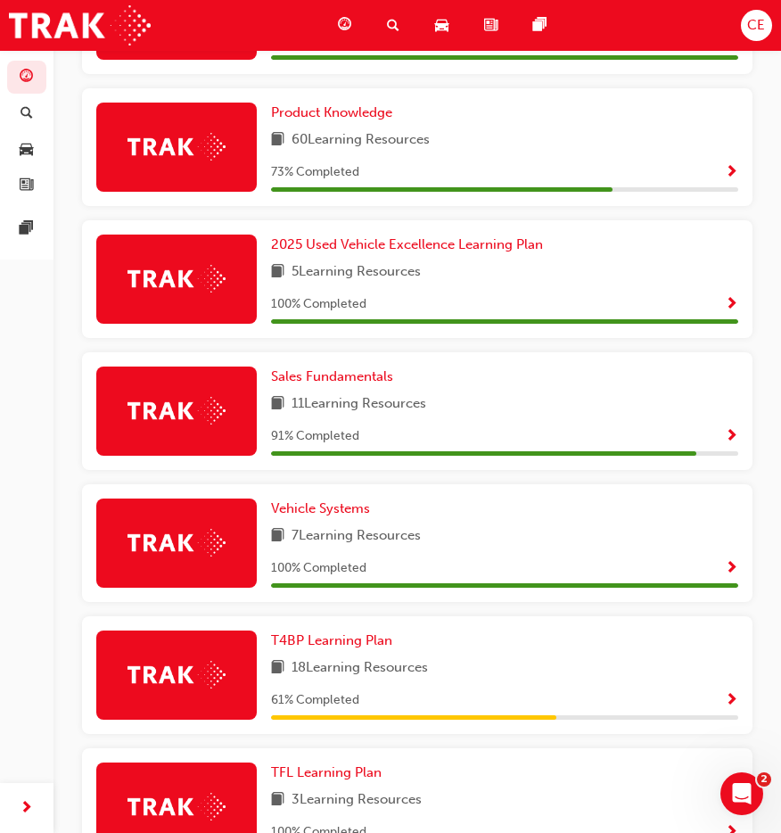
scroll to position [357, 0]
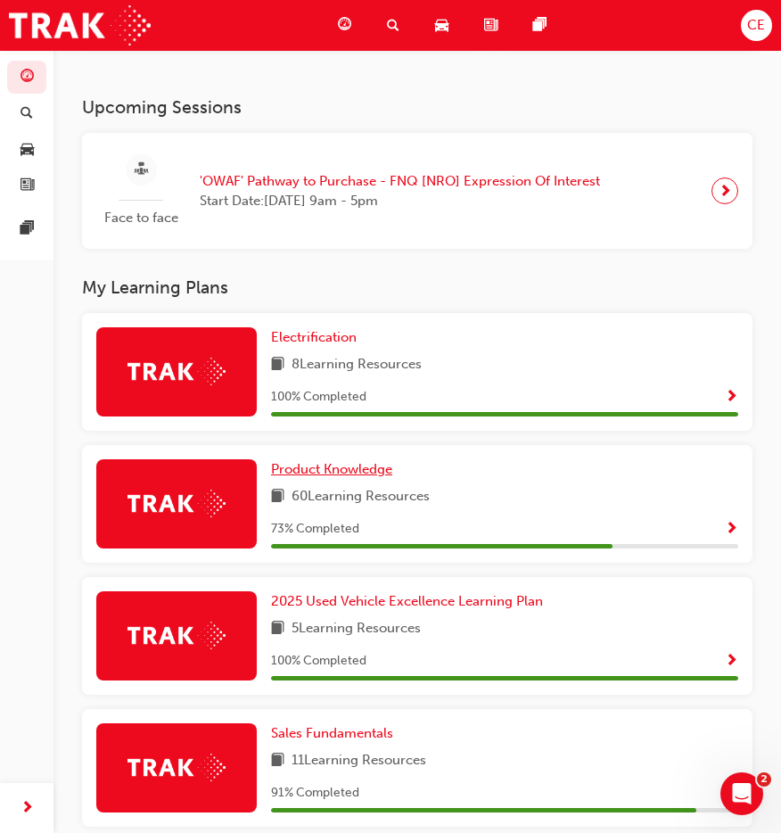
click at [359, 474] on span "Product Knowledge" at bounding box center [331, 469] width 121 height 16
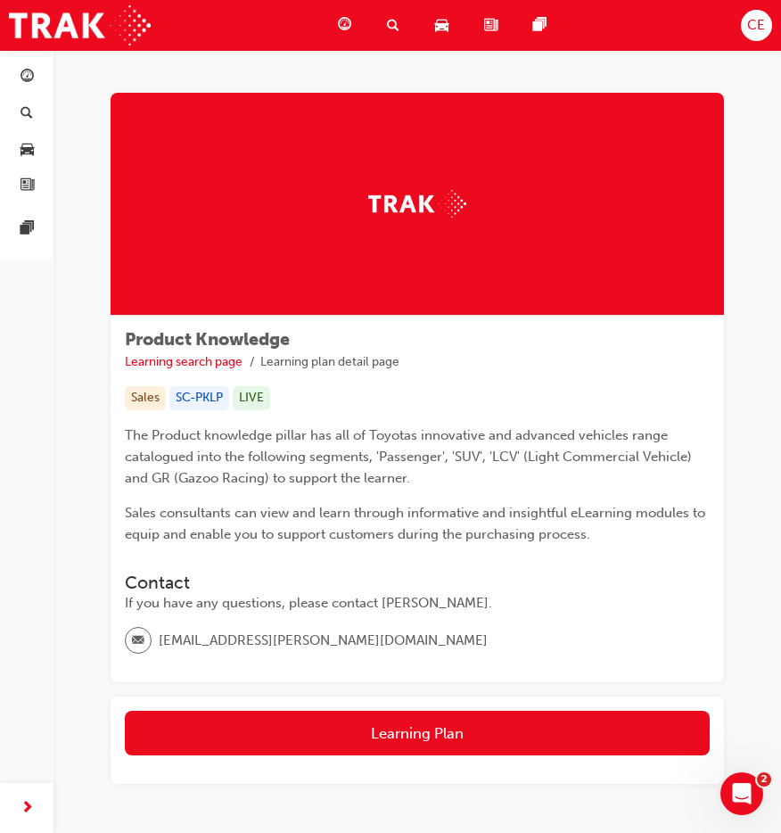
drag, startPoint x: 553, startPoint y: 815, endPoint x: 637, endPoint y: 812, distance: 83.9
click at [546, 812] on div "Product Knowledge Learning search page Learning plan detail page Product Knowle…" at bounding box center [417, 474] width 670 height 762
drag, startPoint x: 686, startPoint y: 404, endPoint x: 331, endPoint y: 270, distance: 379.2
click at [312, 399] on div "Sales SC-PKLP LIVE" at bounding box center [417, 398] width 585 height 24
drag, startPoint x: 531, startPoint y: 195, endPoint x: 736, endPoint y: 292, distance: 226.9
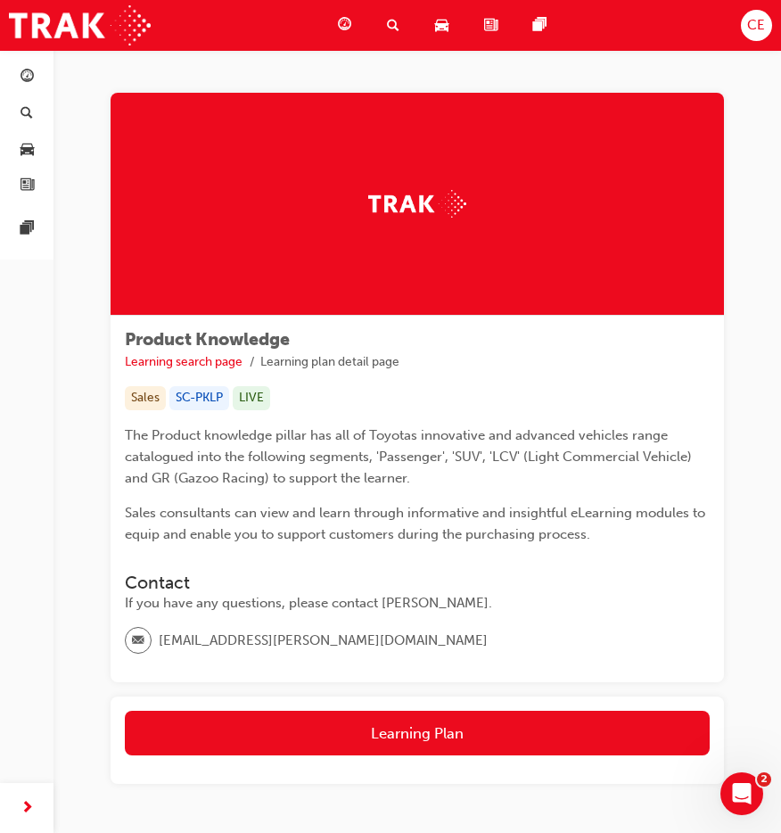
click at [546, 292] on div "Product Knowledge Learning search page Learning plan detail page Product Knowle…" at bounding box center [417, 474] width 670 height 762
drag, startPoint x: 736, startPoint y: 292, endPoint x: 645, endPoint y: 421, distance: 157.3
click at [546, 421] on div "Product Knowledge Learning search page Learning plan detail page Sales SC-PKLP …" at bounding box center [417, 499] width 613 height 366
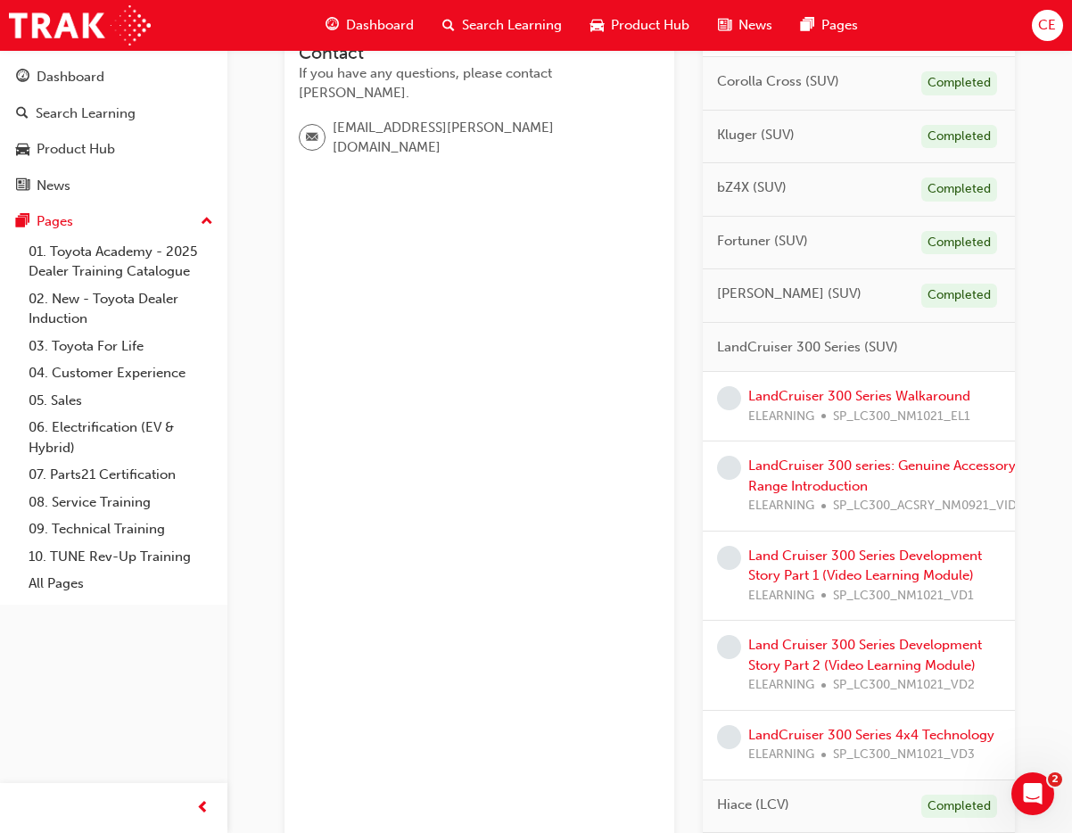
scroll to position [549, 0]
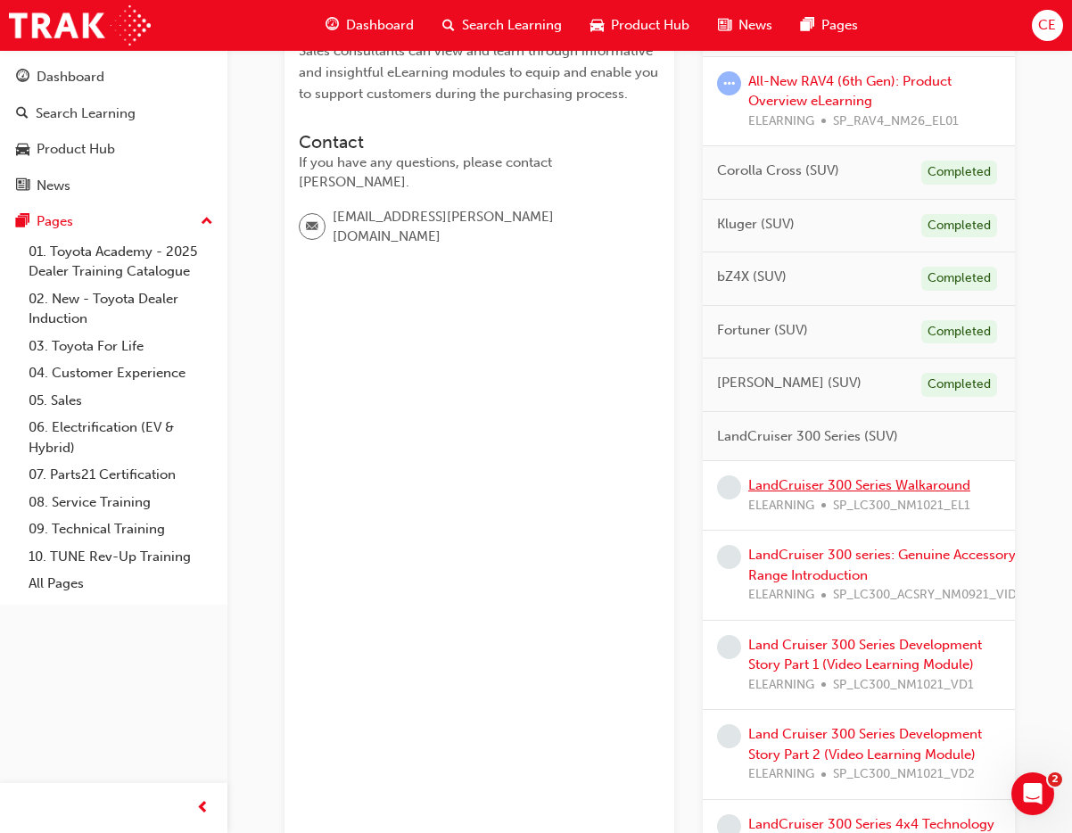
click at [546, 478] on link "LandCruiser 300 Series Walkaround" at bounding box center [859, 485] width 222 height 16
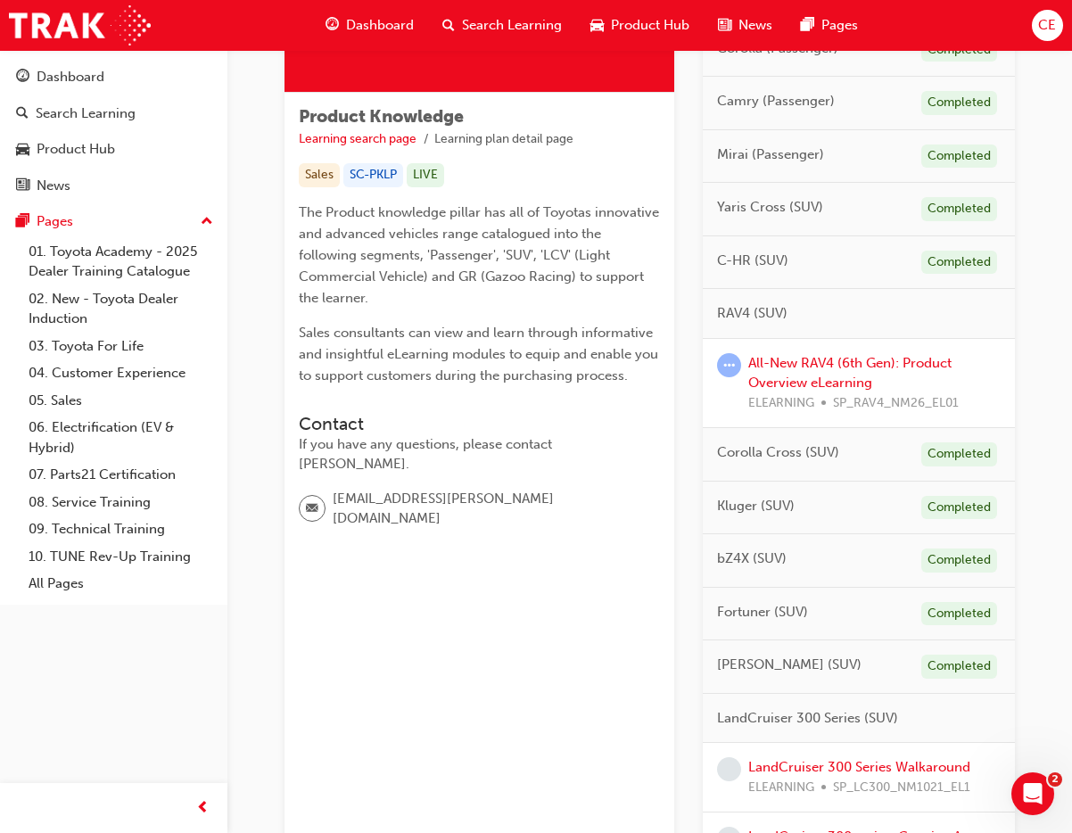
scroll to position [178, 0]
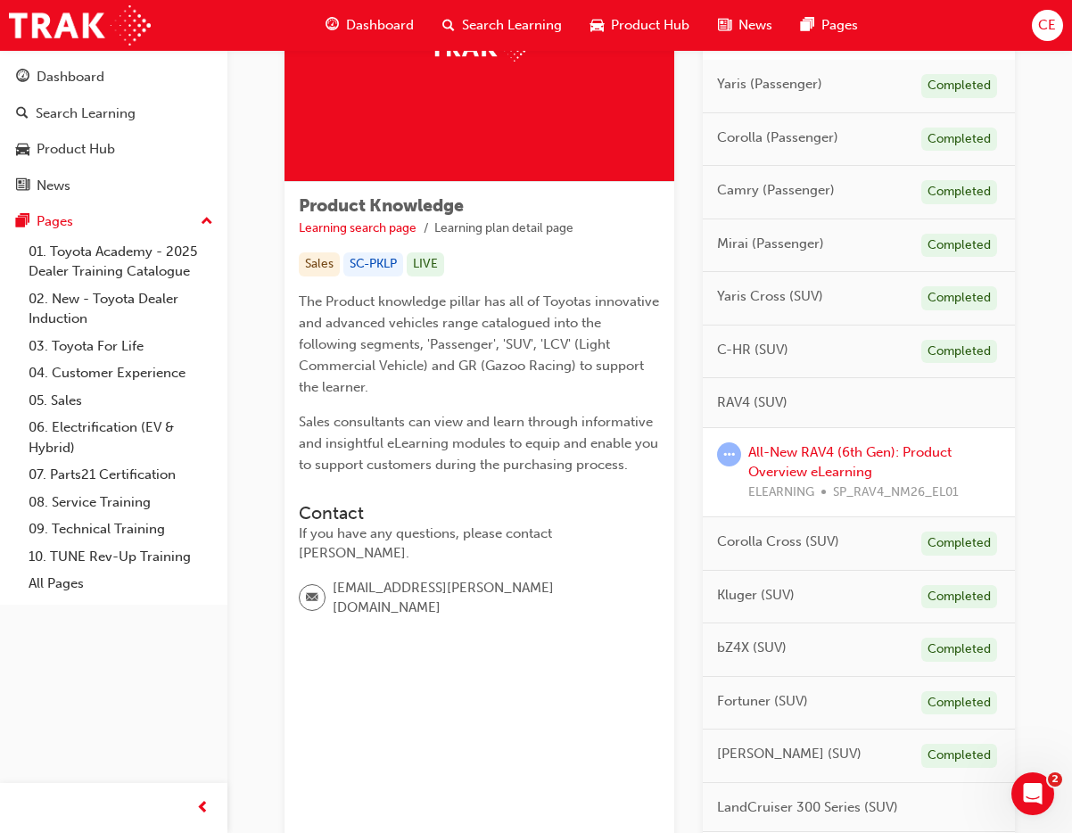
drag, startPoint x: 470, startPoint y: 717, endPoint x: 484, endPoint y: 681, distance: 38.4
